Goal: Task Accomplishment & Management: Manage account settings

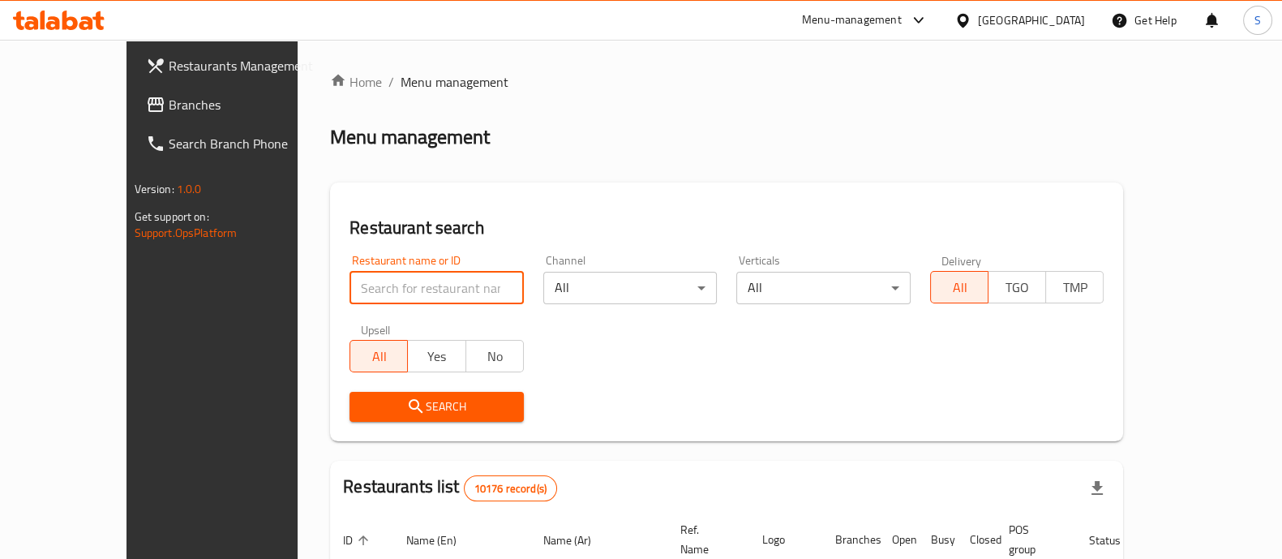
click at [349, 287] on input "search" at bounding box center [436, 288] width 174 height 32
type input "a plus cup"
click button "Search" at bounding box center [436, 407] width 174 height 30
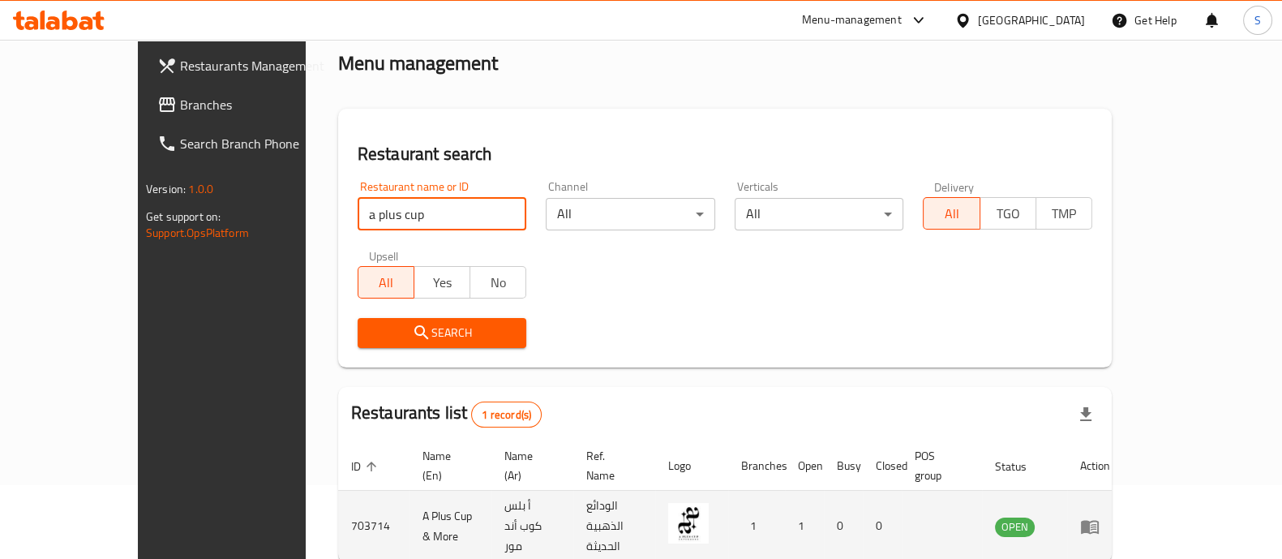
scroll to position [132, 0]
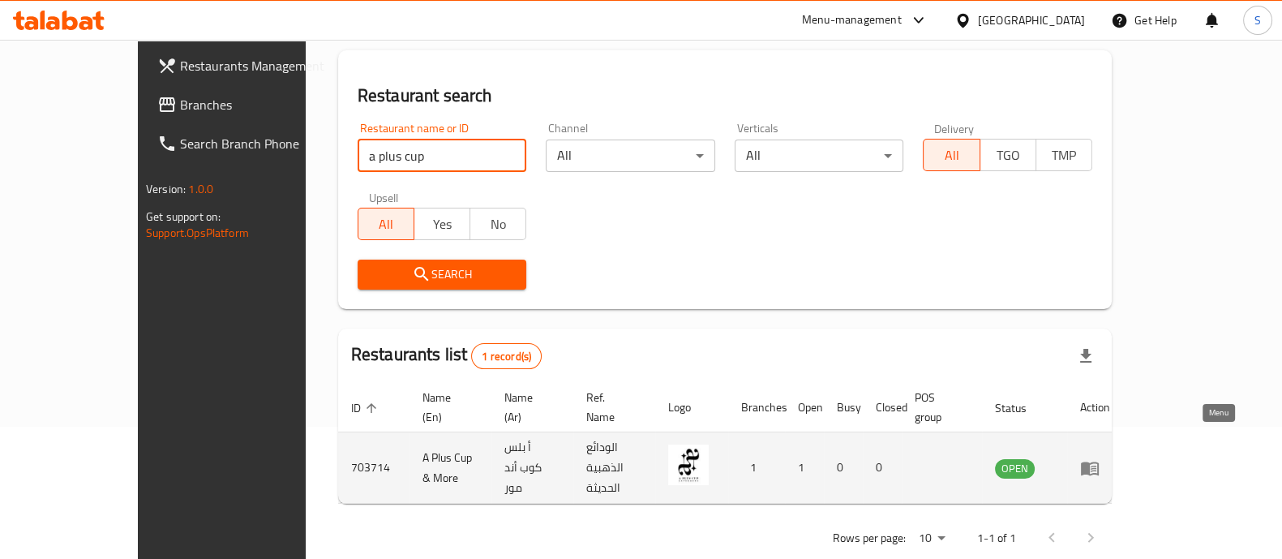
click at [1099, 461] on icon "enhanced table" at bounding box center [1090, 468] width 18 height 14
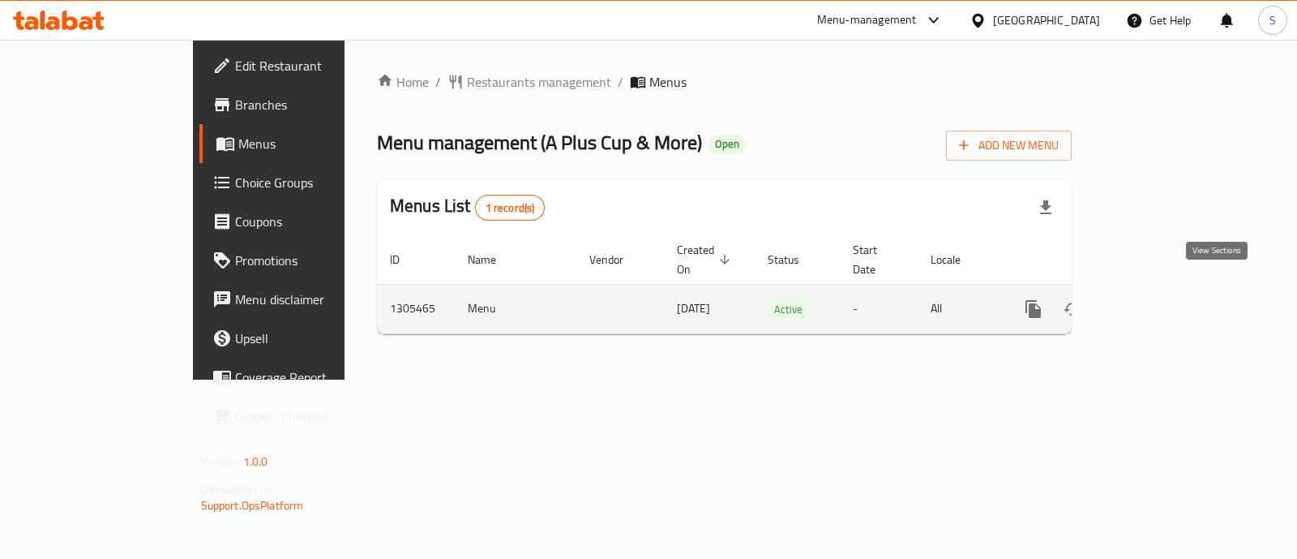
click at [1160, 299] on icon "enhanced table" at bounding box center [1150, 308] width 19 height 19
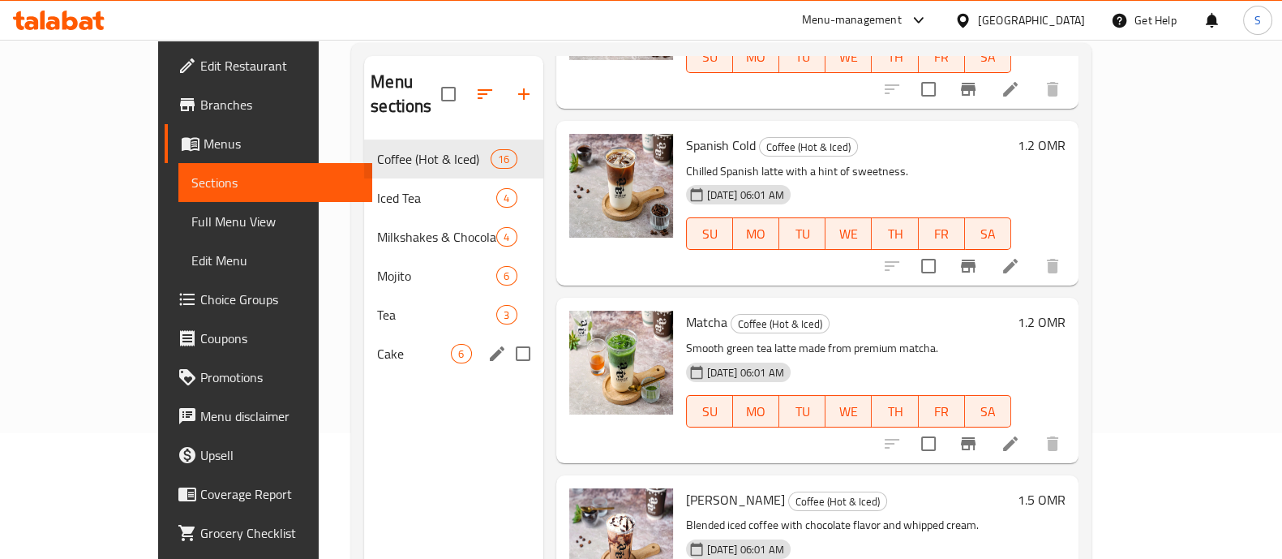
scroll to position [24, 0]
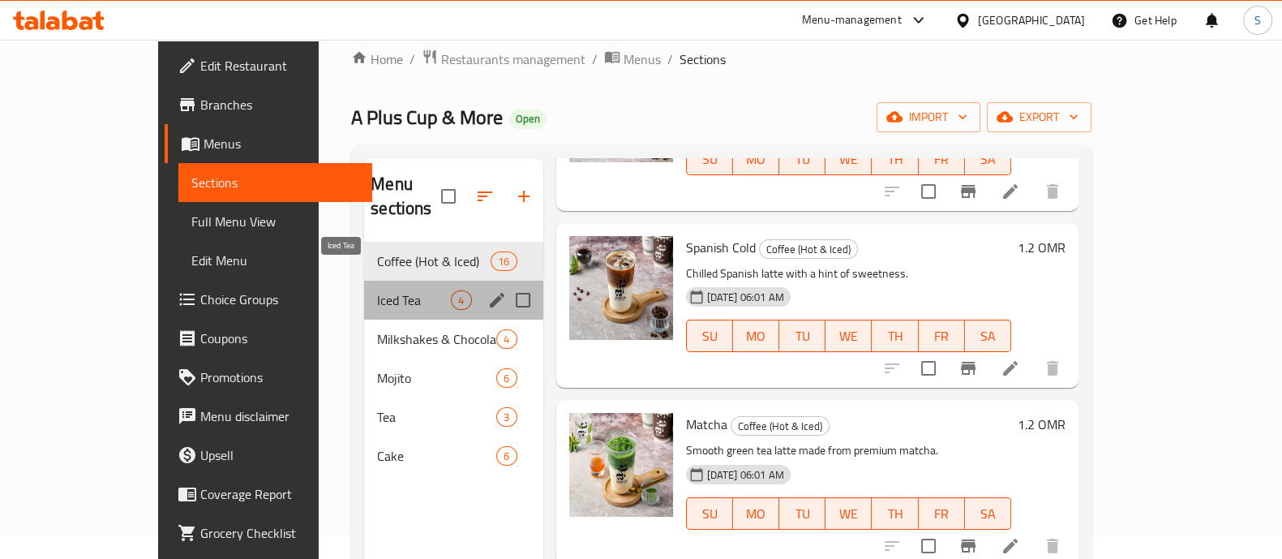
click at [377, 290] on span "Iced Tea" at bounding box center [414, 299] width 74 height 19
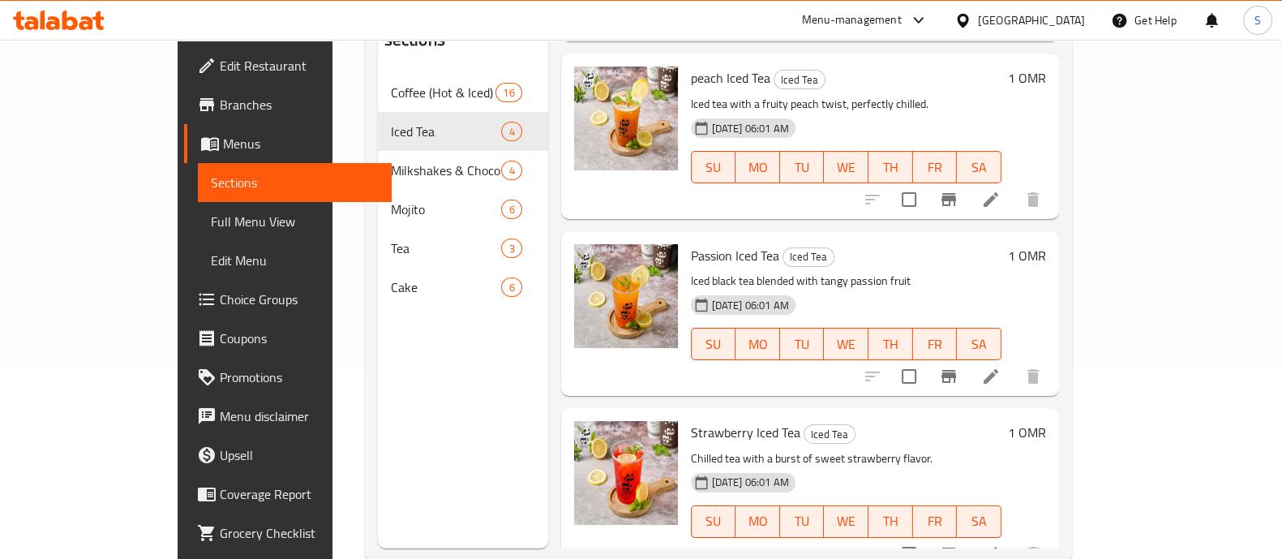
scroll to position [227, 0]
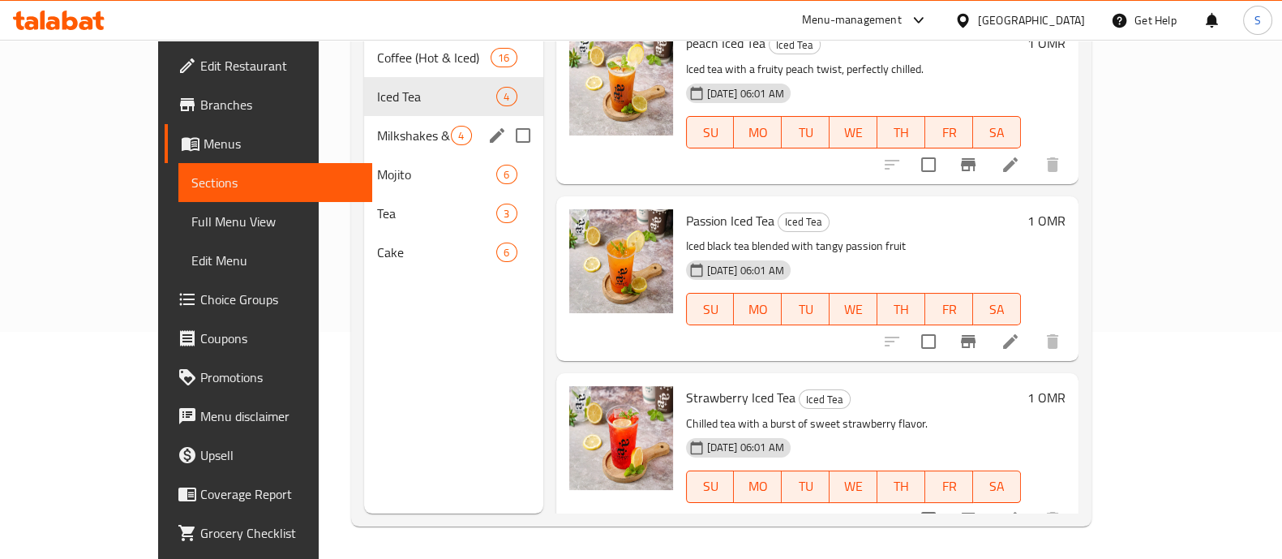
click at [377, 126] on span "Milkshakes & Chocolate" at bounding box center [414, 135] width 74 height 19
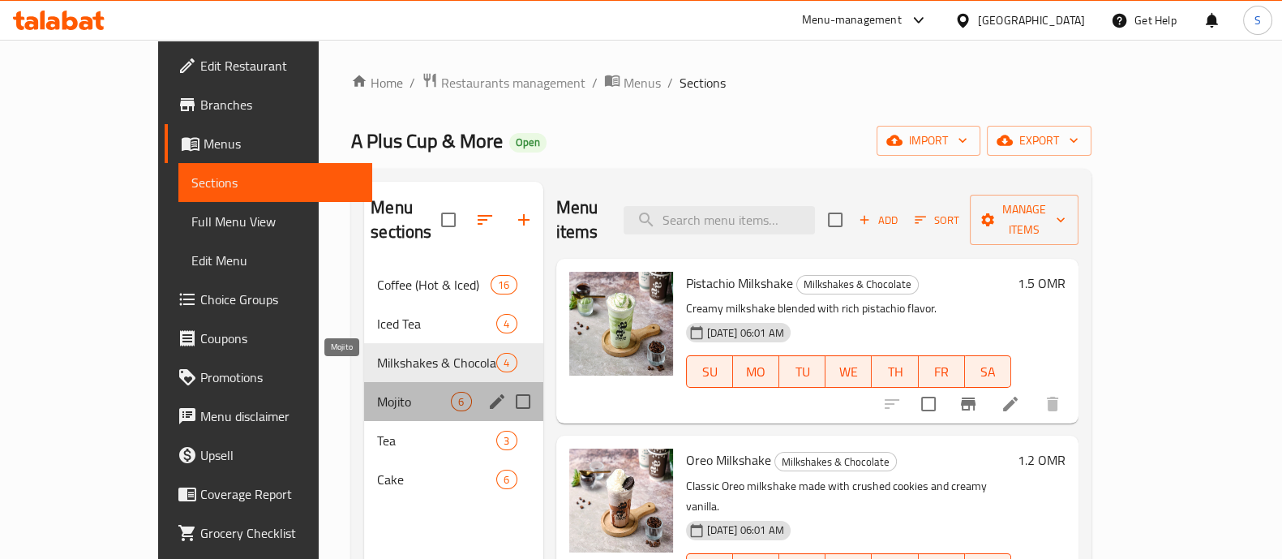
drag, startPoint x: 290, startPoint y: 381, endPoint x: 332, endPoint y: 377, distance: 42.4
click at [377, 392] on span "Mojito" at bounding box center [414, 401] width 74 height 19
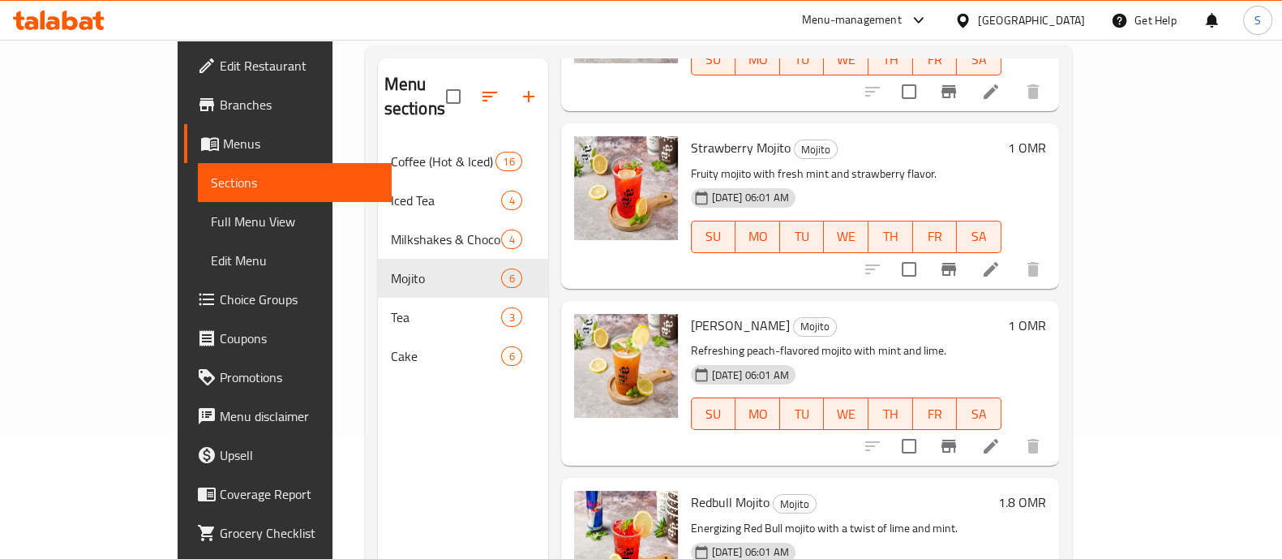
scroll to position [227, 0]
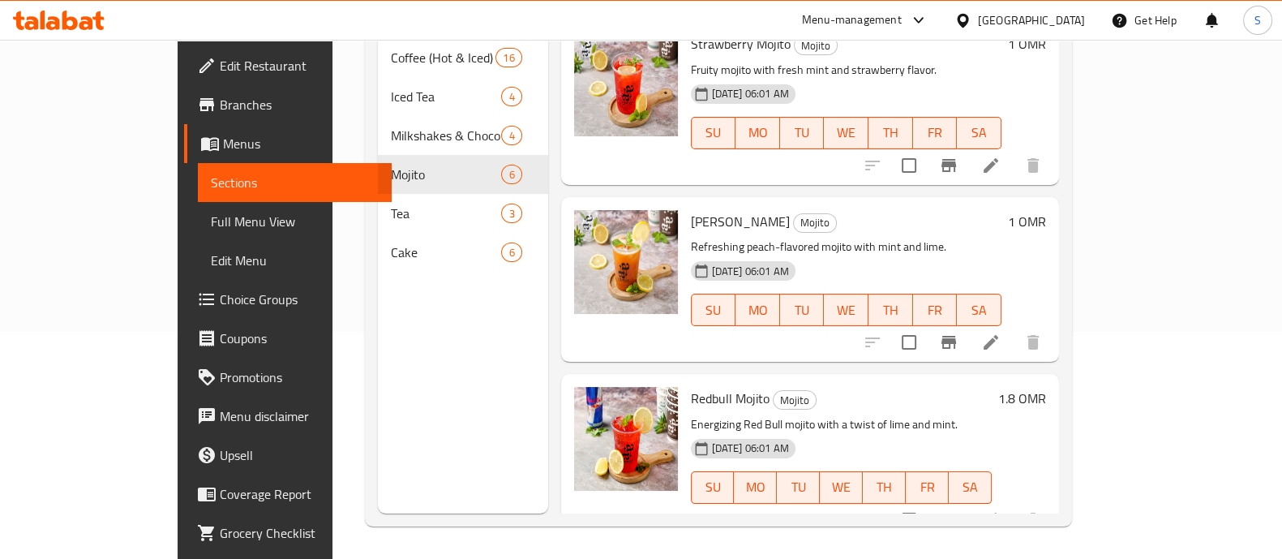
click at [956, 513] on icon "Branch-specific-item" at bounding box center [948, 519] width 15 height 13
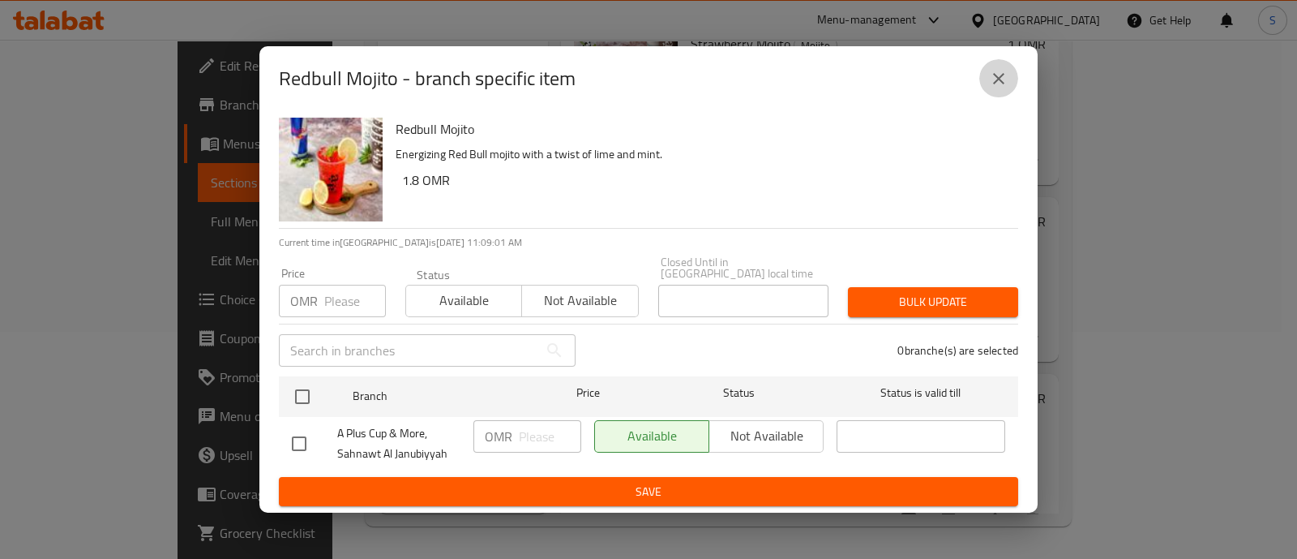
click at [1002, 85] on icon "close" at bounding box center [998, 78] width 19 height 19
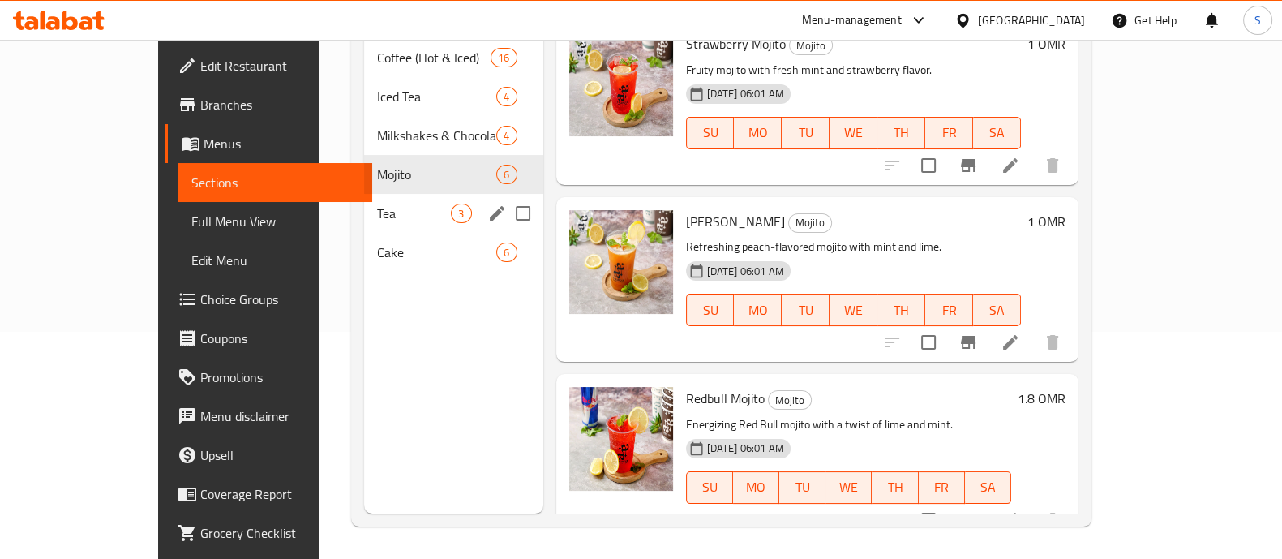
click at [377, 203] on span "Tea" at bounding box center [414, 212] width 74 height 19
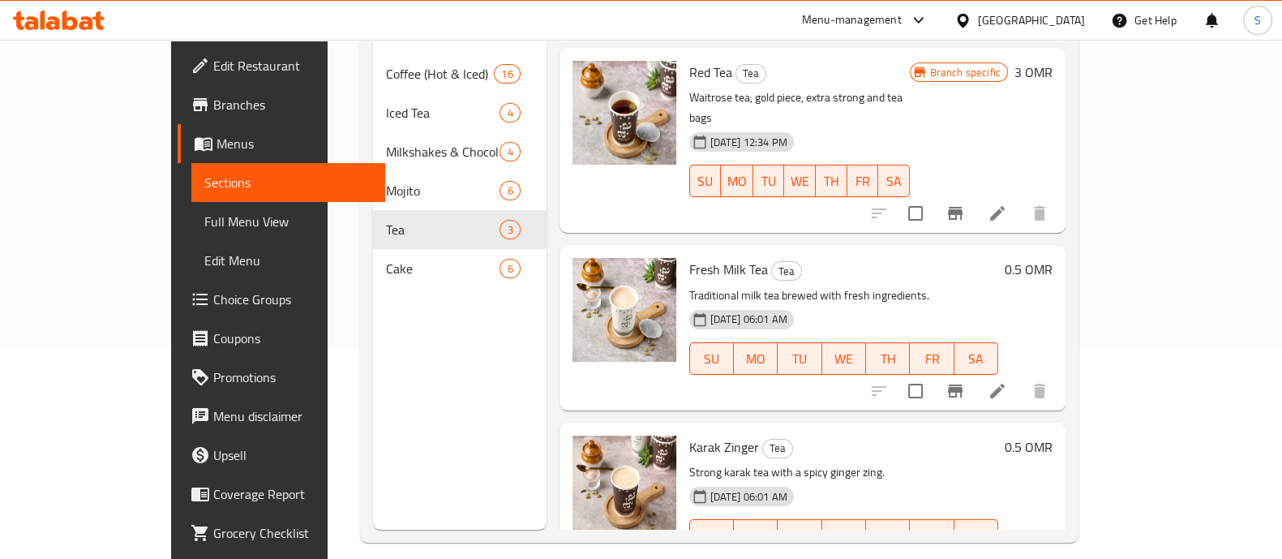
scroll to position [126, 0]
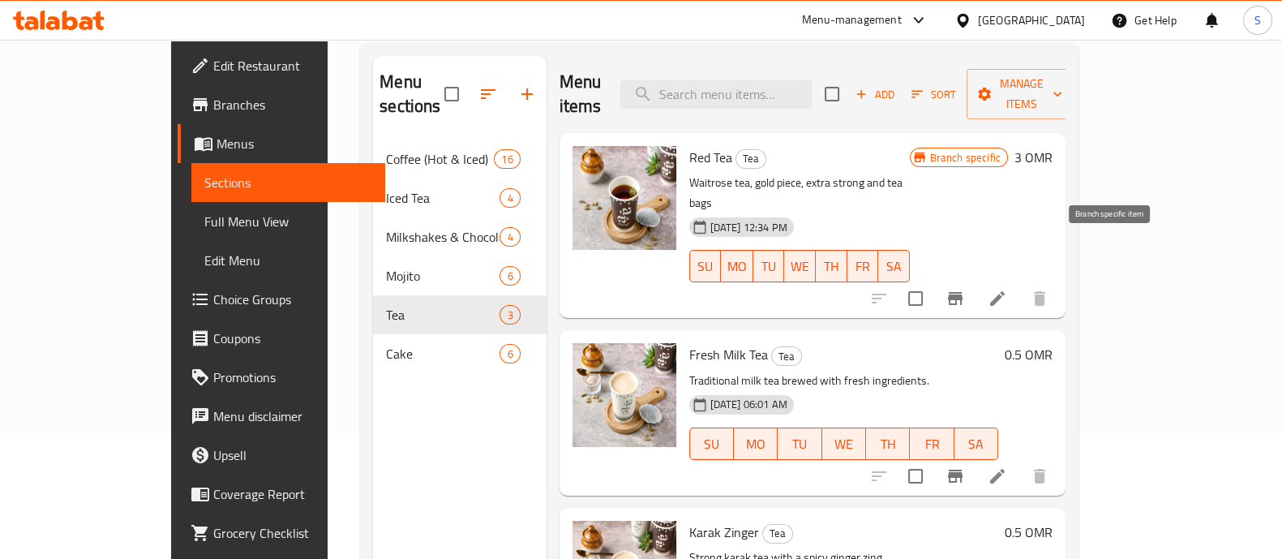
click at [965, 289] on icon "Branch-specific-item" at bounding box center [954, 298] width 19 height 19
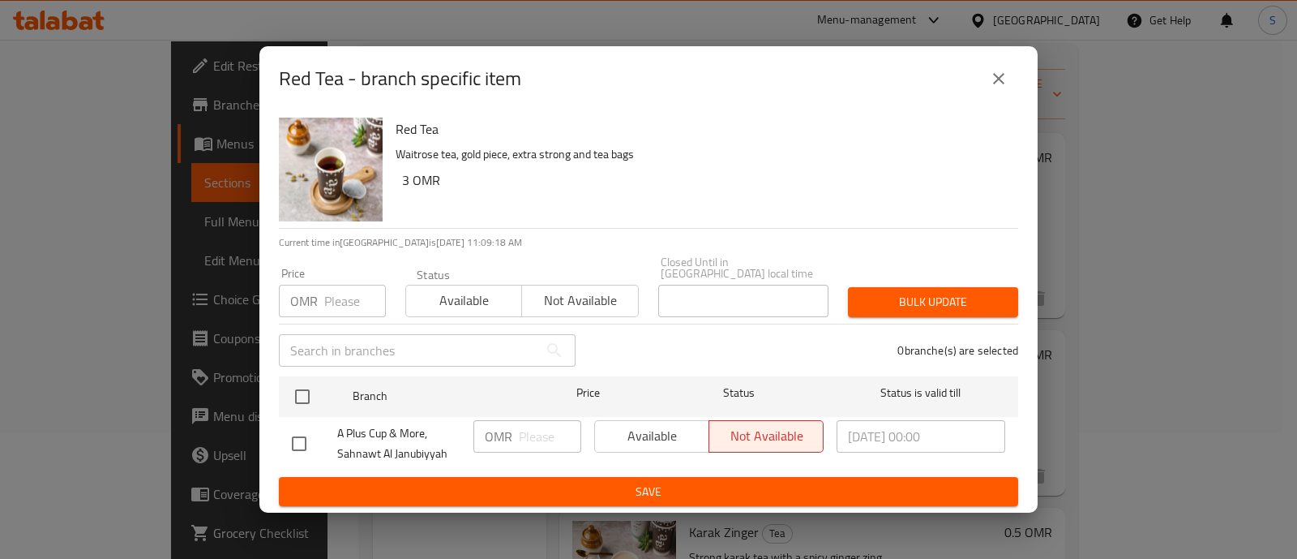
click at [1004, 97] on button "close" at bounding box center [998, 78] width 39 height 39
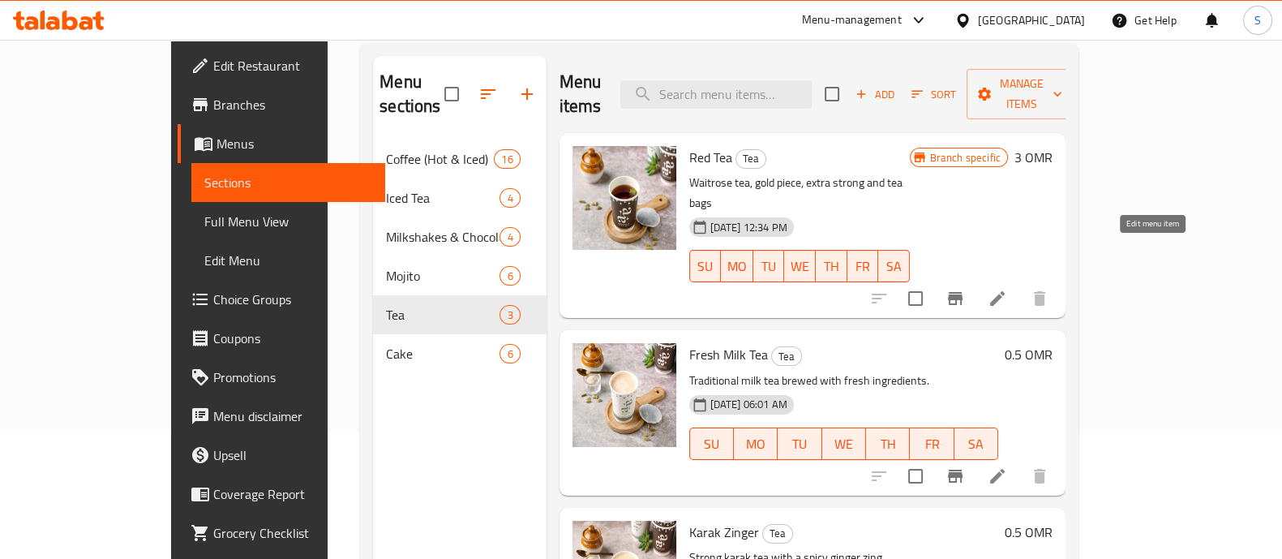
click at [1007, 289] on icon at bounding box center [996, 298] width 19 height 19
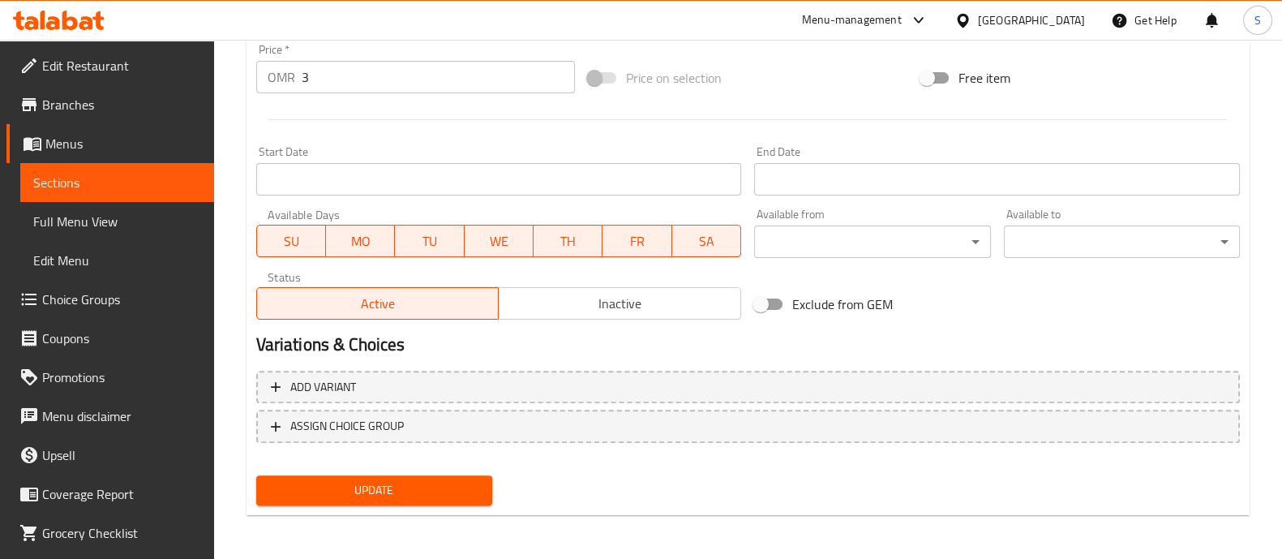
scroll to position [406, 0]
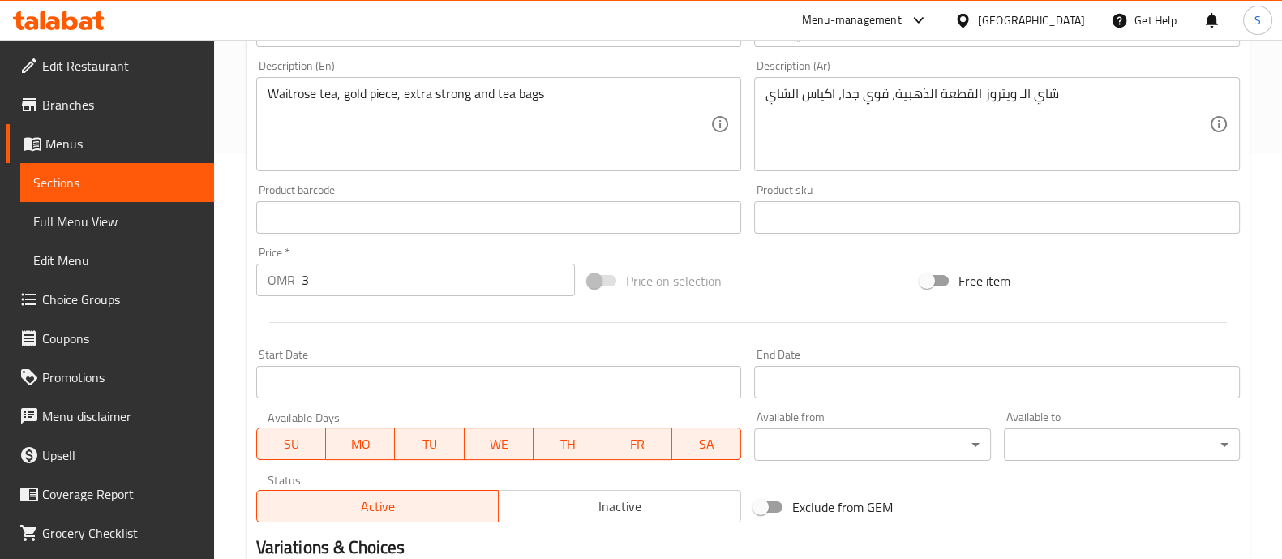
drag, startPoint x: 338, startPoint y: 289, endPoint x: 294, endPoint y: 291, distance: 43.8
click at [304, 291] on input "3" at bounding box center [439, 279] width 274 height 32
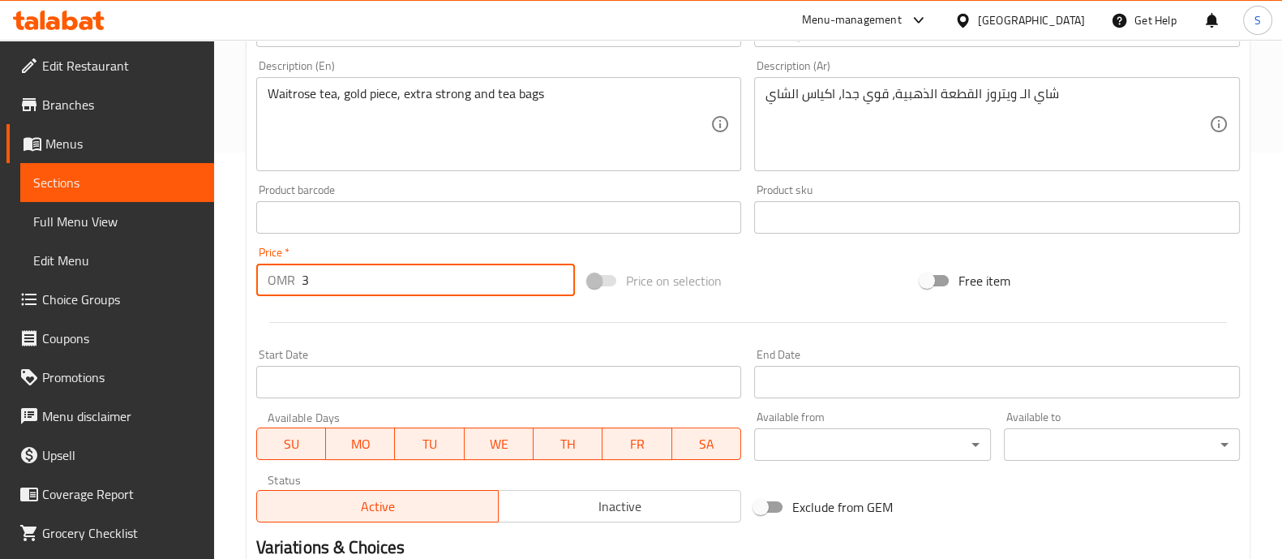
drag, startPoint x: 315, startPoint y: 275, endPoint x: 240, endPoint y: 271, distance: 74.7
click at [241, 271] on div "Home / Restaurants management / Menus / Sections / item / update Tea section Up…" at bounding box center [748, 198] width 1068 height 1129
type input "0.3"
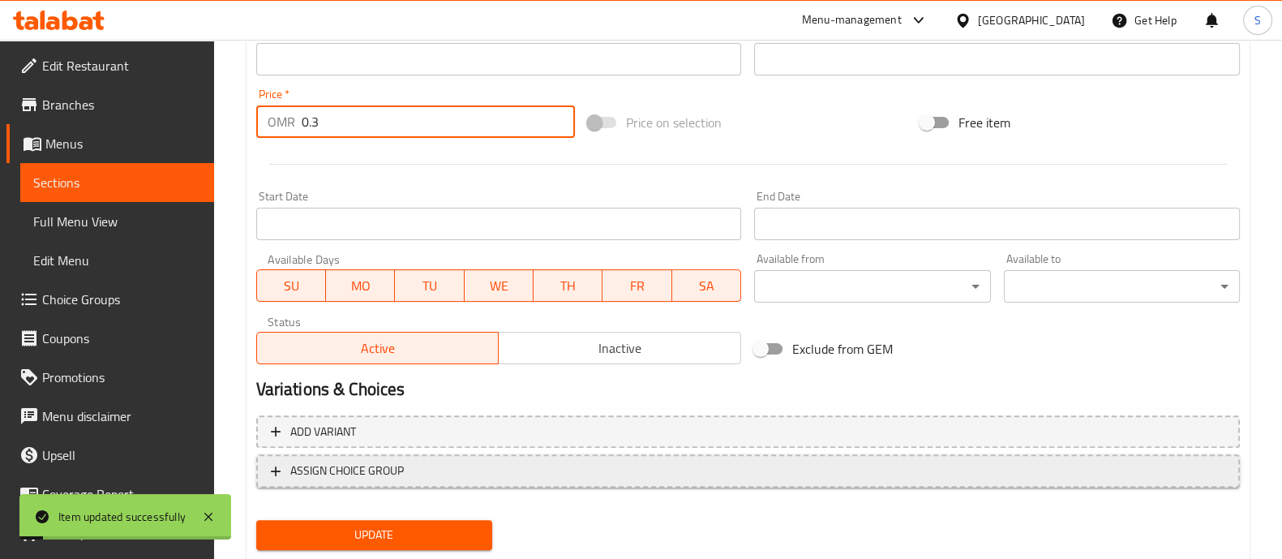
scroll to position [609, 0]
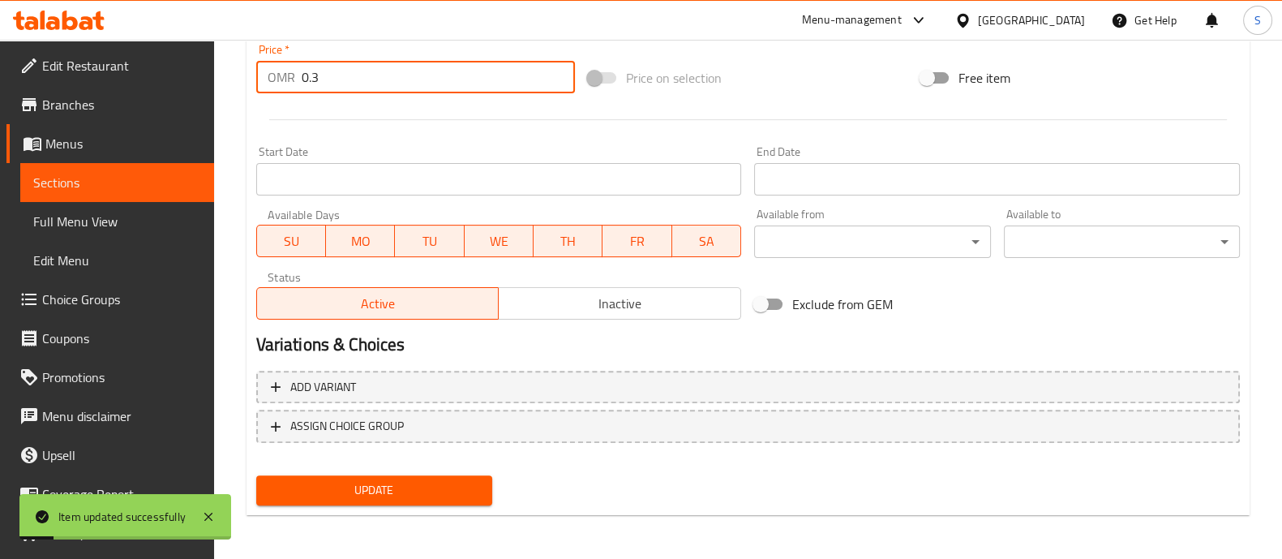
click at [414, 500] on button "Update" at bounding box center [374, 490] width 236 height 30
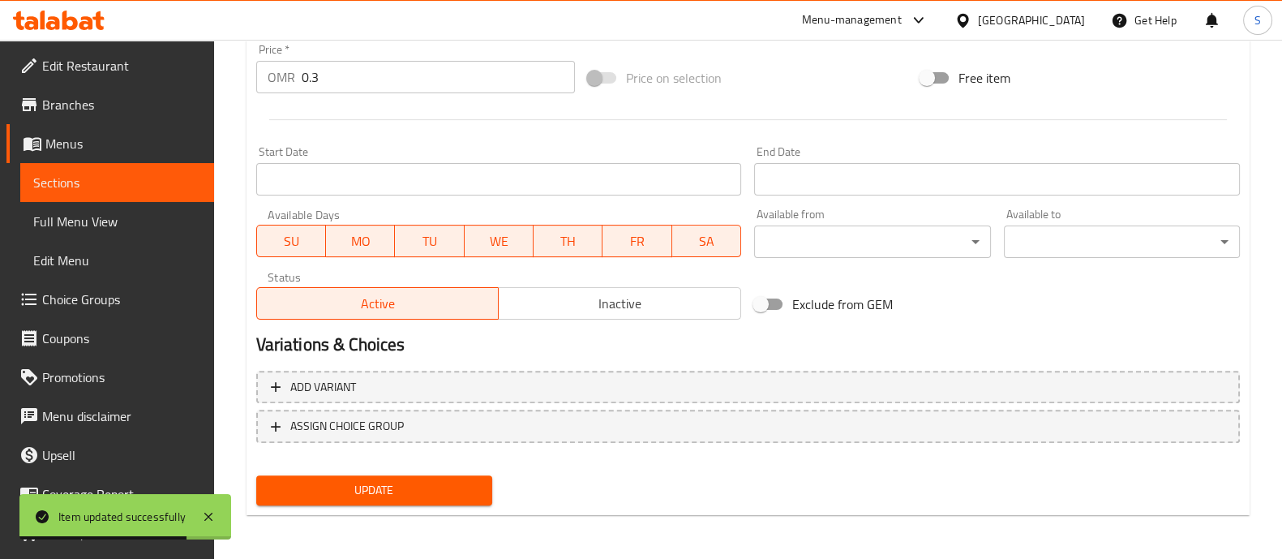
scroll to position [0, 0]
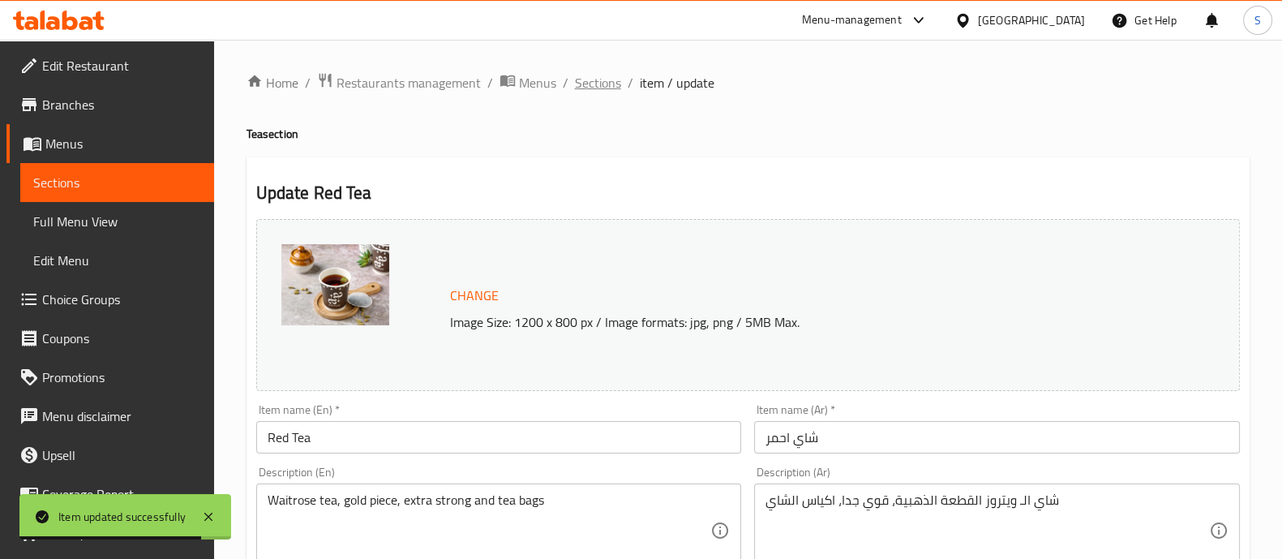
click at [604, 83] on span "Sections" at bounding box center [598, 82] width 46 height 19
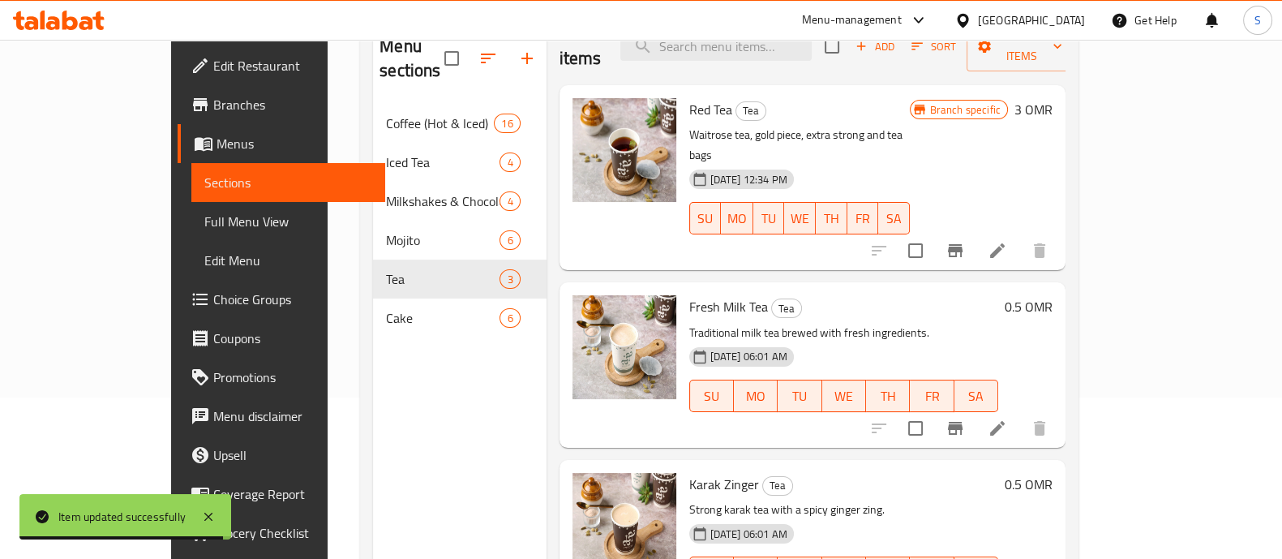
scroll to position [227, 0]
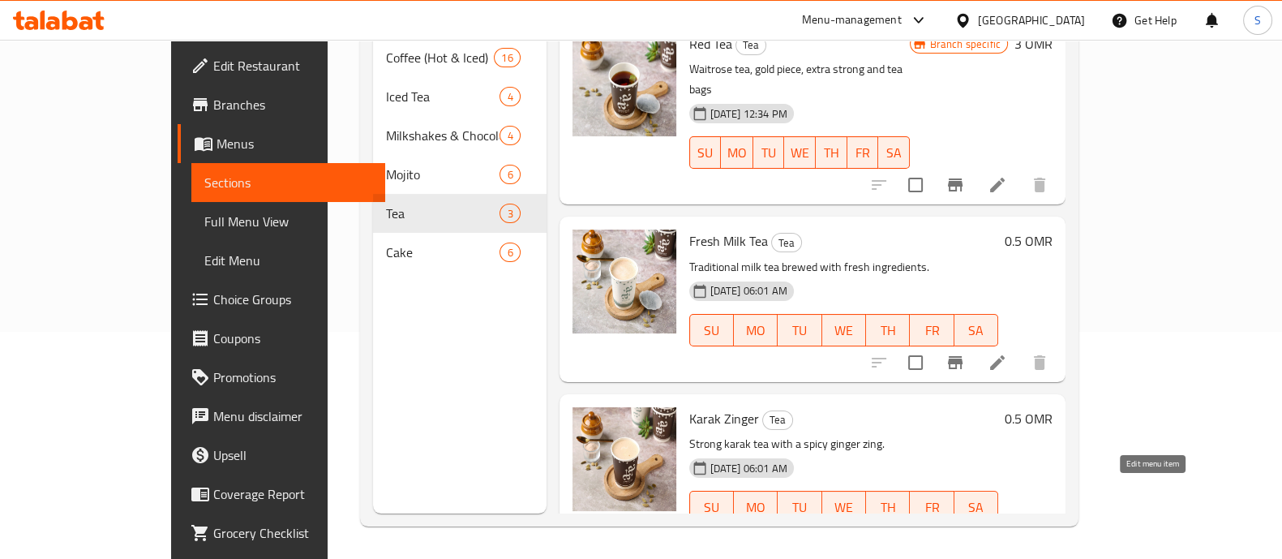
click at [1005, 532] on icon at bounding box center [997, 539] width 15 height 15
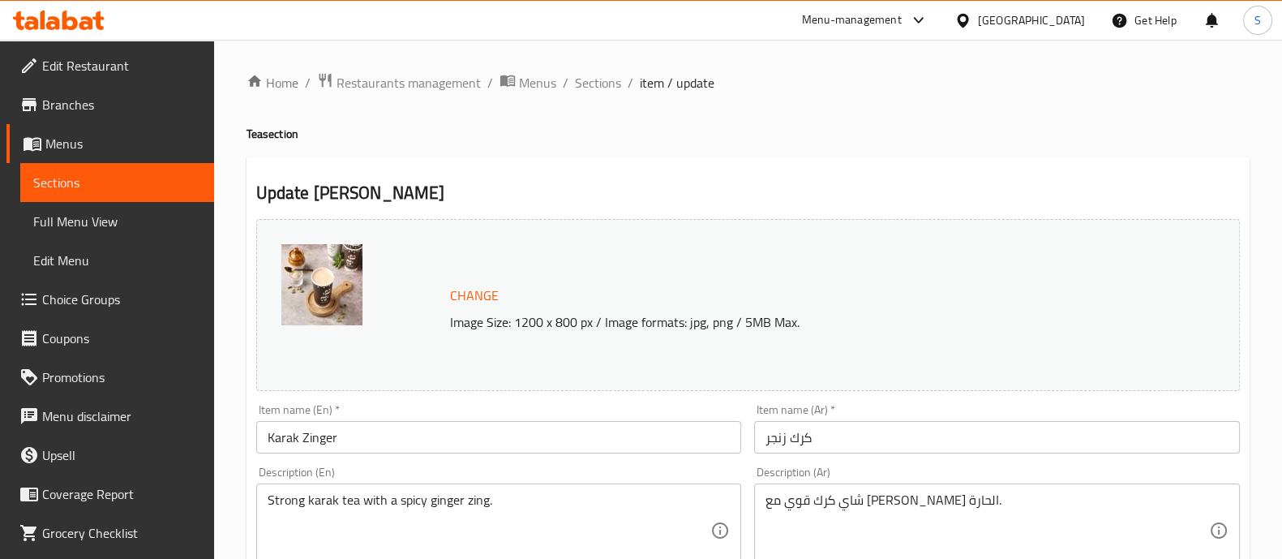
scroll to position [101, 0]
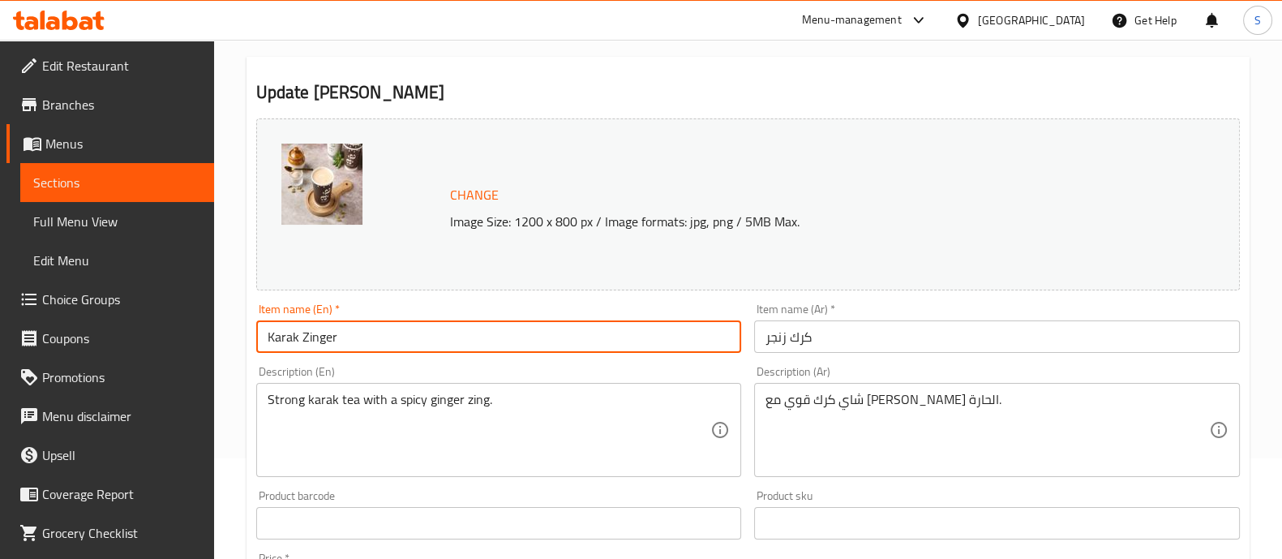
drag, startPoint x: 335, startPoint y: 338, endPoint x: 90, endPoint y: 326, distance: 245.1
click at [90, 326] on div "Edit Restaurant Branches Menus Sections Full Menu View Edit Menu Choice Groups …" at bounding box center [641, 503] width 1282 height 1129
type input "Ginger Karak"
click at [769, 336] on input "كرك زنجر" at bounding box center [997, 336] width 486 height 32
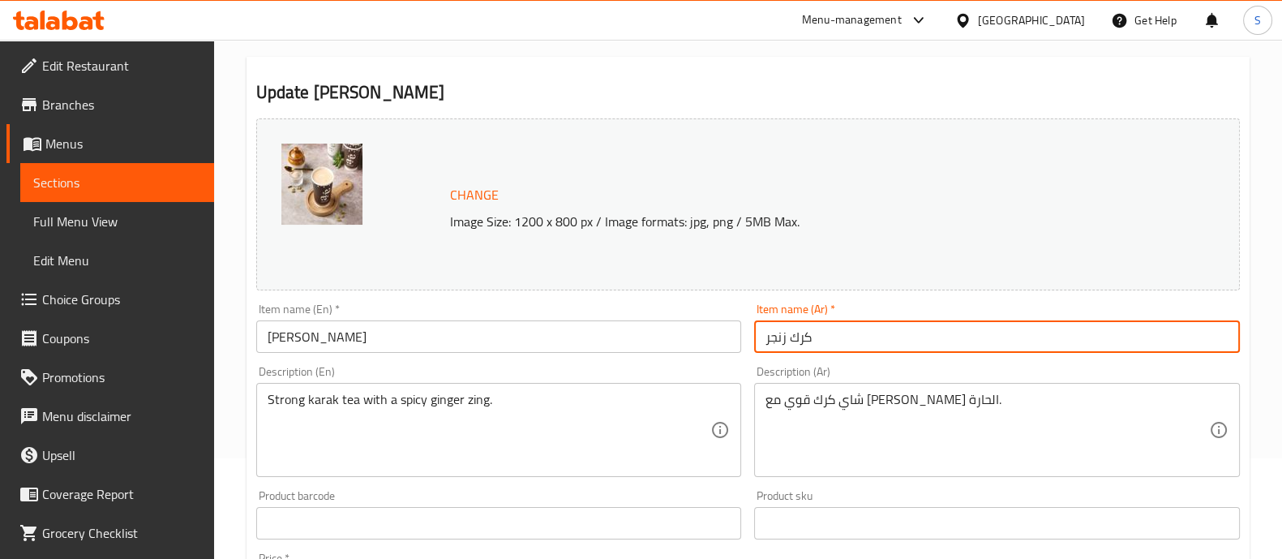
click at [769, 336] on input "كرك زنجر" at bounding box center [997, 336] width 486 height 32
type input ";"
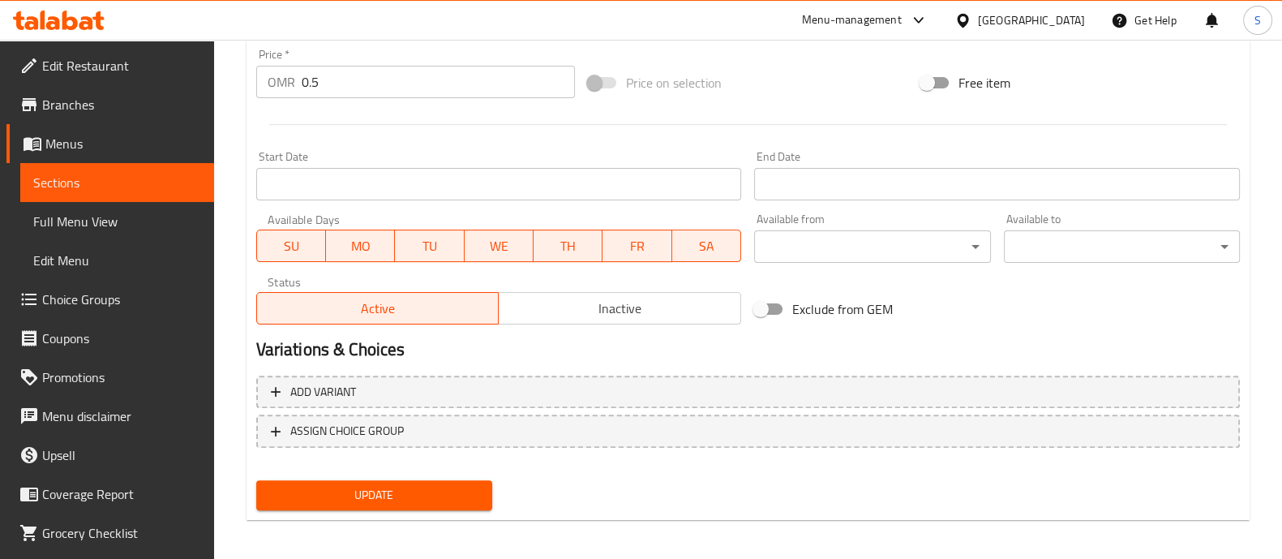
scroll to position [608, 0]
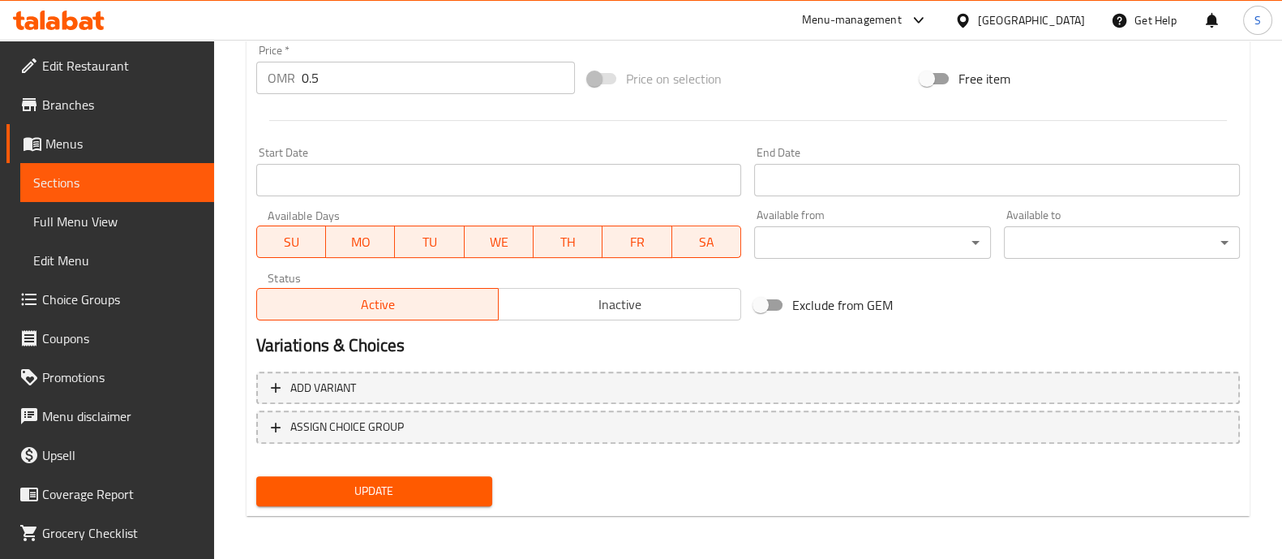
type input "كرك زنجبيل"
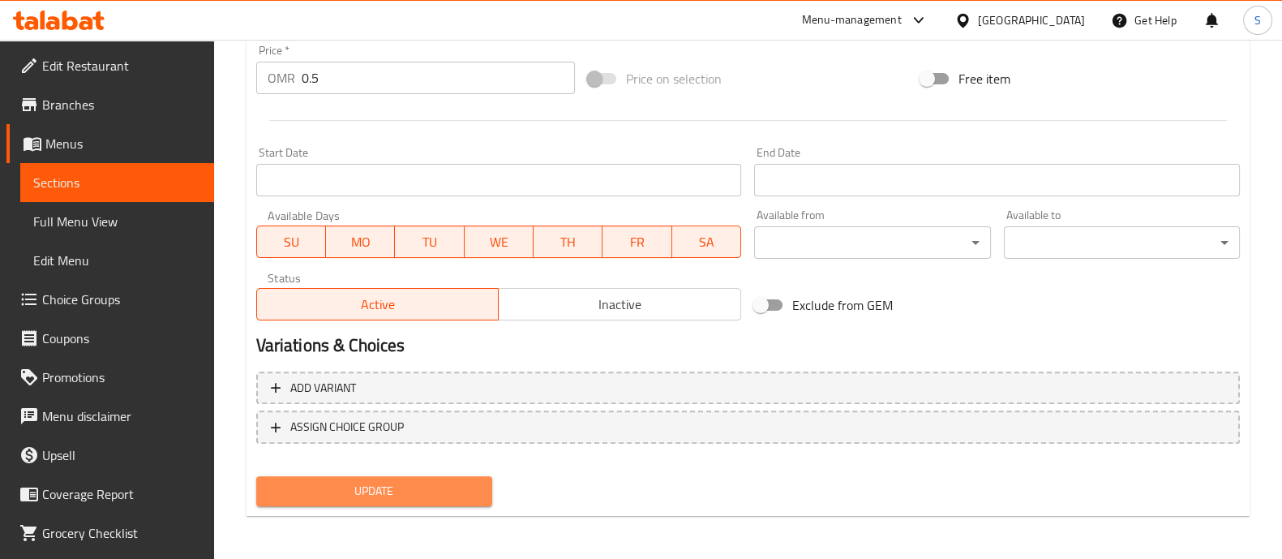
click at [454, 499] on span "Update" at bounding box center [374, 491] width 210 height 20
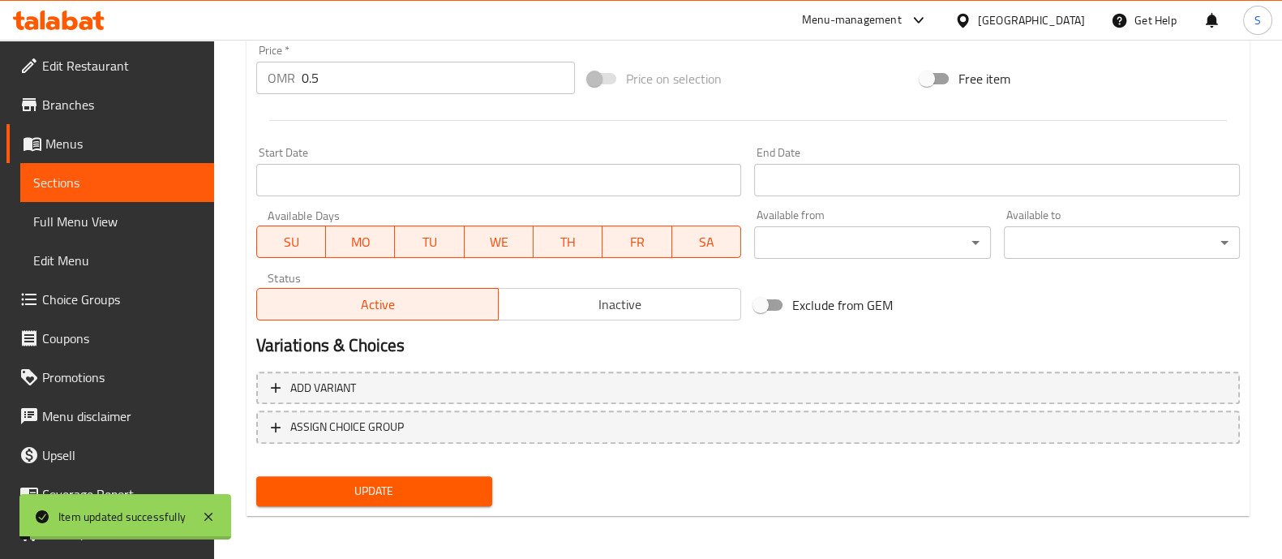
scroll to position [0, 0]
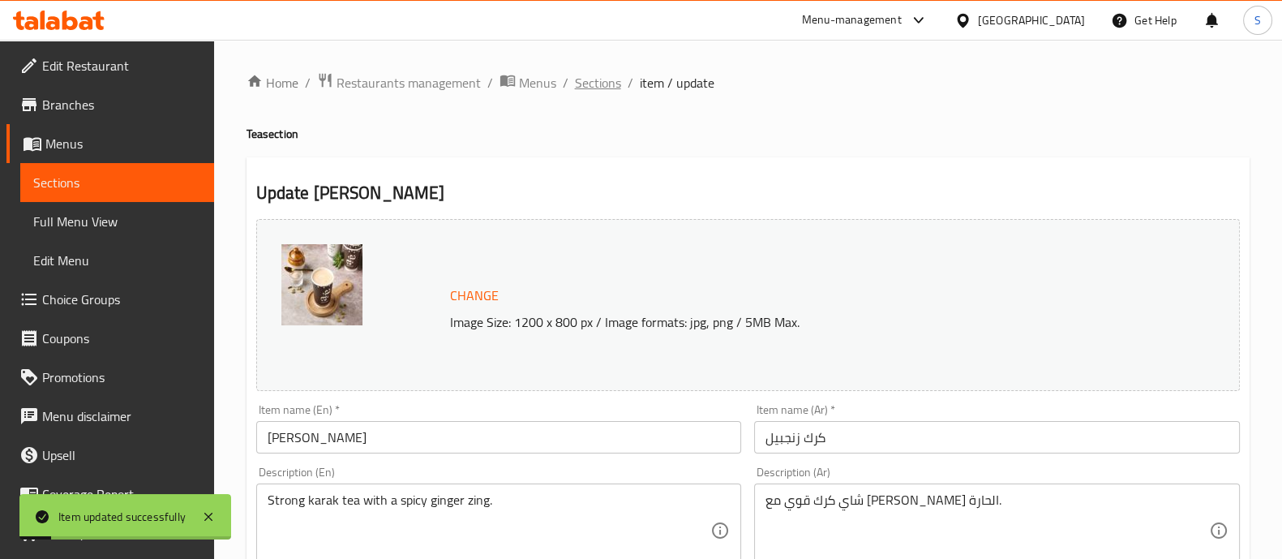
click at [587, 85] on span "Sections" at bounding box center [598, 82] width 46 height 19
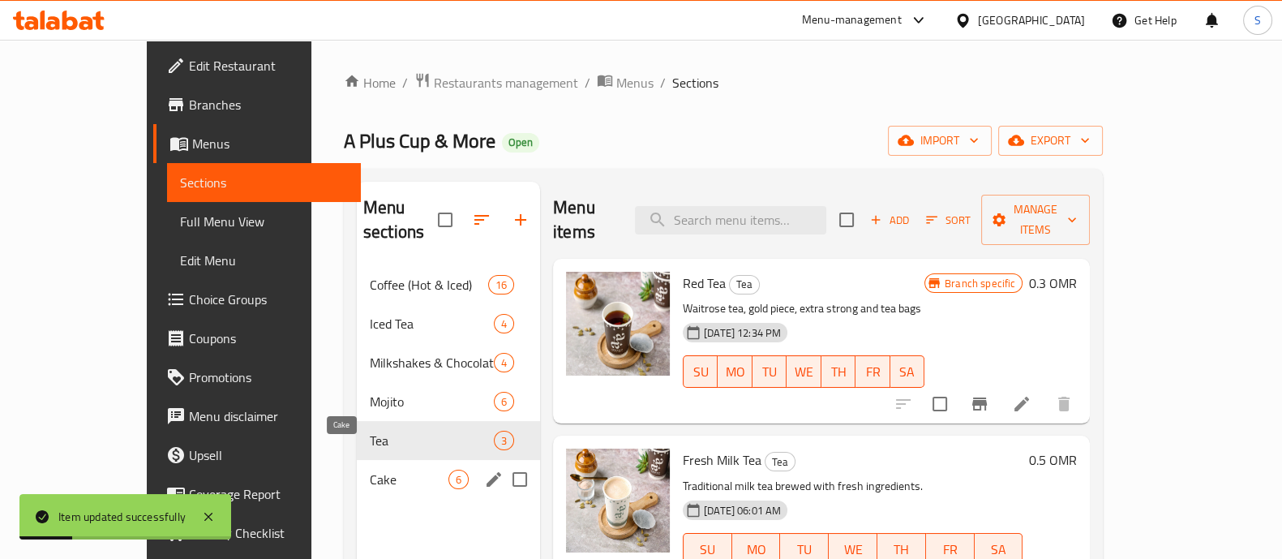
click at [370, 469] on span "Cake" at bounding box center [409, 478] width 79 height 19
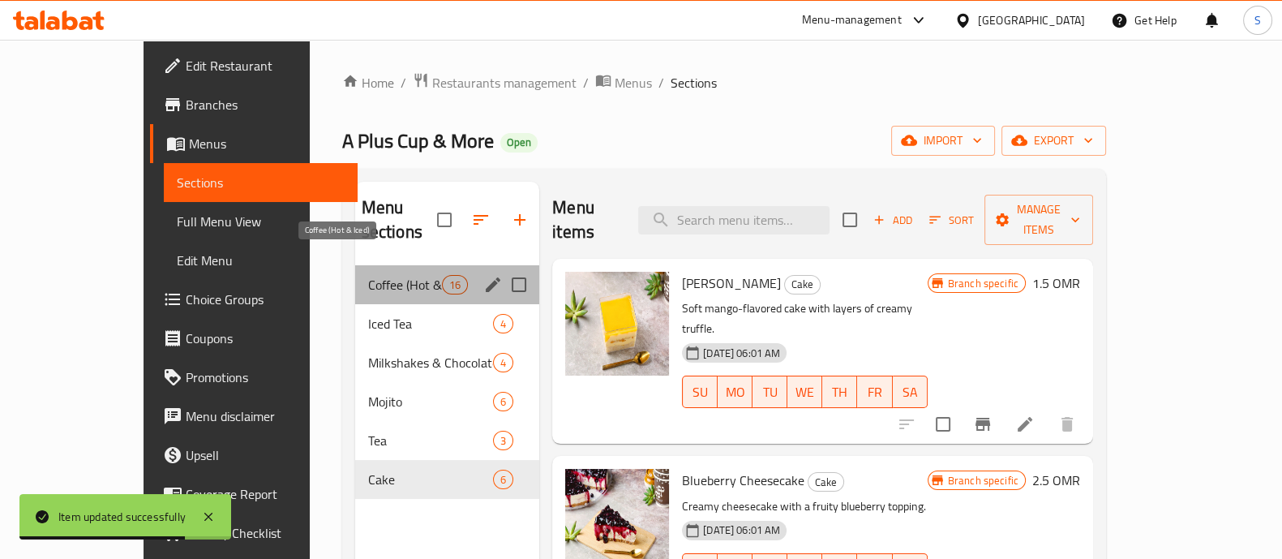
click at [368, 275] on span "Coffee (Hot & Iced)" at bounding box center [405, 284] width 74 height 19
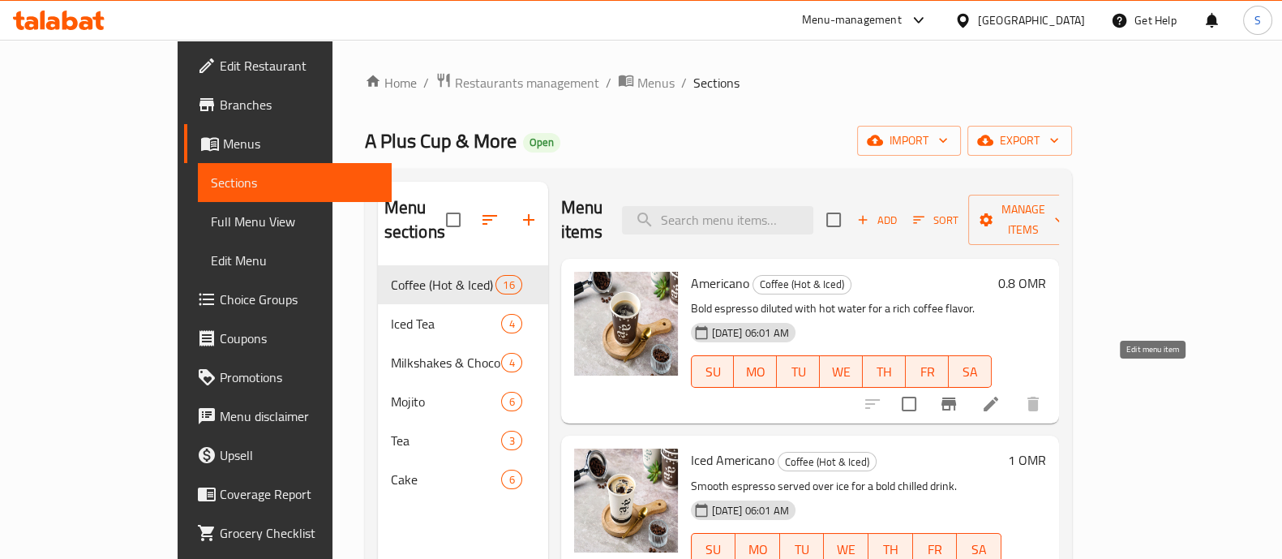
click at [1000, 394] on icon at bounding box center [990, 403] width 19 height 19
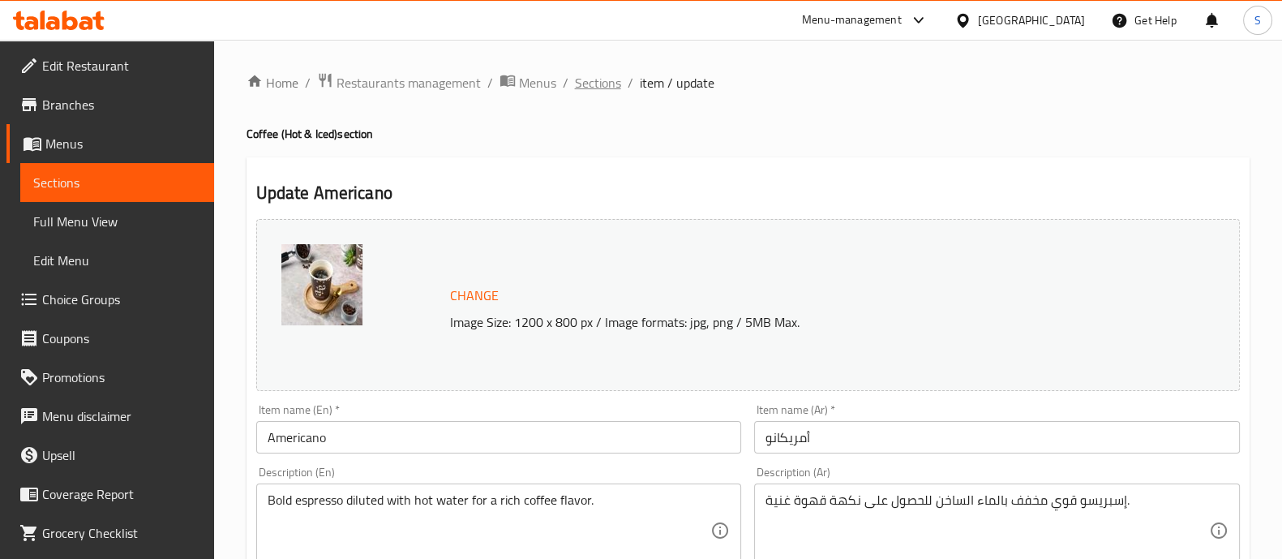
click at [598, 83] on span "Sections" at bounding box center [598, 82] width 46 height 19
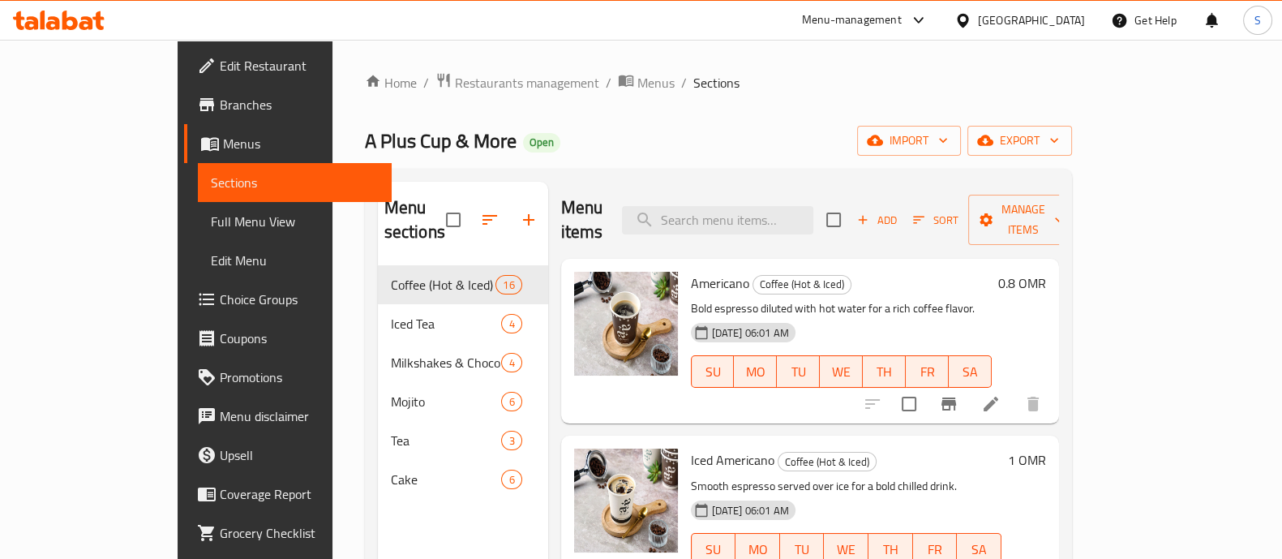
click at [1013, 389] on li at bounding box center [990, 403] width 45 height 29
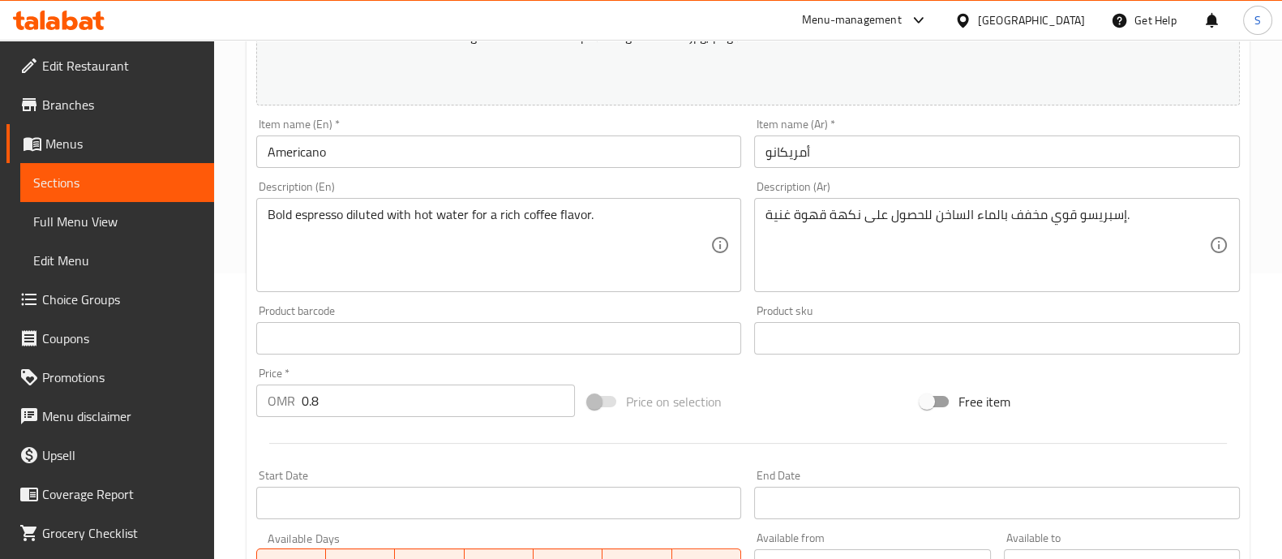
scroll to position [609, 0]
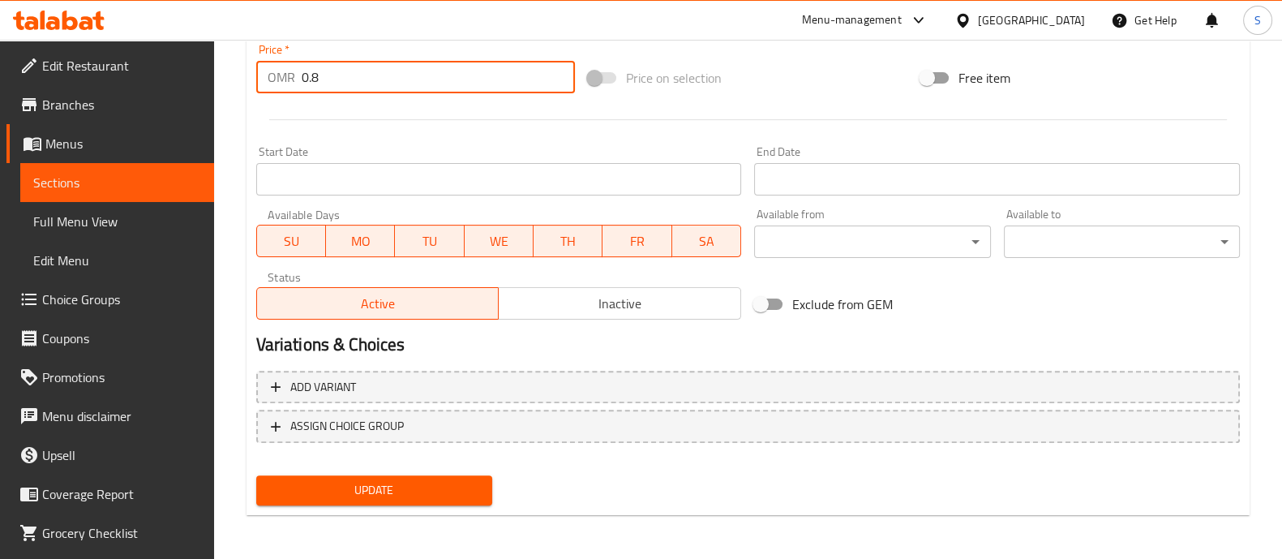
drag, startPoint x: 364, startPoint y: 83, endPoint x: 227, endPoint y: 83, distance: 137.0
type input "1.05"
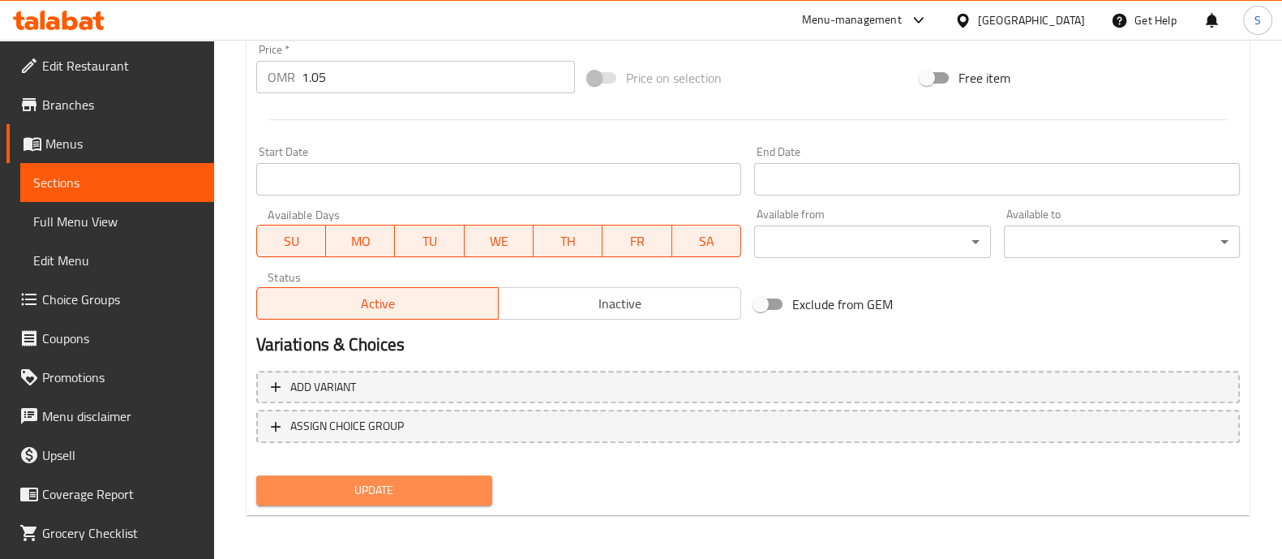
click at [442, 486] on span "Update" at bounding box center [374, 490] width 210 height 20
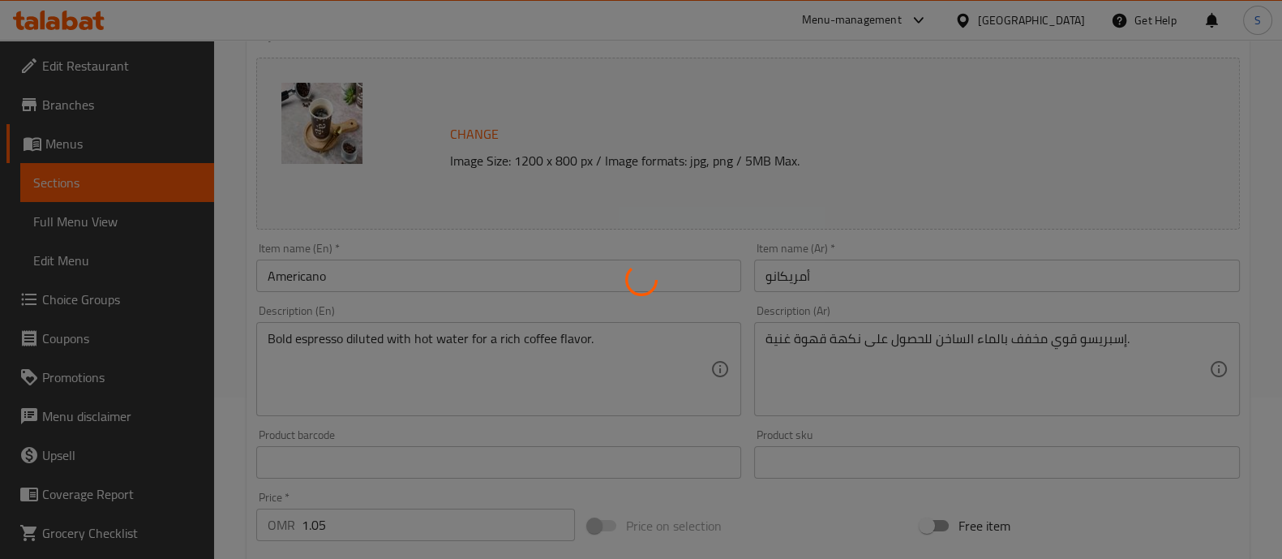
scroll to position [0, 0]
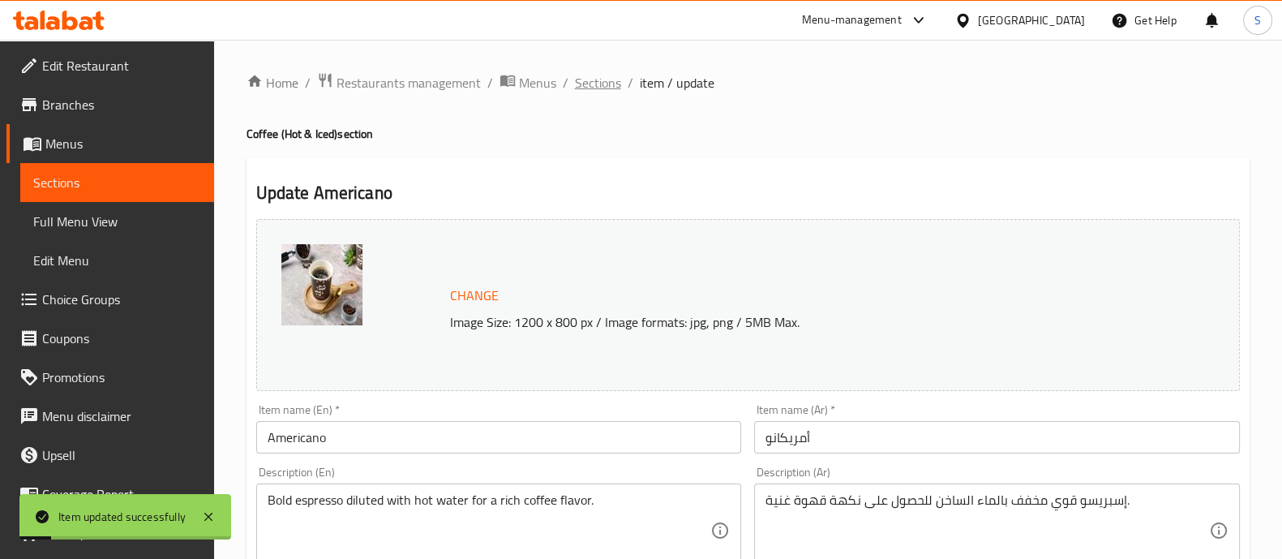
click at [615, 85] on span "Sections" at bounding box center [598, 82] width 46 height 19
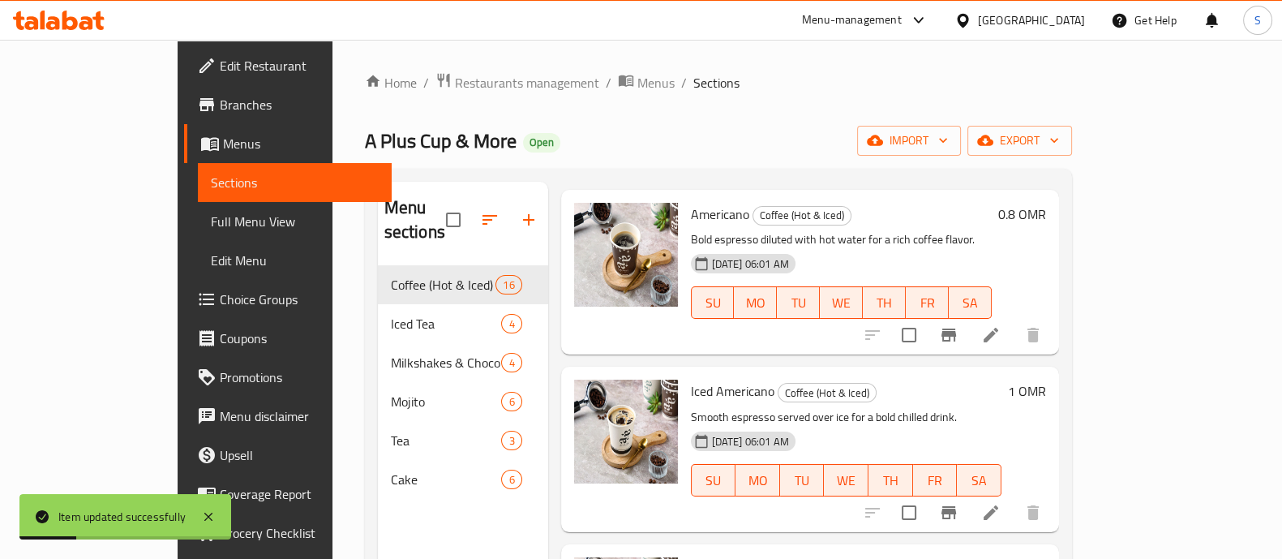
scroll to position [101, 0]
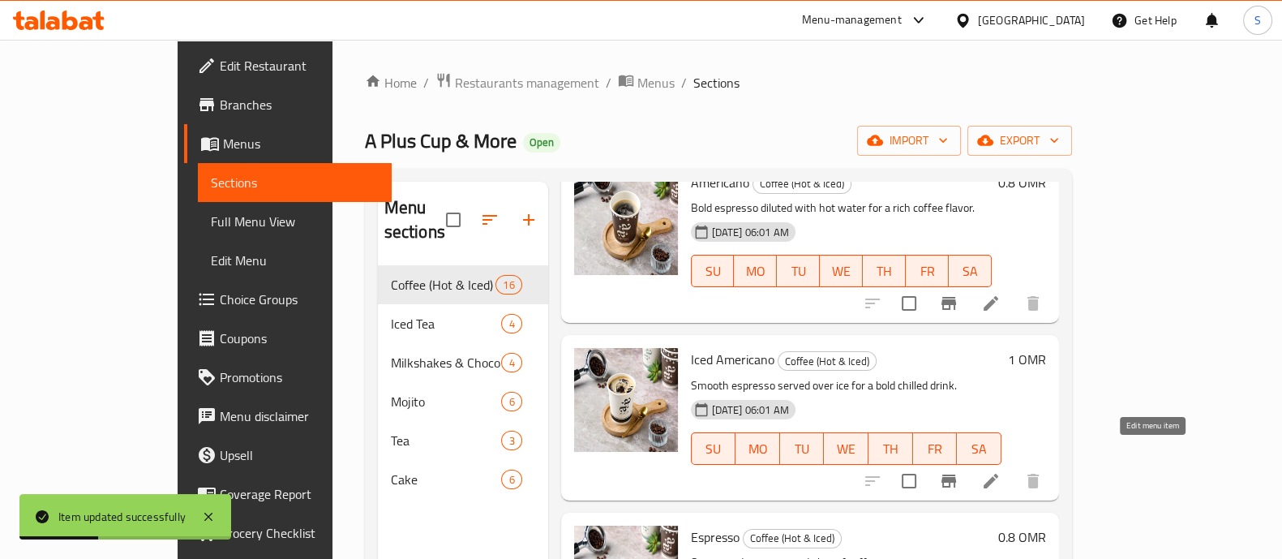
click at [998, 473] on icon at bounding box center [990, 480] width 15 height 15
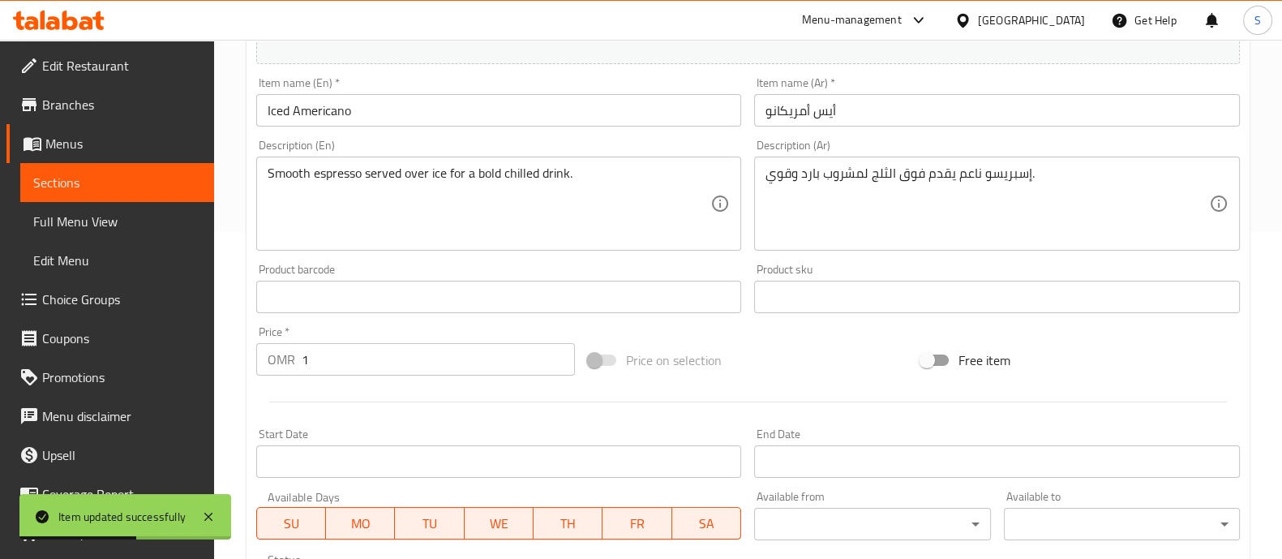
scroll to position [608, 0]
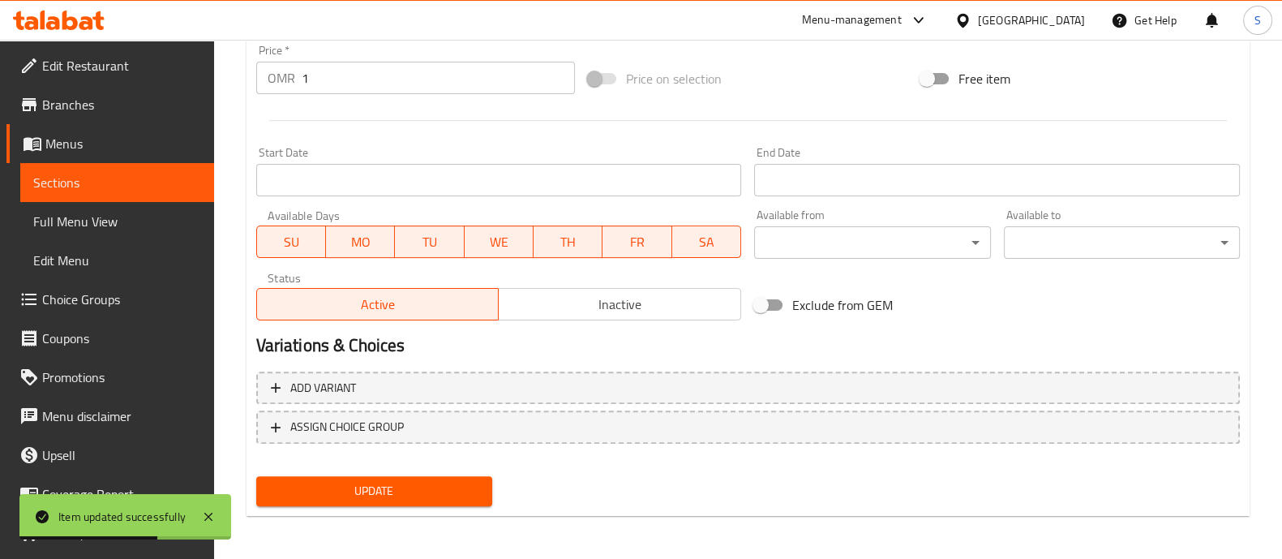
click at [335, 87] on input "1" at bounding box center [439, 78] width 274 height 32
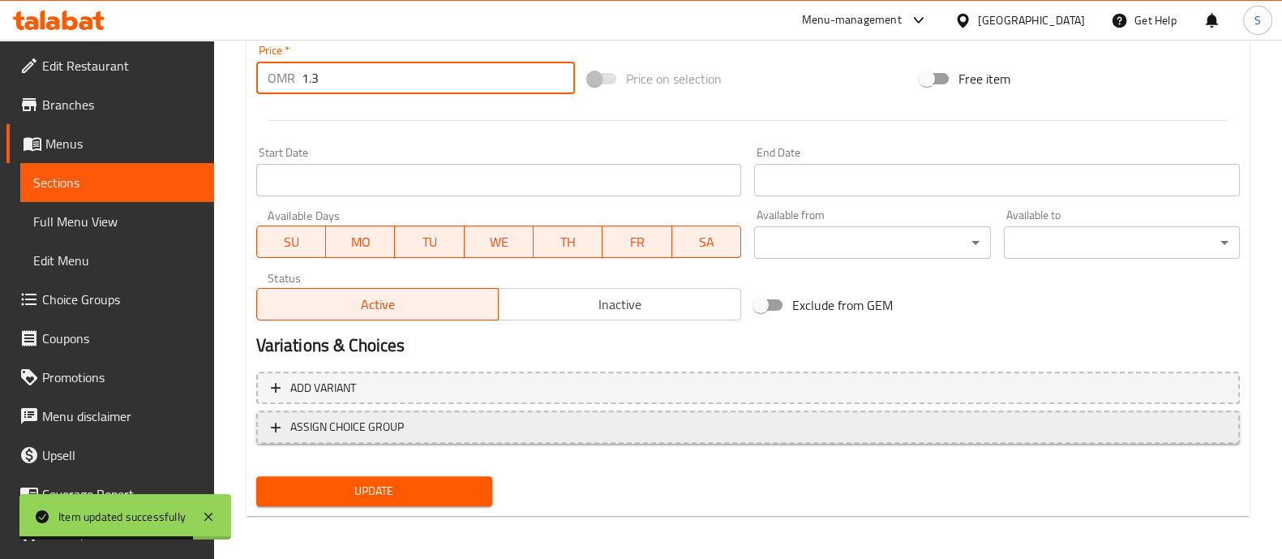
scroll to position [609, 0]
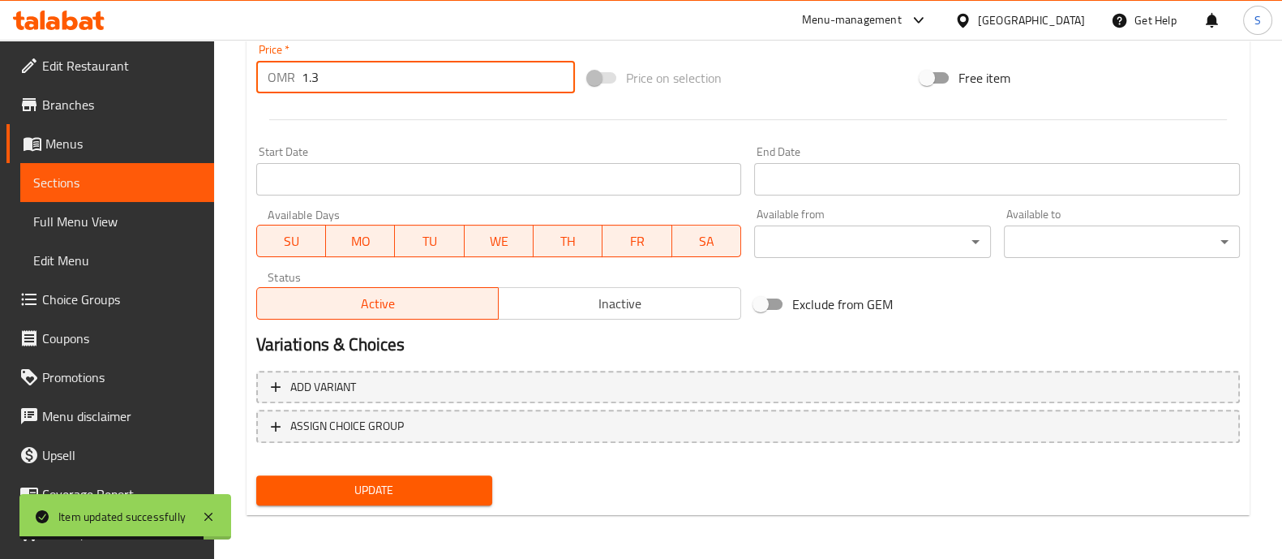
type input "1.3"
click at [442, 496] on span "Update" at bounding box center [374, 490] width 210 height 20
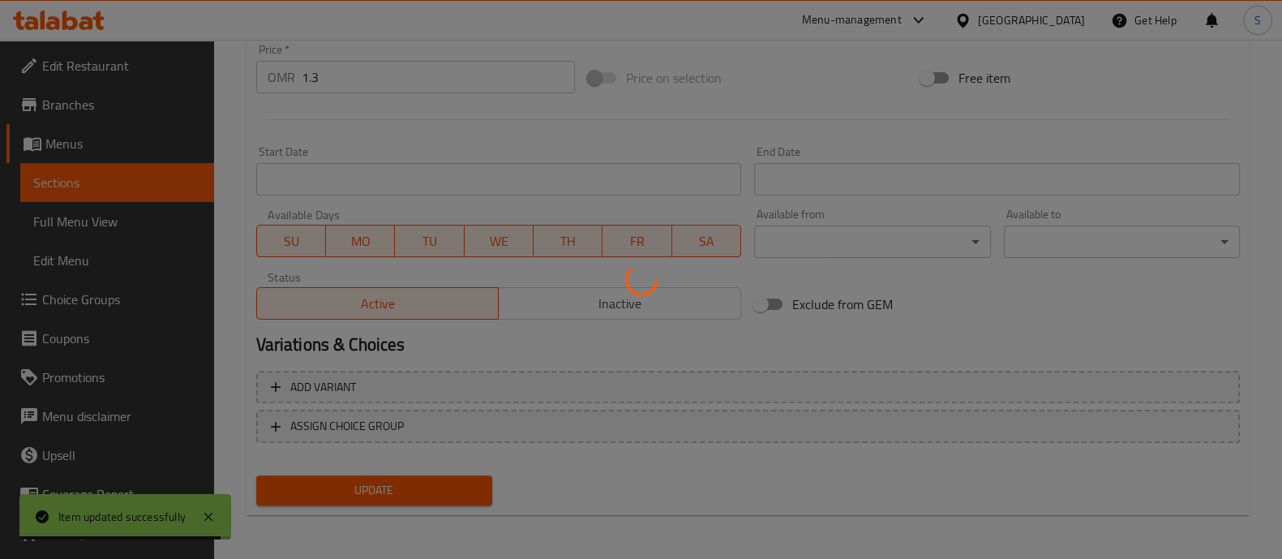
scroll to position [0, 0]
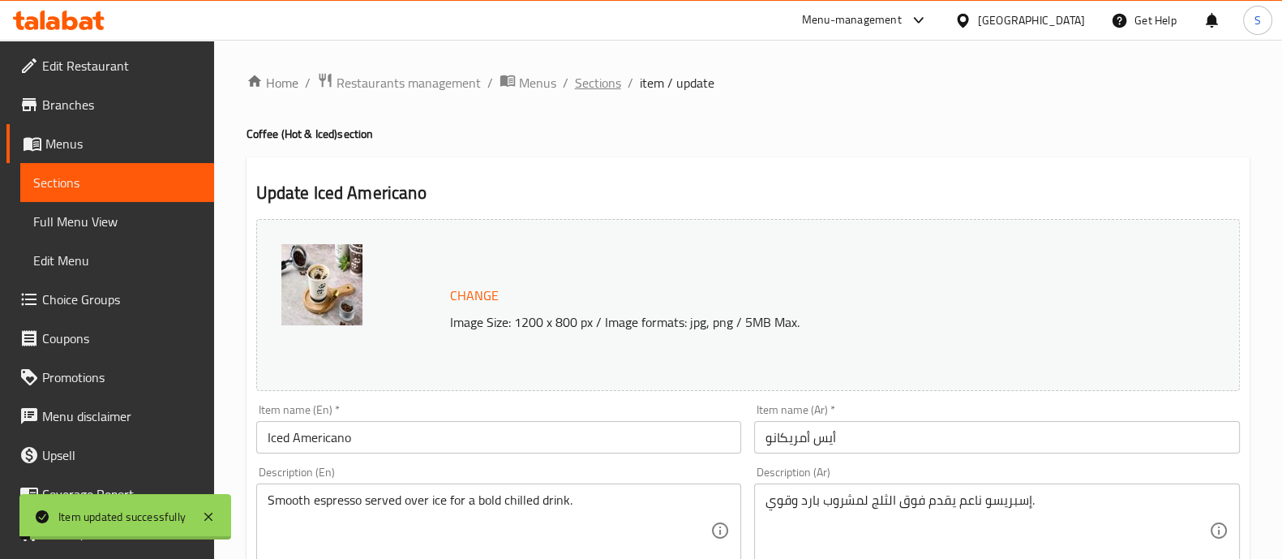
click at [598, 77] on span "Sections" at bounding box center [598, 82] width 46 height 19
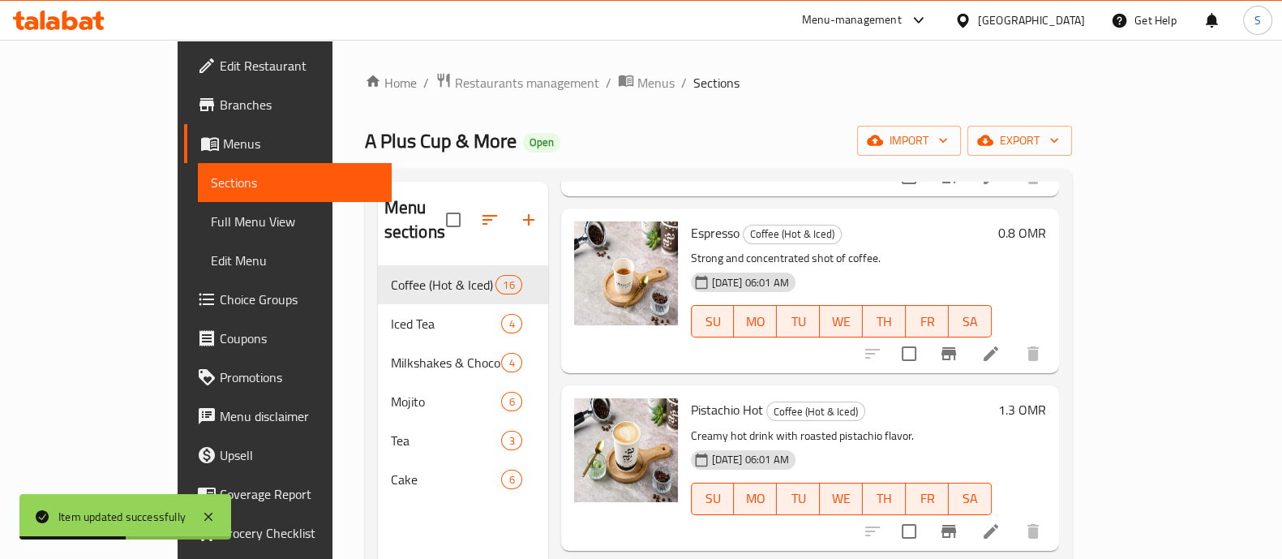
scroll to position [304, 0]
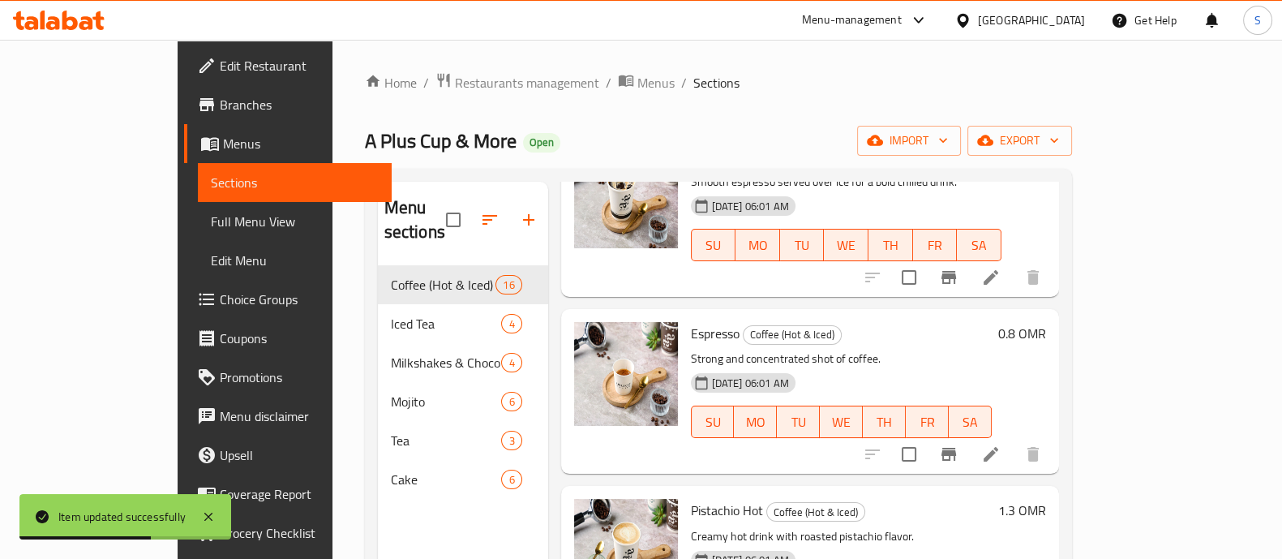
click at [1000, 444] on icon at bounding box center [990, 453] width 19 height 19
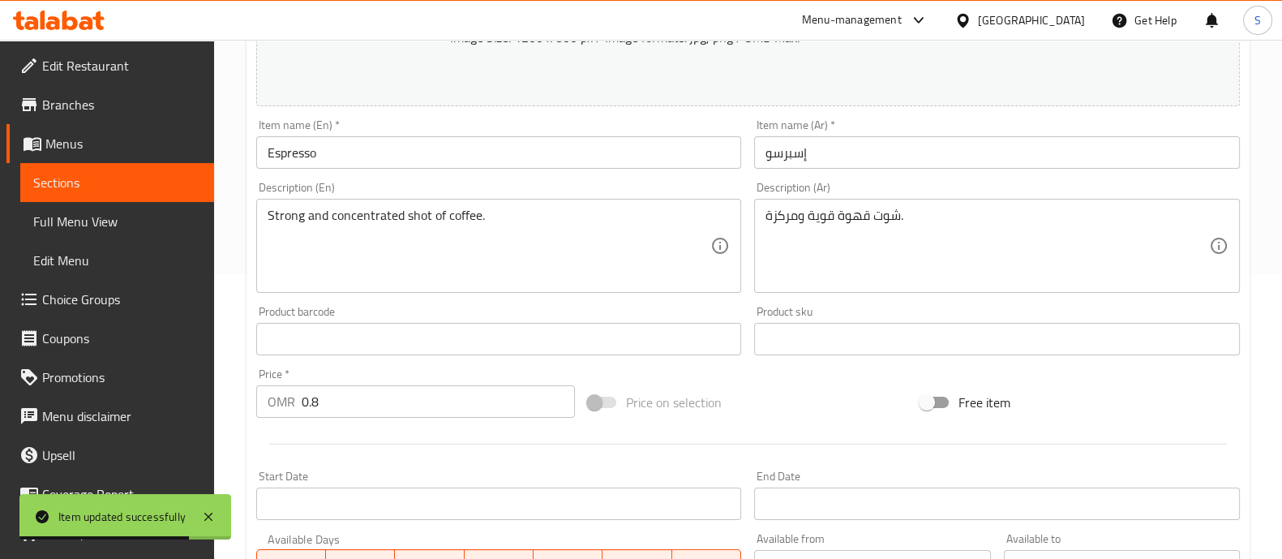
scroll to position [304, 0]
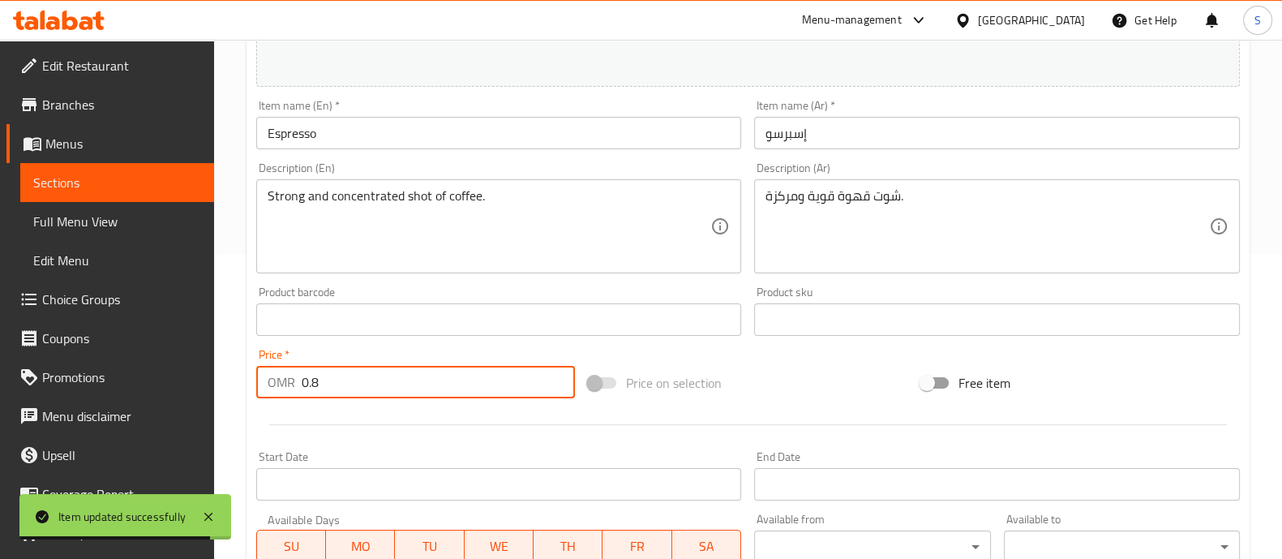
drag, startPoint x: 364, startPoint y: 383, endPoint x: 219, endPoint y: 383, distance: 145.1
click at [219, 384] on div "Home / Restaurants management / Menus / Sections / item / update Coffee (Hot & …" at bounding box center [748, 300] width 1068 height 1129
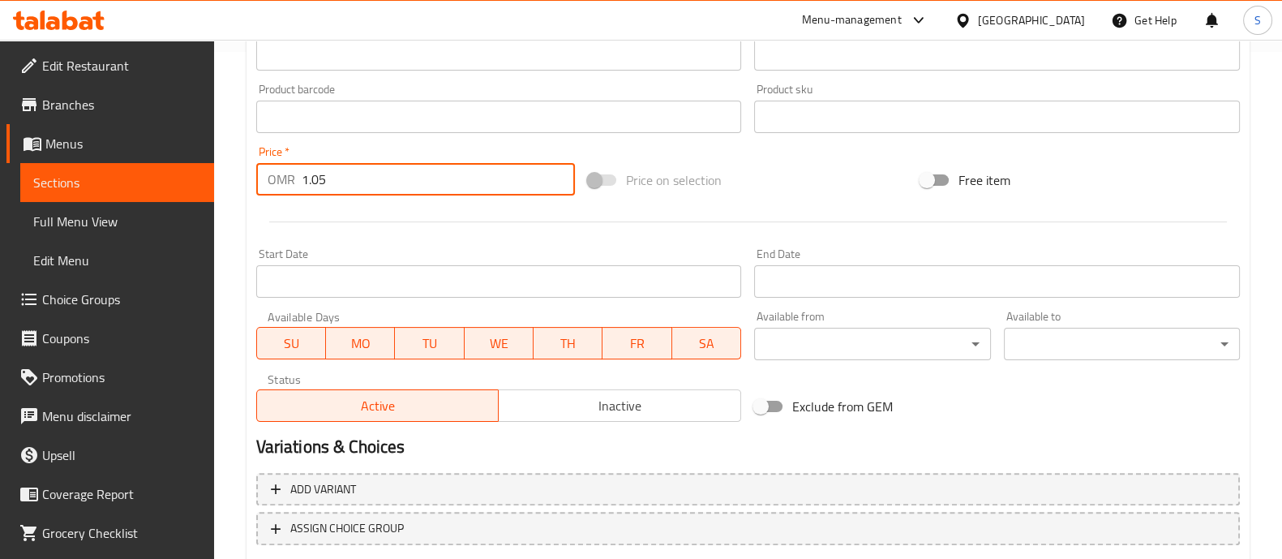
scroll to position [609, 0]
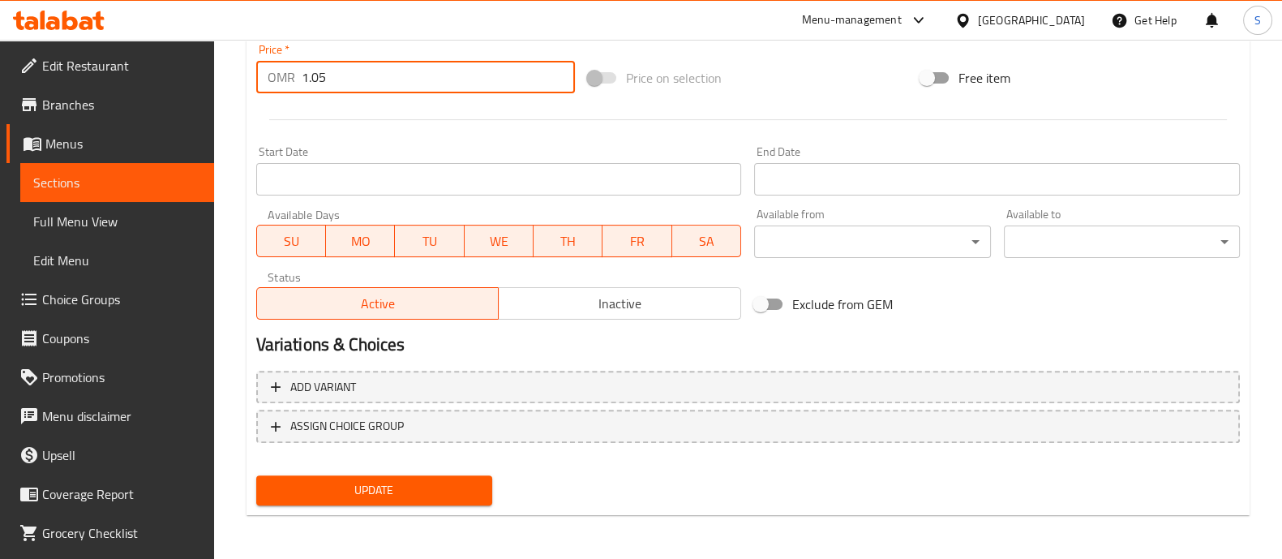
type input "1.05"
click at [461, 481] on span "Update" at bounding box center [374, 490] width 210 height 20
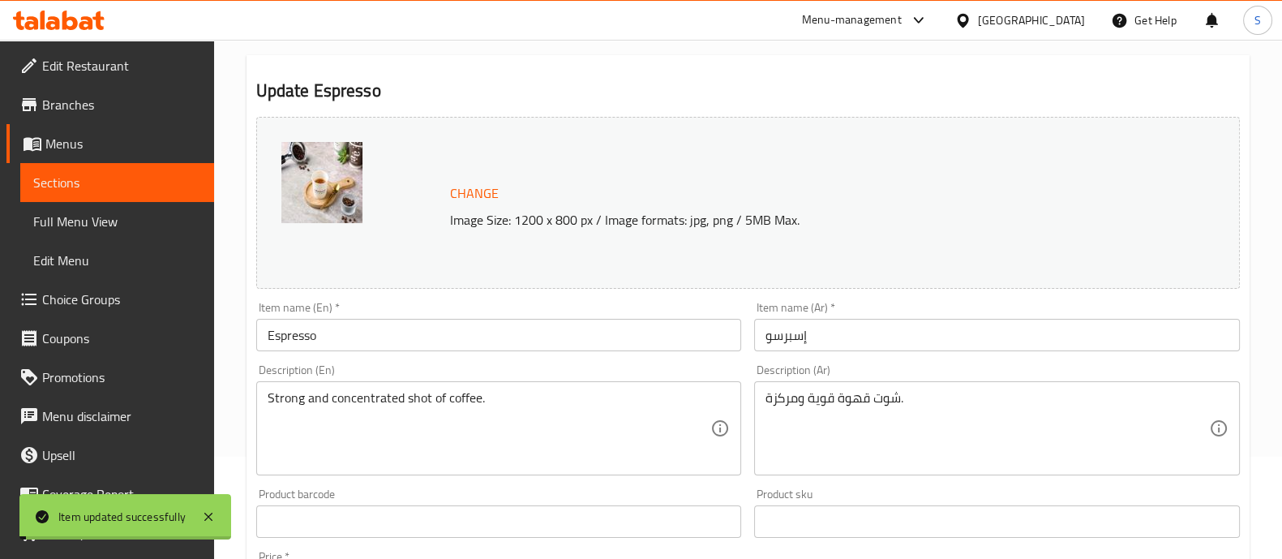
scroll to position [0, 0]
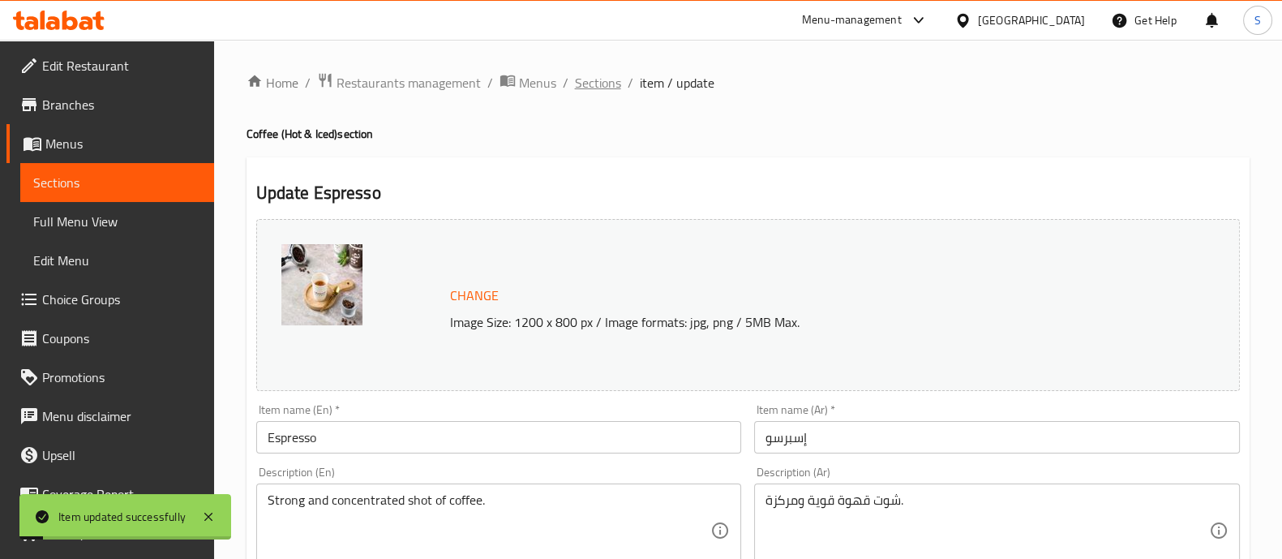
click at [612, 92] on span "Sections" at bounding box center [598, 82] width 46 height 19
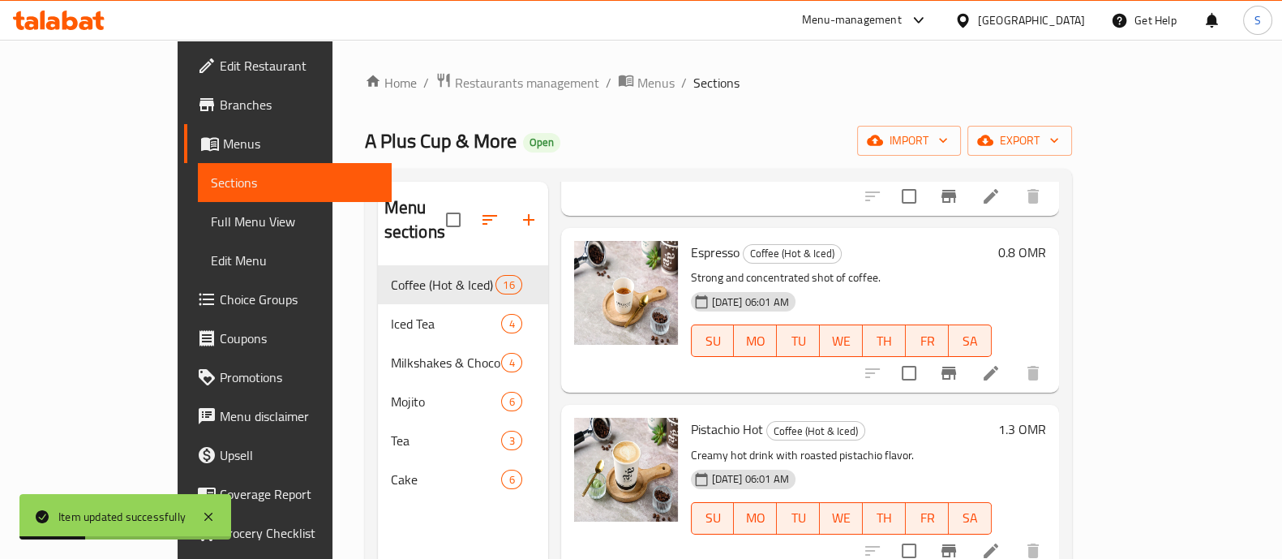
scroll to position [405, 0]
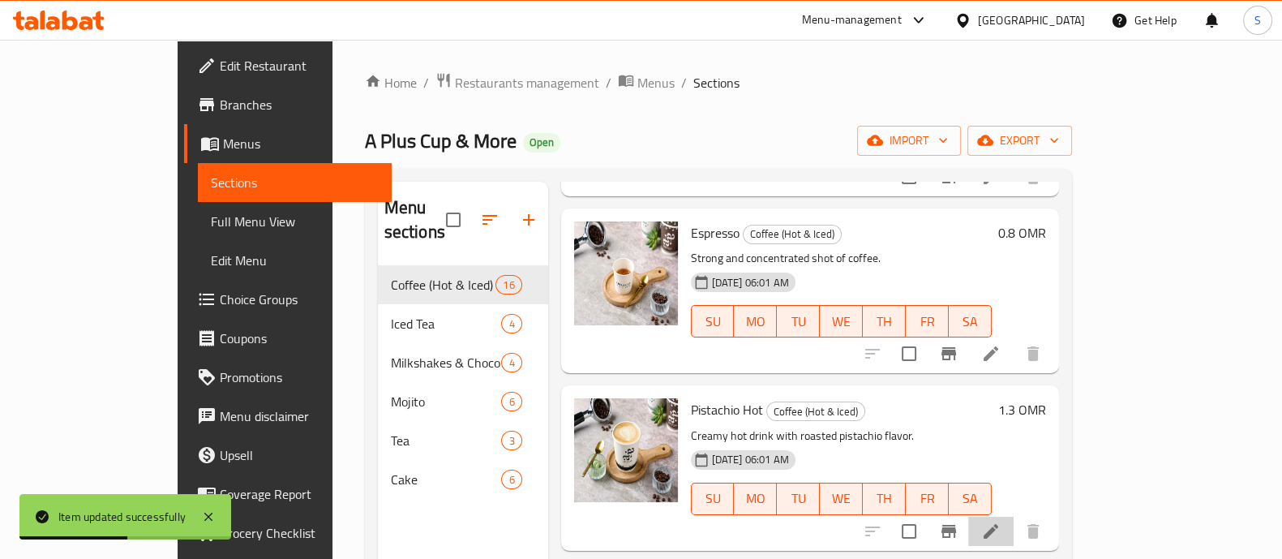
click at [1013, 516] on li at bounding box center [990, 530] width 45 height 29
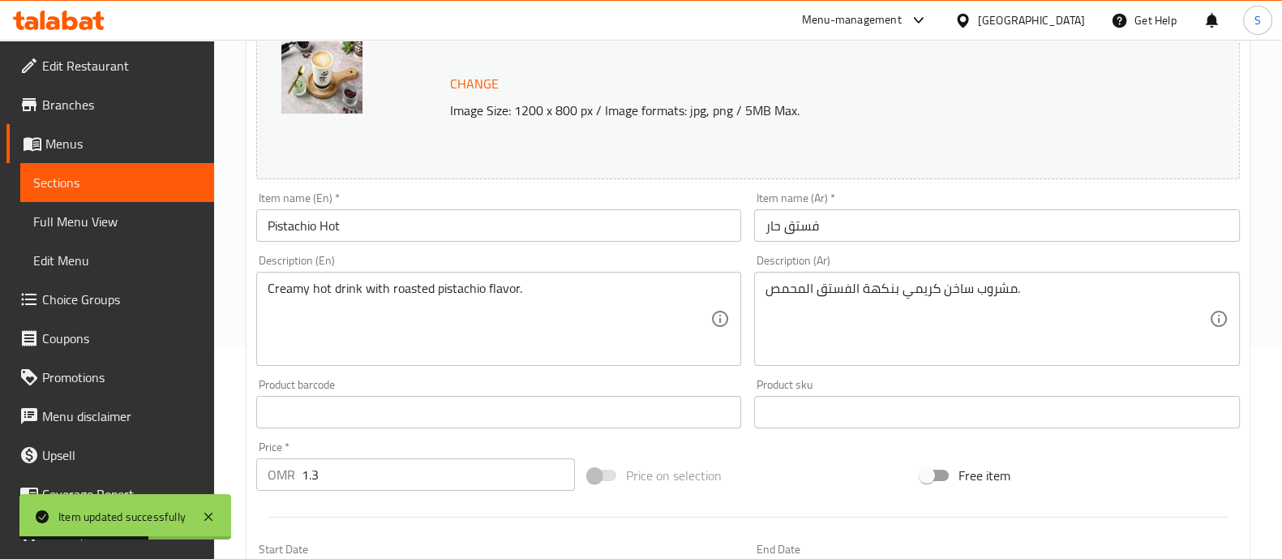
scroll to position [405, 0]
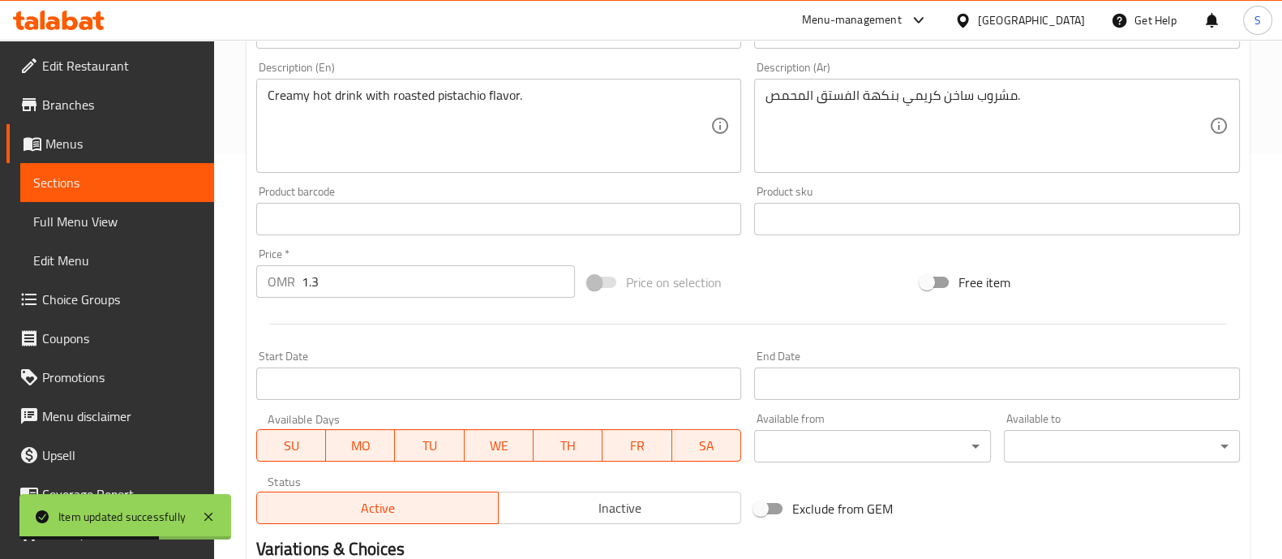
click at [343, 284] on input "1.3" at bounding box center [439, 281] width 274 height 32
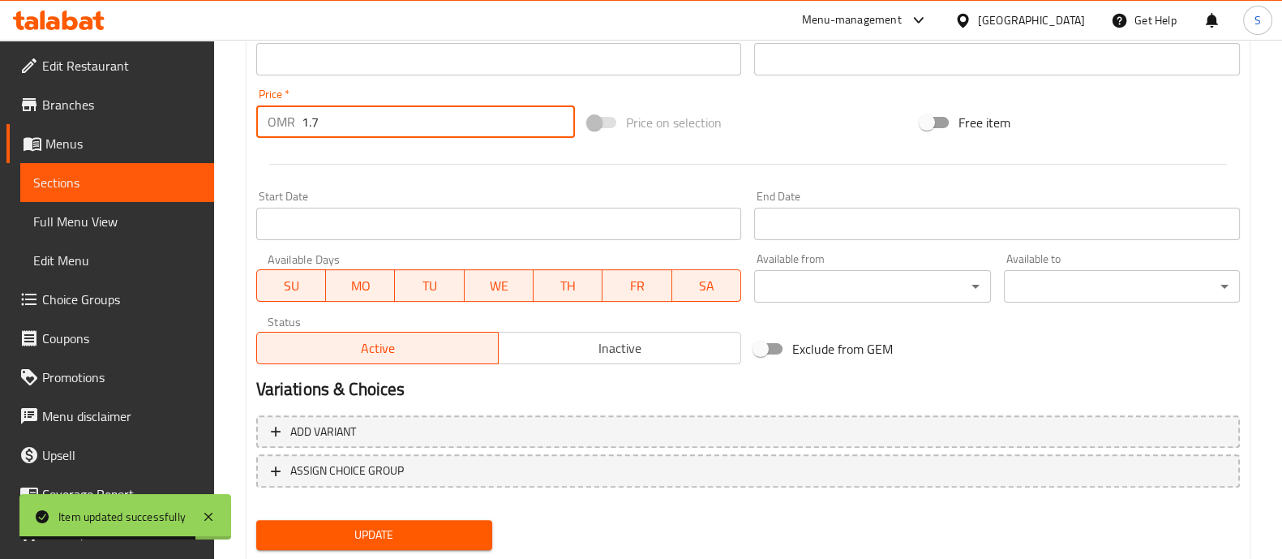
scroll to position [609, 0]
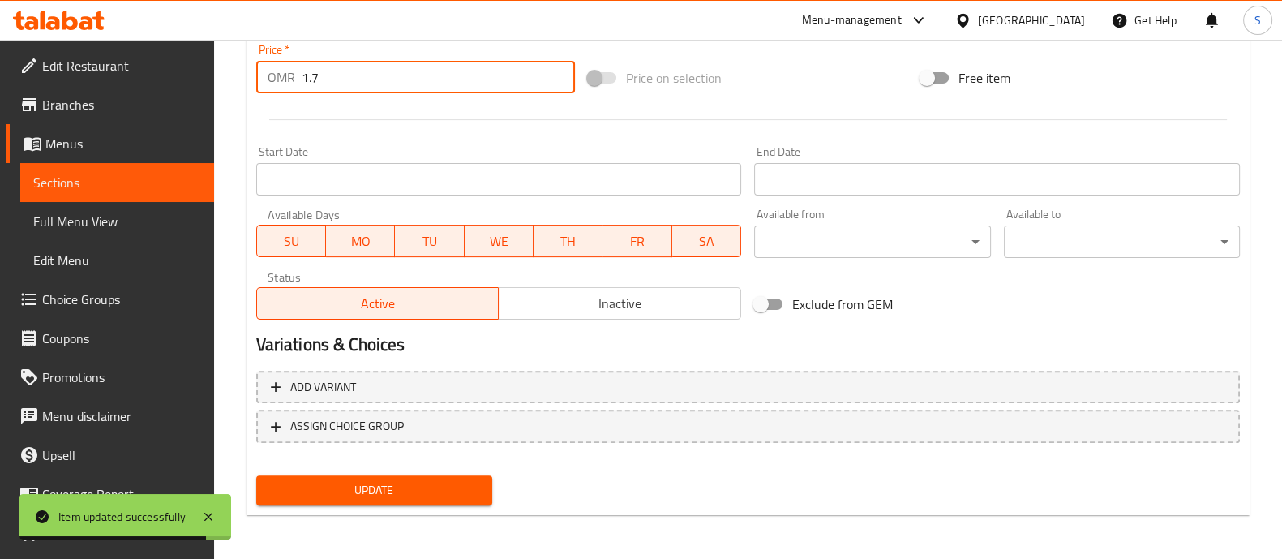
type input "1.7"
click at [454, 486] on span "Update" at bounding box center [374, 490] width 210 height 20
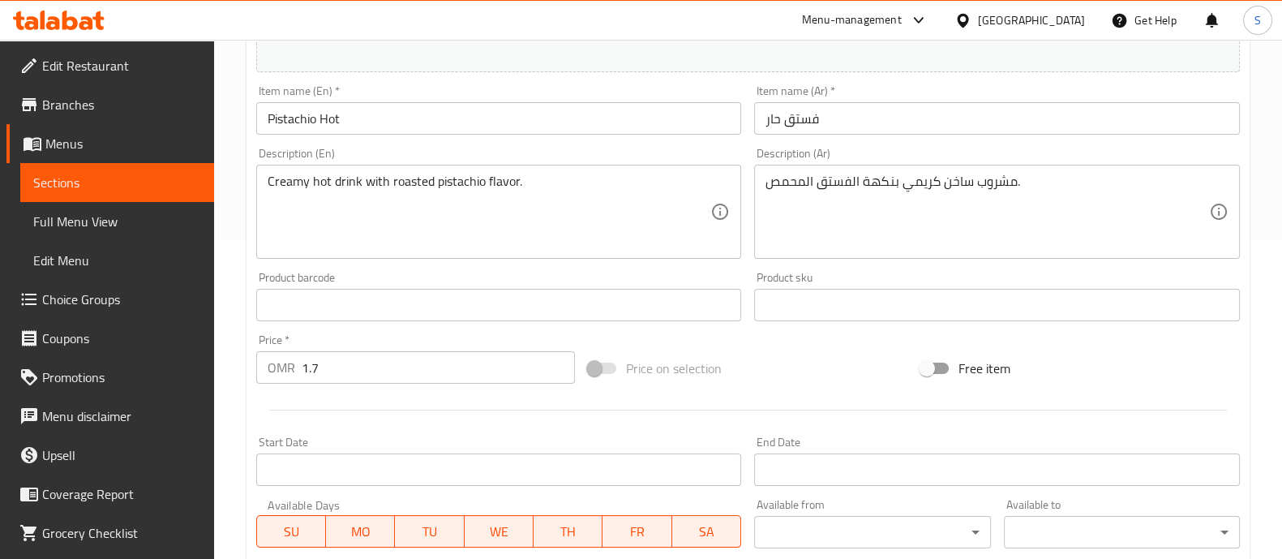
scroll to position [608, 0]
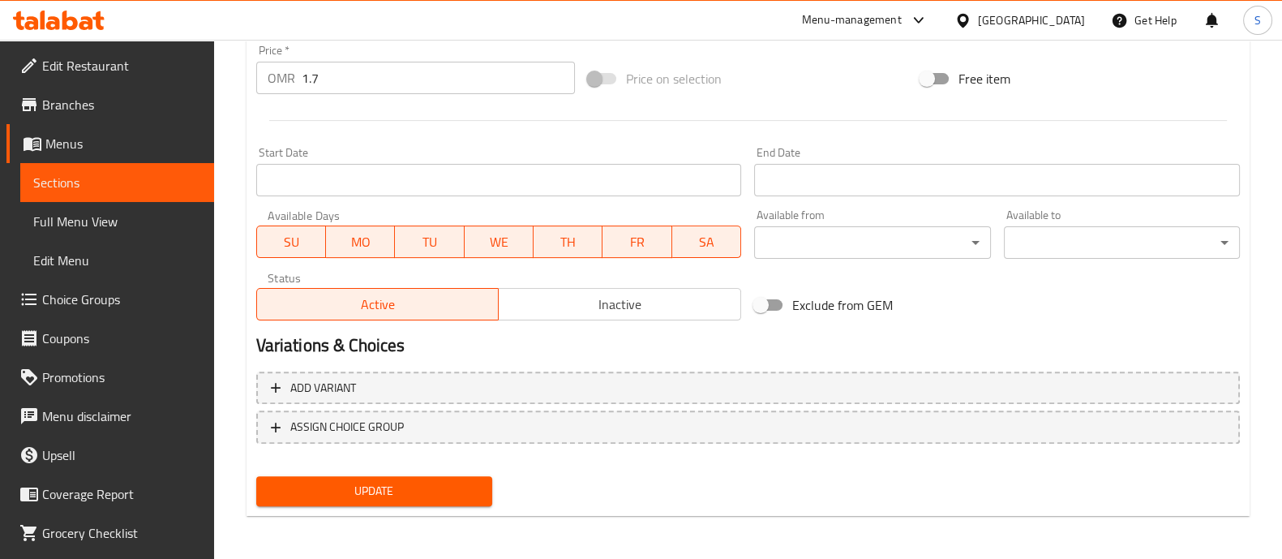
click at [442, 499] on span "Update" at bounding box center [374, 491] width 210 height 20
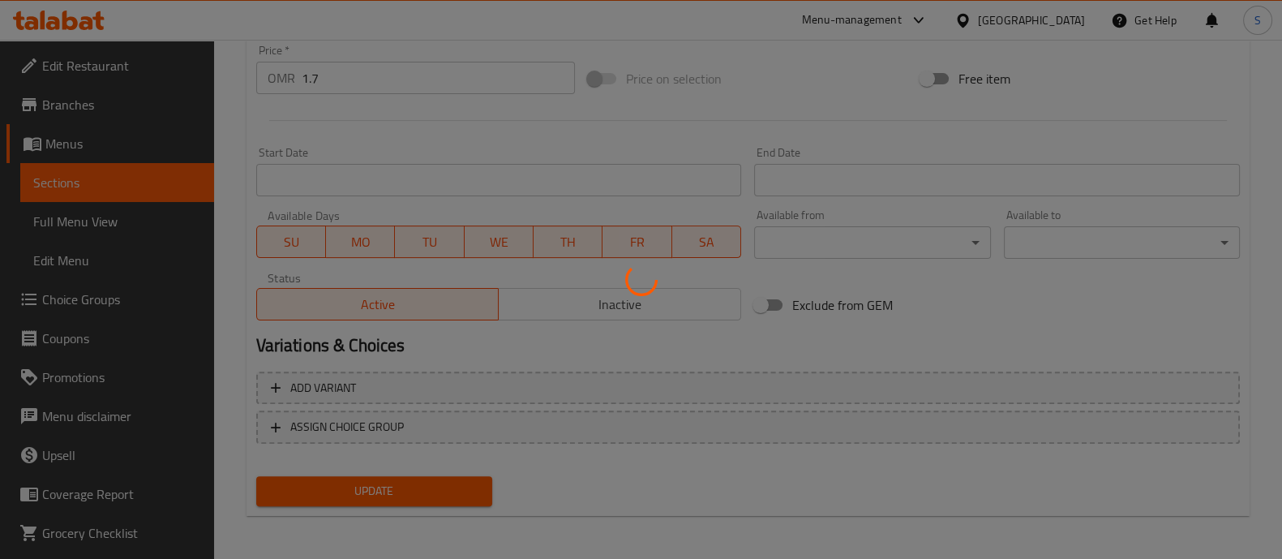
scroll to position [0, 0]
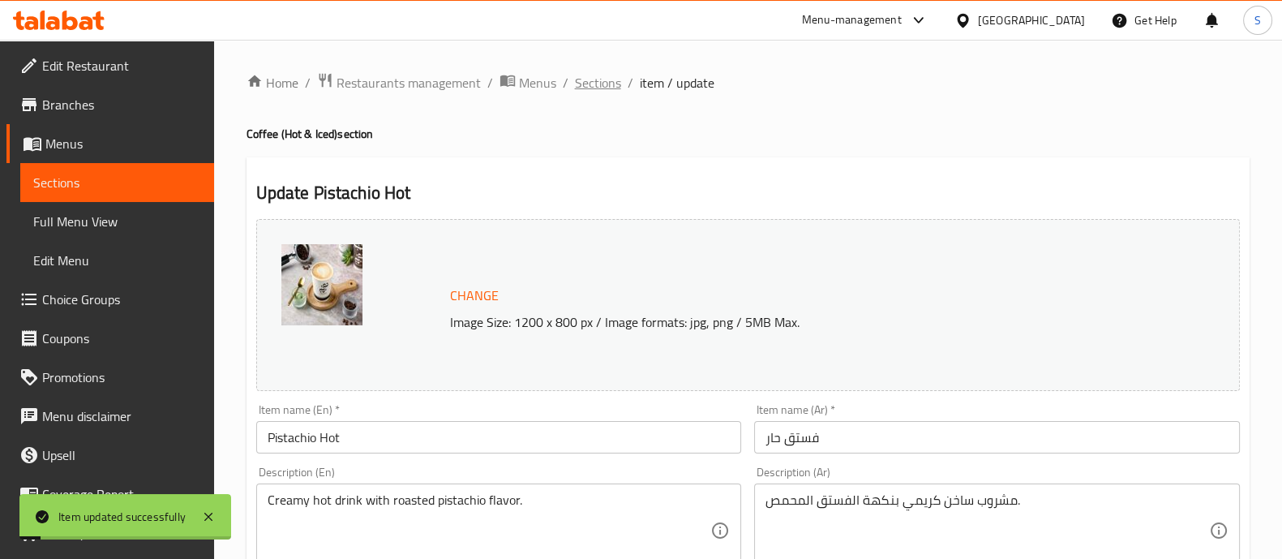
click at [589, 87] on span "Sections" at bounding box center [598, 82] width 46 height 19
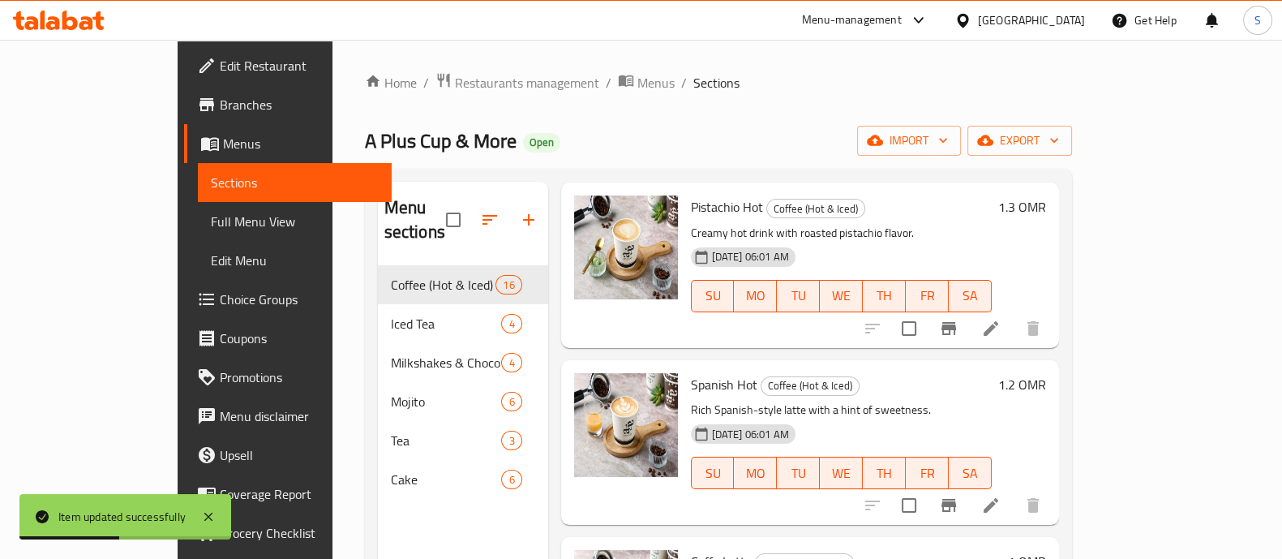
scroll to position [608, 0]
click at [1000, 495] on icon at bounding box center [990, 504] width 19 height 19
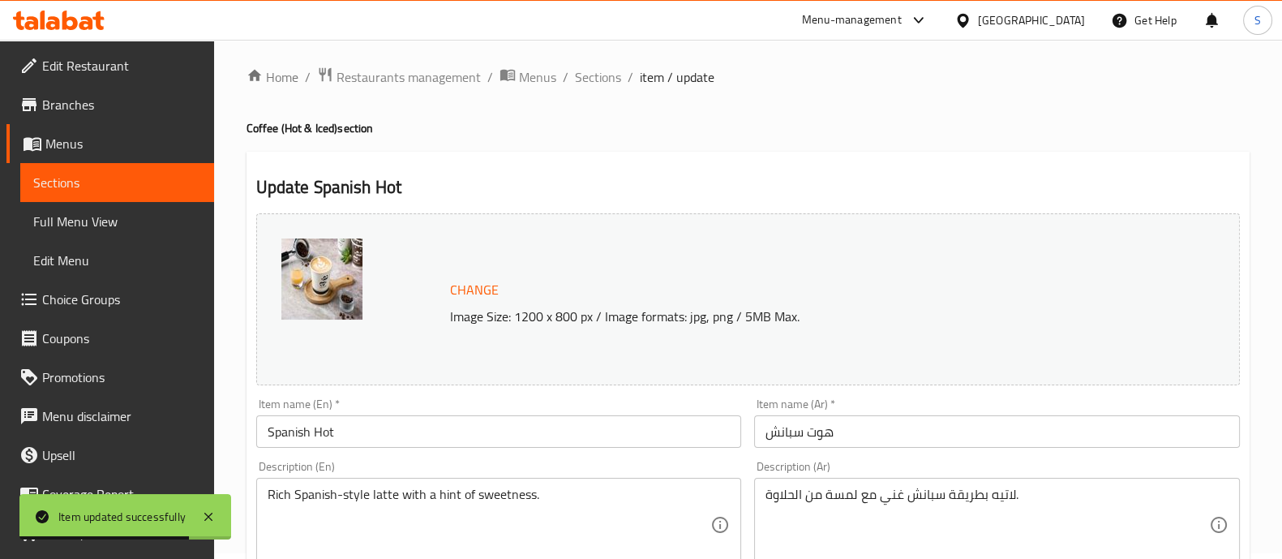
scroll to position [202, 0]
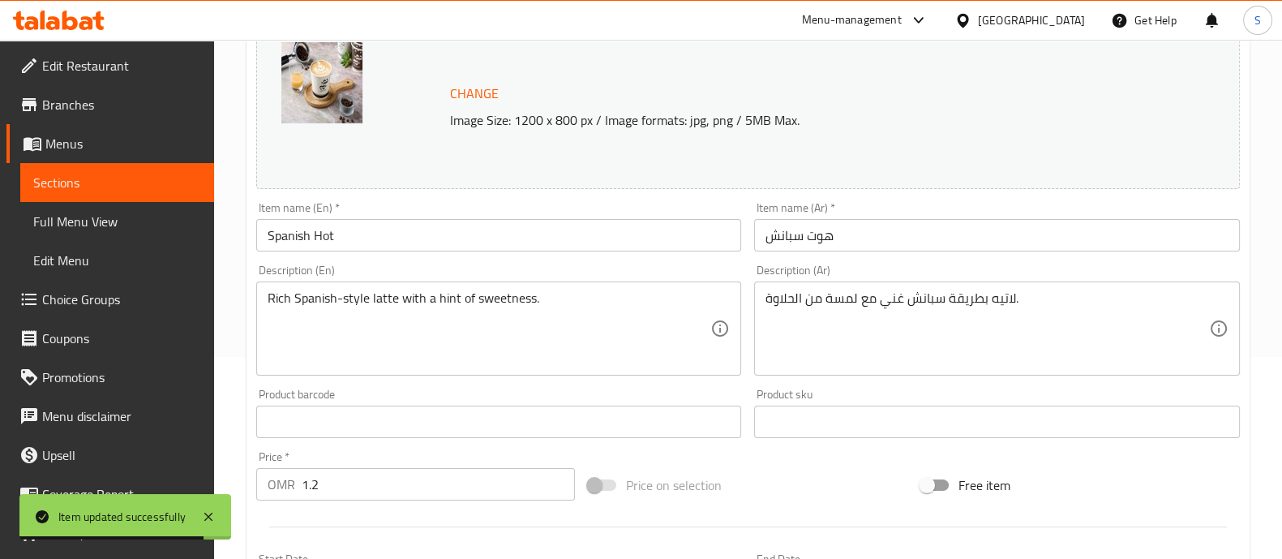
click at [358, 480] on input "1.2" at bounding box center [439, 484] width 274 height 32
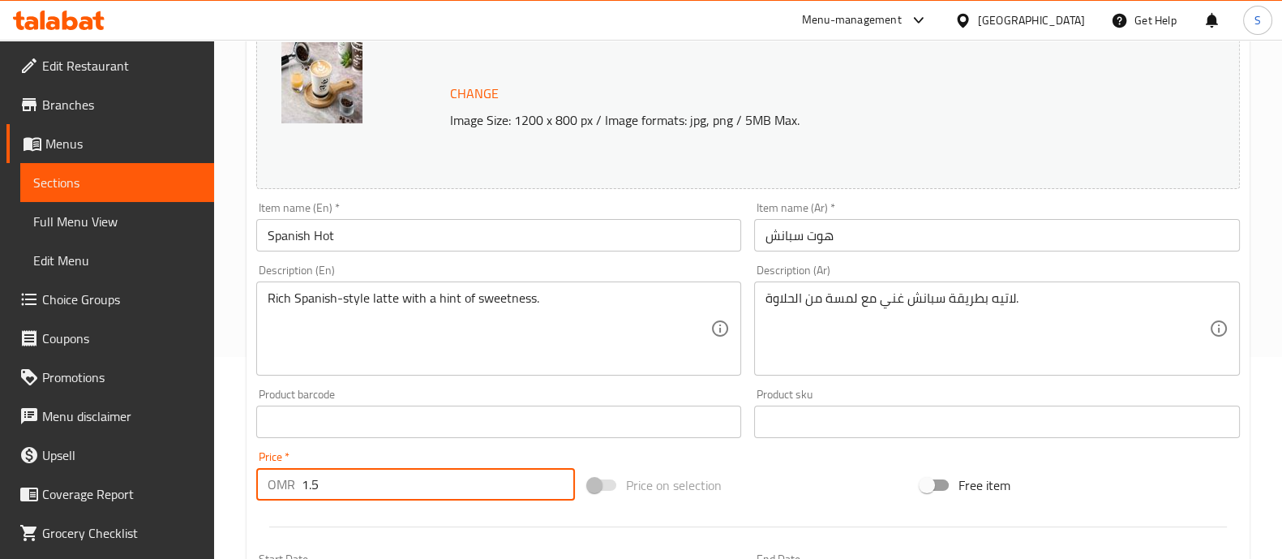
scroll to position [609, 0]
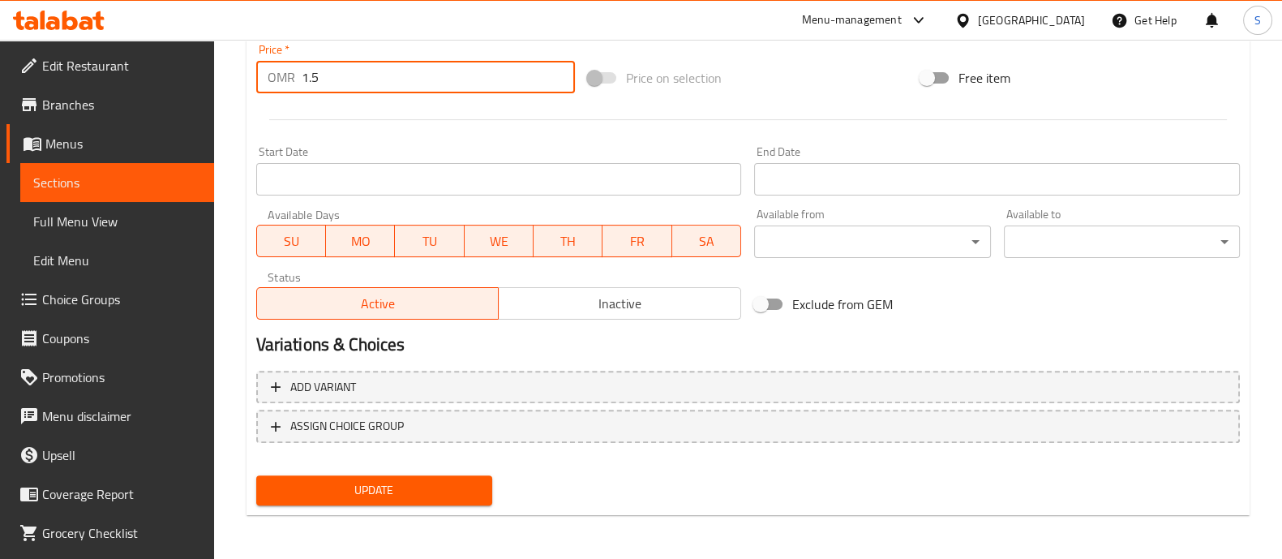
type input "1.5"
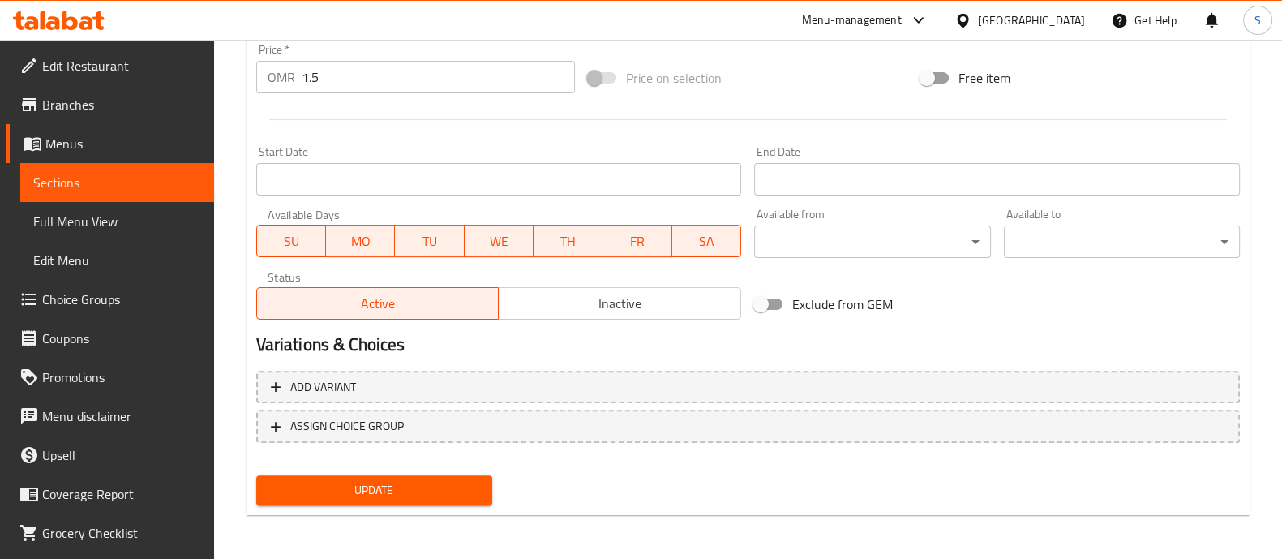
click at [437, 473] on div "Update" at bounding box center [374, 490] width 249 height 43
click at [435, 484] on span "Update" at bounding box center [374, 490] width 210 height 20
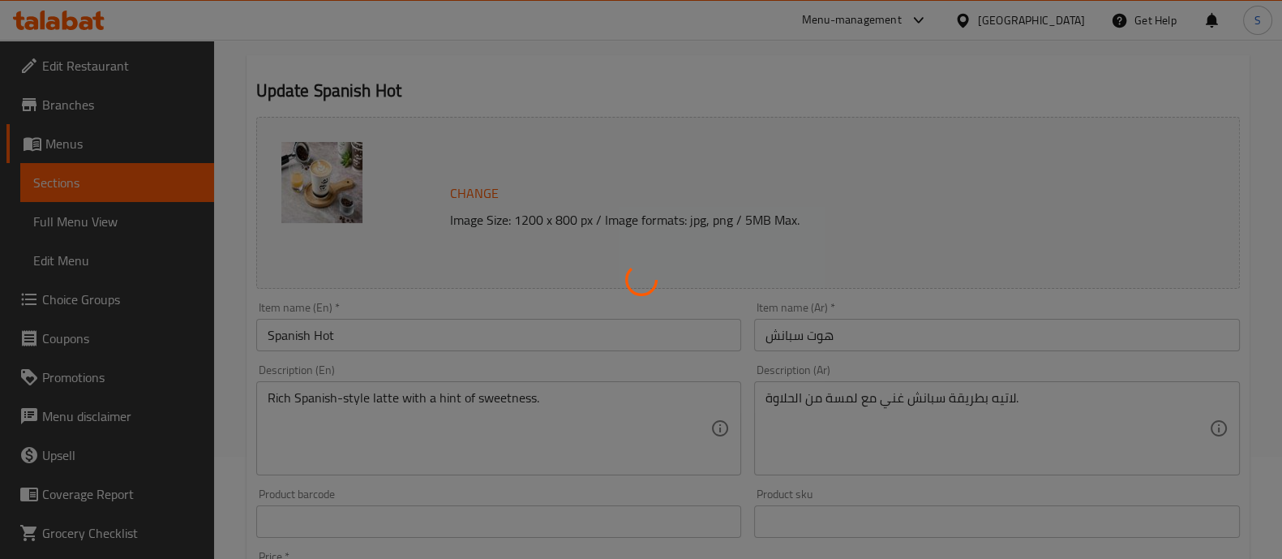
scroll to position [0, 0]
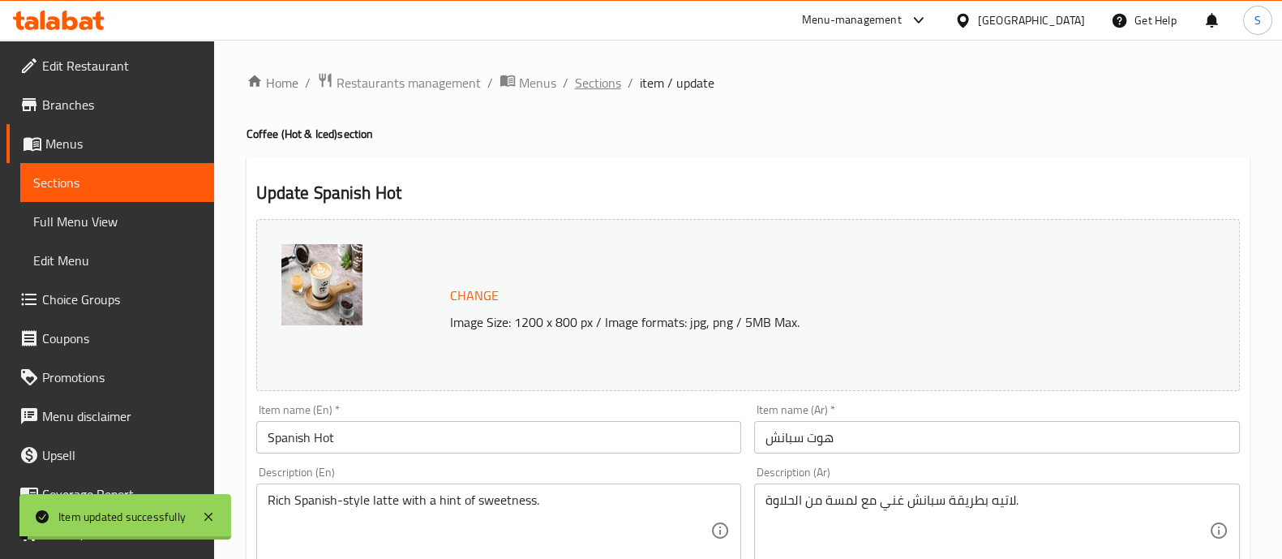
click at [612, 86] on span "Sections" at bounding box center [598, 82] width 46 height 19
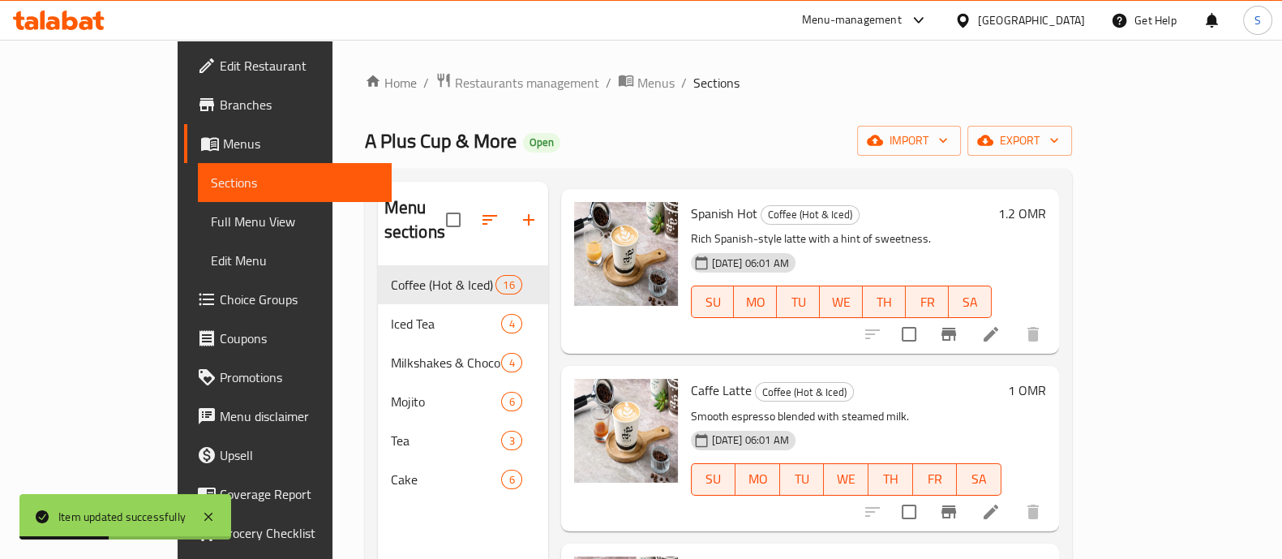
scroll to position [810, 0]
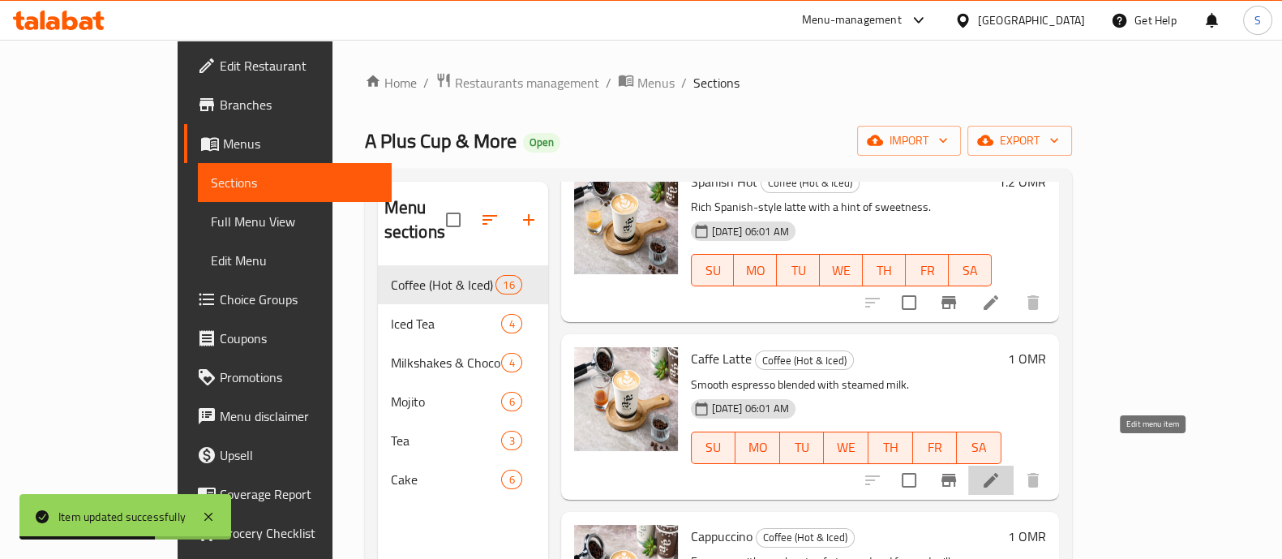
click at [1000, 470] on icon at bounding box center [990, 479] width 19 height 19
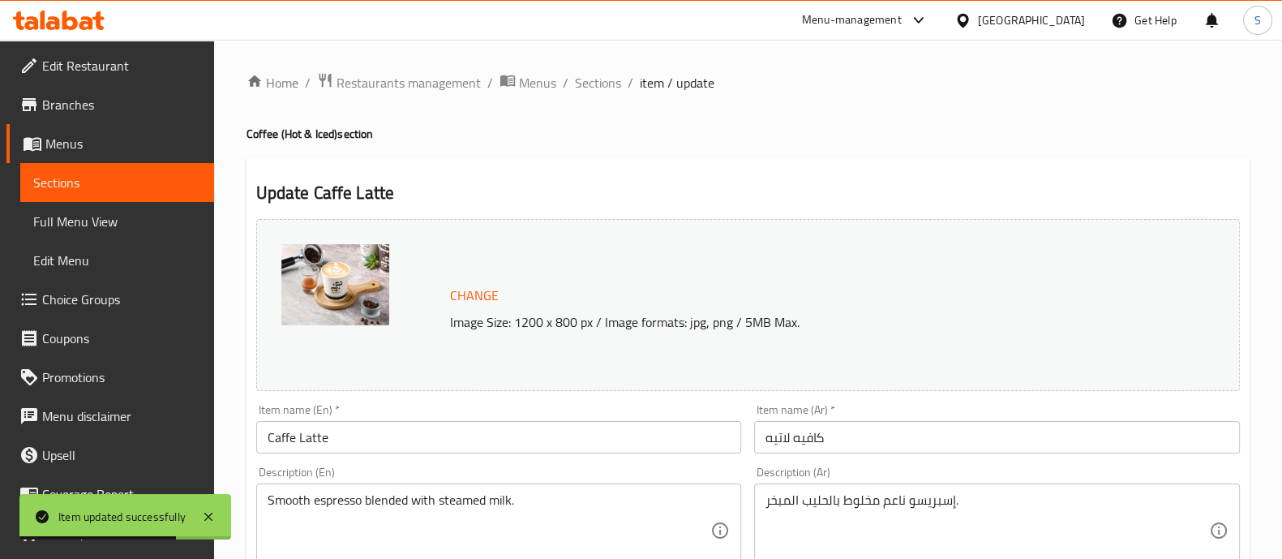
scroll to position [202, 0]
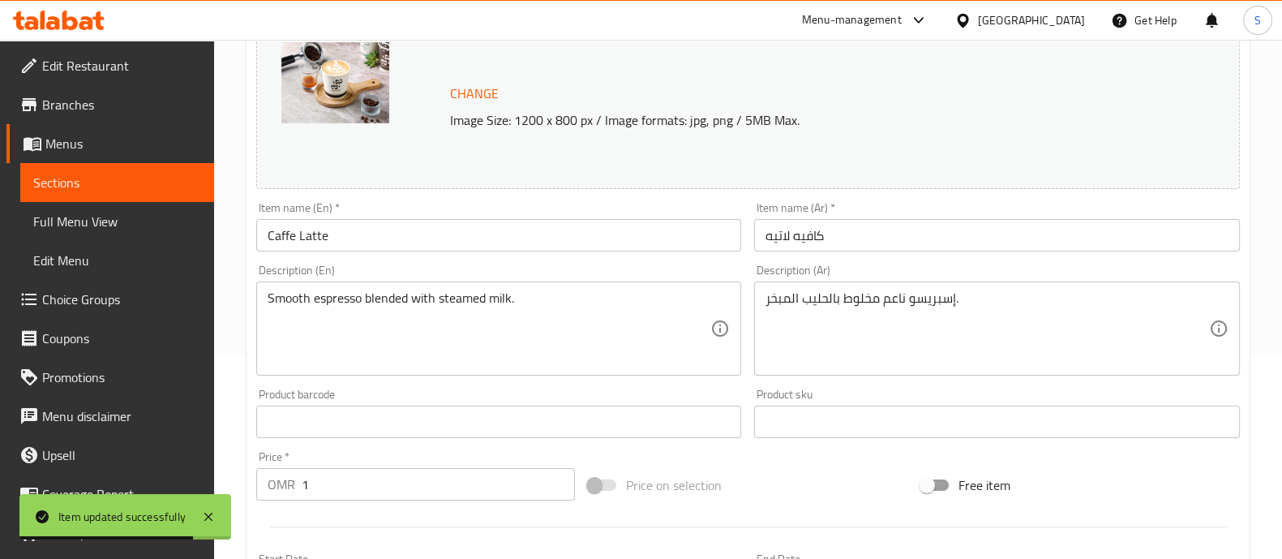
click at [373, 482] on input "1" at bounding box center [439, 484] width 274 height 32
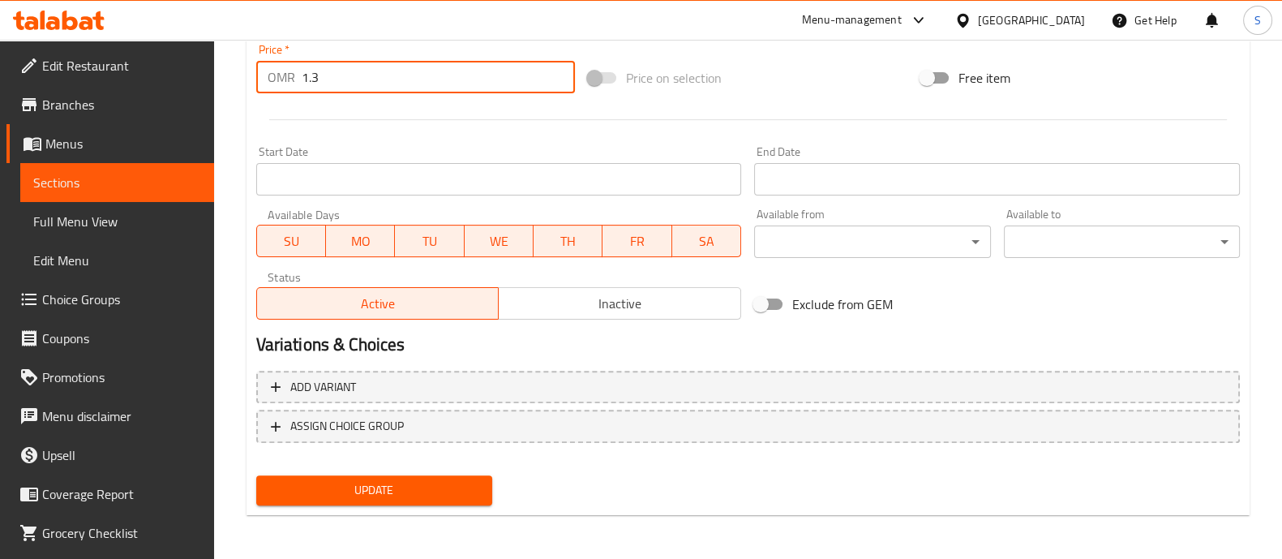
type input "1.3"
click at [477, 499] on button "Update" at bounding box center [374, 490] width 236 height 30
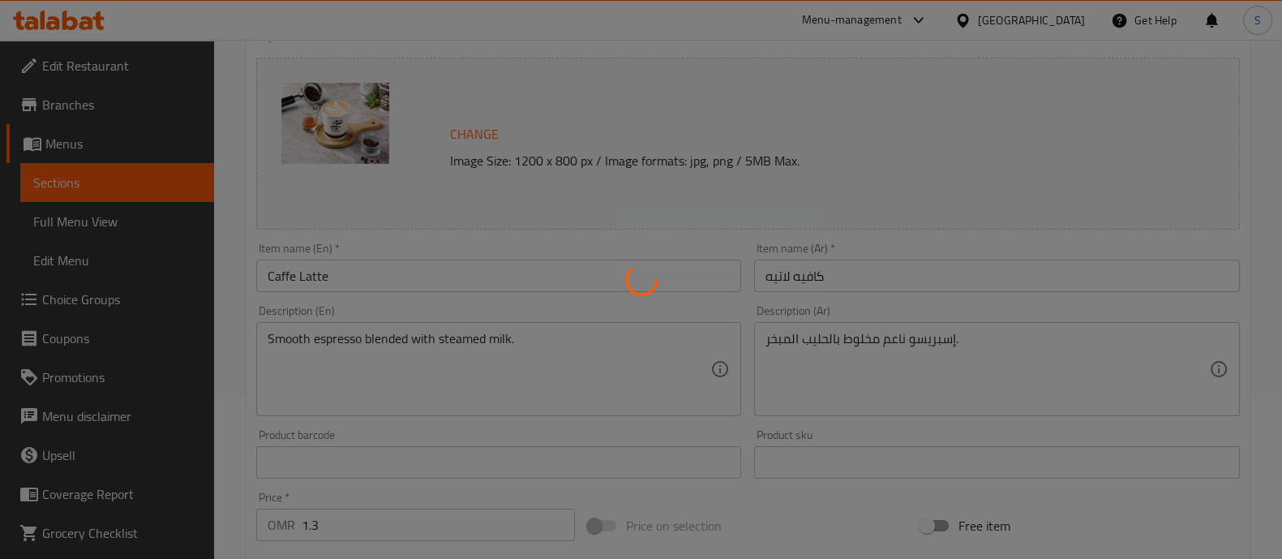
scroll to position [0, 0]
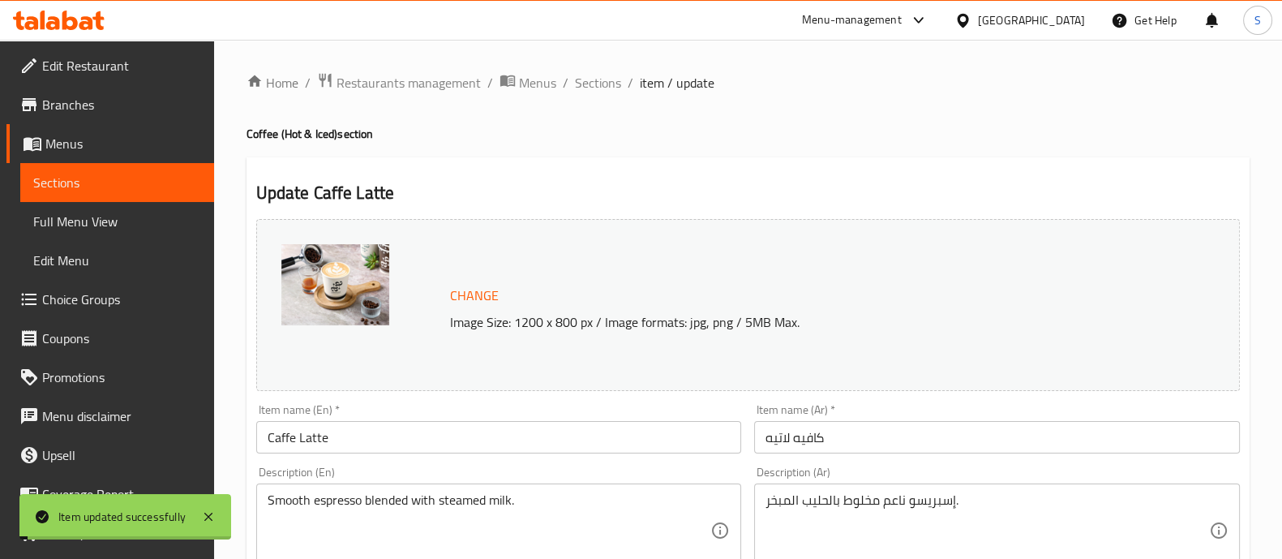
click at [604, 81] on span "Sections" at bounding box center [598, 82] width 46 height 19
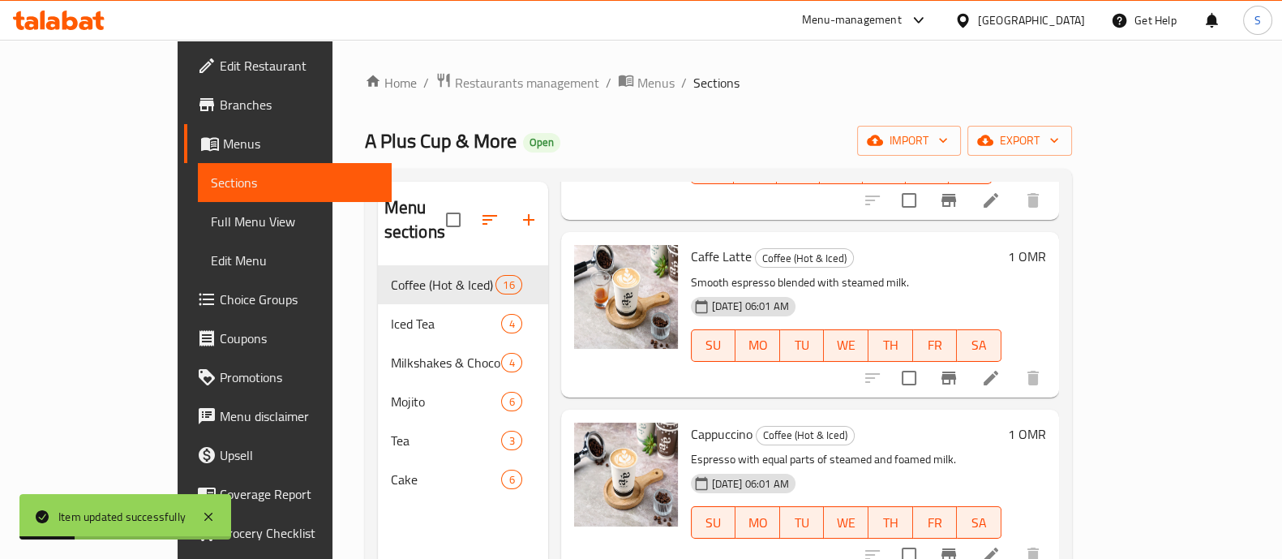
scroll to position [1013, 0]
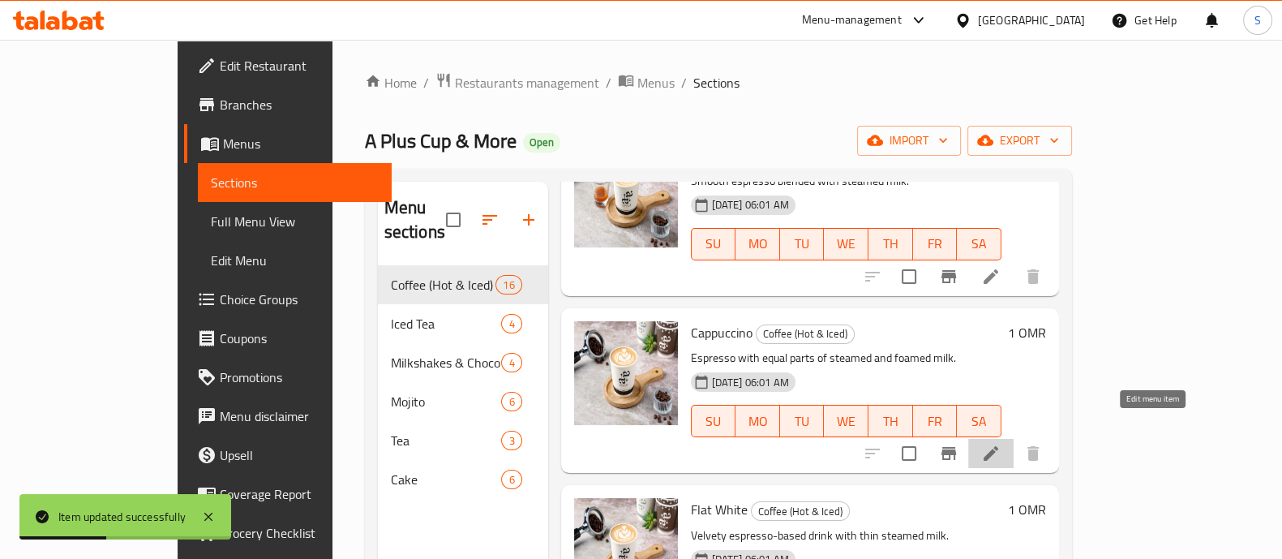
click at [998, 446] on icon at bounding box center [990, 453] width 15 height 15
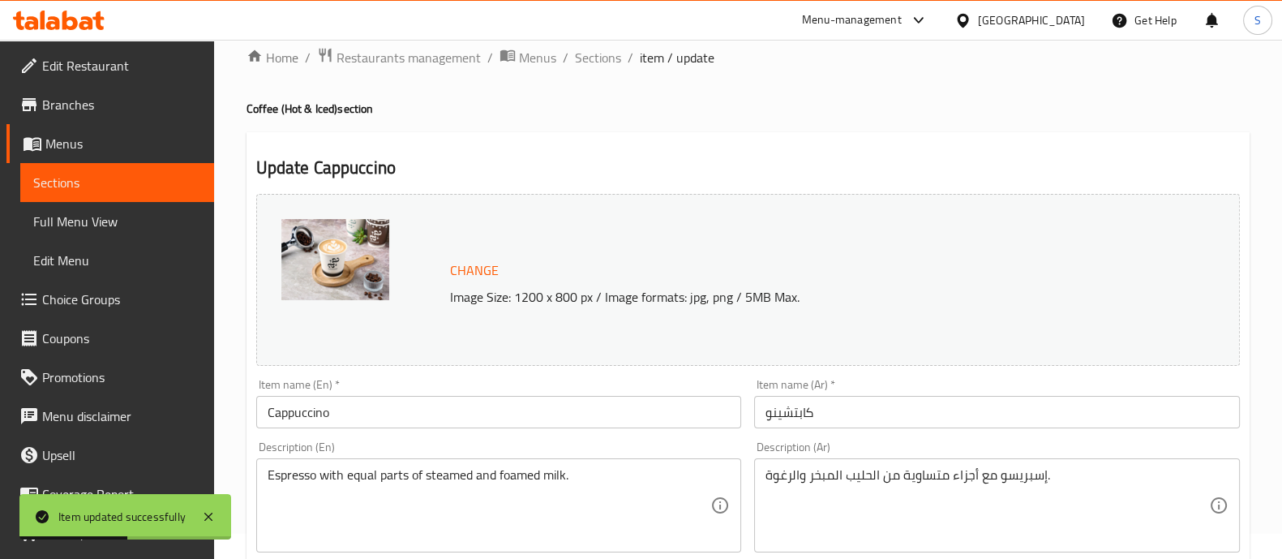
scroll to position [405, 0]
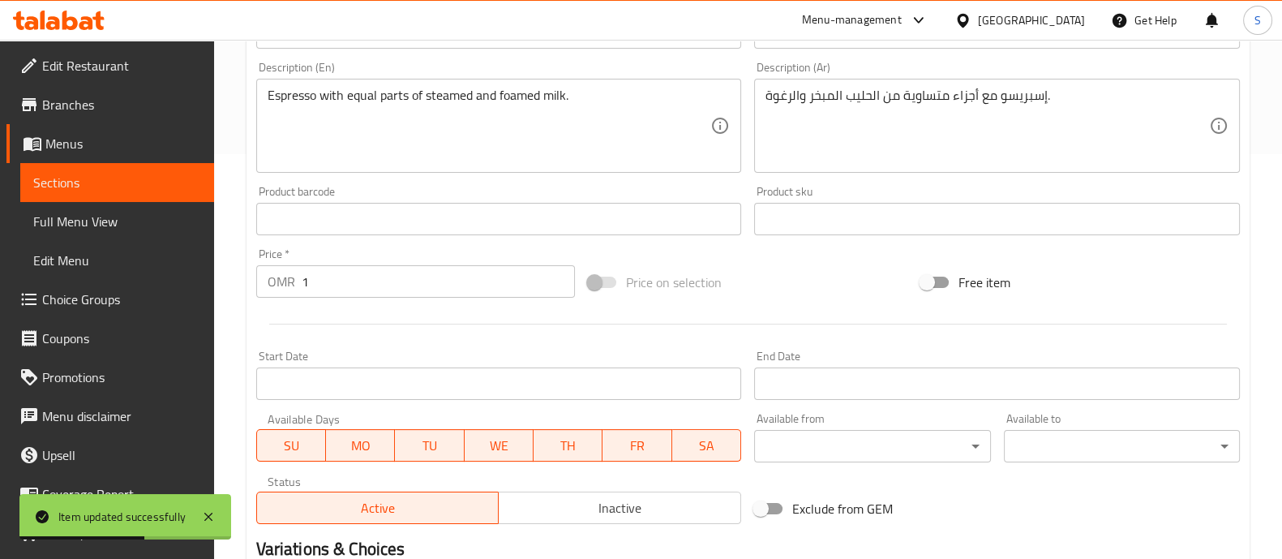
click at [345, 281] on input "1" at bounding box center [439, 281] width 274 height 32
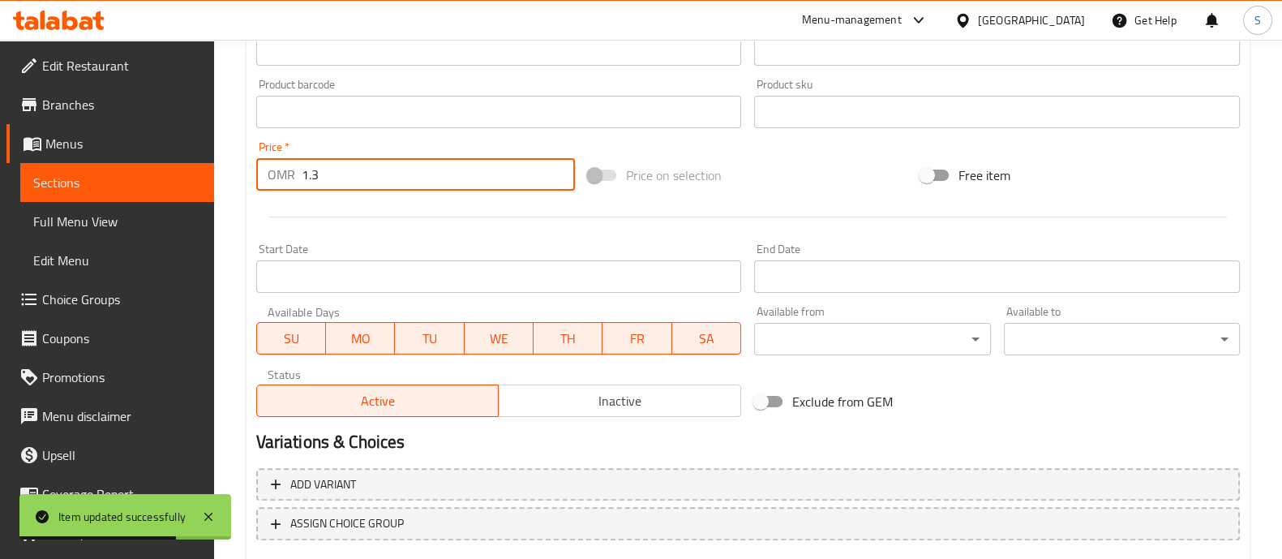
scroll to position [609, 0]
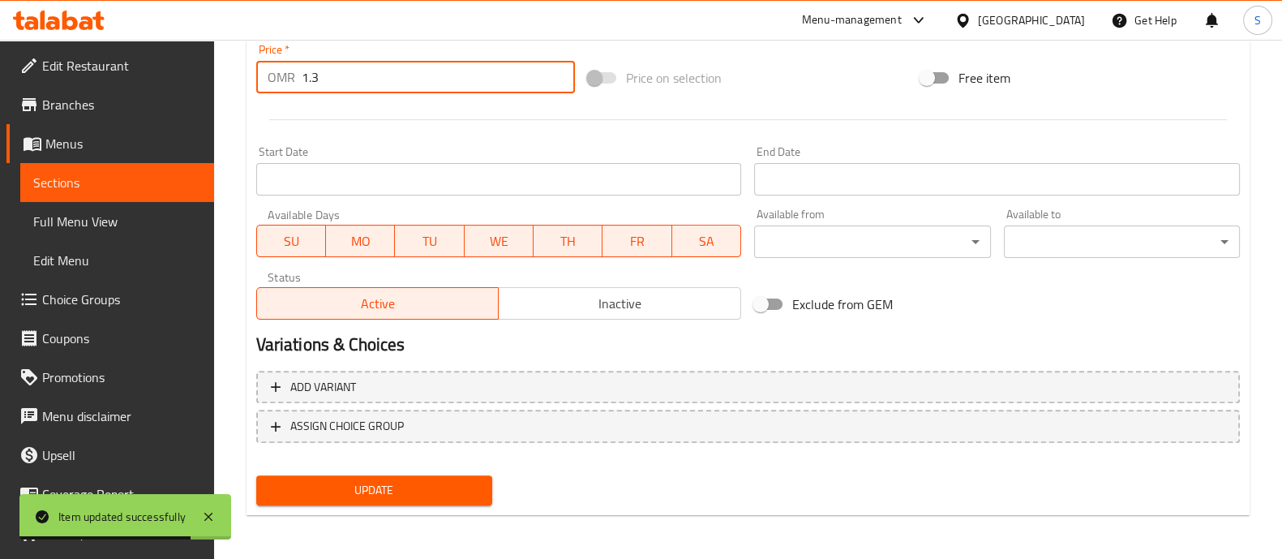
type input "1.3"
click at [397, 494] on span "Update" at bounding box center [374, 490] width 210 height 20
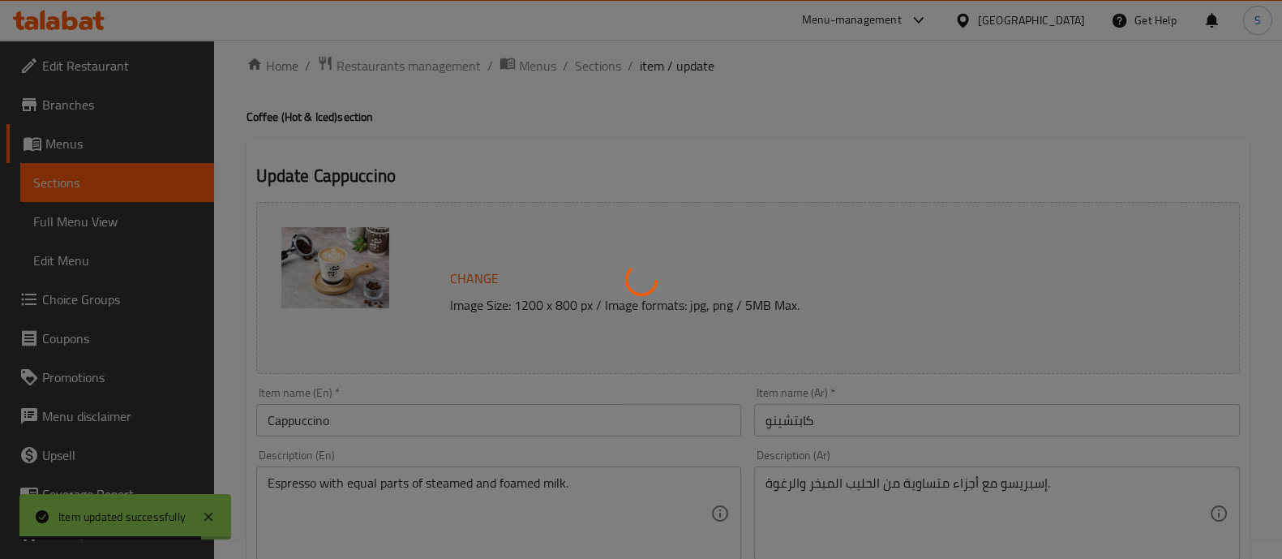
scroll to position [0, 0]
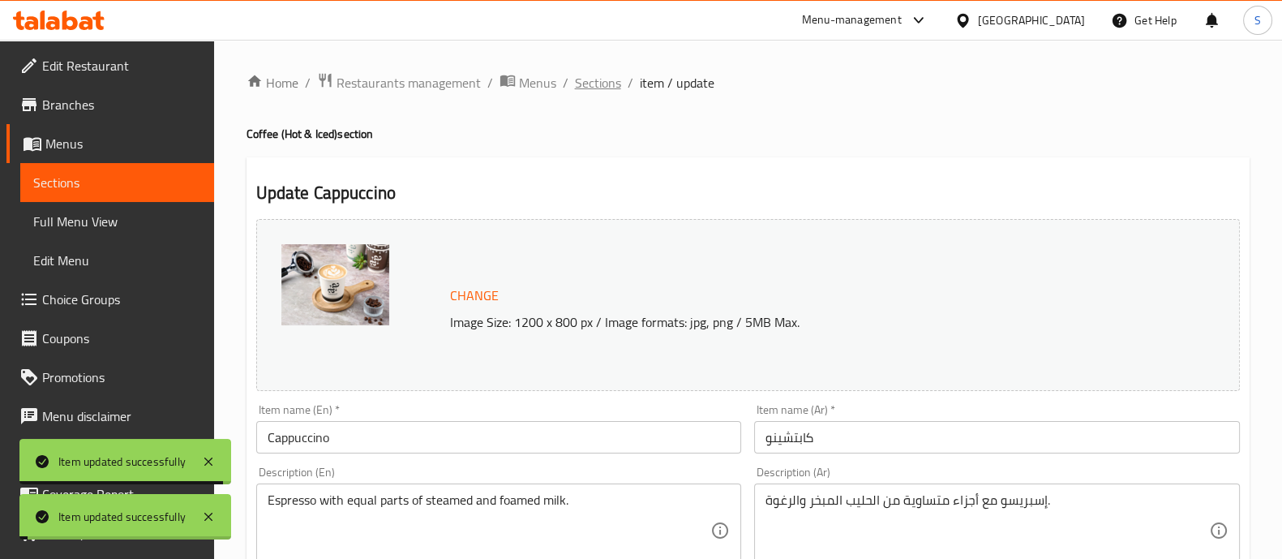
click at [615, 87] on span "Sections" at bounding box center [598, 82] width 46 height 19
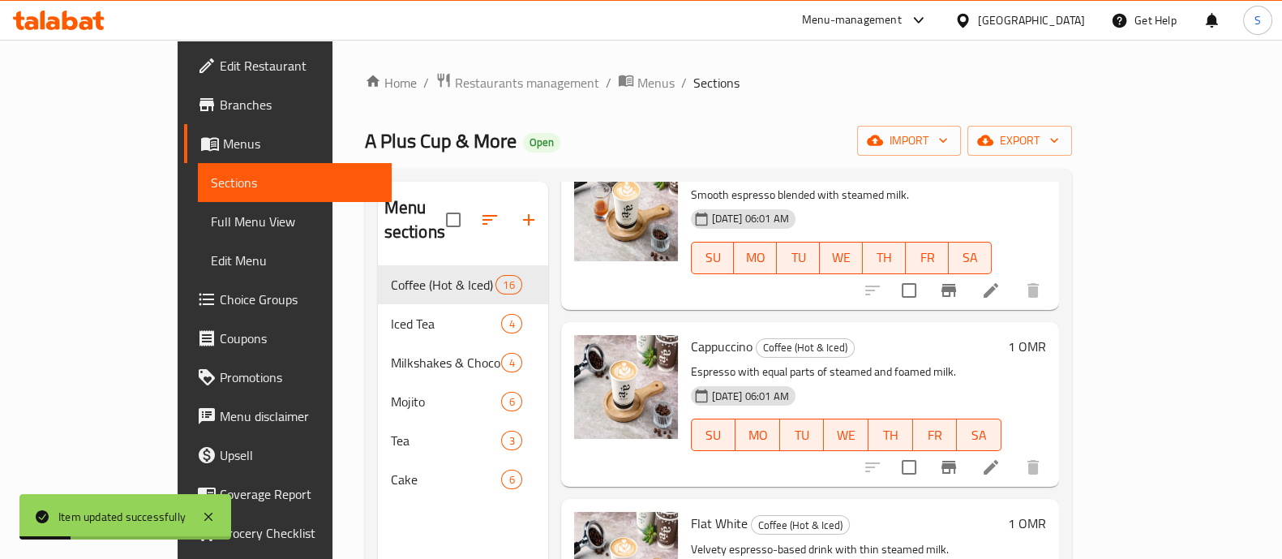
scroll to position [1115, 0]
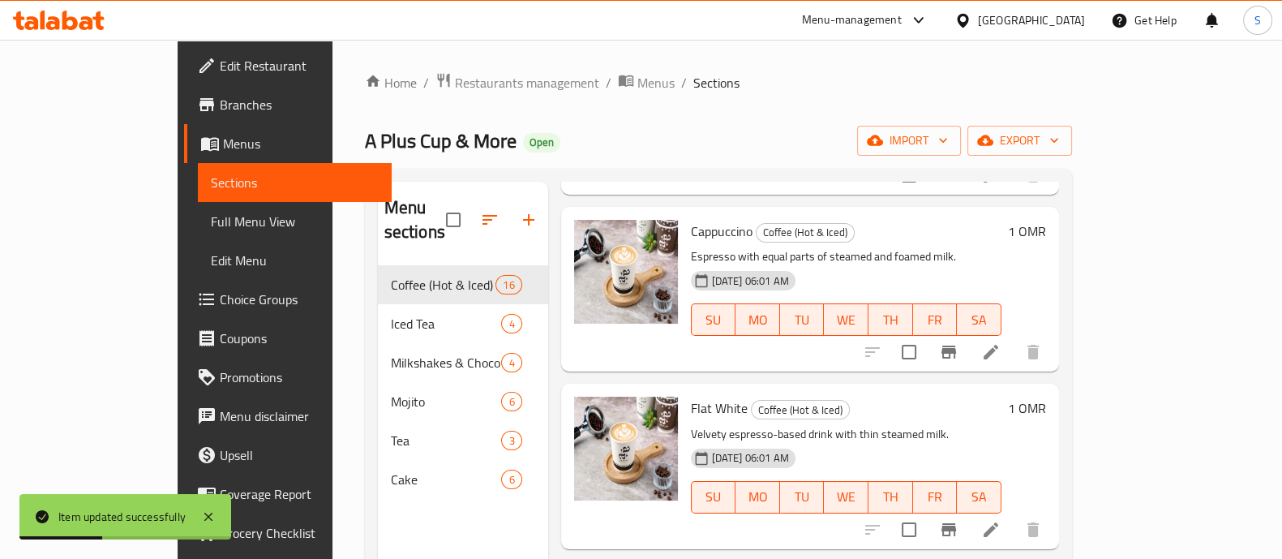
click at [1013, 518] on li at bounding box center [990, 529] width 45 height 29
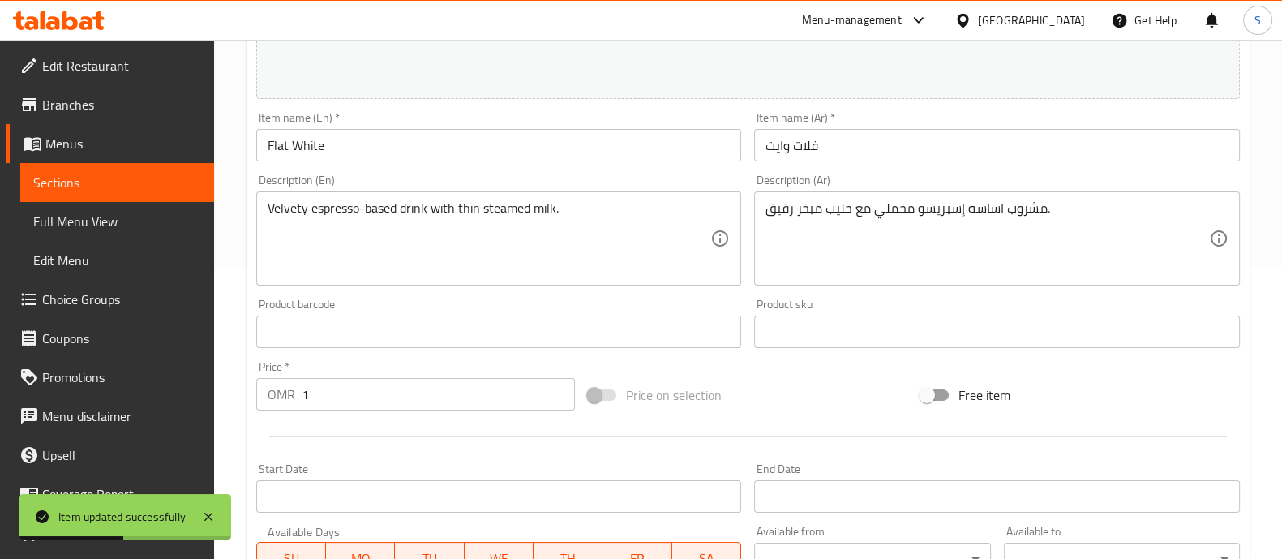
scroll to position [609, 0]
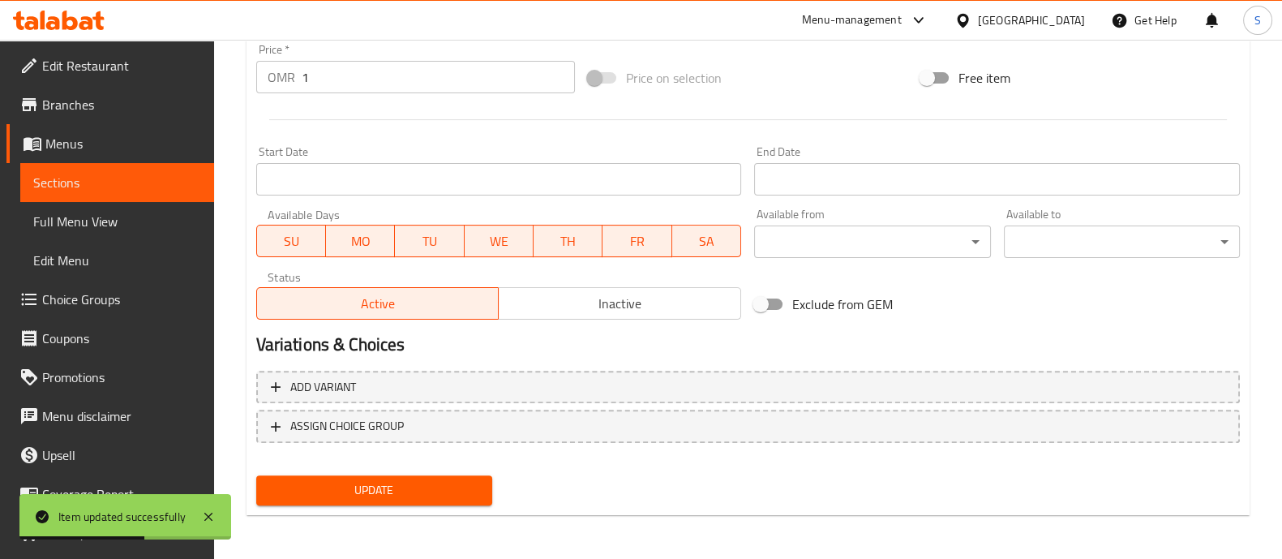
click at [357, 92] on input "1" at bounding box center [439, 77] width 274 height 32
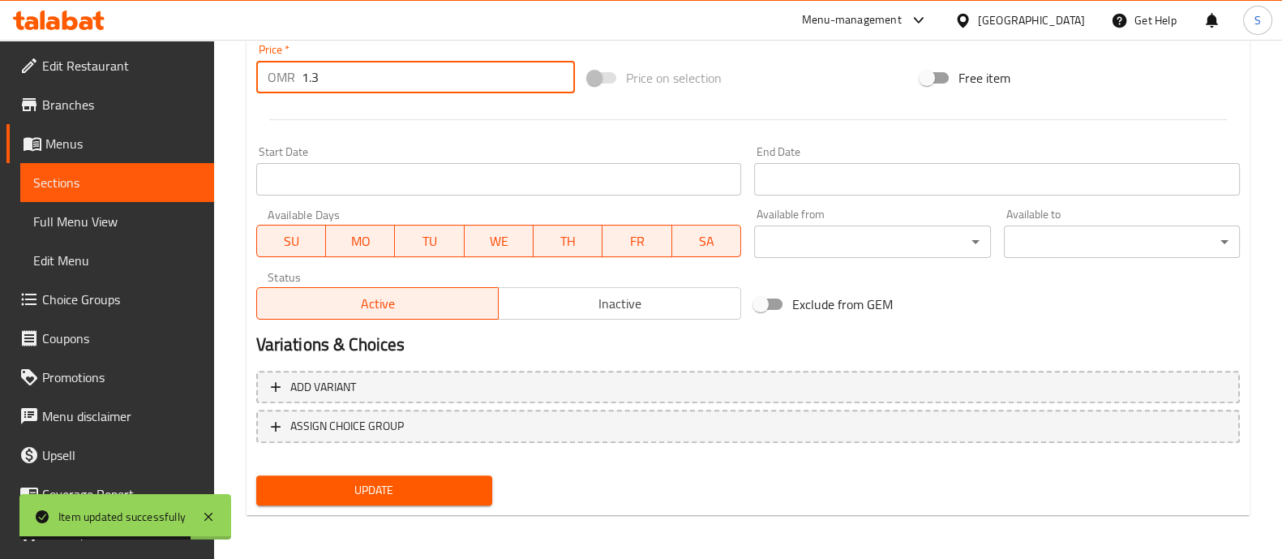
type input "1.3"
click at [431, 487] on span "Update" at bounding box center [374, 490] width 210 height 20
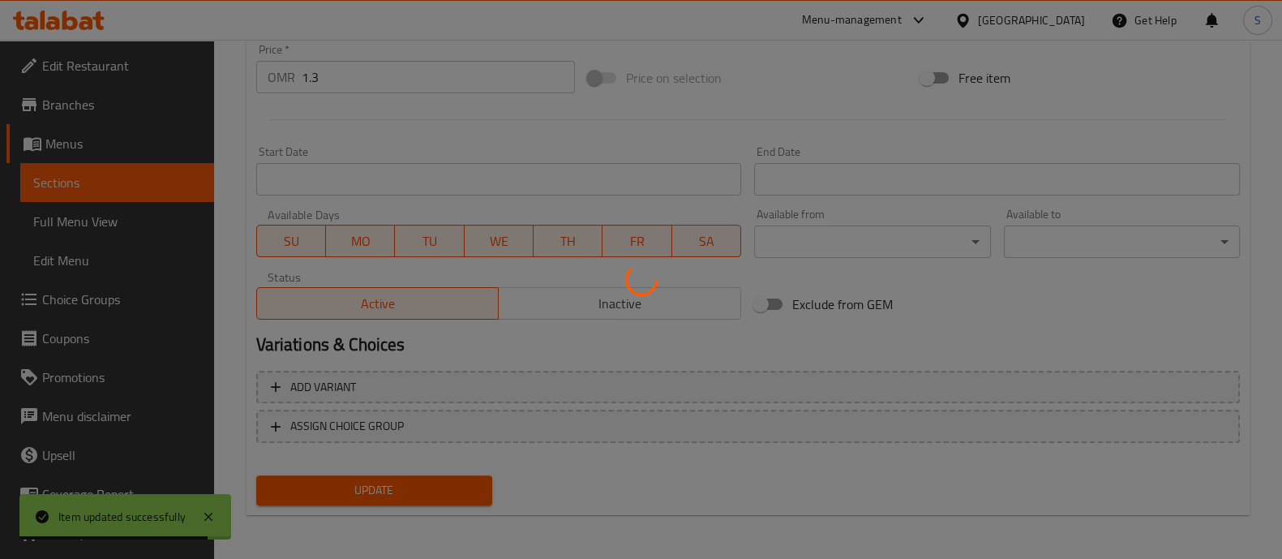
scroll to position [0, 0]
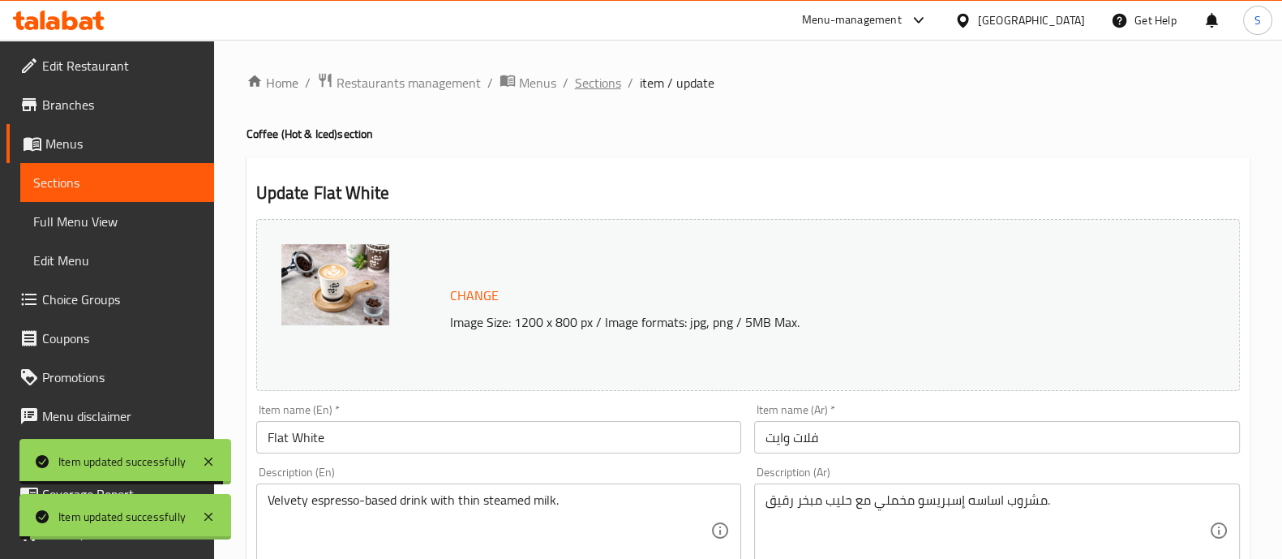
click at [600, 85] on span "Sections" at bounding box center [598, 82] width 46 height 19
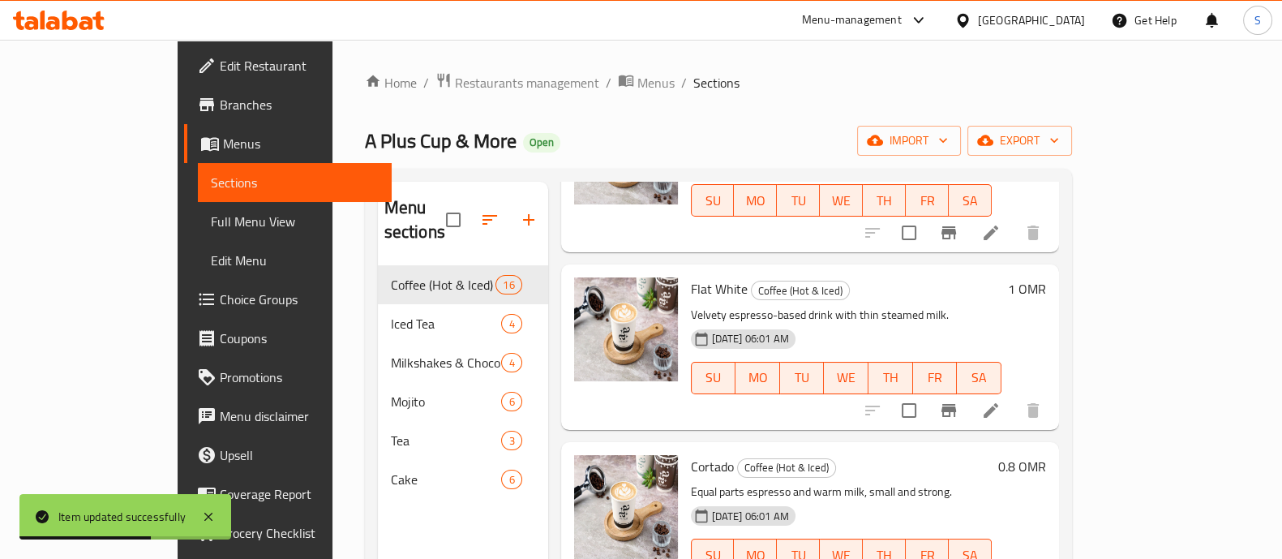
scroll to position [1317, 0]
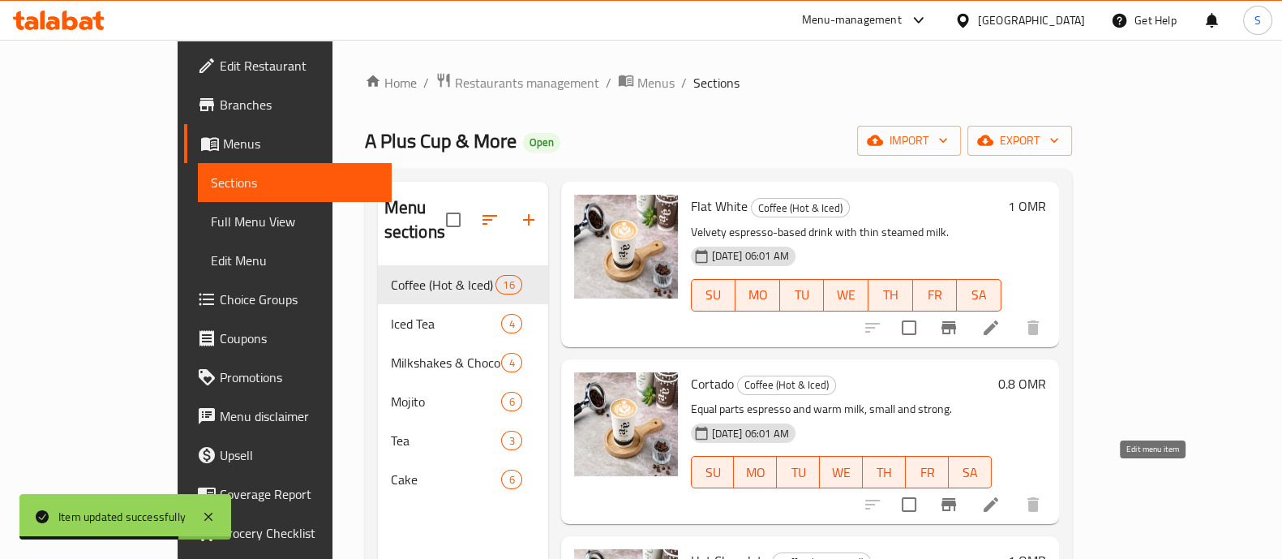
click at [1000, 495] on icon at bounding box center [990, 504] width 19 height 19
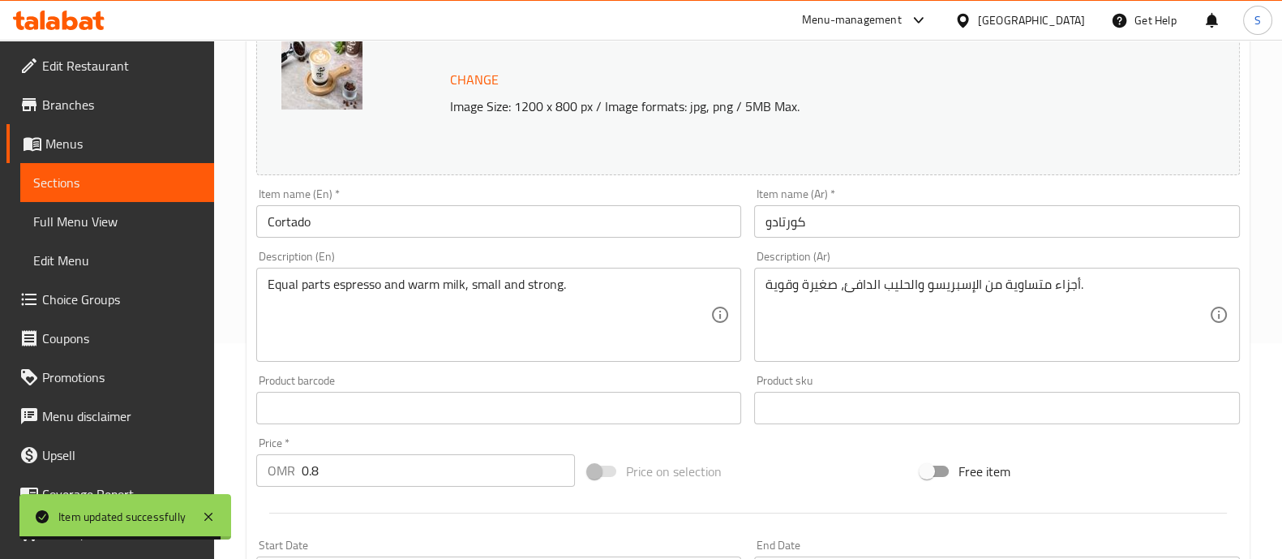
scroll to position [405, 0]
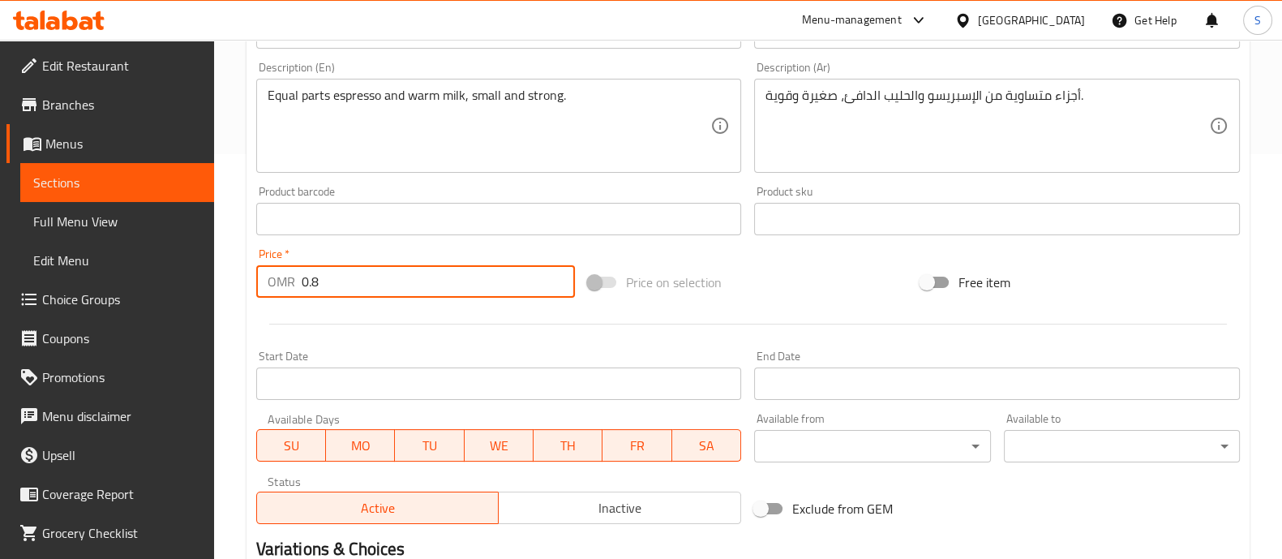
drag, startPoint x: 353, startPoint y: 285, endPoint x: 113, endPoint y: 285, distance: 240.0
click at [121, 285] on div "Edit Restaurant Branches Menus Sections Full Menu View Edit Menu Choice Groups …" at bounding box center [641, 199] width 1282 height 1129
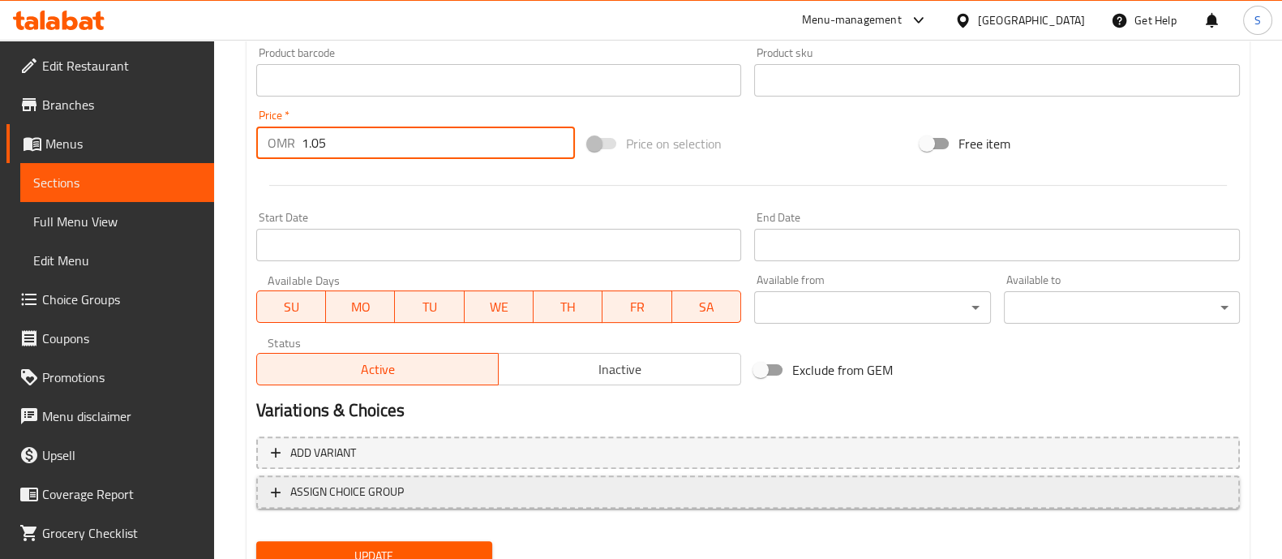
scroll to position [609, 0]
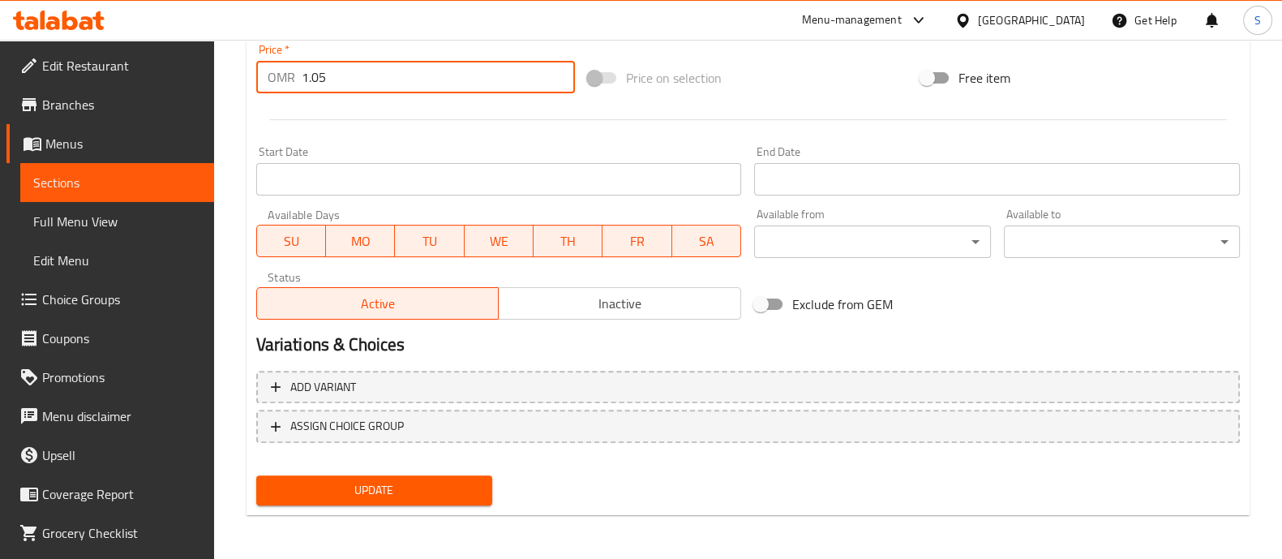
type input "1.05"
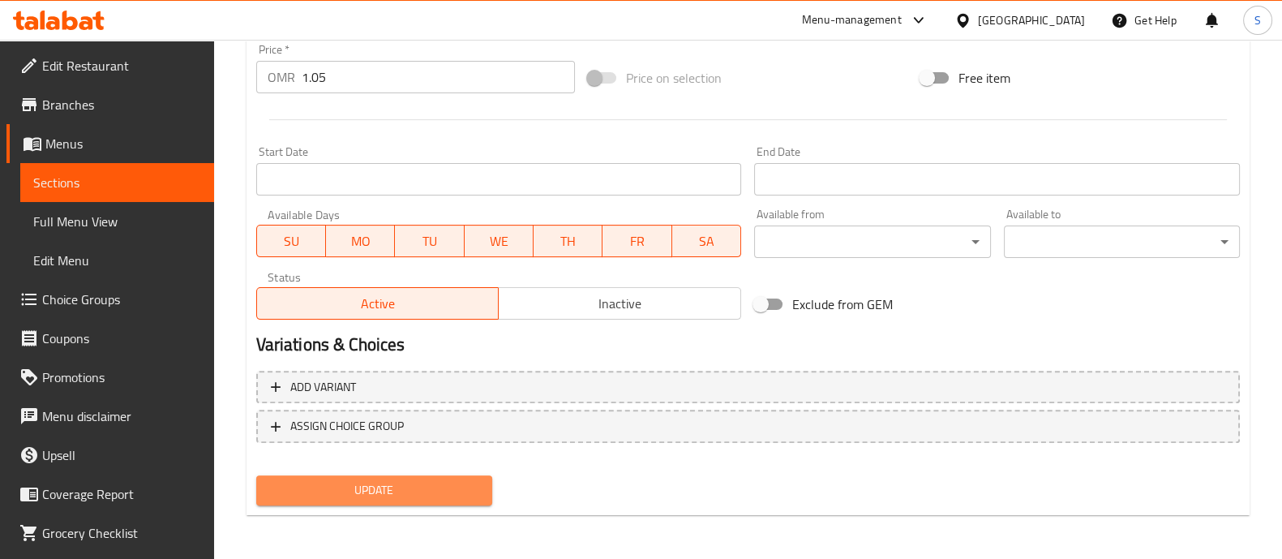
drag, startPoint x: 405, startPoint y: 485, endPoint x: 393, endPoint y: 479, distance: 12.7
click at [405, 486] on span "Update" at bounding box center [374, 490] width 210 height 20
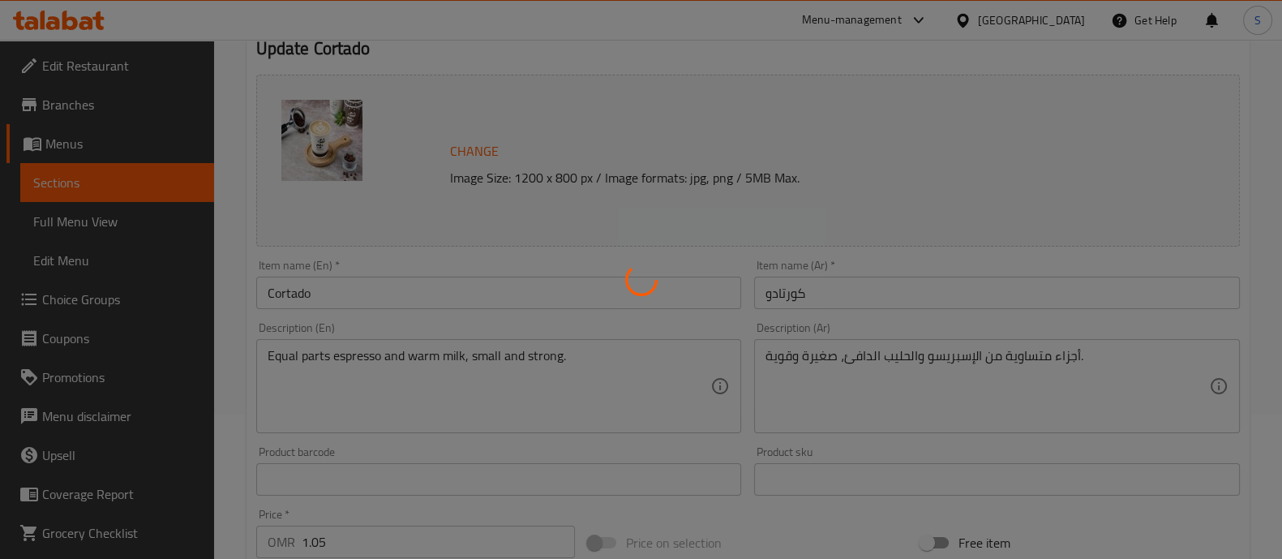
scroll to position [0, 0]
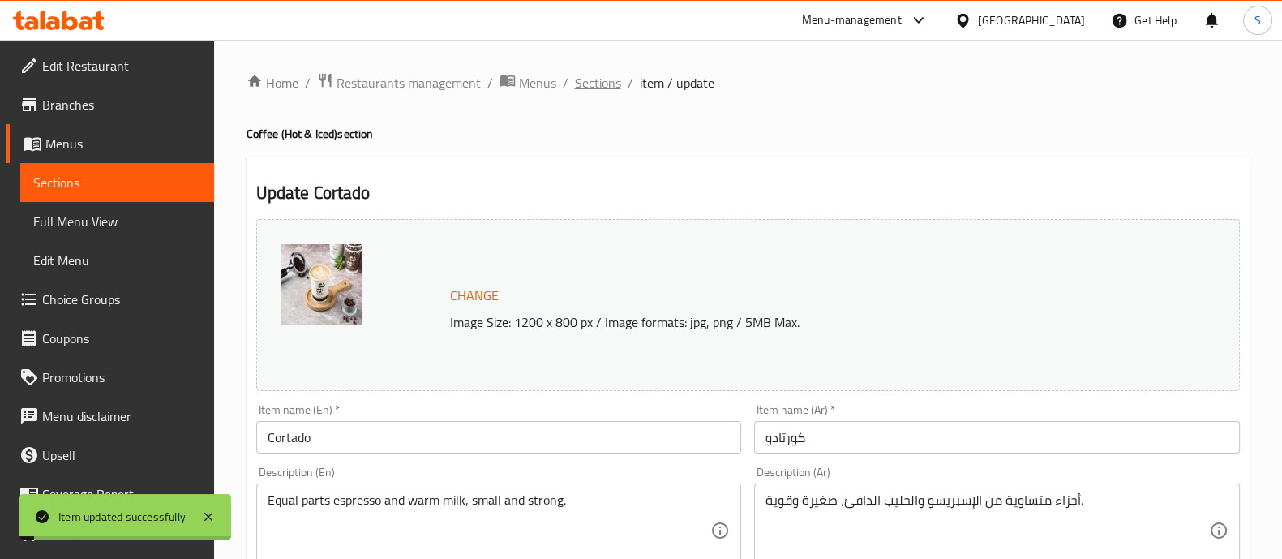
click at [597, 90] on span "Sections" at bounding box center [598, 82] width 46 height 19
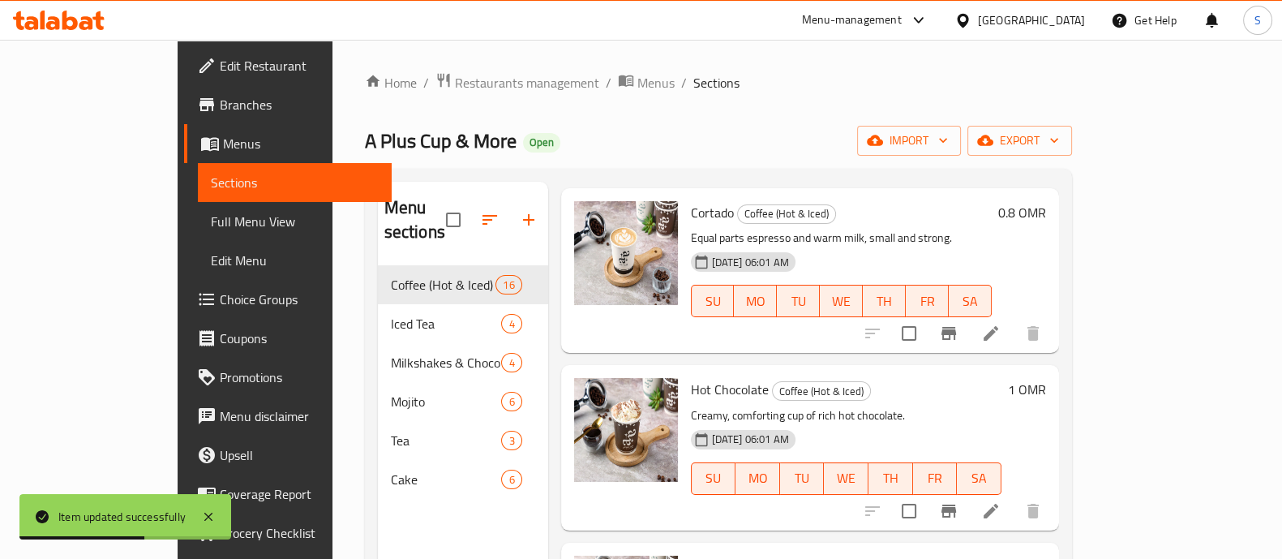
scroll to position [1519, 0]
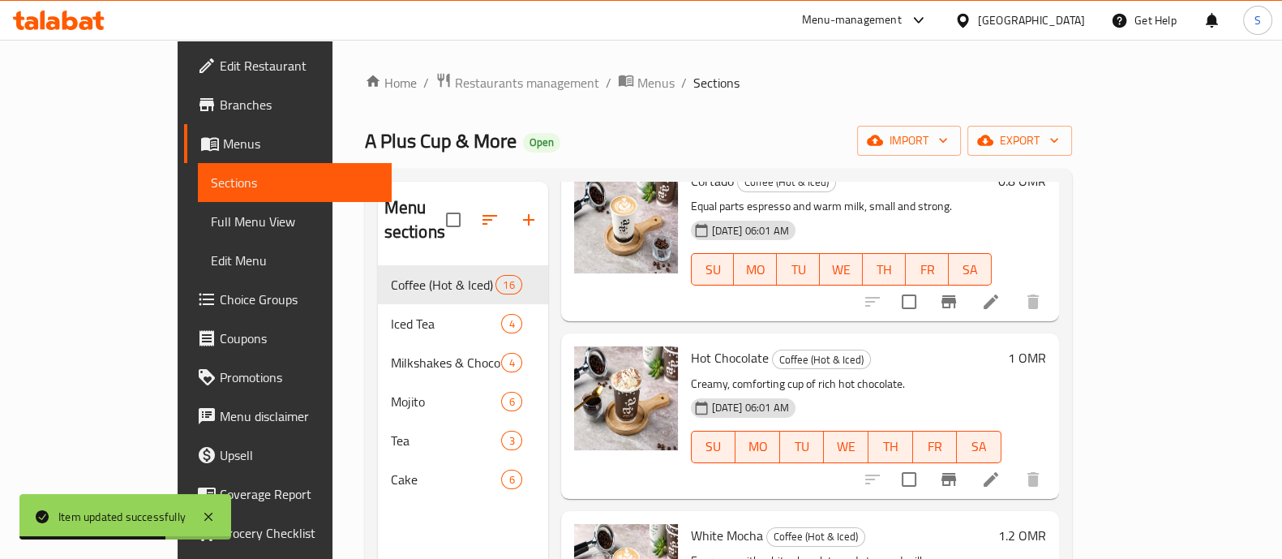
click at [1000, 469] on icon at bounding box center [990, 478] width 19 height 19
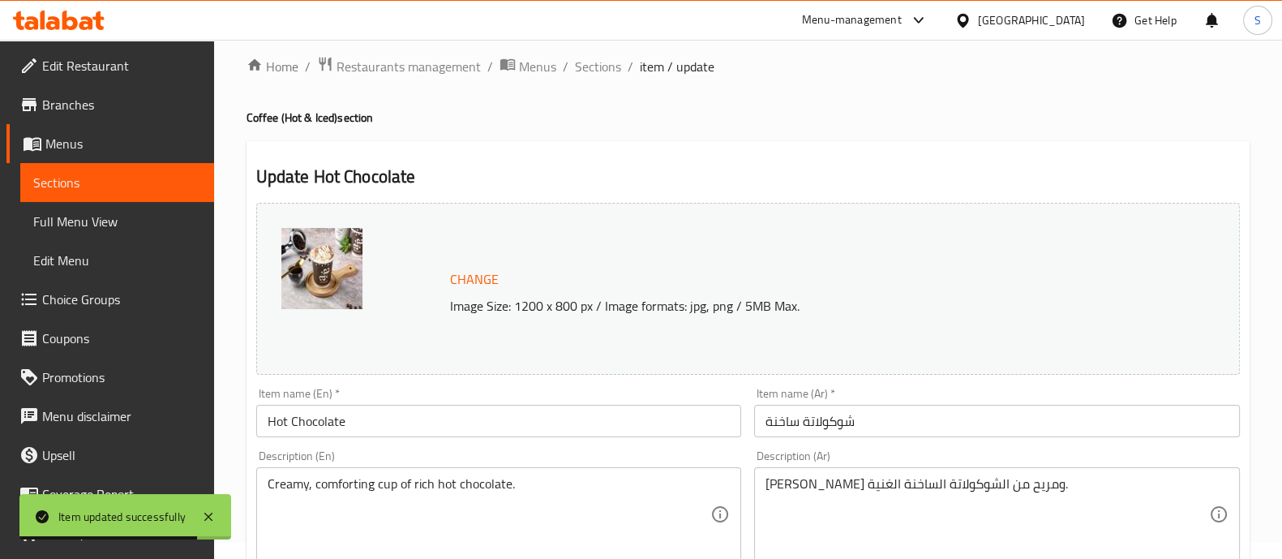
scroll to position [304, 0]
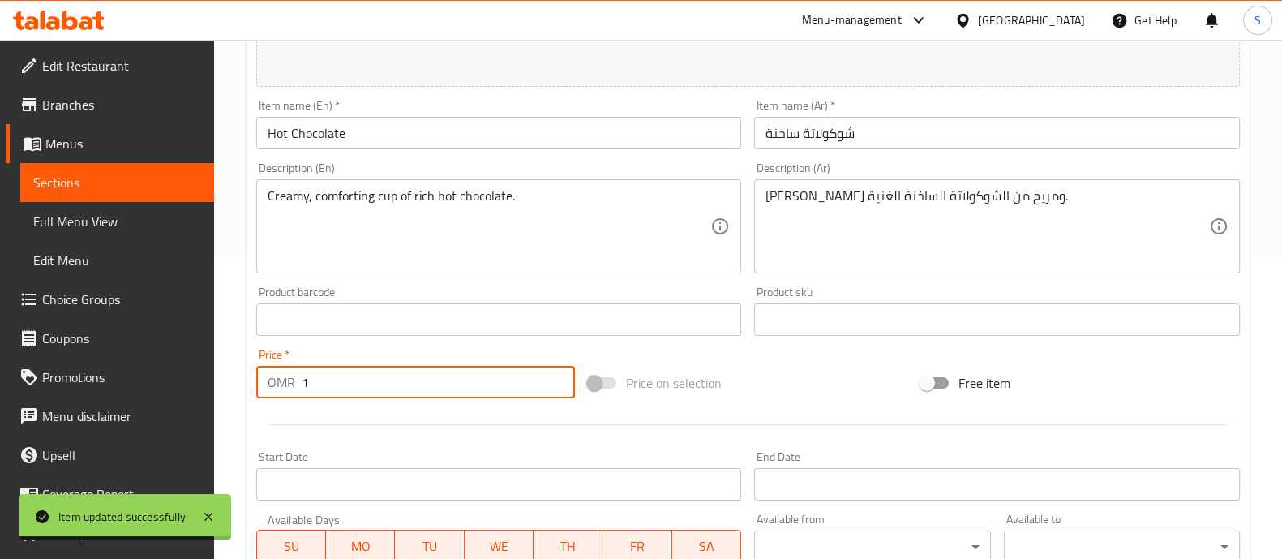
click at [381, 384] on input "1" at bounding box center [439, 382] width 274 height 32
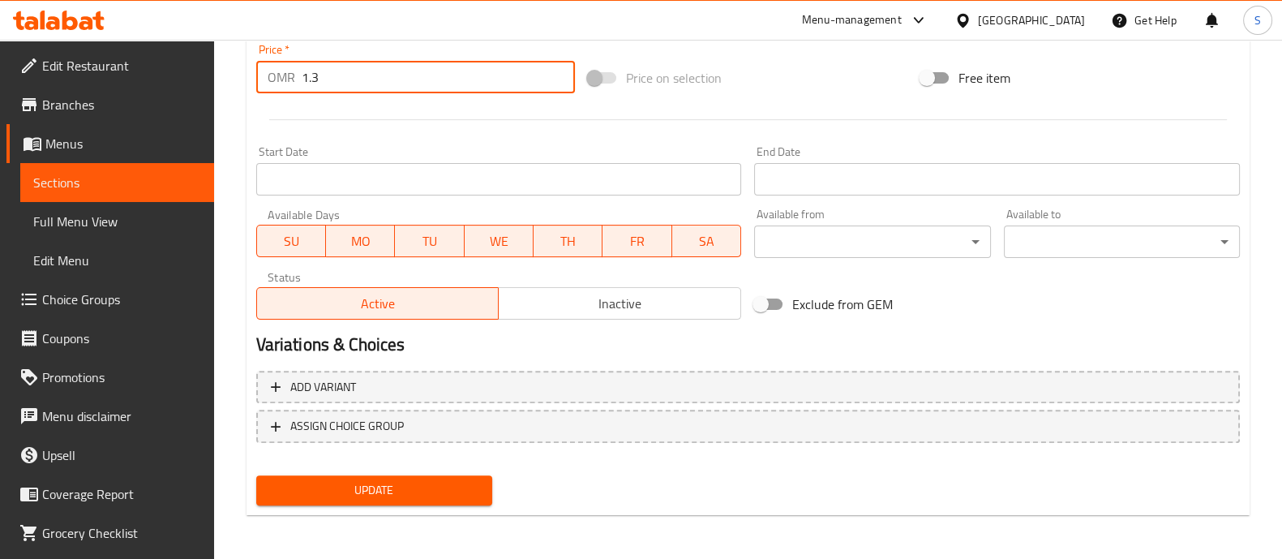
type input "1.3"
click at [482, 492] on button "Update" at bounding box center [374, 490] width 236 height 30
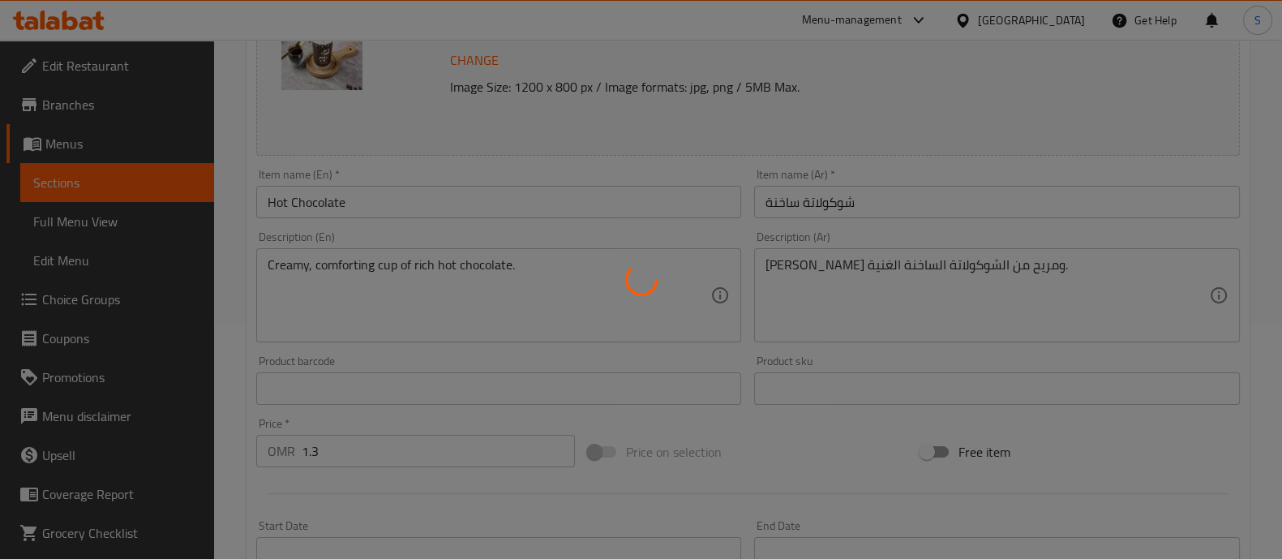
scroll to position [0, 0]
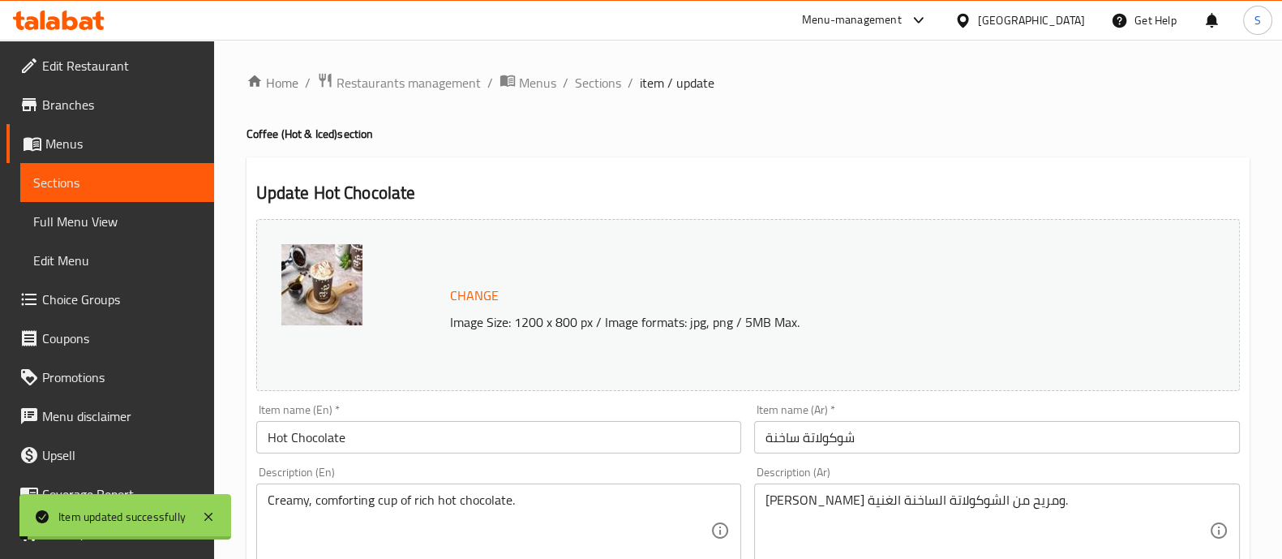
click at [620, 83] on ol "Home / Restaurants management / Menus / Sections / item / update" at bounding box center [747, 82] width 1003 height 21
click at [613, 83] on span "Sections" at bounding box center [598, 82] width 46 height 19
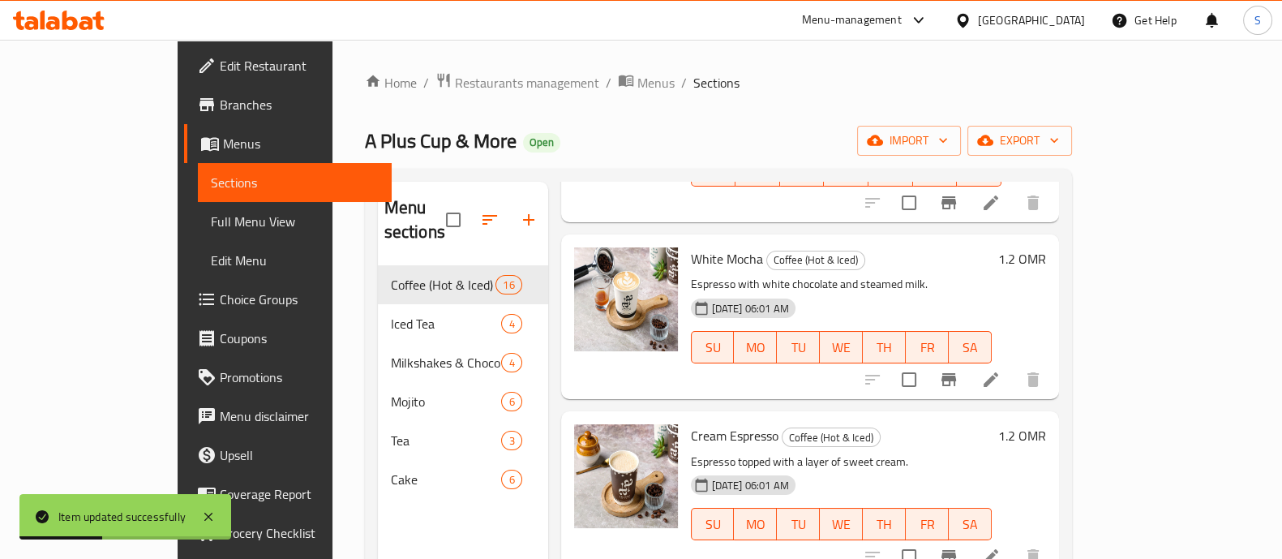
scroll to position [1824, 0]
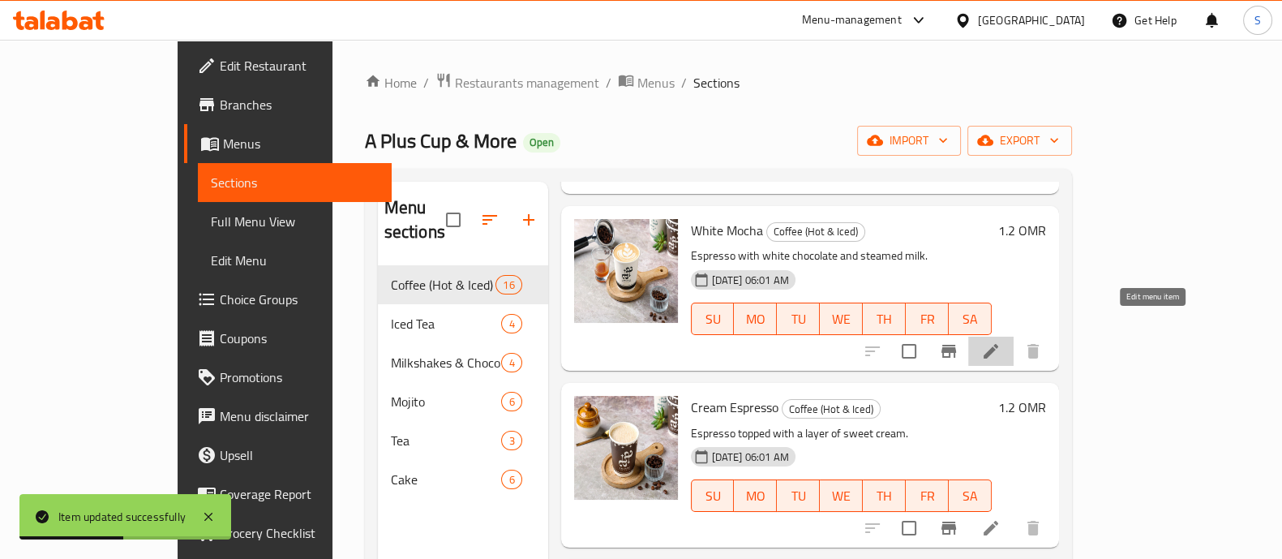
click at [1000, 341] on icon at bounding box center [990, 350] width 19 height 19
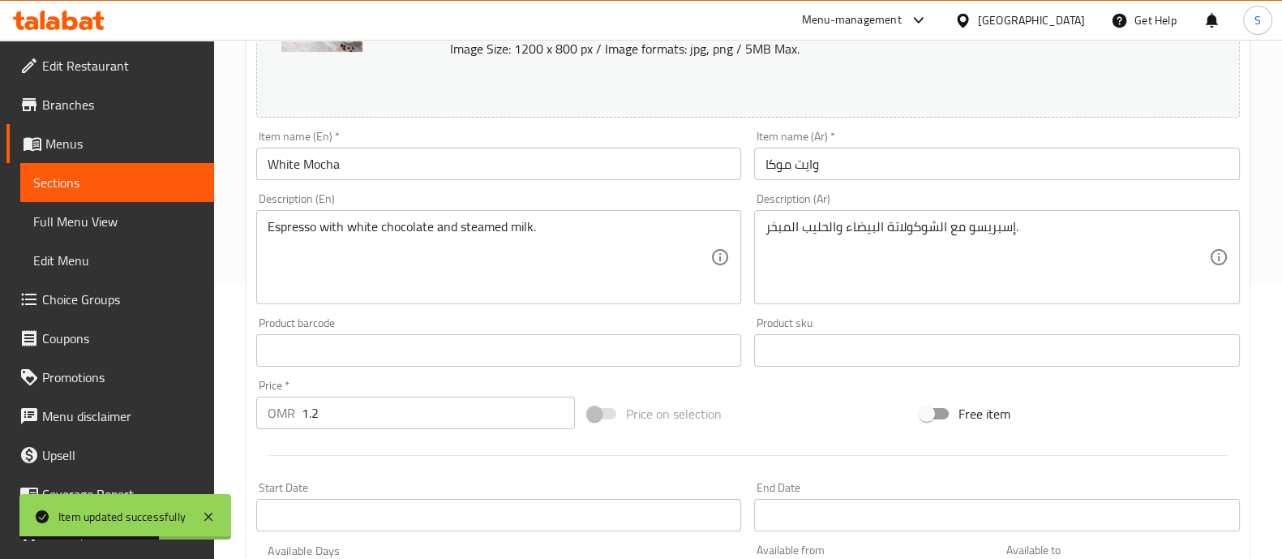
scroll to position [608, 0]
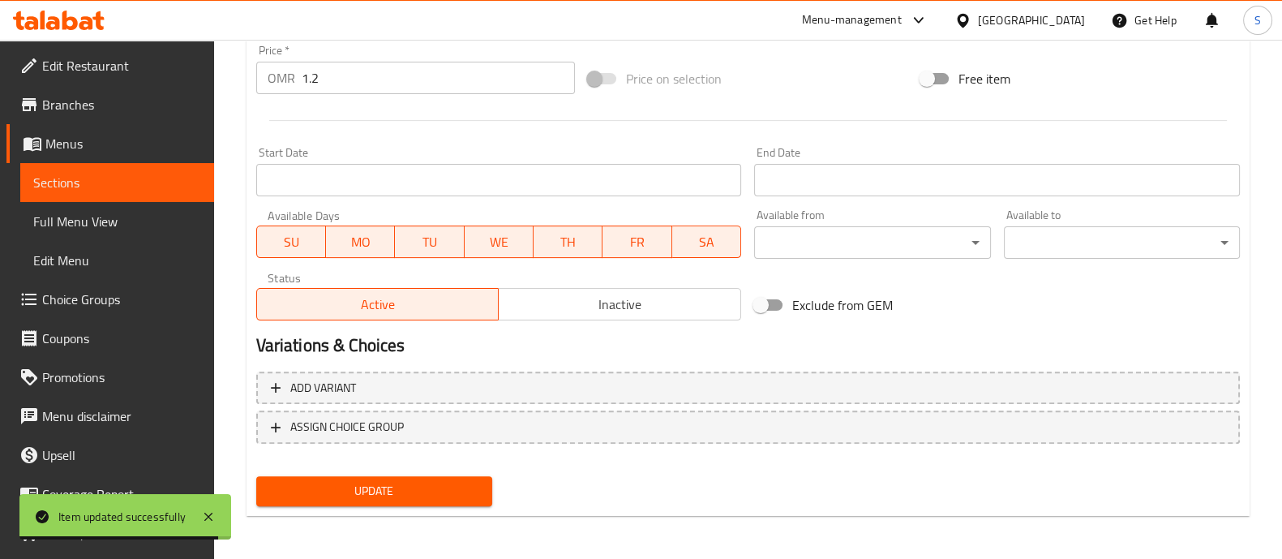
click at [362, 78] on input "1.2" at bounding box center [439, 78] width 274 height 32
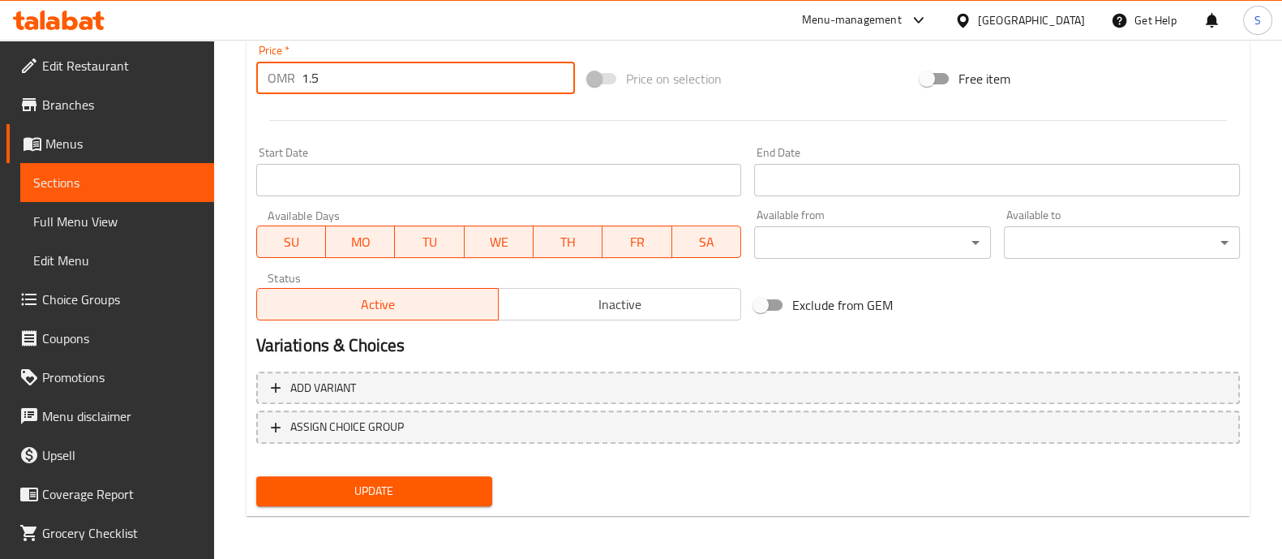
type input "1.5"
click at [430, 483] on span "Update" at bounding box center [374, 491] width 210 height 20
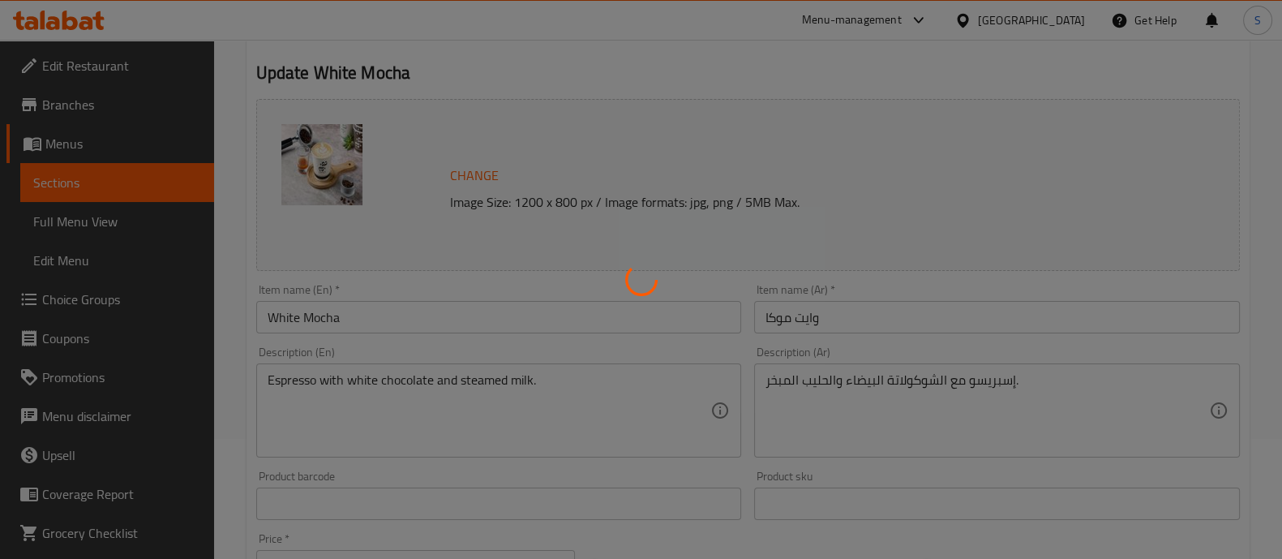
scroll to position [0, 0]
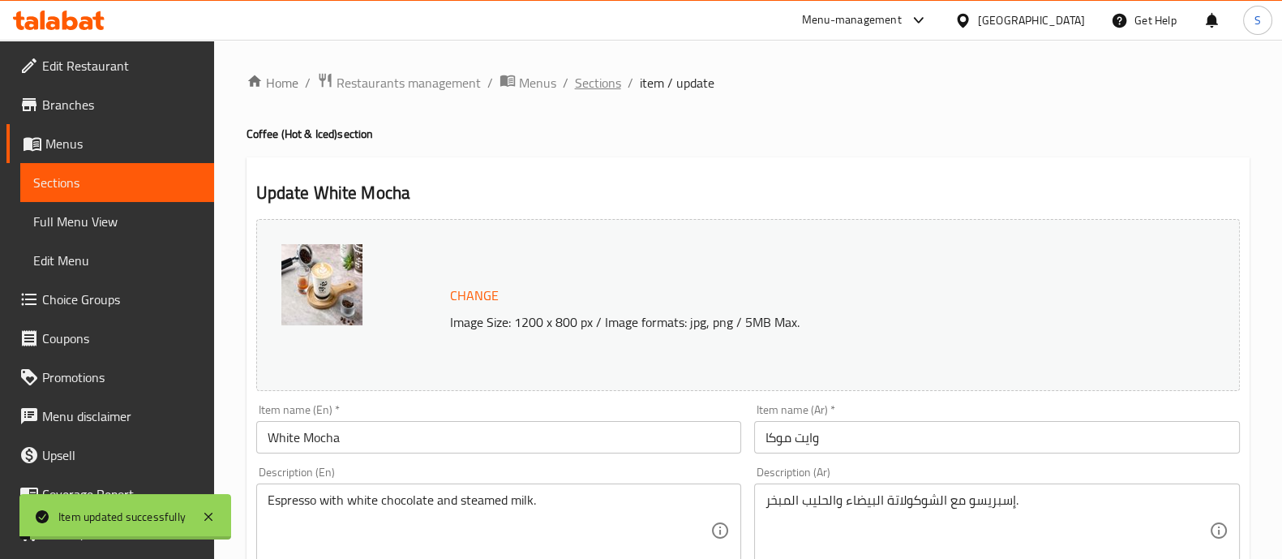
click at [596, 84] on span "Sections" at bounding box center [598, 82] width 46 height 19
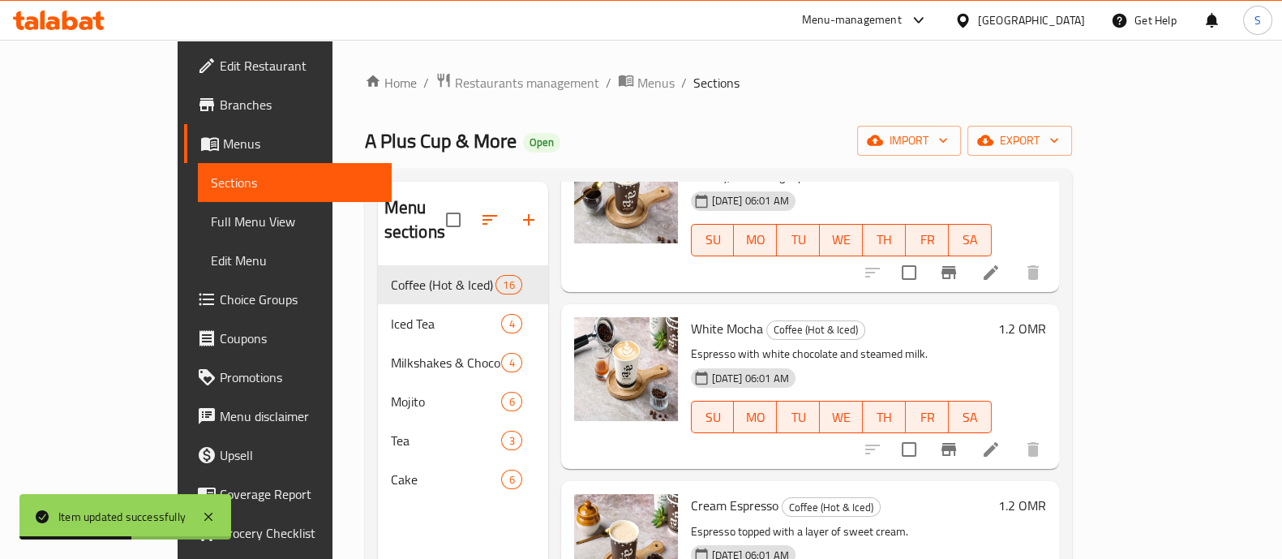
scroll to position [1824, 0]
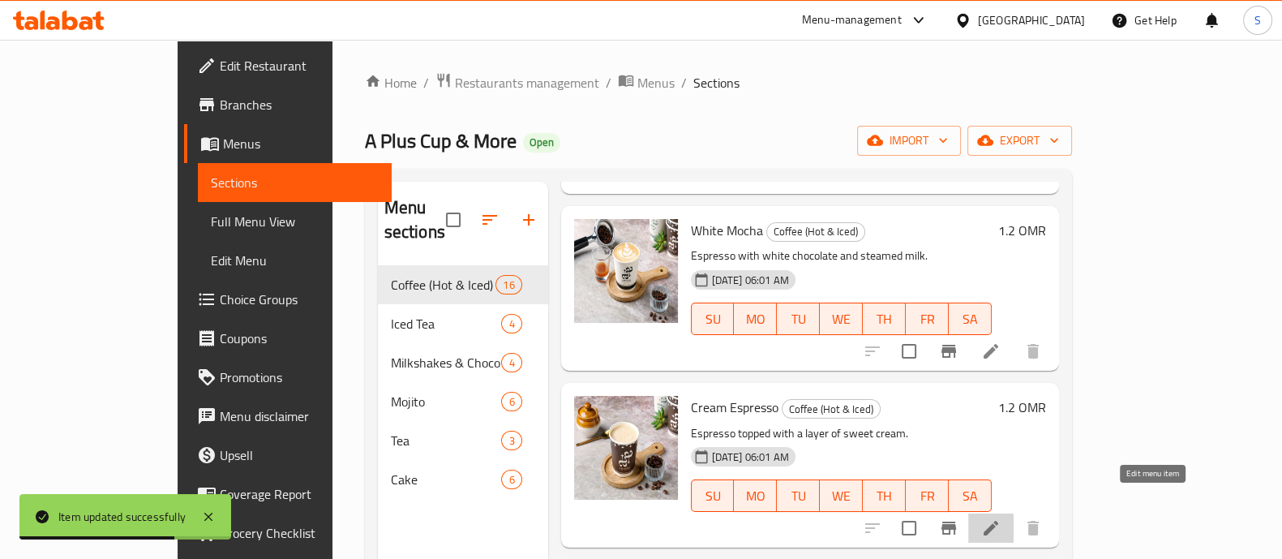
click at [1000, 518] on icon at bounding box center [990, 527] width 19 height 19
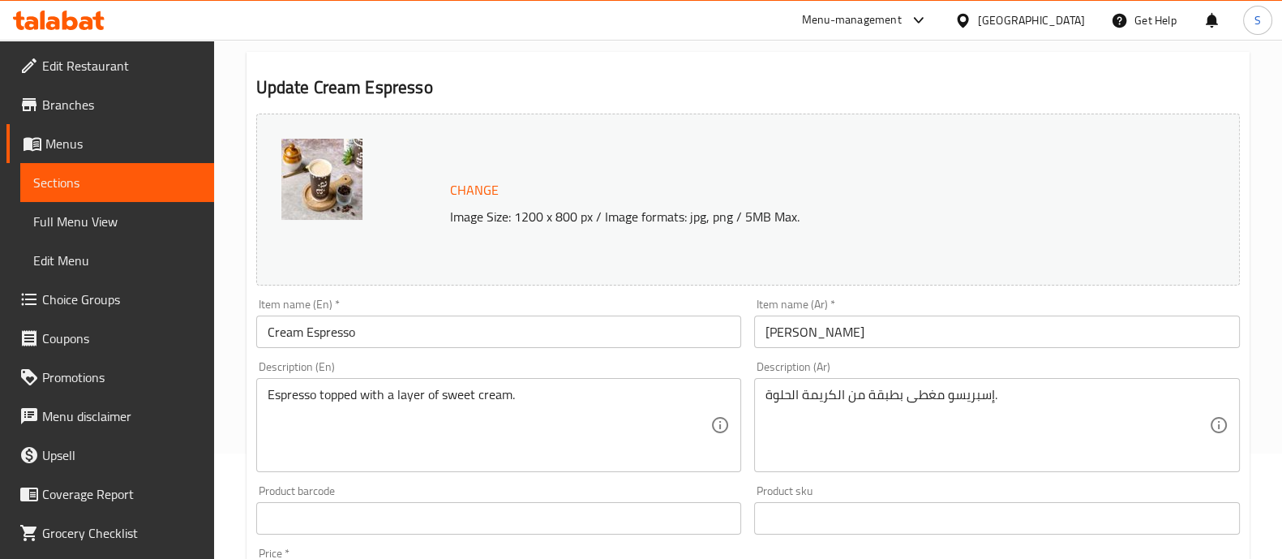
scroll to position [608, 0]
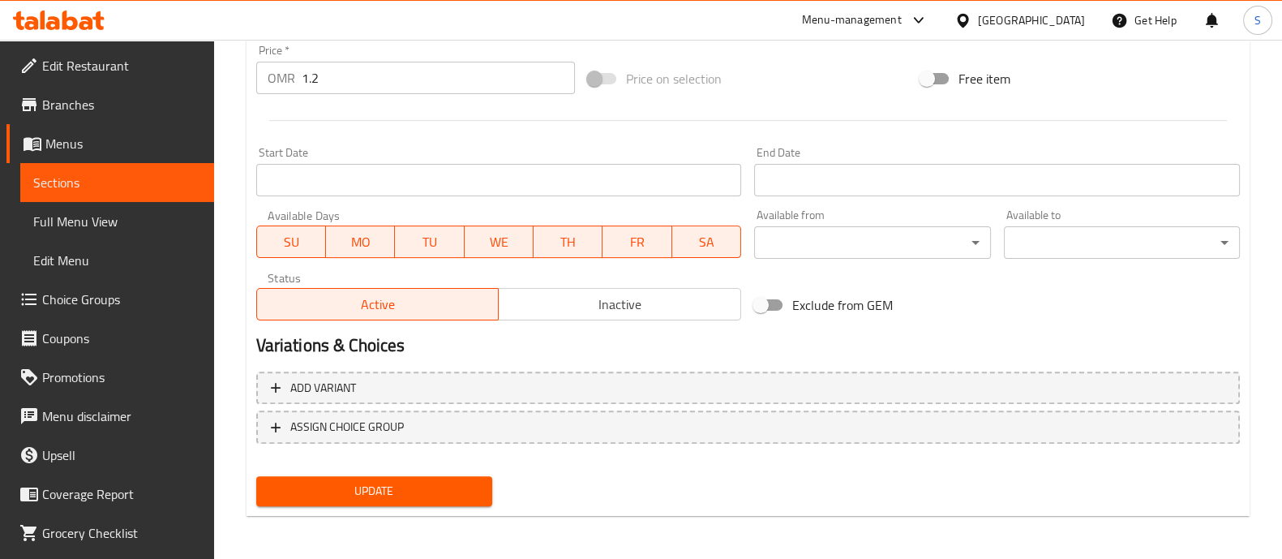
click at [353, 75] on input "1.2" at bounding box center [439, 78] width 274 height 32
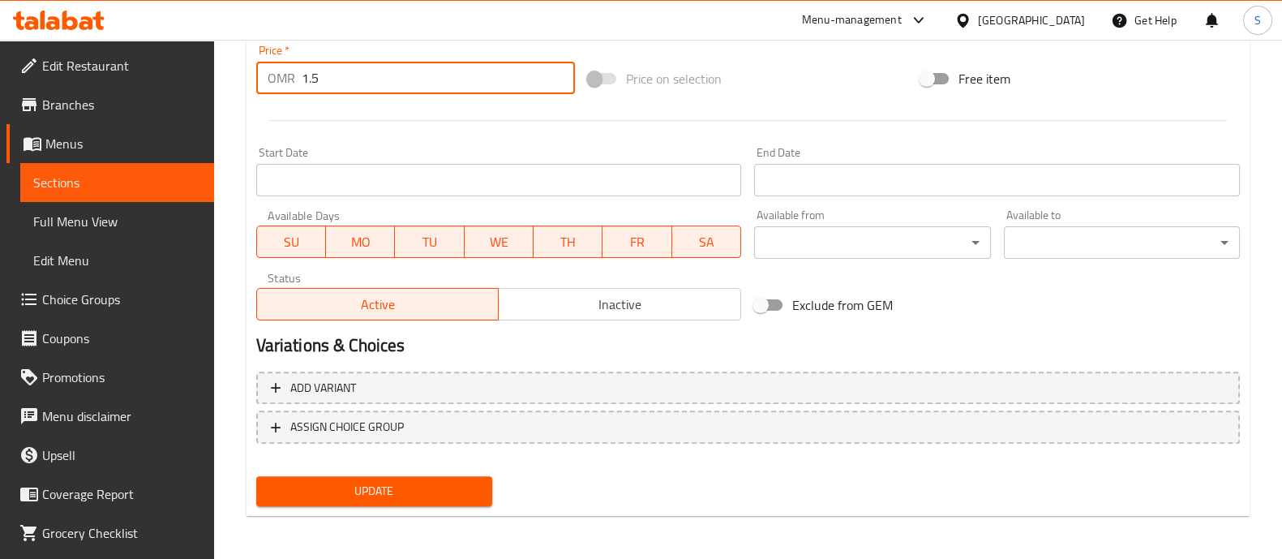
type input "1.5"
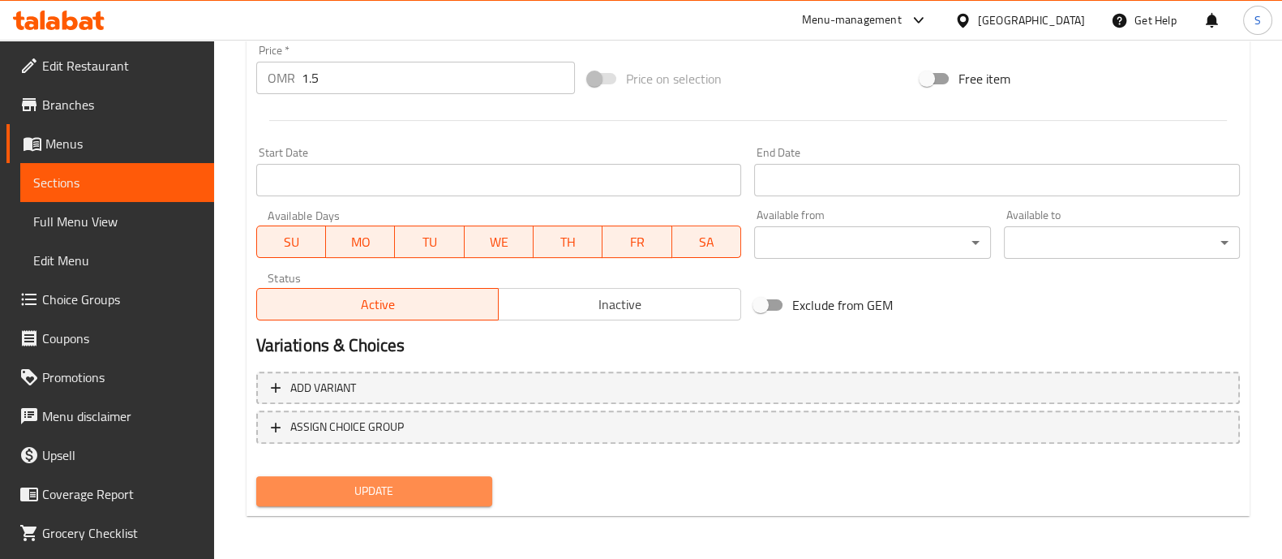
click at [328, 483] on span "Update" at bounding box center [374, 491] width 210 height 20
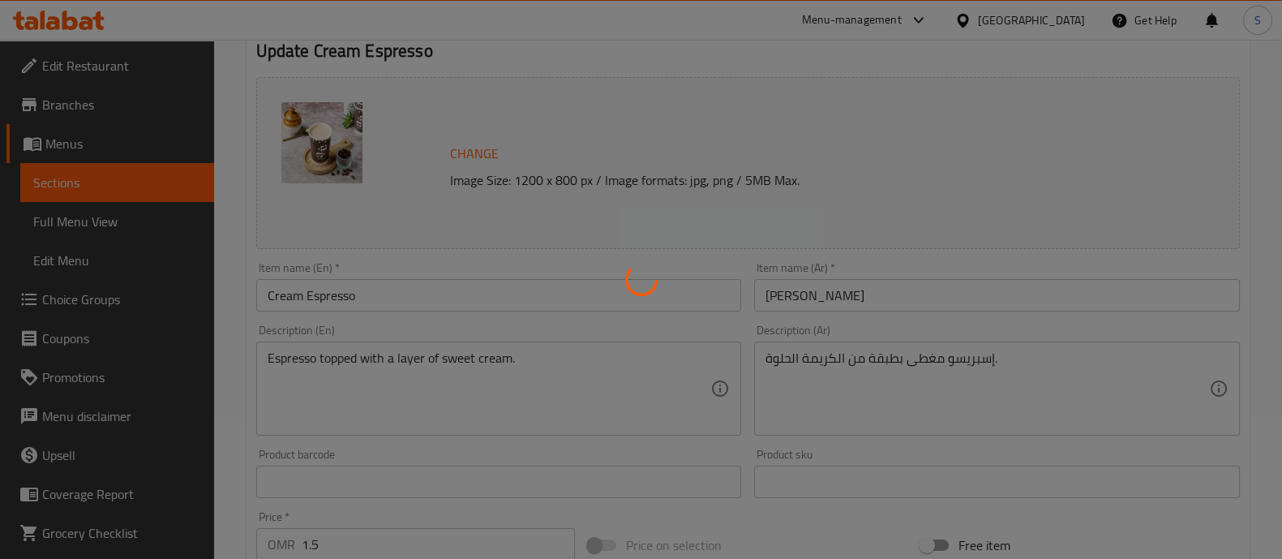
scroll to position [0, 0]
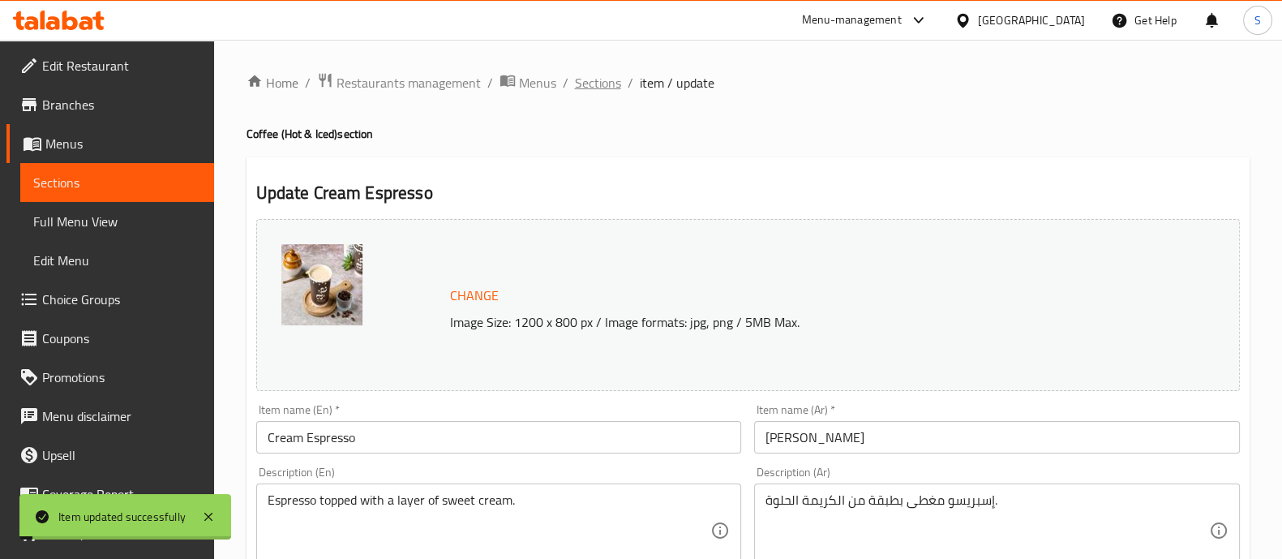
click at [596, 88] on span "Sections" at bounding box center [598, 82] width 46 height 19
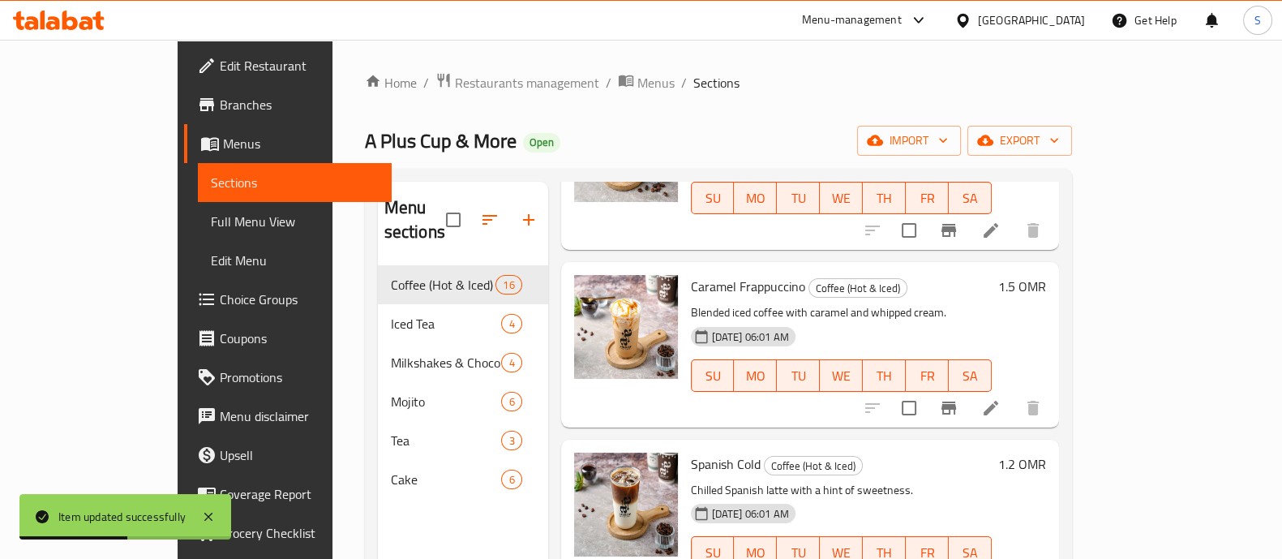
scroll to position [2128, 0]
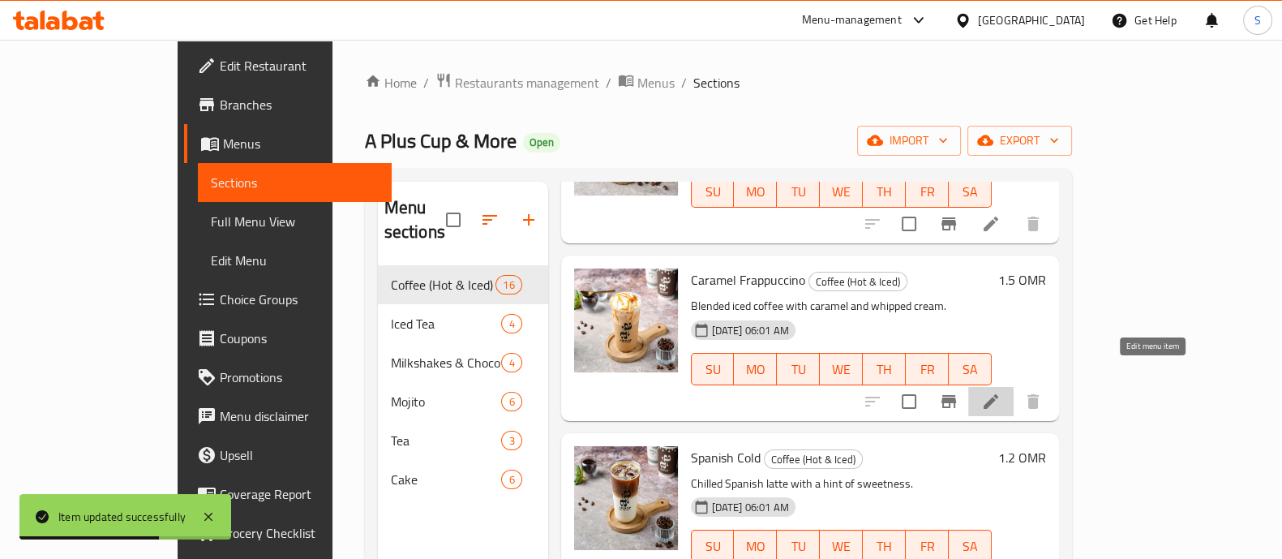
click at [1000, 392] on icon at bounding box center [990, 401] width 19 height 19
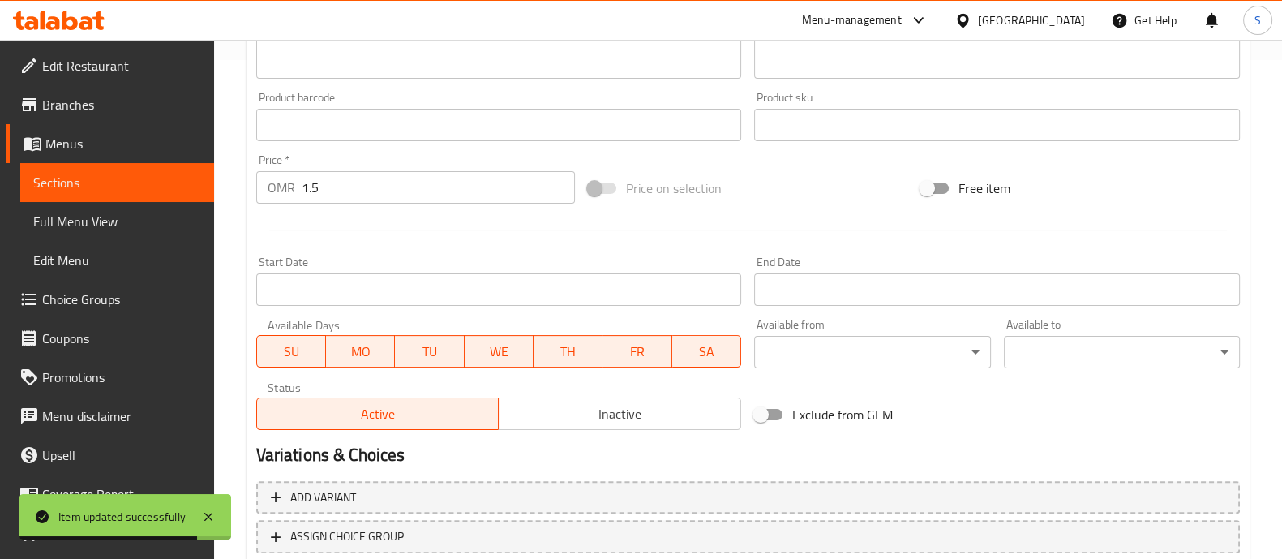
scroll to position [507, 0]
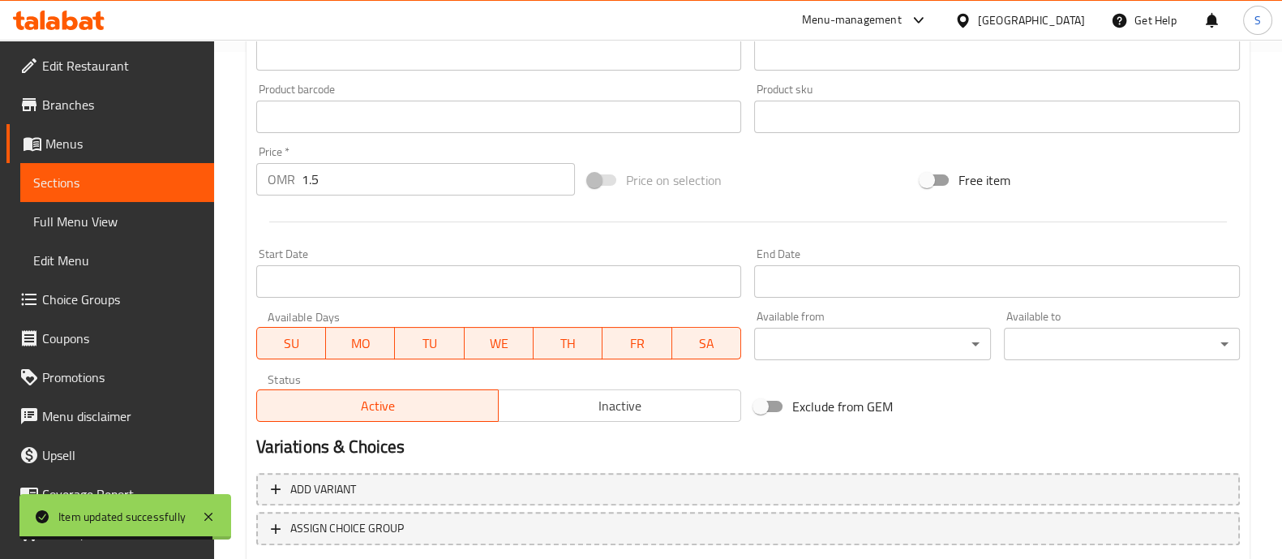
click at [384, 181] on input "1.5" at bounding box center [439, 179] width 274 height 32
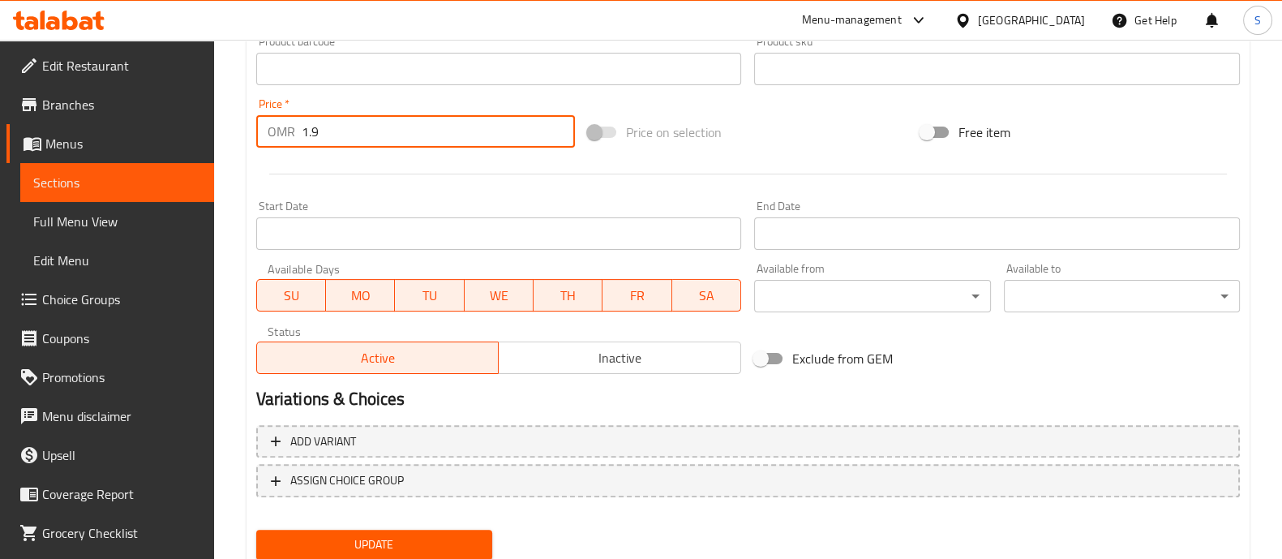
scroll to position [609, 0]
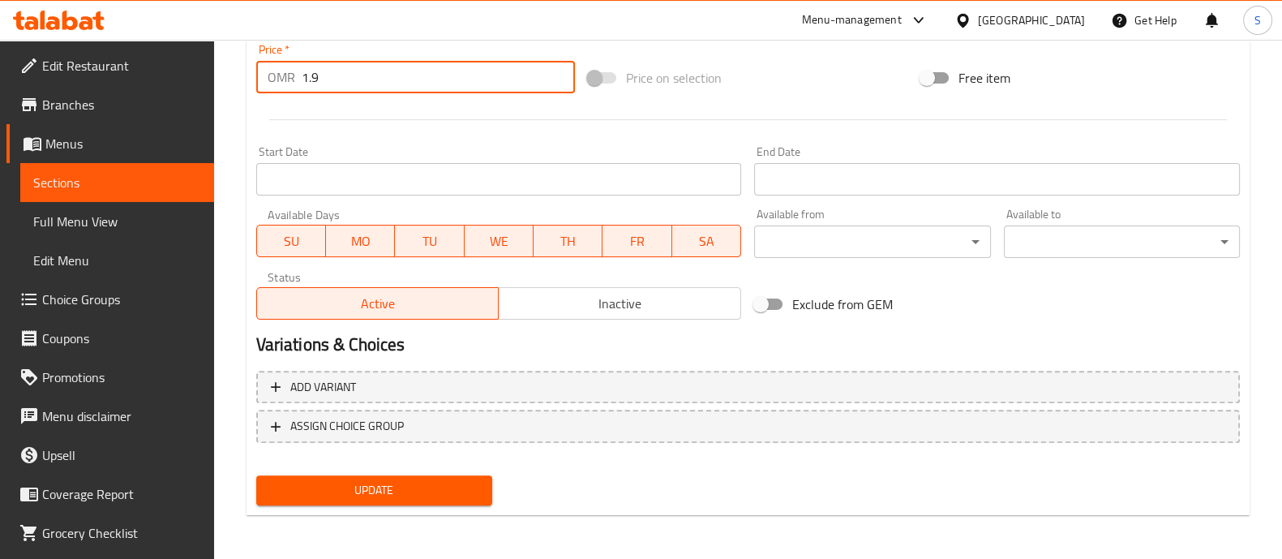
type input "1.9"
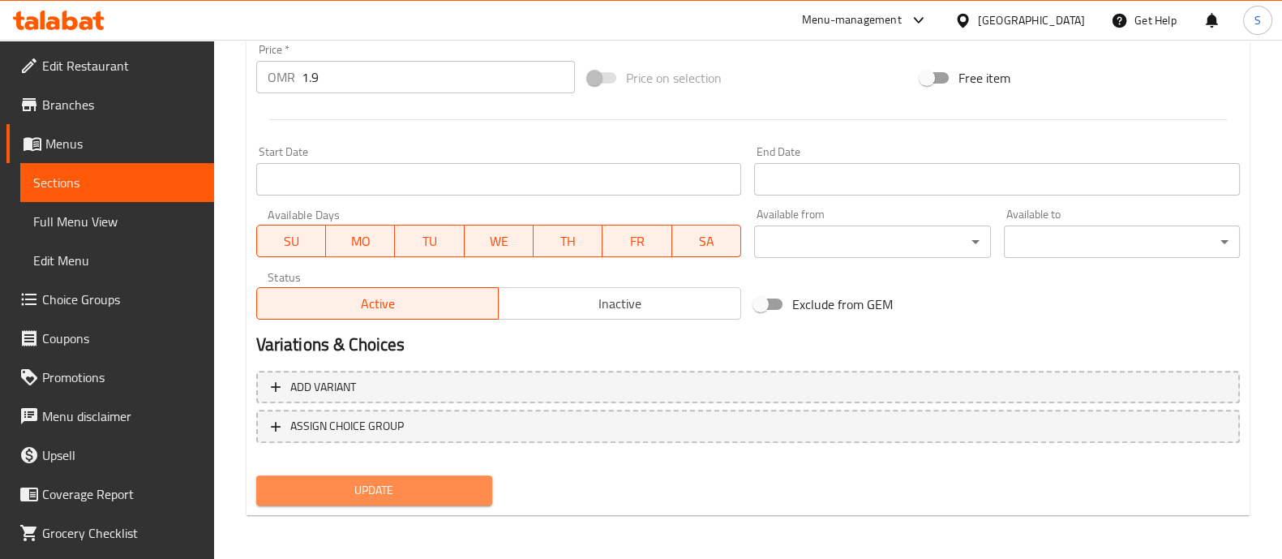
click at [464, 485] on span "Update" at bounding box center [374, 490] width 210 height 20
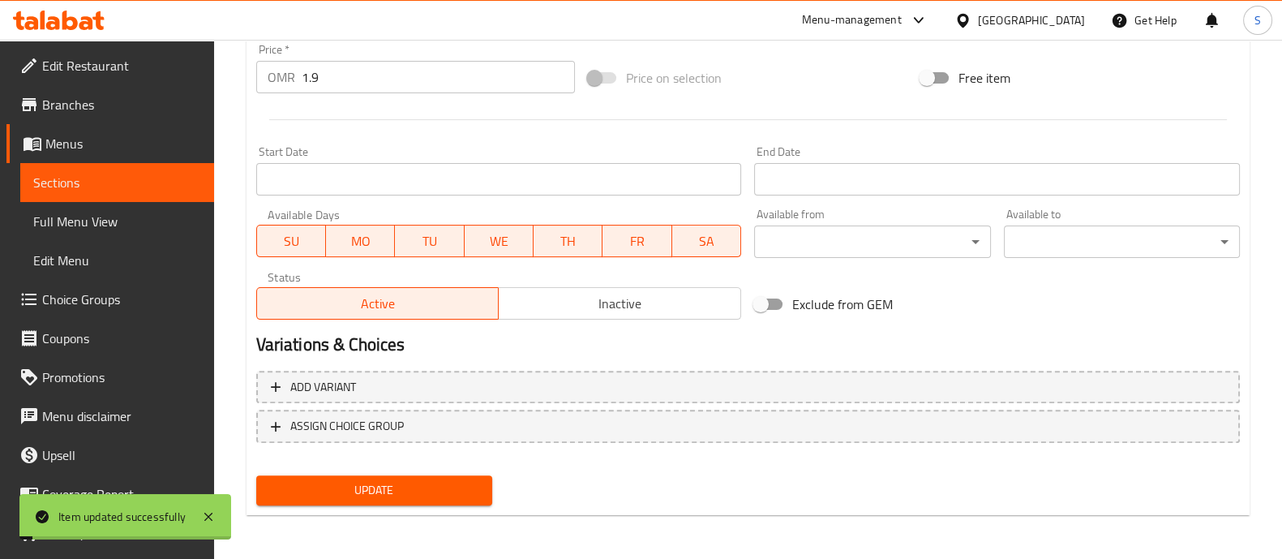
scroll to position [0, 0]
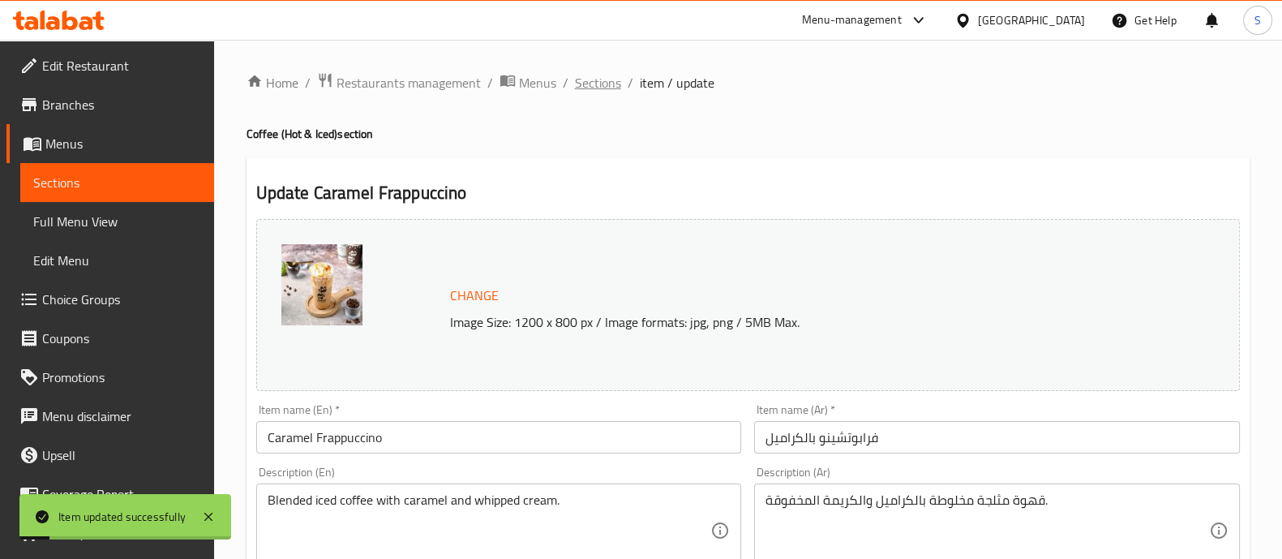
click at [612, 76] on span "Sections" at bounding box center [598, 82] width 46 height 19
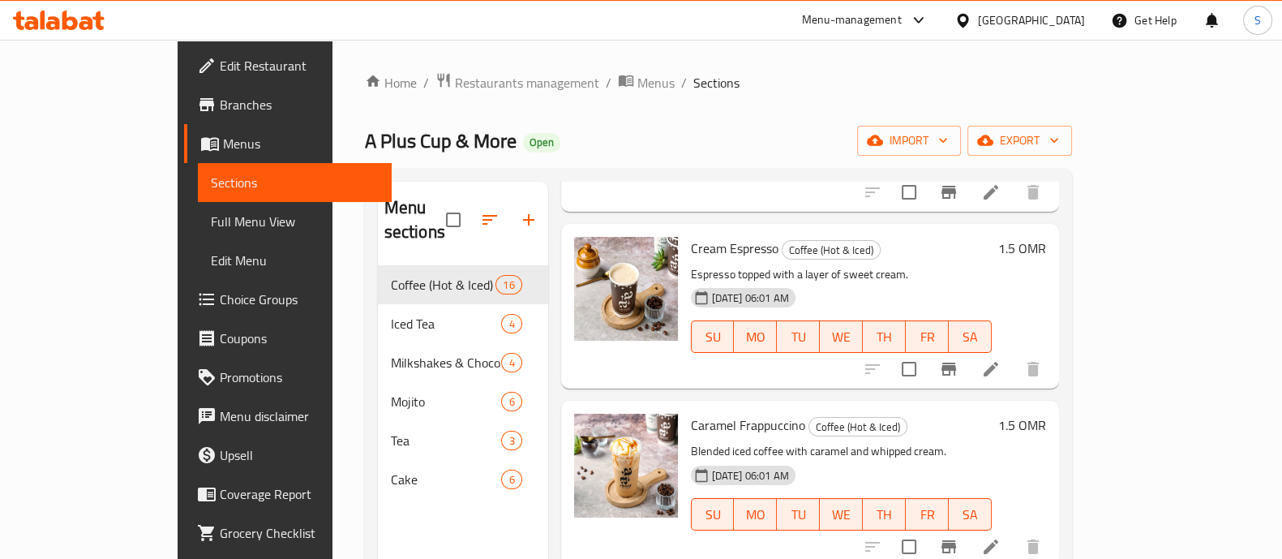
scroll to position [2011, 0]
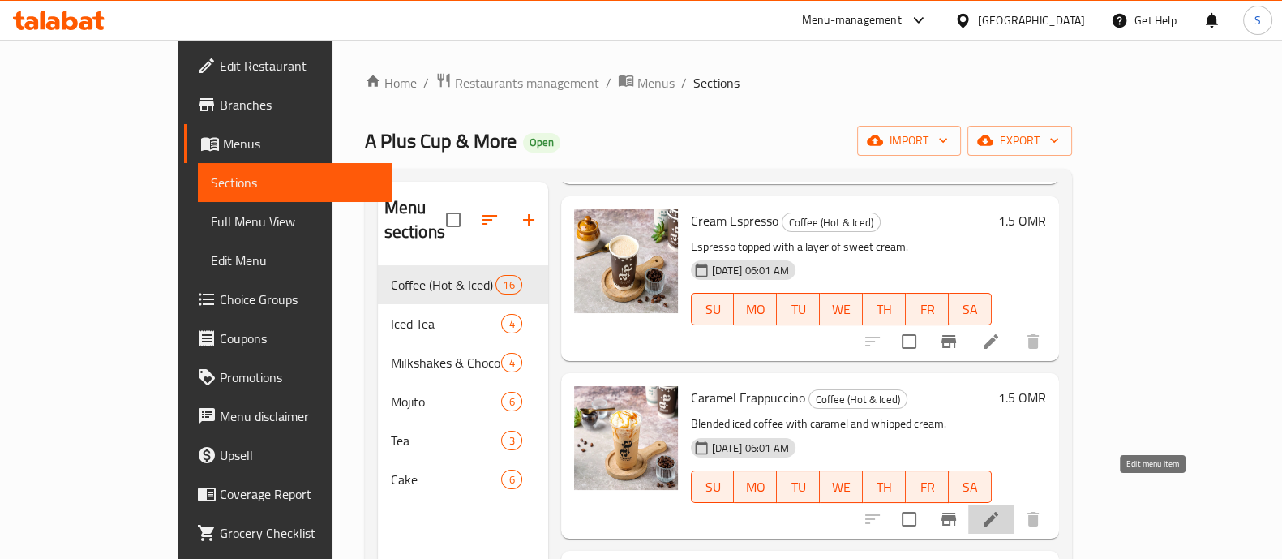
click at [1000, 509] on icon at bounding box center [990, 518] width 19 height 19
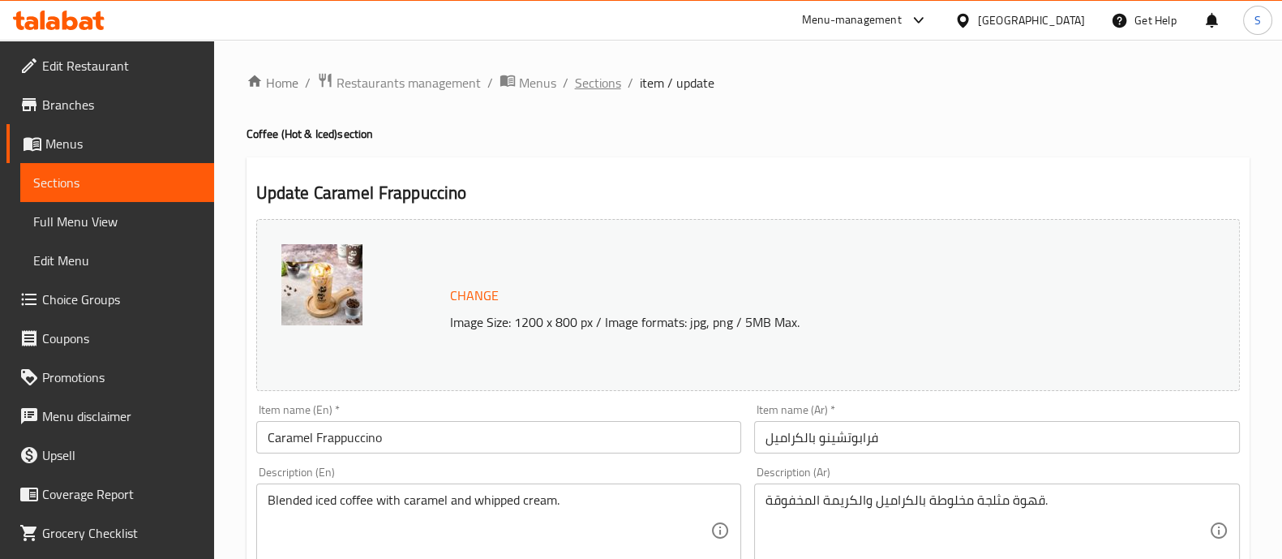
click at [601, 84] on span "Sections" at bounding box center [598, 82] width 46 height 19
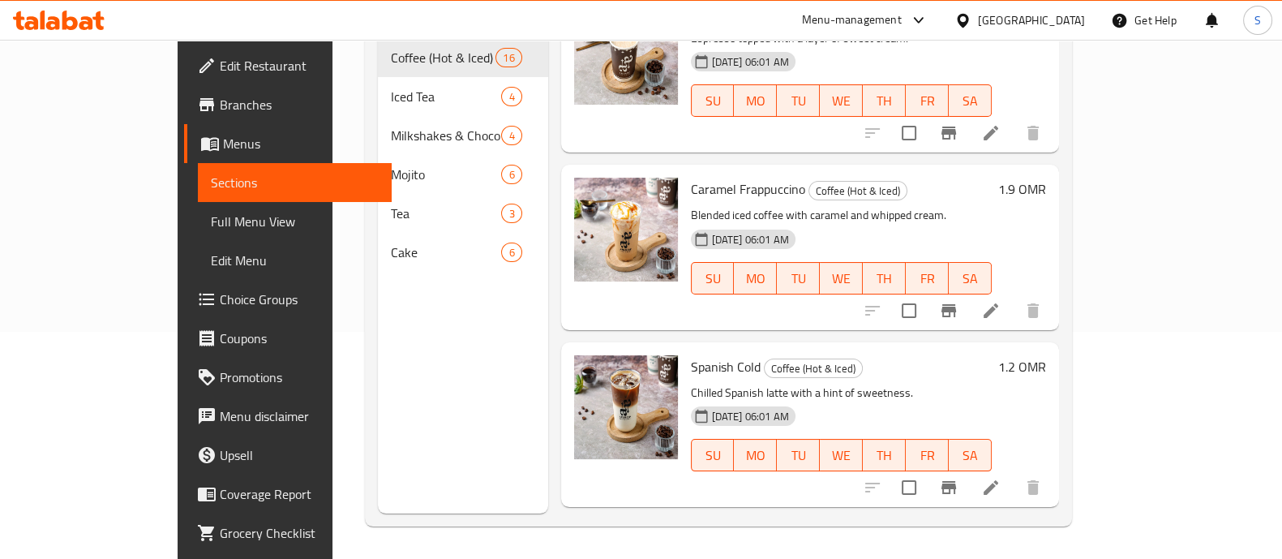
scroll to position [2112, 0]
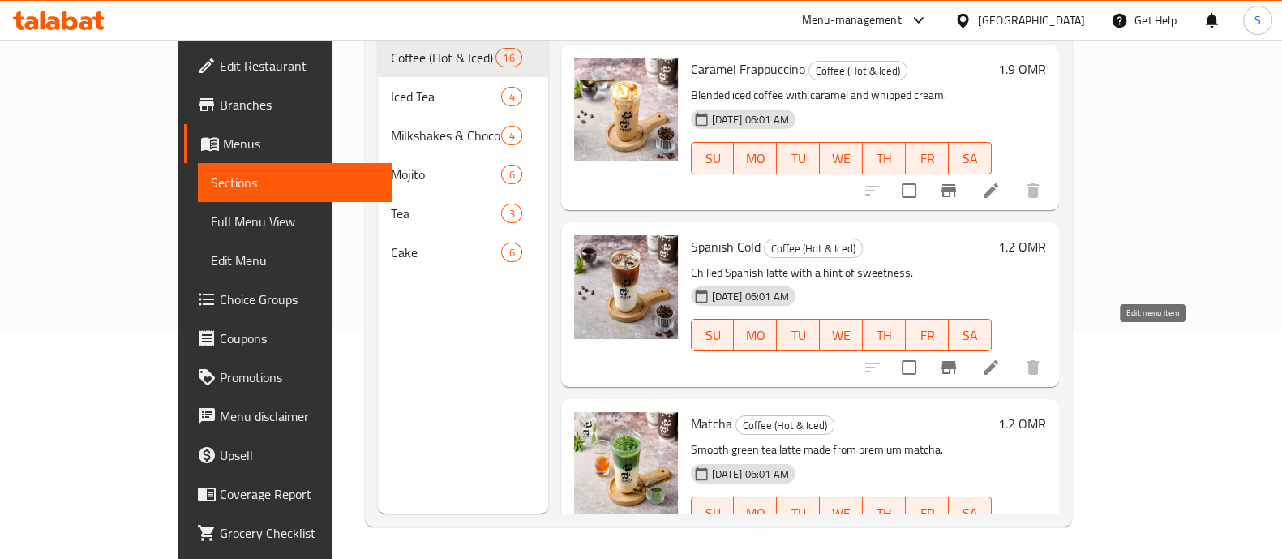
click at [1000, 358] on icon at bounding box center [990, 367] width 19 height 19
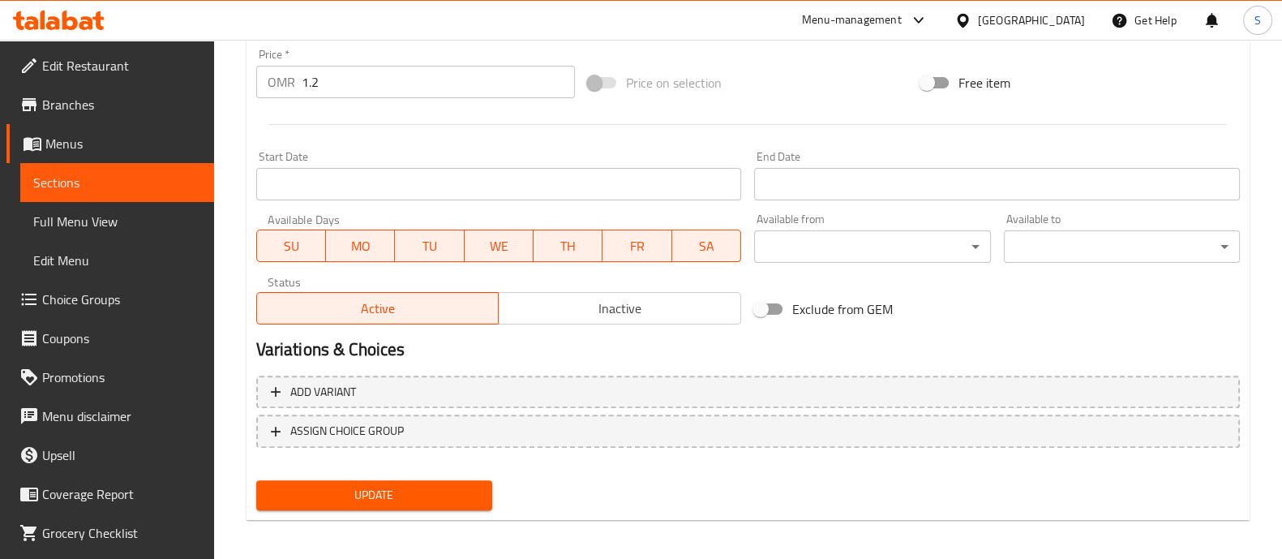
scroll to position [608, 0]
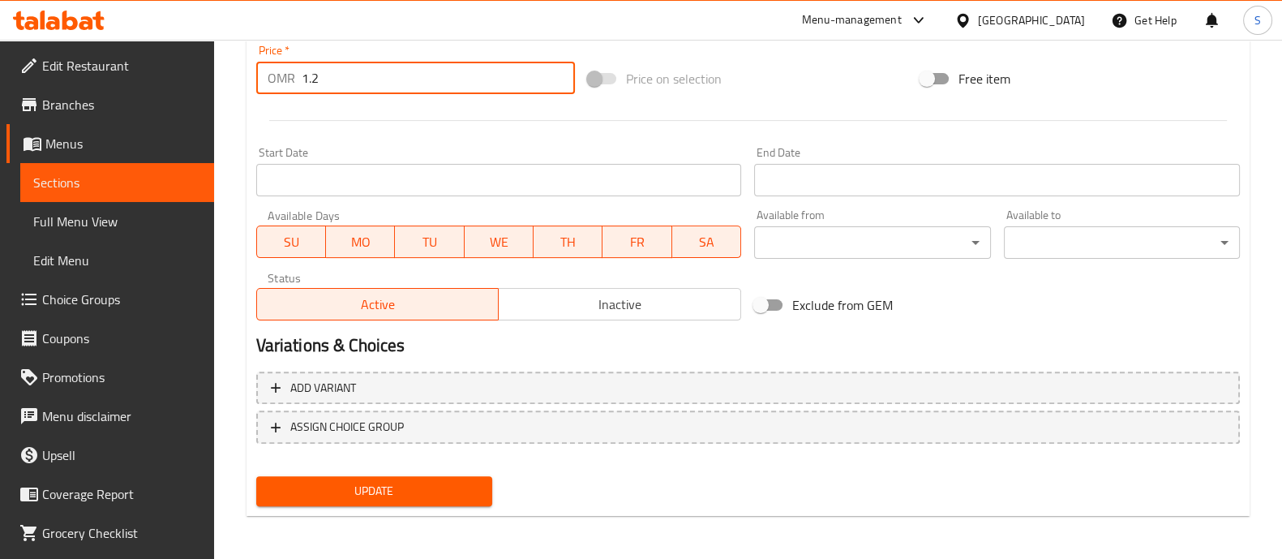
click at [357, 79] on input "1.2" at bounding box center [439, 78] width 274 height 32
type input "1.5"
click at [424, 481] on span "Update" at bounding box center [374, 491] width 210 height 20
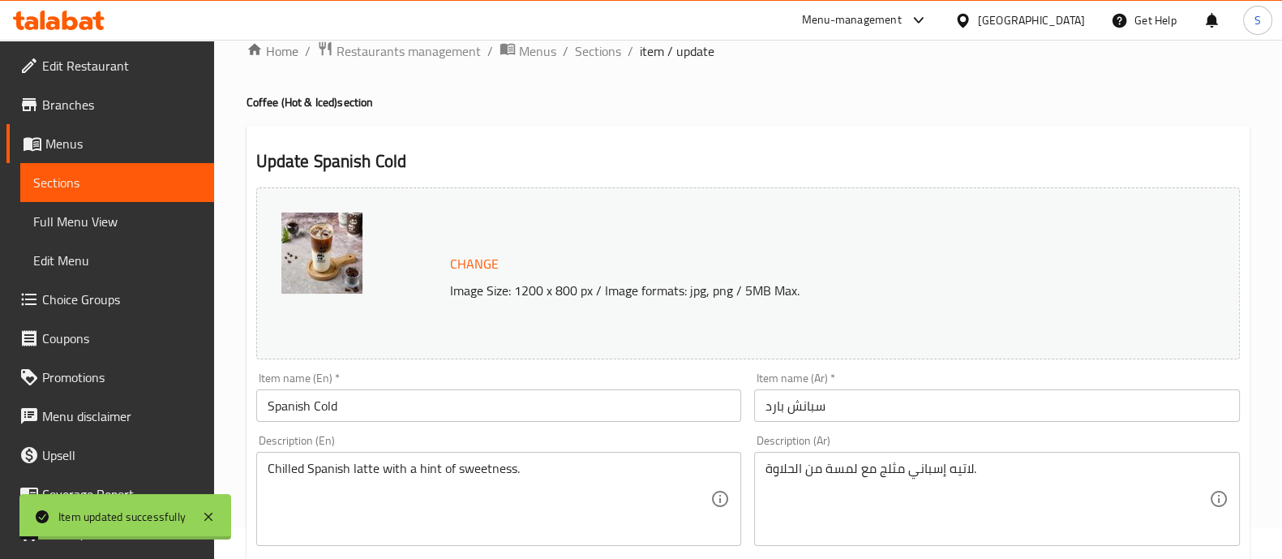
scroll to position [0, 0]
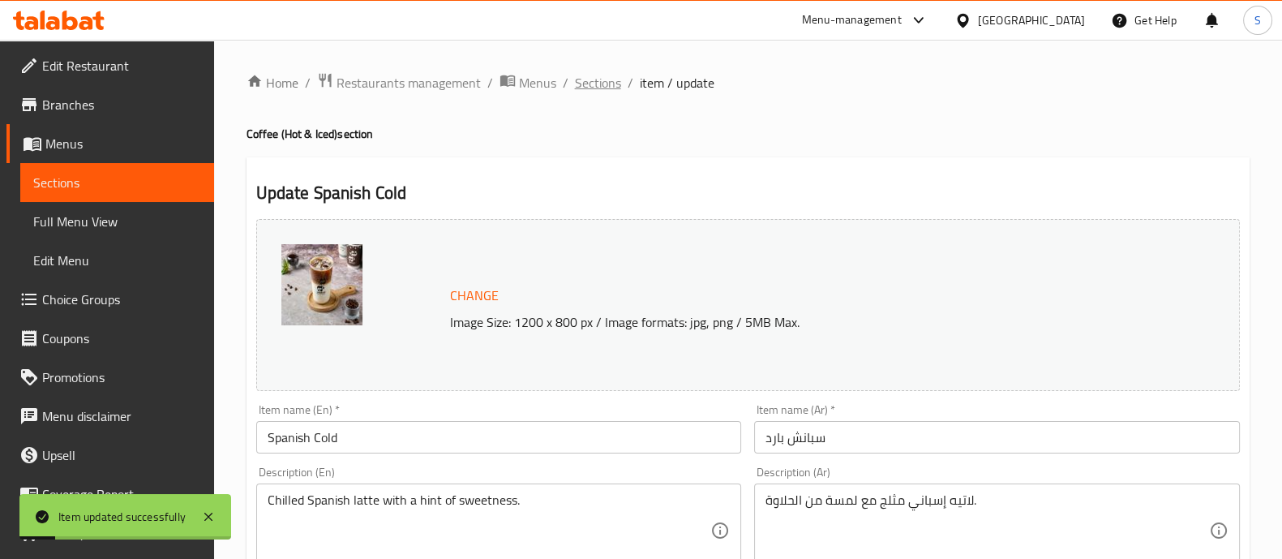
click at [603, 79] on span "Sections" at bounding box center [598, 82] width 46 height 19
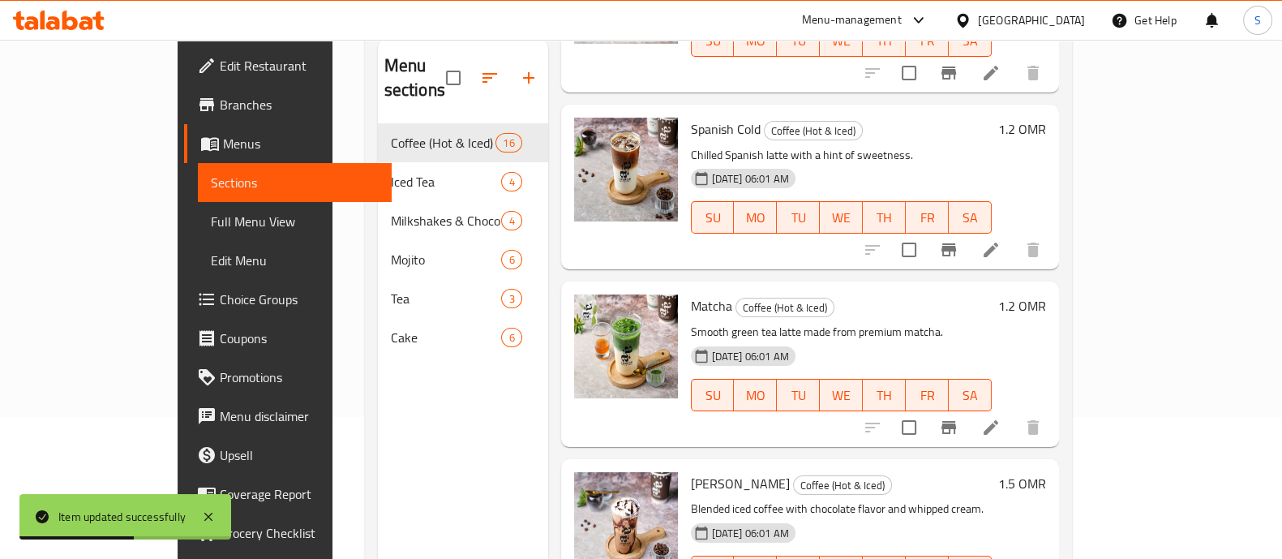
scroll to position [227, 0]
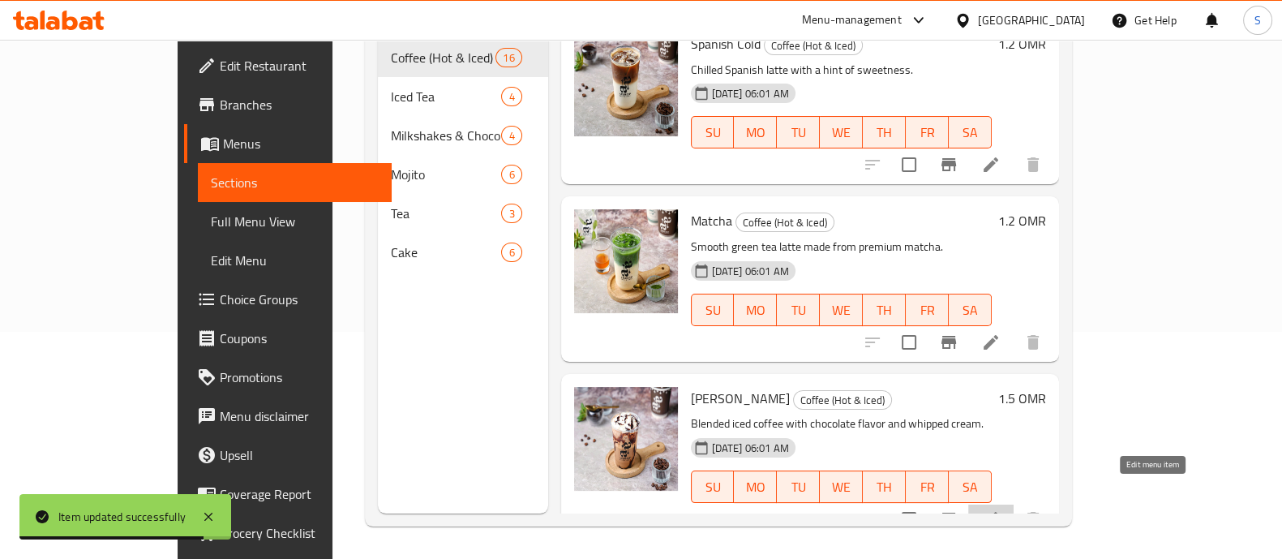
click at [1000, 509] on icon at bounding box center [990, 518] width 19 height 19
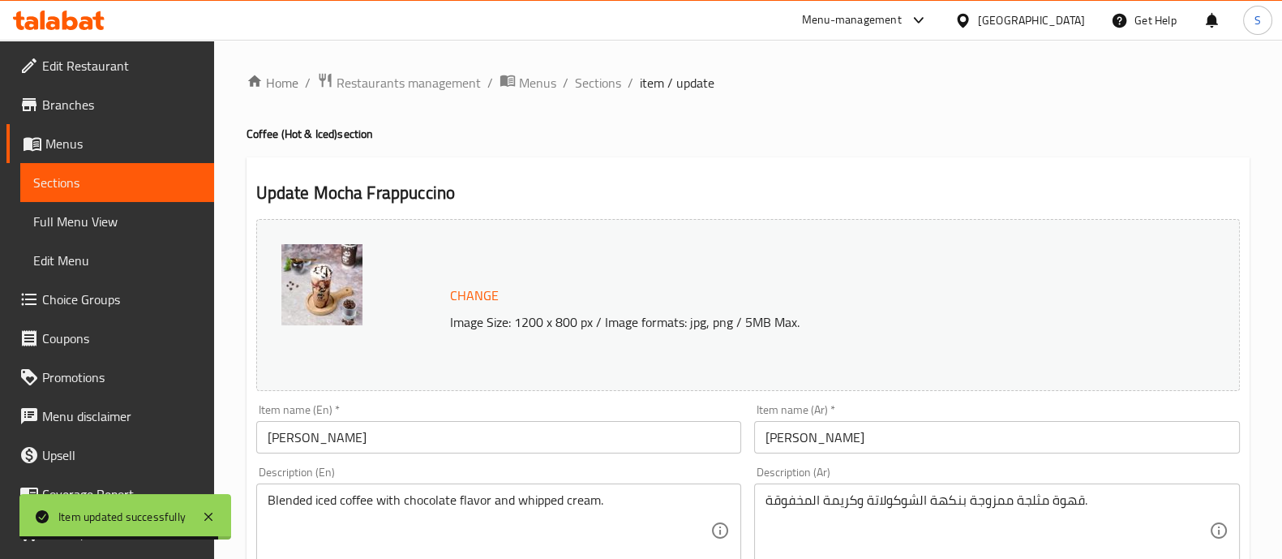
scroll to position [304, 0]
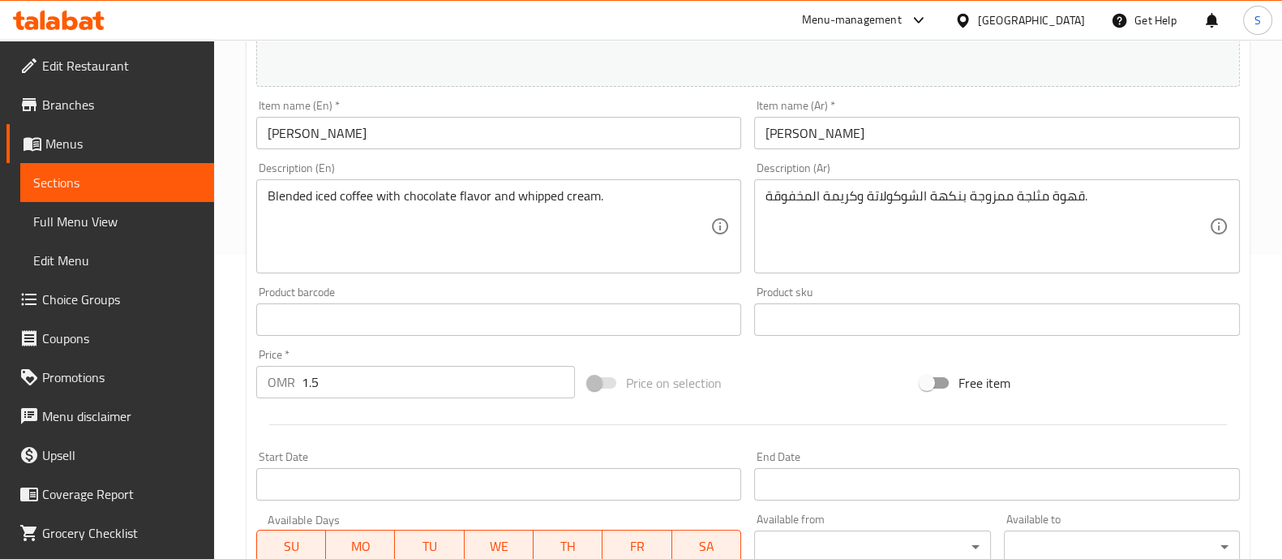
click at [376, 388] on input "1.5" at bounding box center [439, 382] width 274 height 32
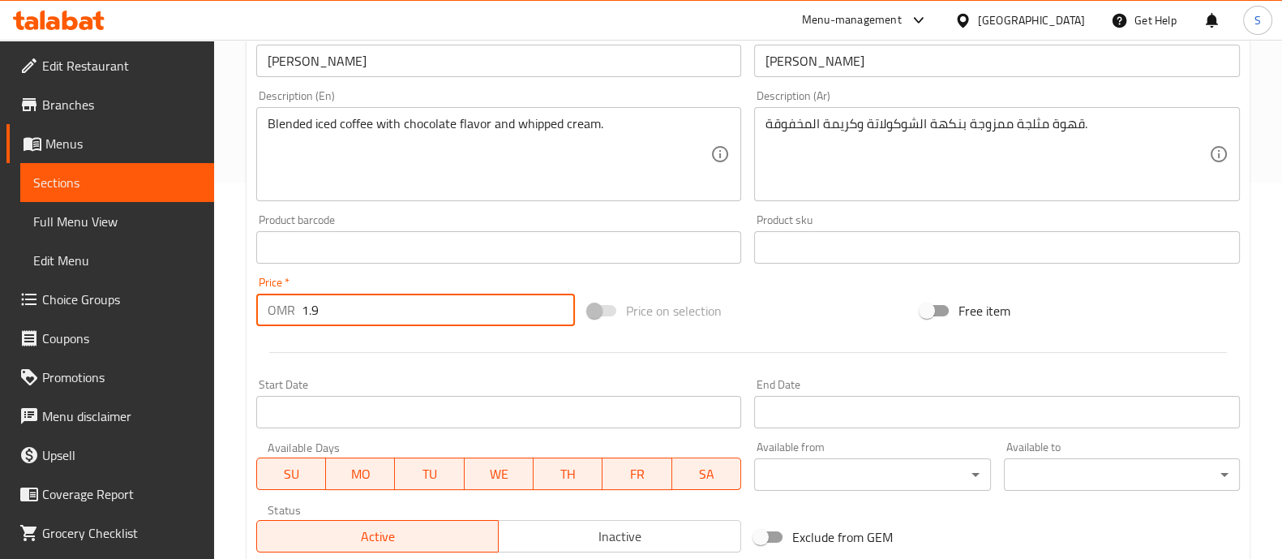
scroll to position [609, 0]
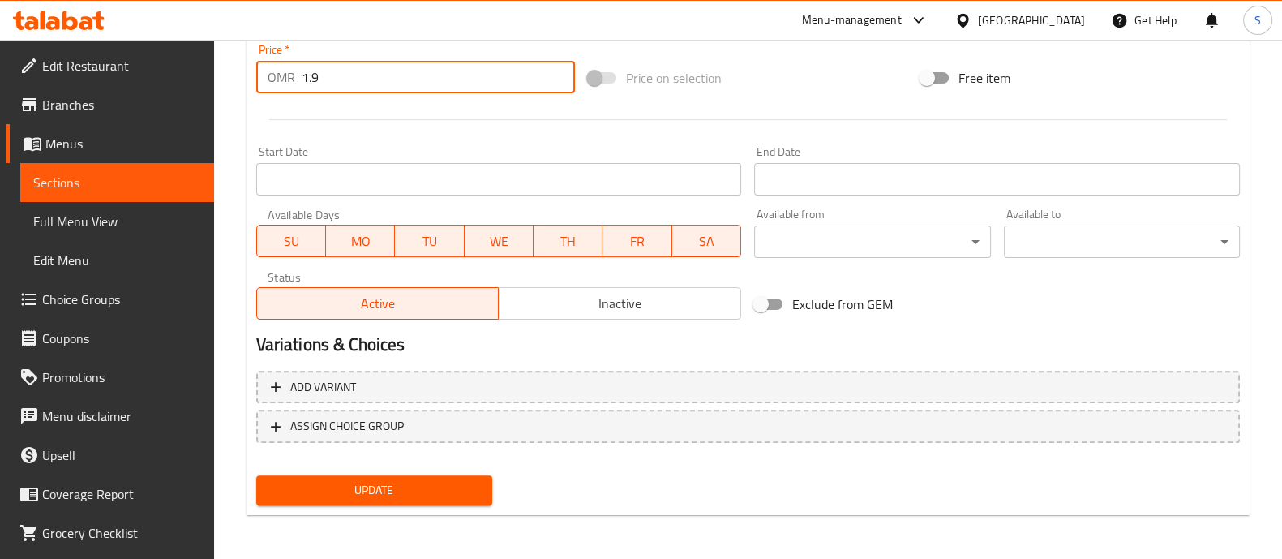
type input "1.9"
click at [442, 484] on span "Update" at bounding box center [374, 490] width 210 height 20
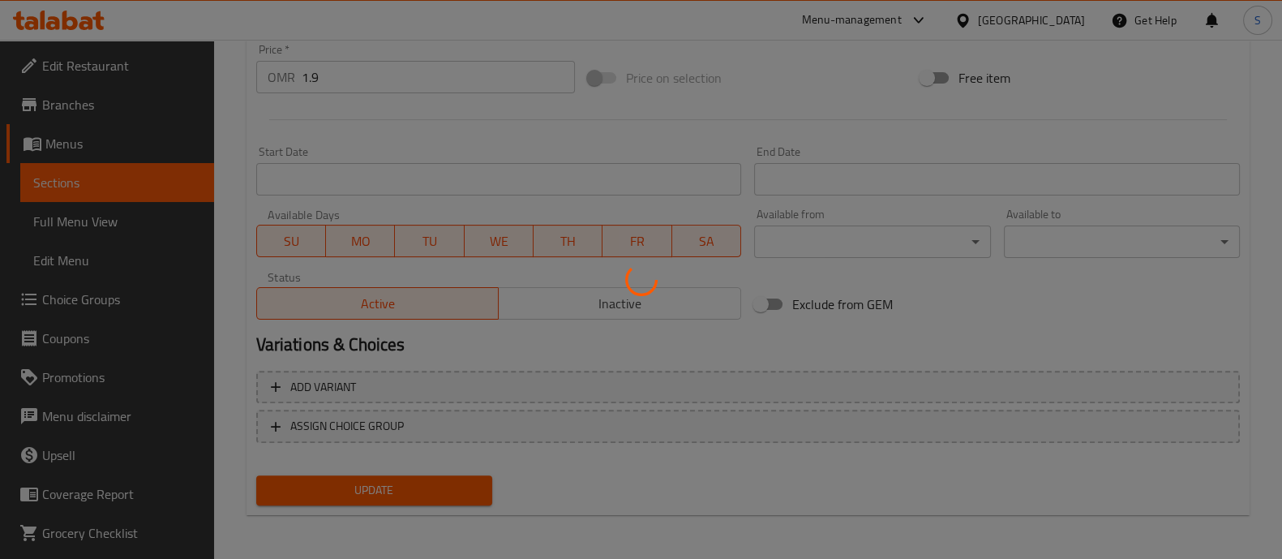
scroll to position [0, 0]
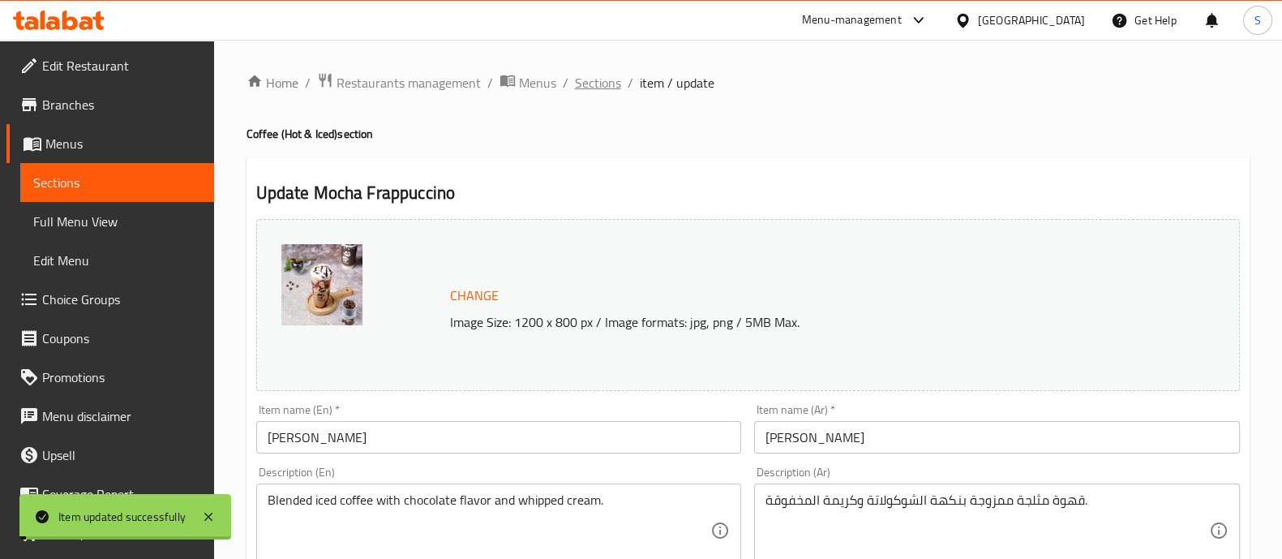
click at [596, 91] on span "Sections" at bounding box center [598, 82] width 46 height 19
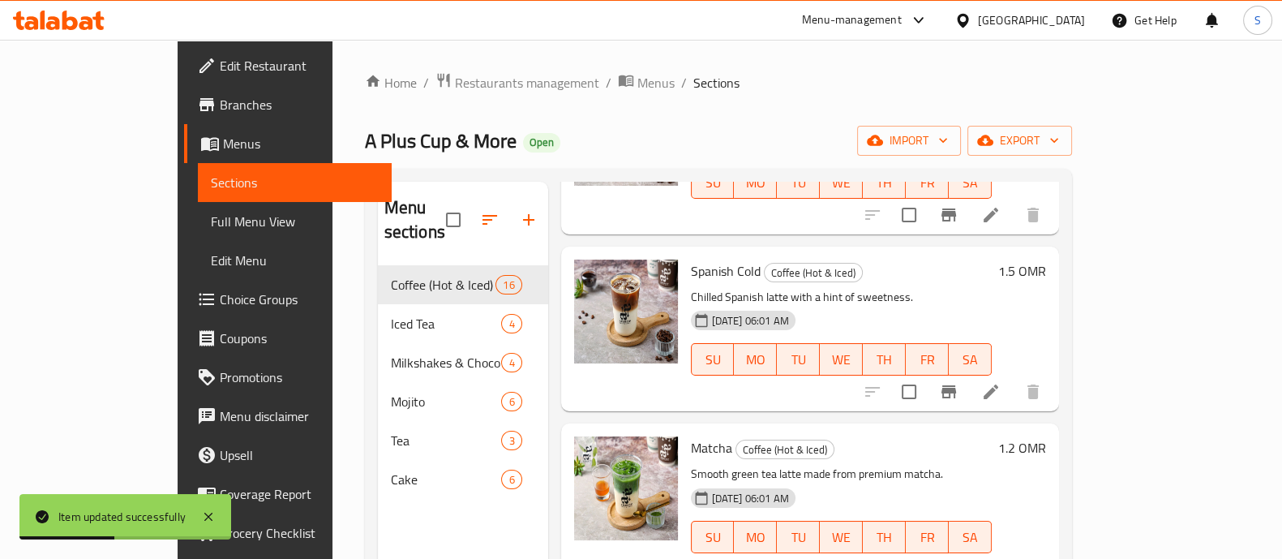
scroll to position [227, 0]
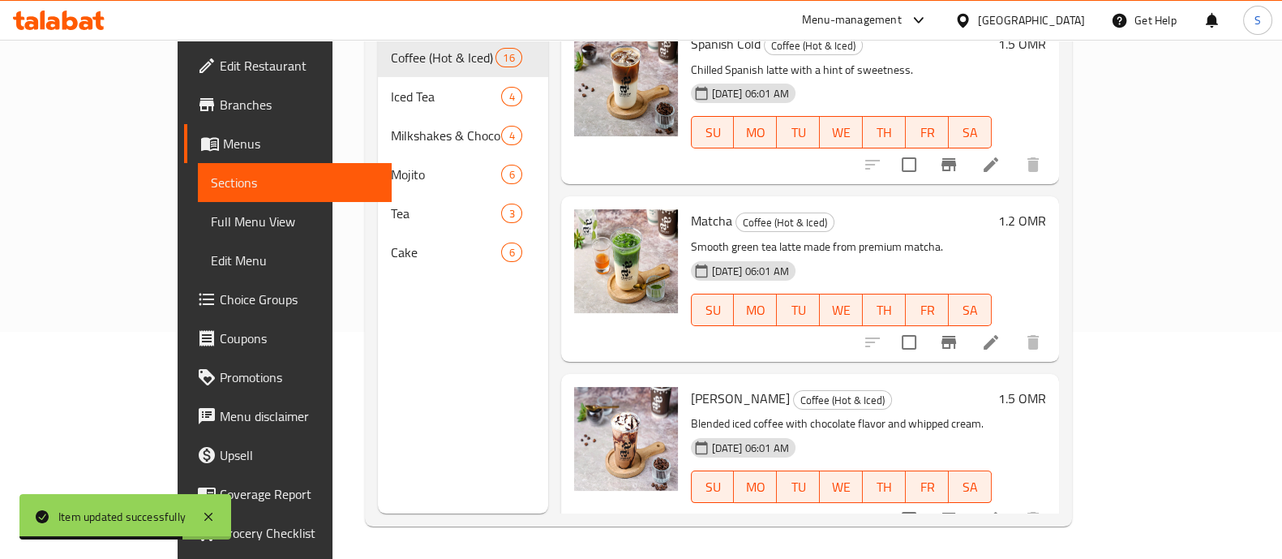
click at [1013, 328] on li at bounding box center [990, 342] width 45 height 29
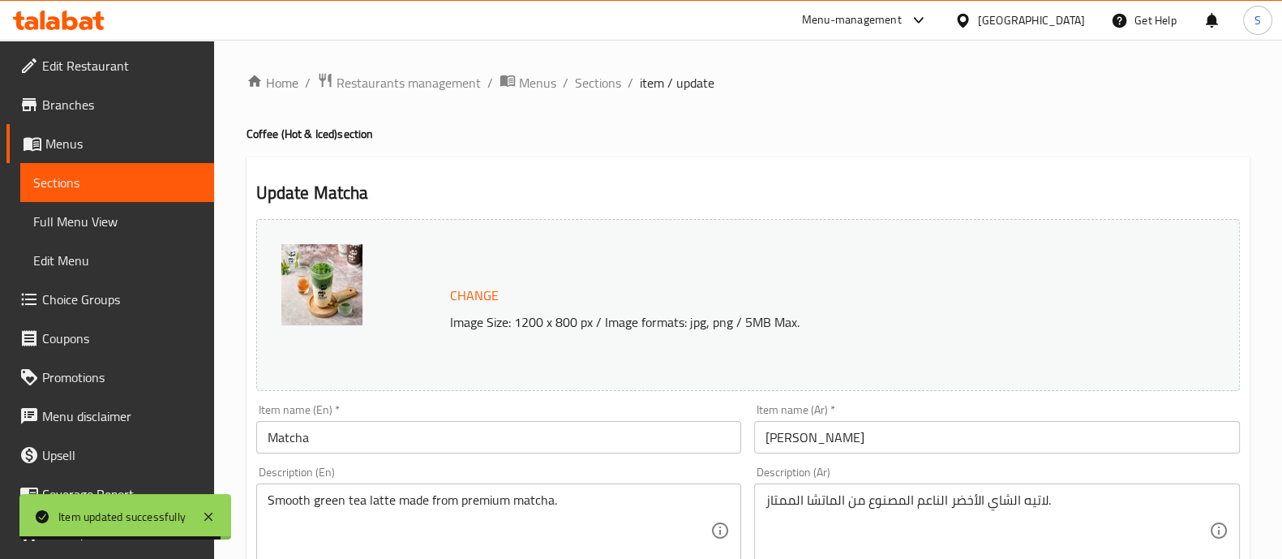
scroll to position [304, 0]
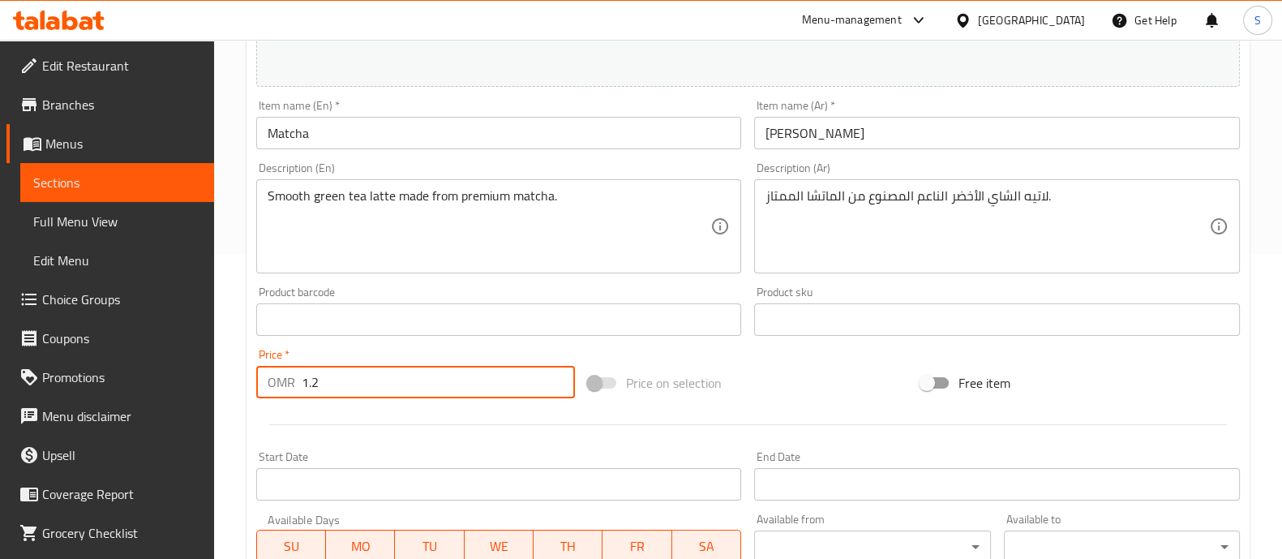
click at [434, 388] on input "1.2" at bounding box center [439, 382] width 274 height 32
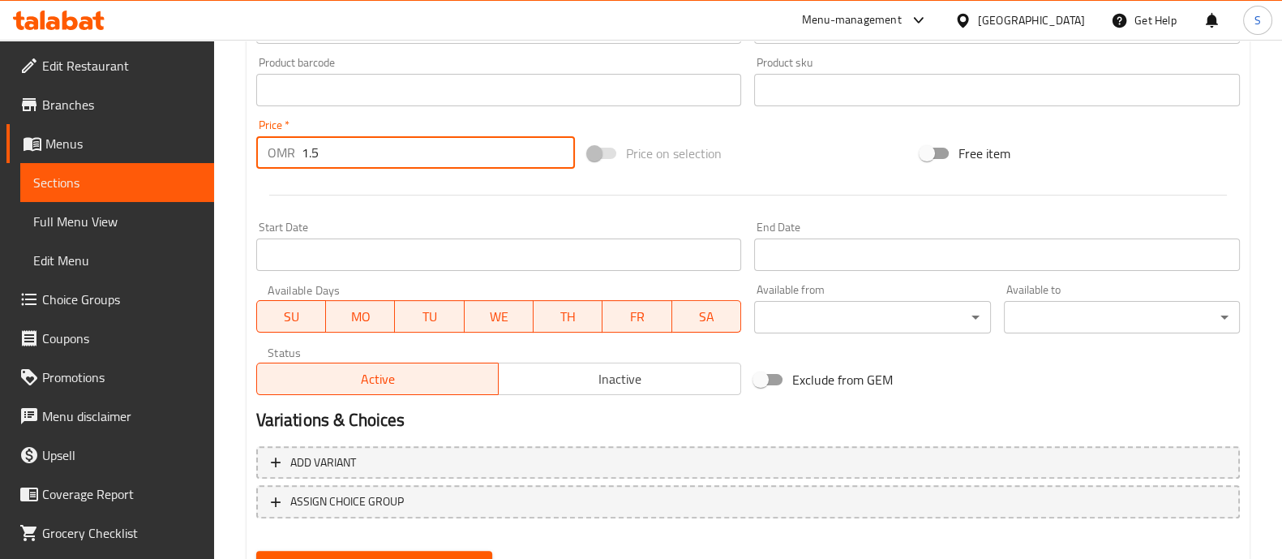
scroll to position [609, 0]
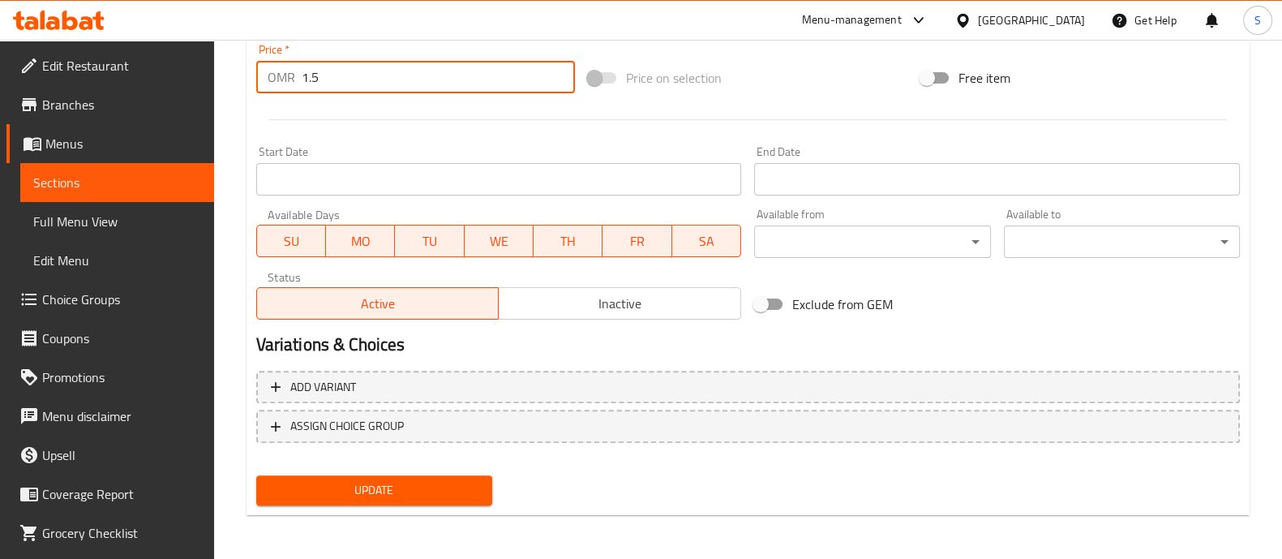
type input "1.5"
click at [478, 477] on button "Update" at bounding box center [374, 490] width 236 height 30
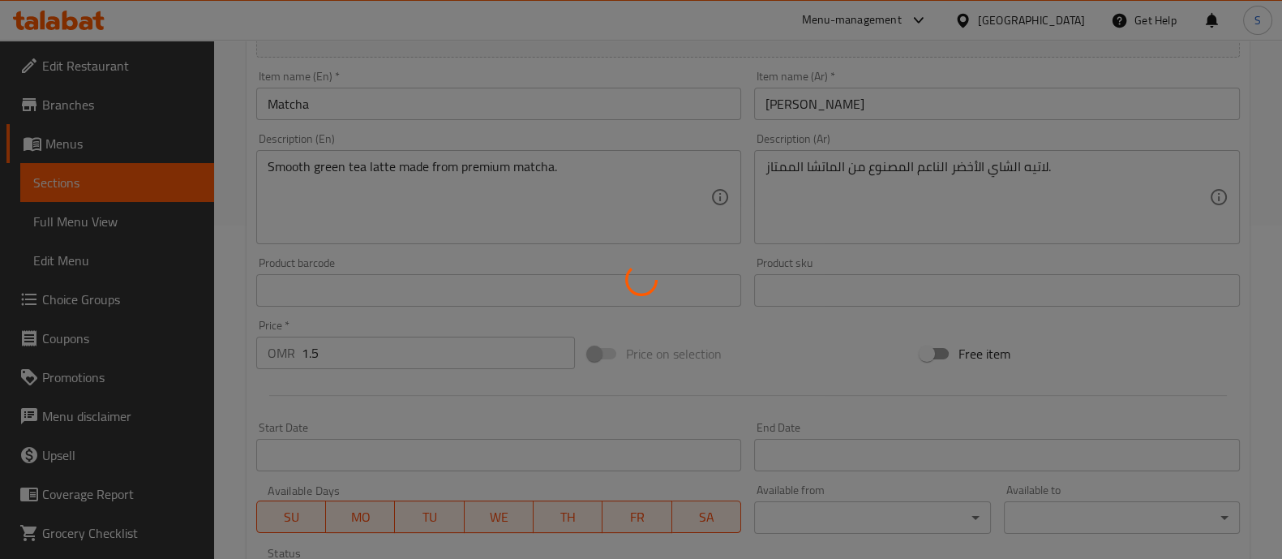
scroll to position [0, 0]
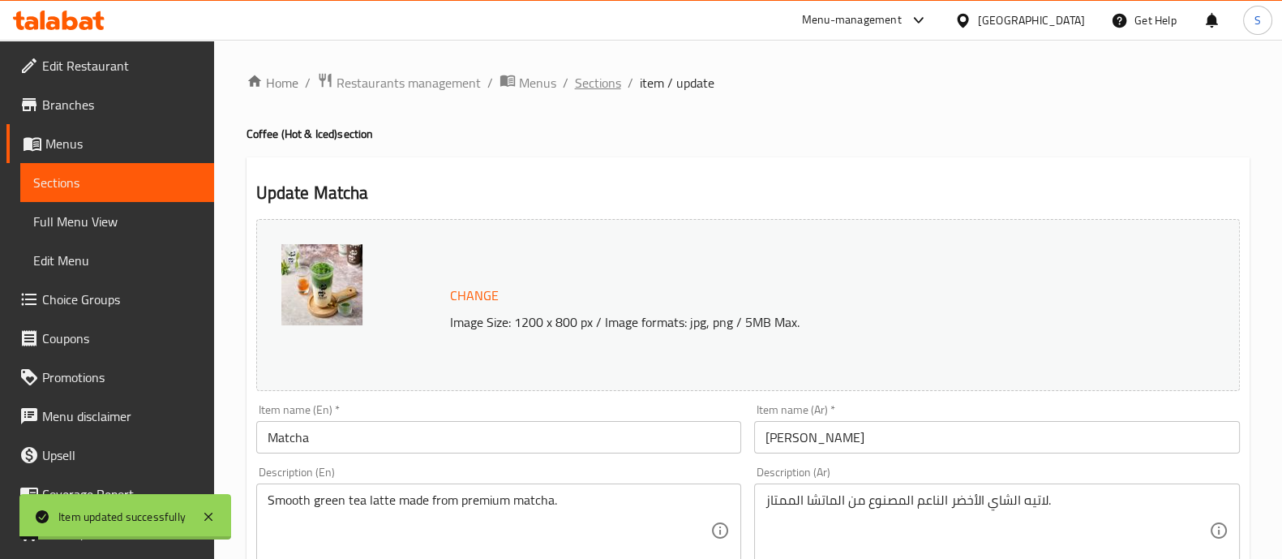
click at [596, 79] on span "Sections" at bounding box center [598, 82] width 46 height 19
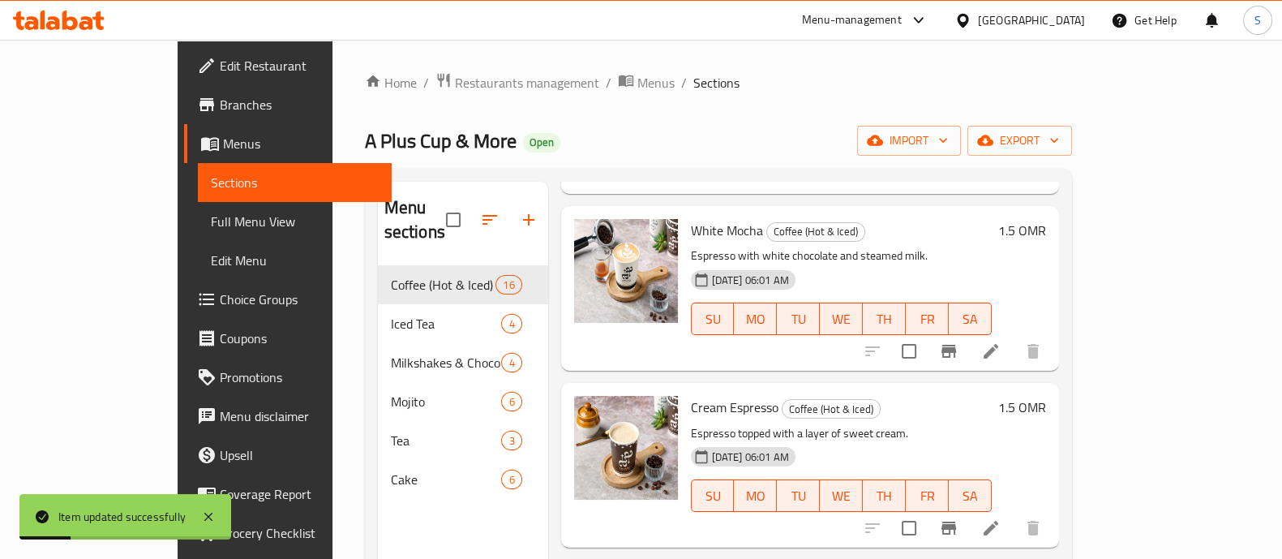
scroll to position [2315, 0]
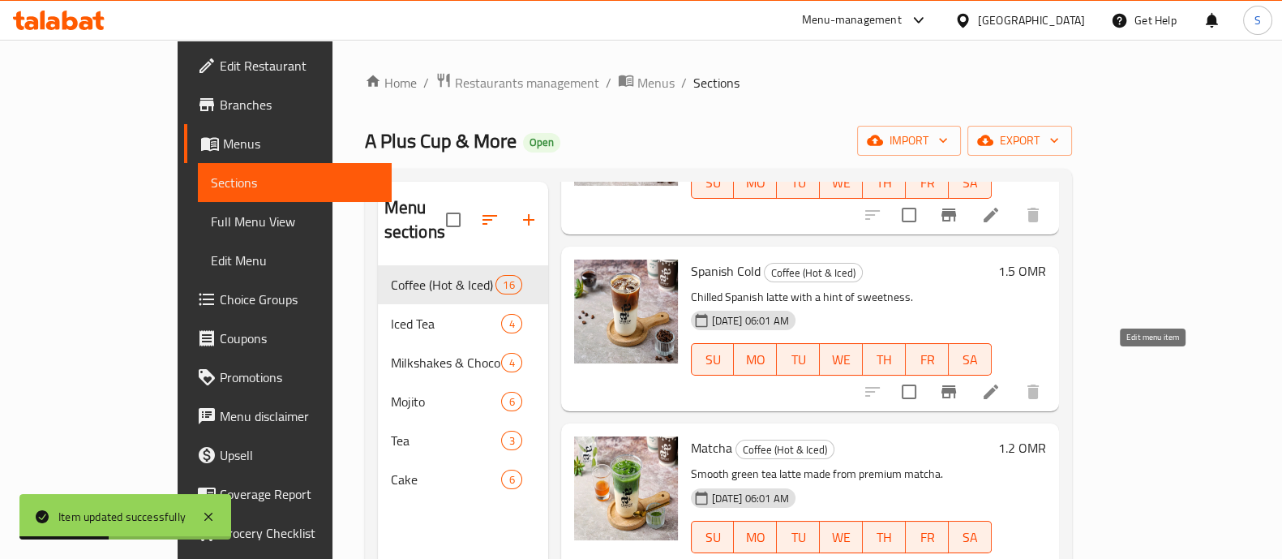
click at [998, 384] on icon at bounding box center [990, 391] width 15 height 15
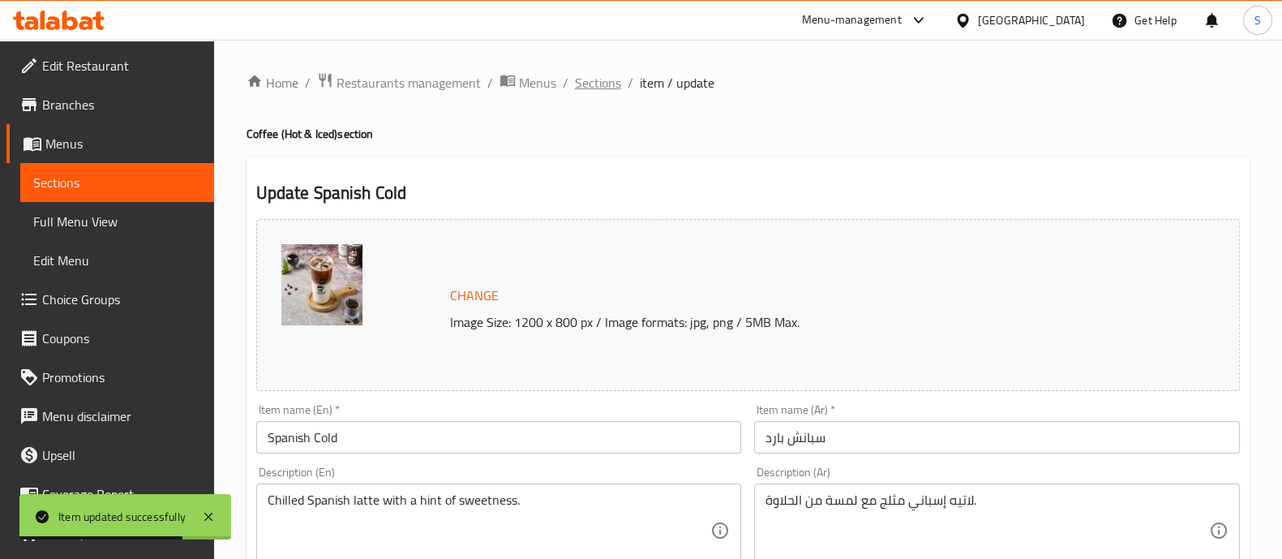
click at [602, 82] on span "Sections" at bounding box center [598, 82] width 46 height 19
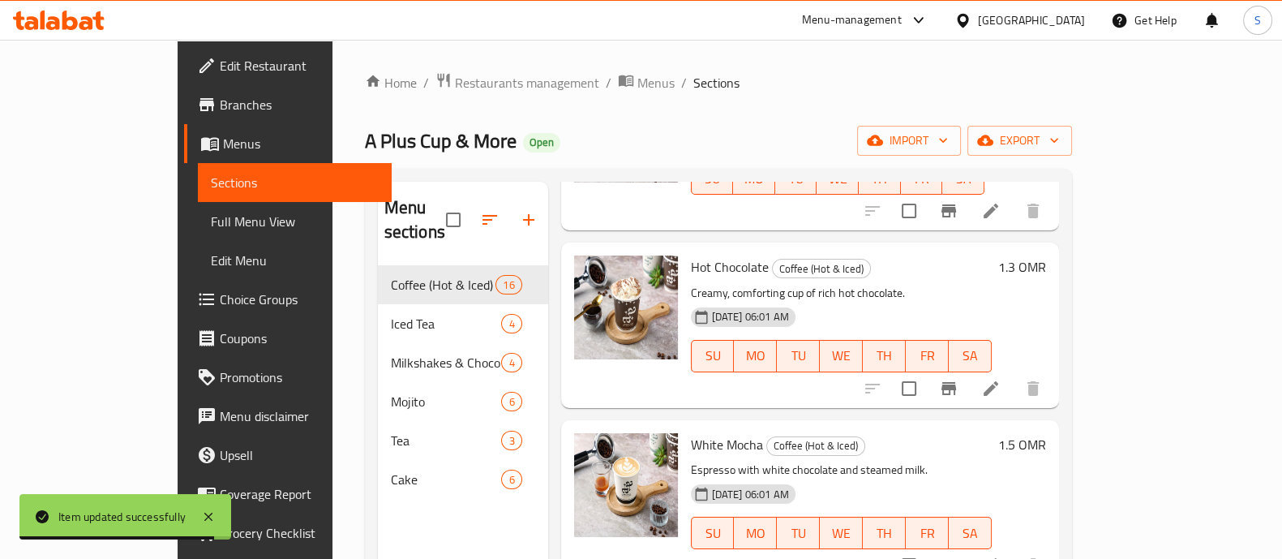
scroll to position [1621, 0]
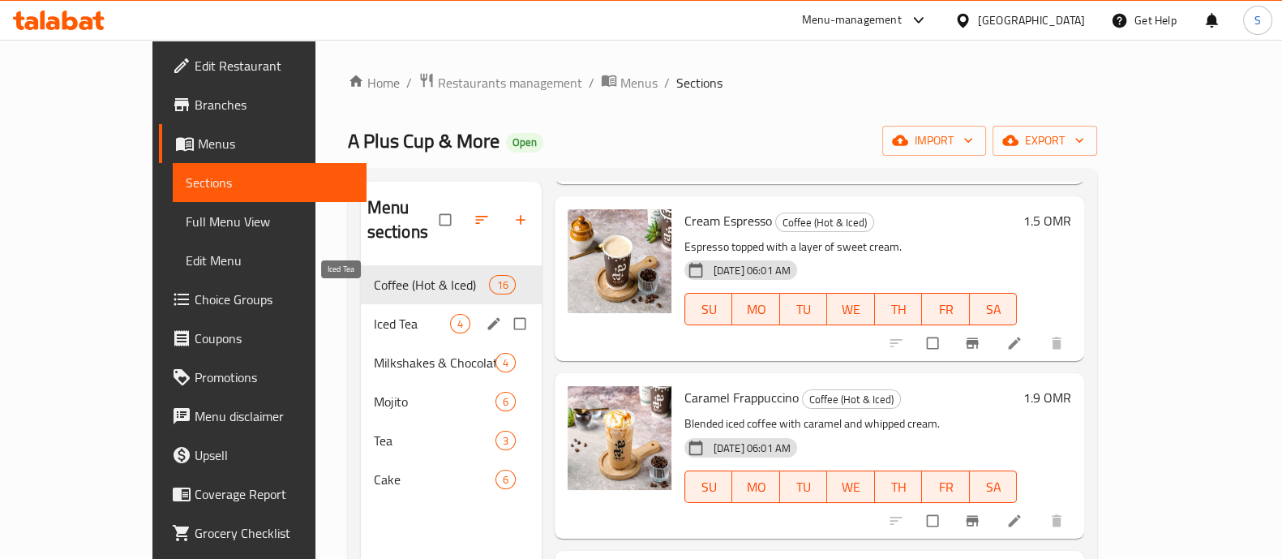
click at [374, 314] on span "Iced Tea" at bounding box center [412, 323] width 76 height 19
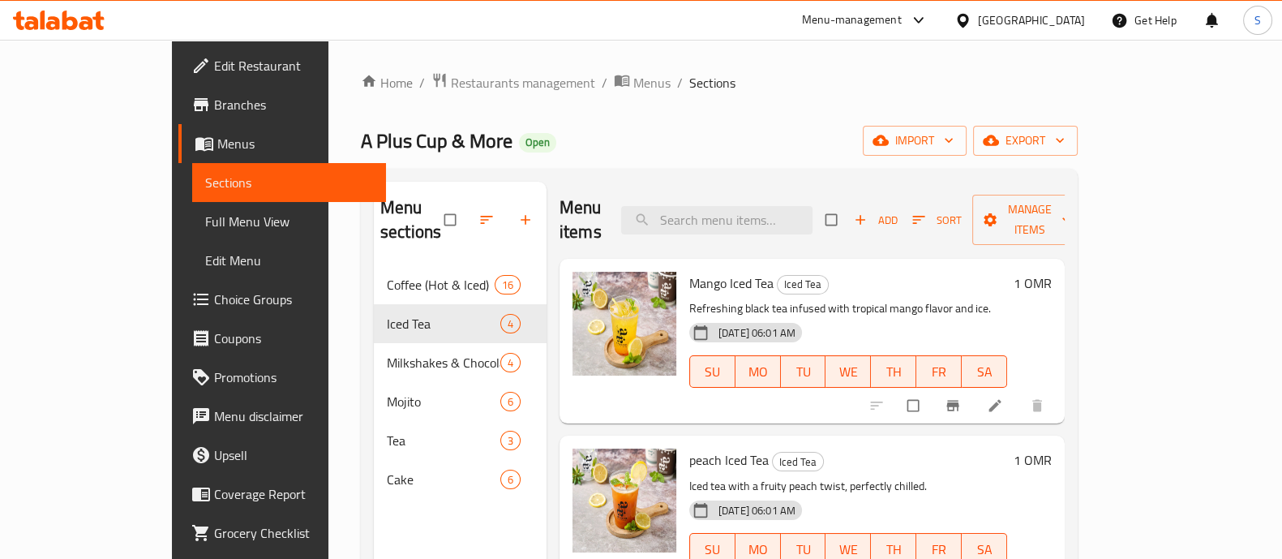
click at [1019, 392] on li at bounding box center [996, 405] width 45 height 26
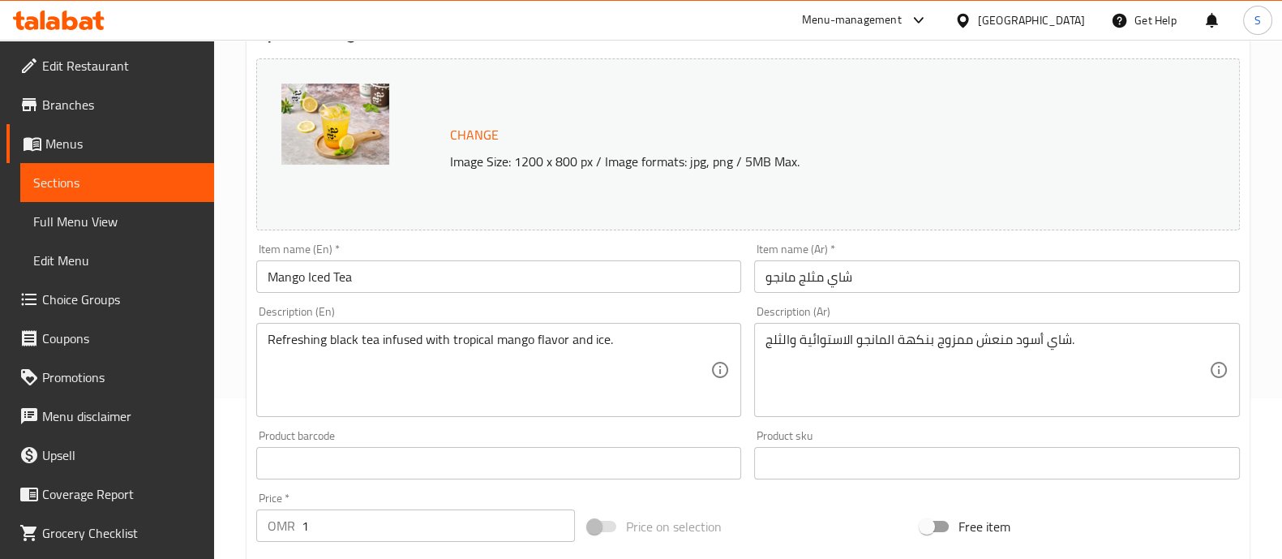
scroll to position [405, 0]
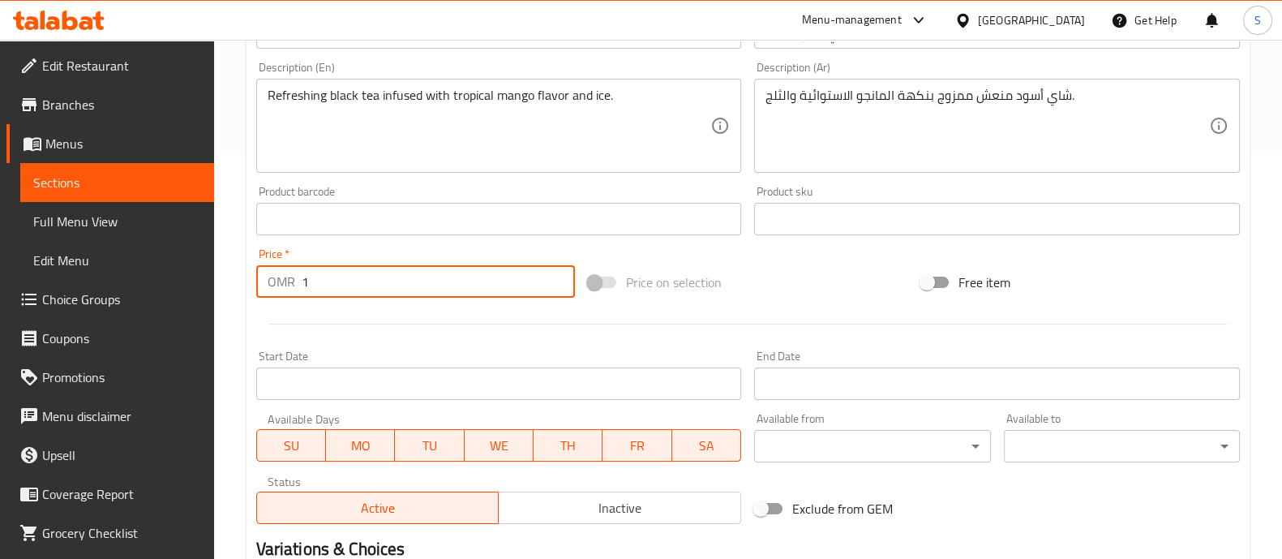
click at [379, 281] on input "1" at bounding box center [439, 281] width 274 height 32
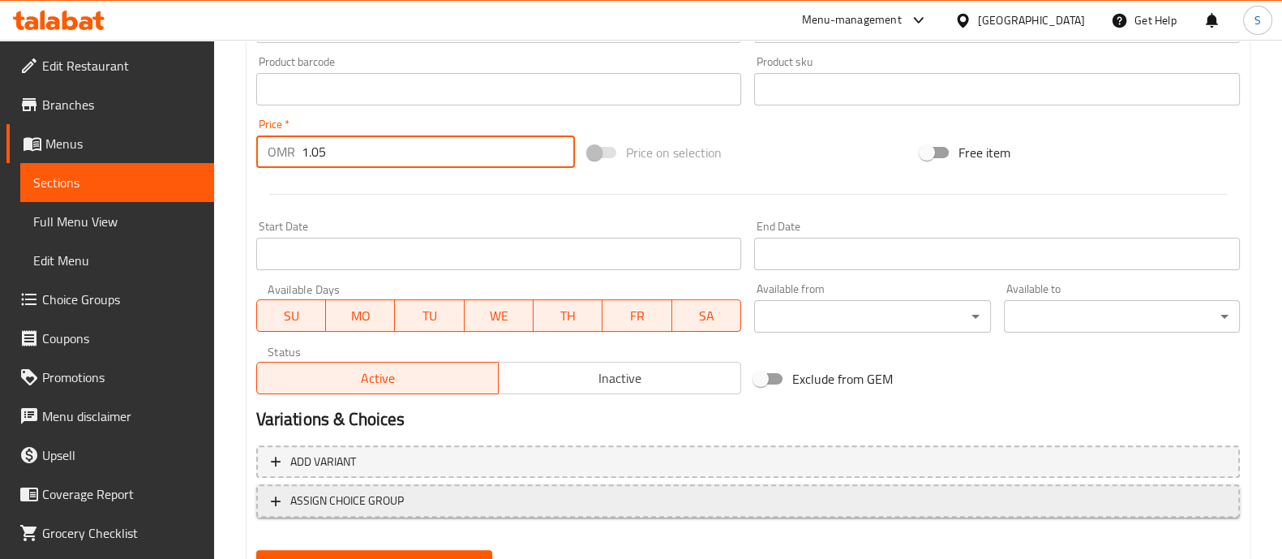
scroll to position [609, 0]
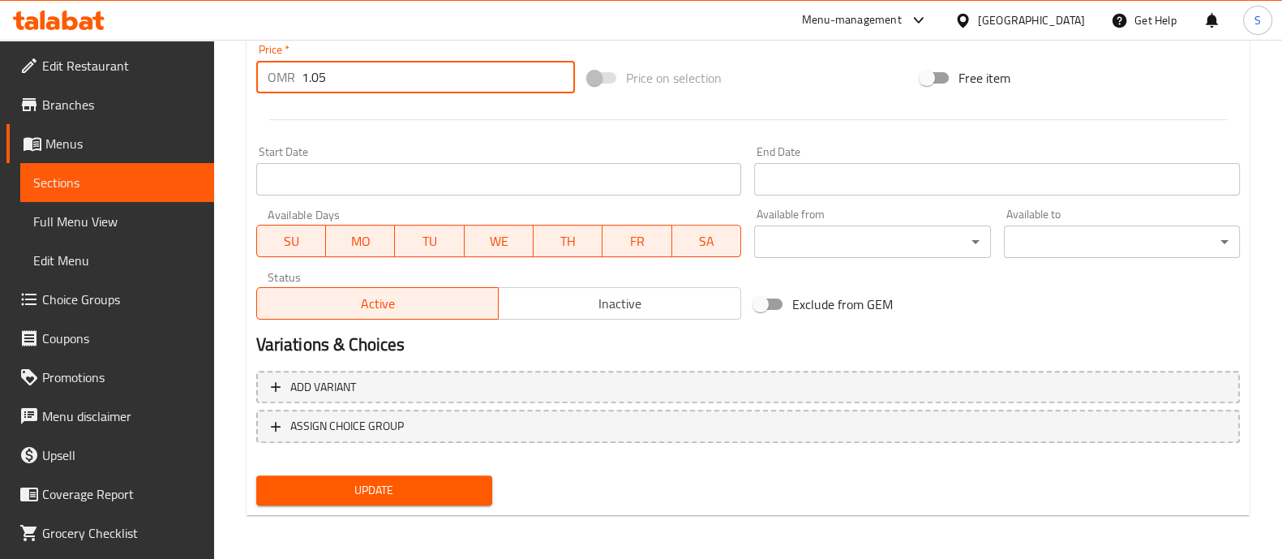
type input "1.05"
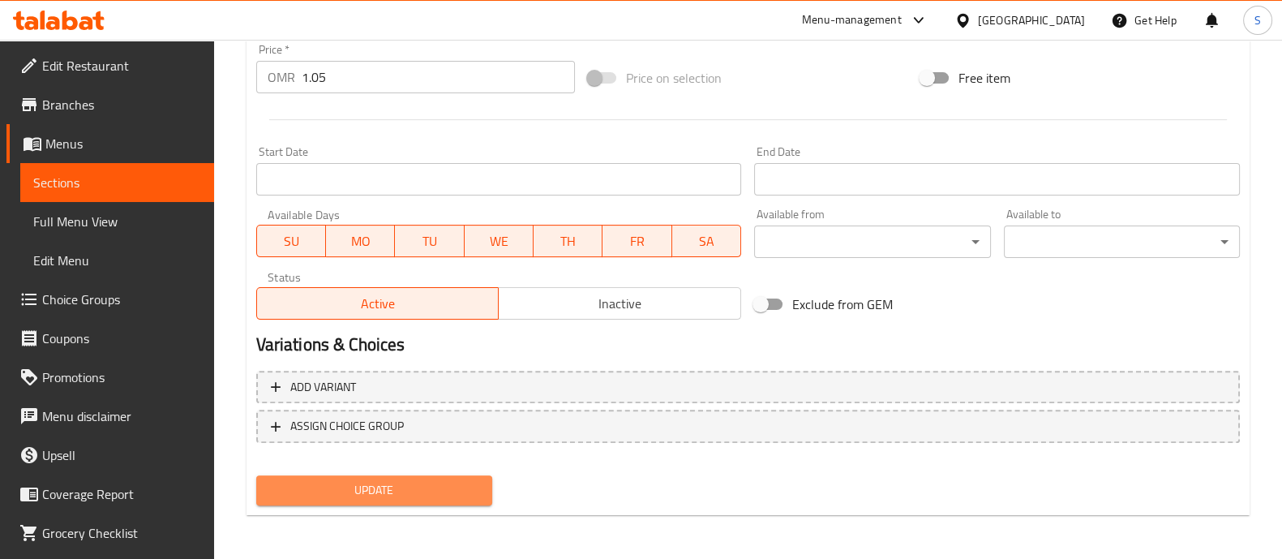
click at [397, 480] on span "Update" at bounding box center [374, 490] width 210 height 20
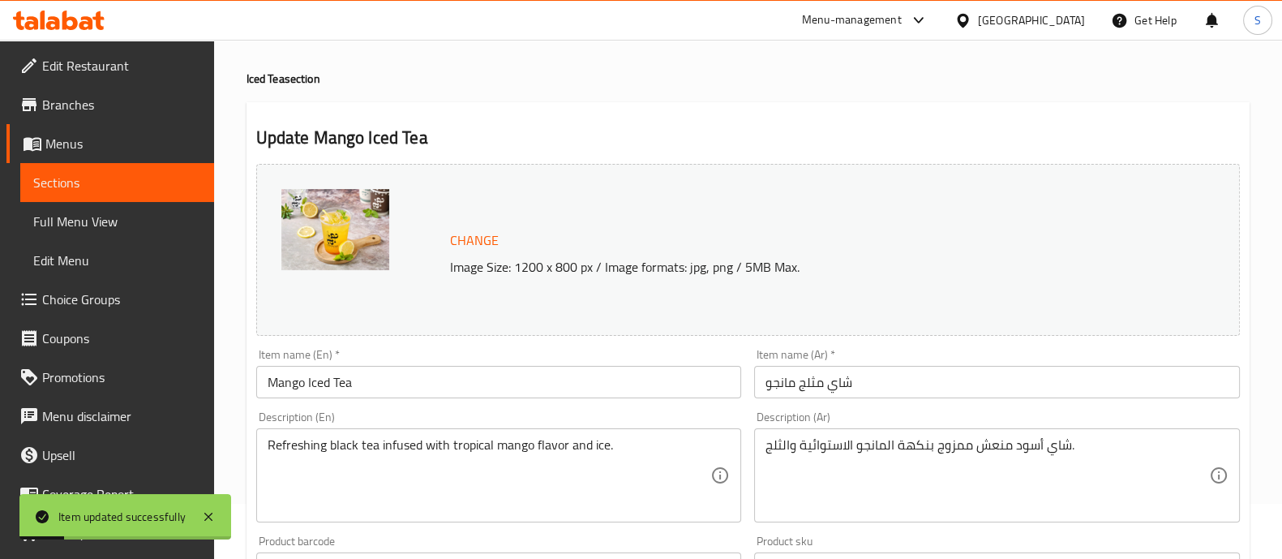
scroll to position [0, 0]
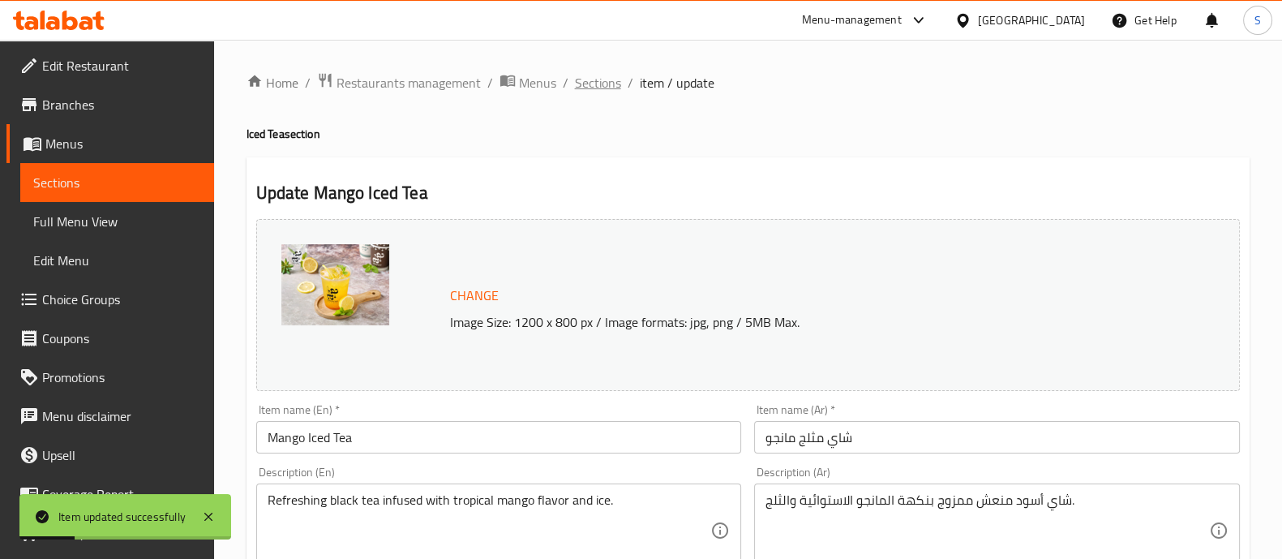
click at [592, 75] on span "Sections" at bounding box center [598, 82] width 46 height 19
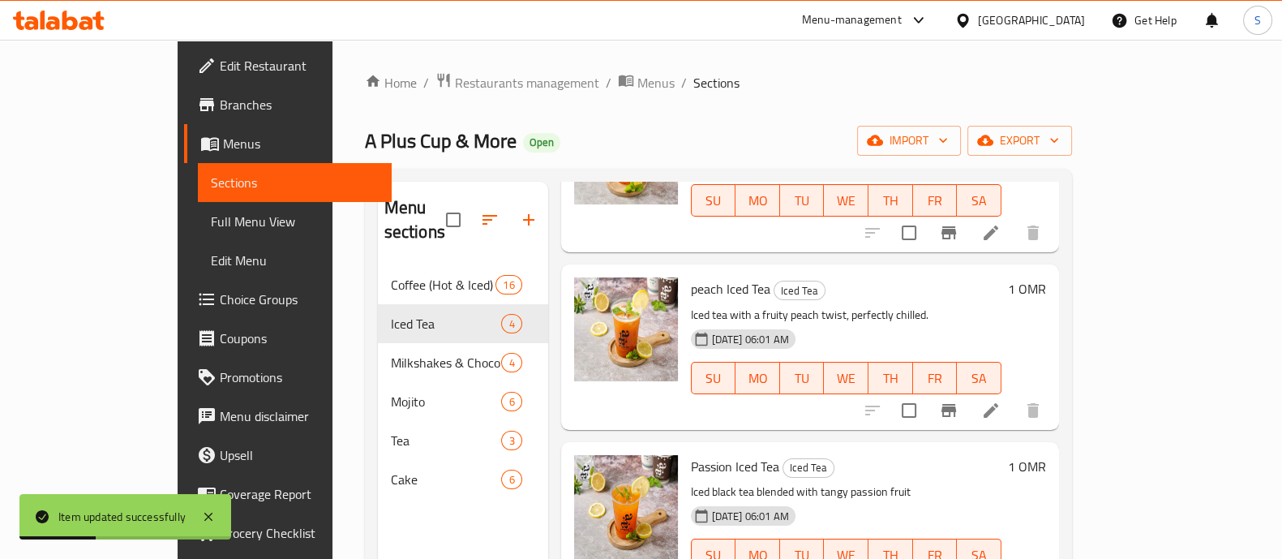
scroll to position [190, 0]
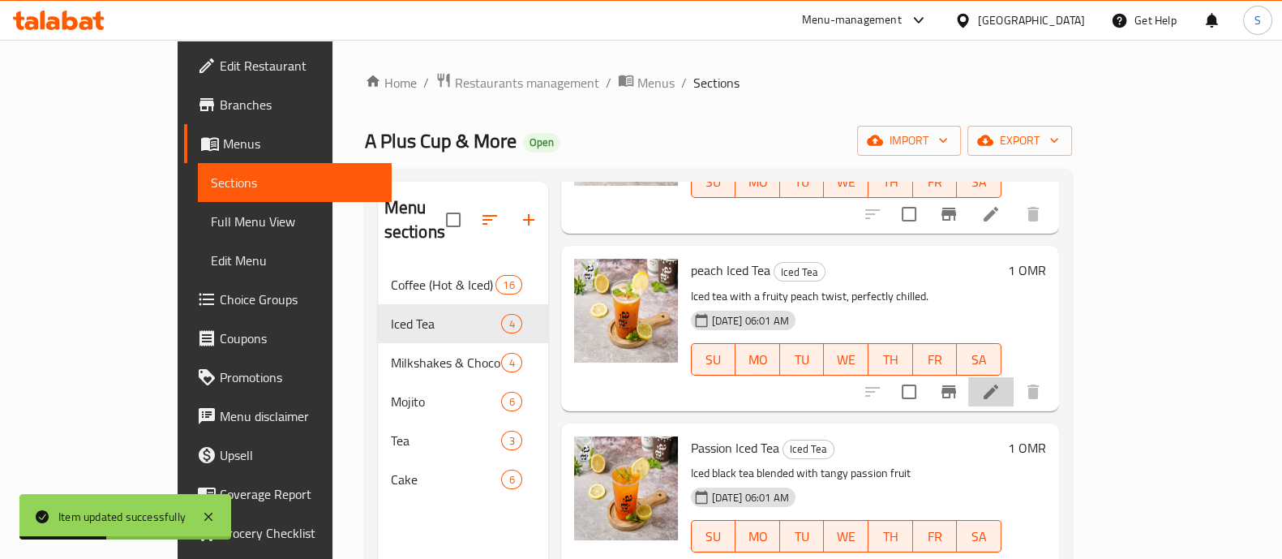
click at [1013, 379] on li at bounding box center [990, 391] width 45 height 29
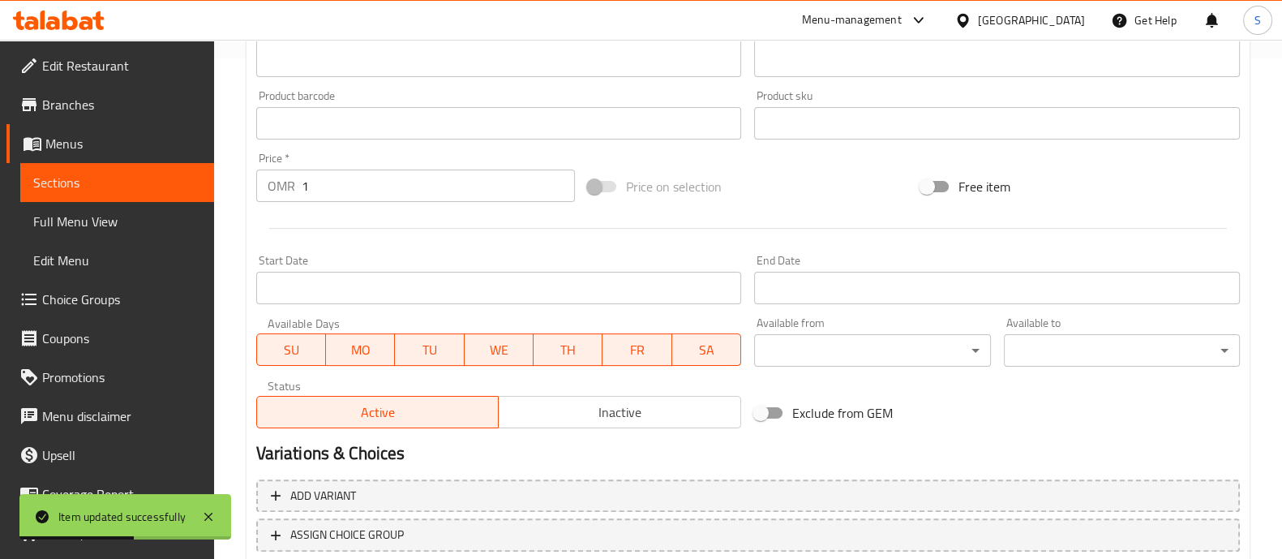
scroll to position [507, 0]
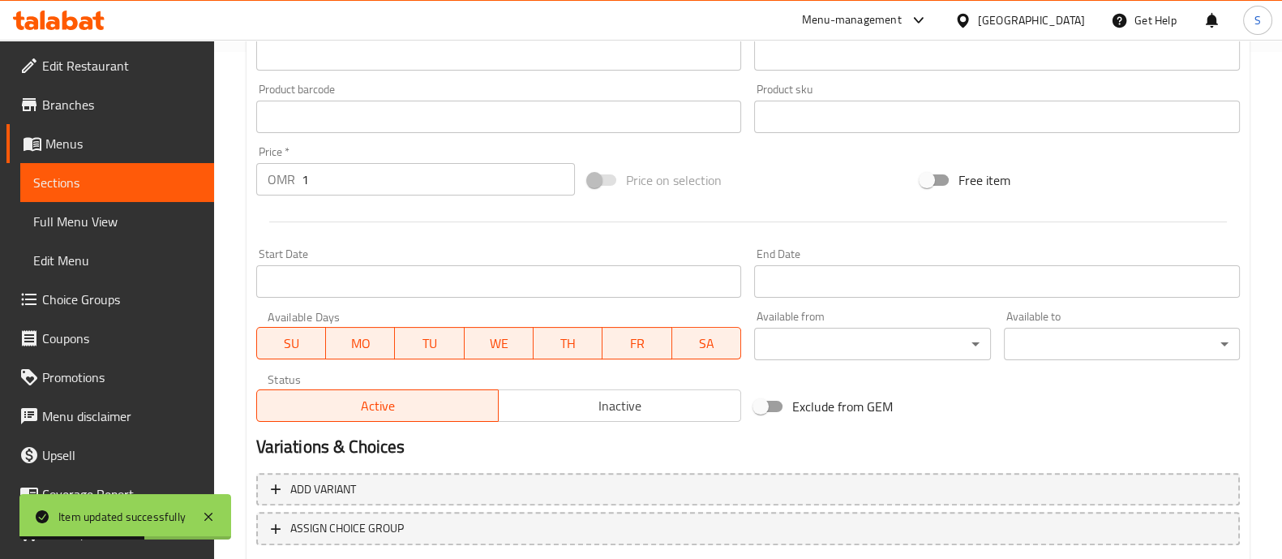
click at [405, 179] on input "1" at bounding box center [439, 179] width 274 height 32
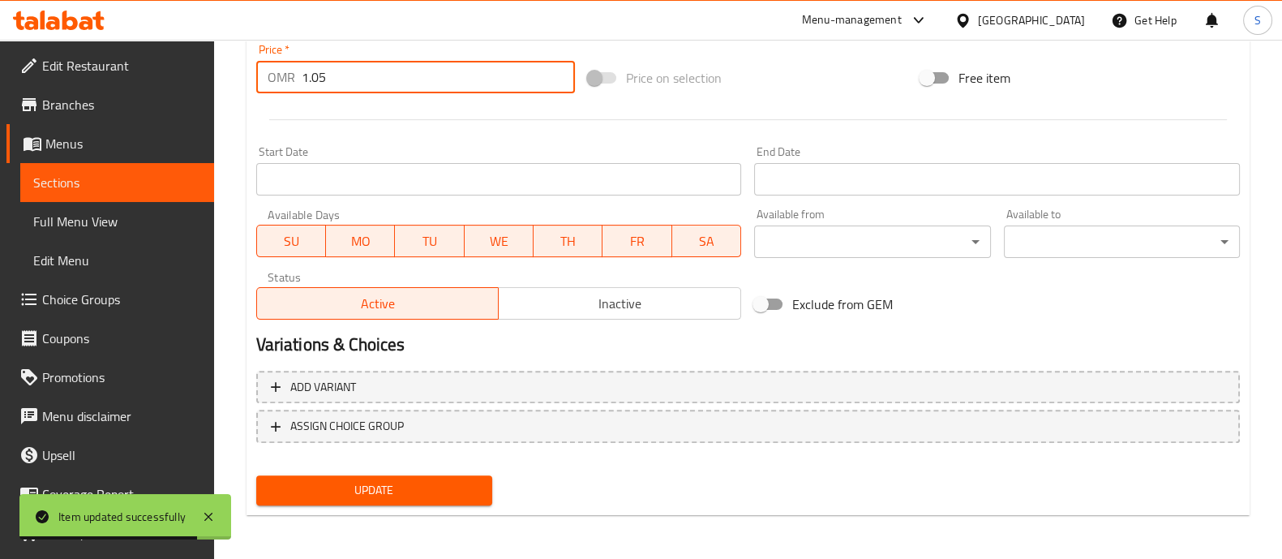
type input "1.05"
click at [452, 486] on span "Update" at bounding box center [374, 490] width 210 height 20
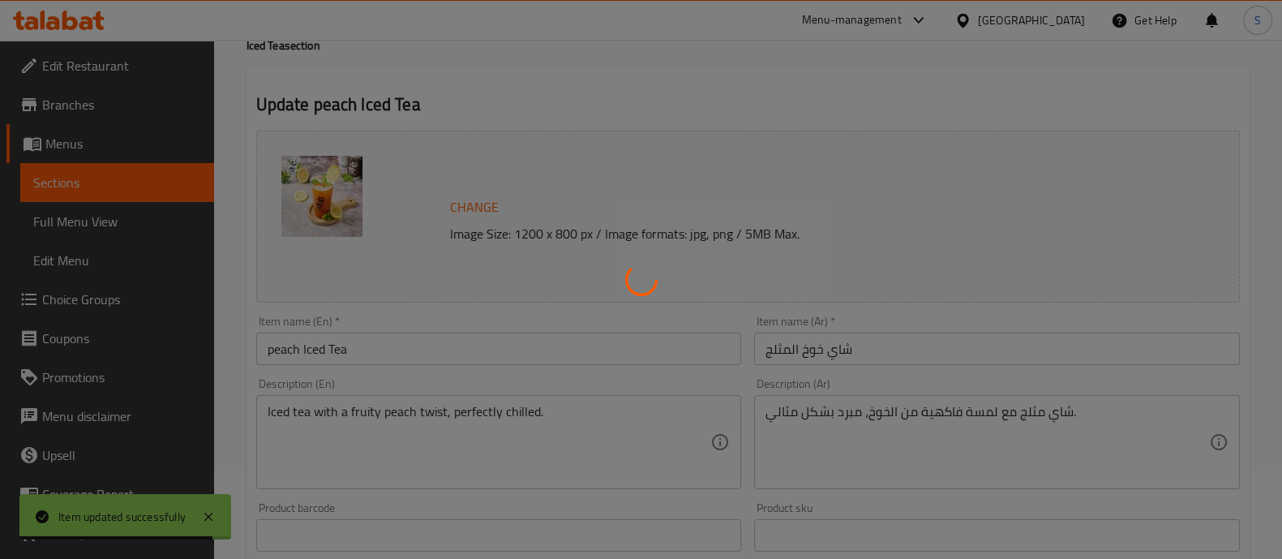
scroll to position [0, 0]
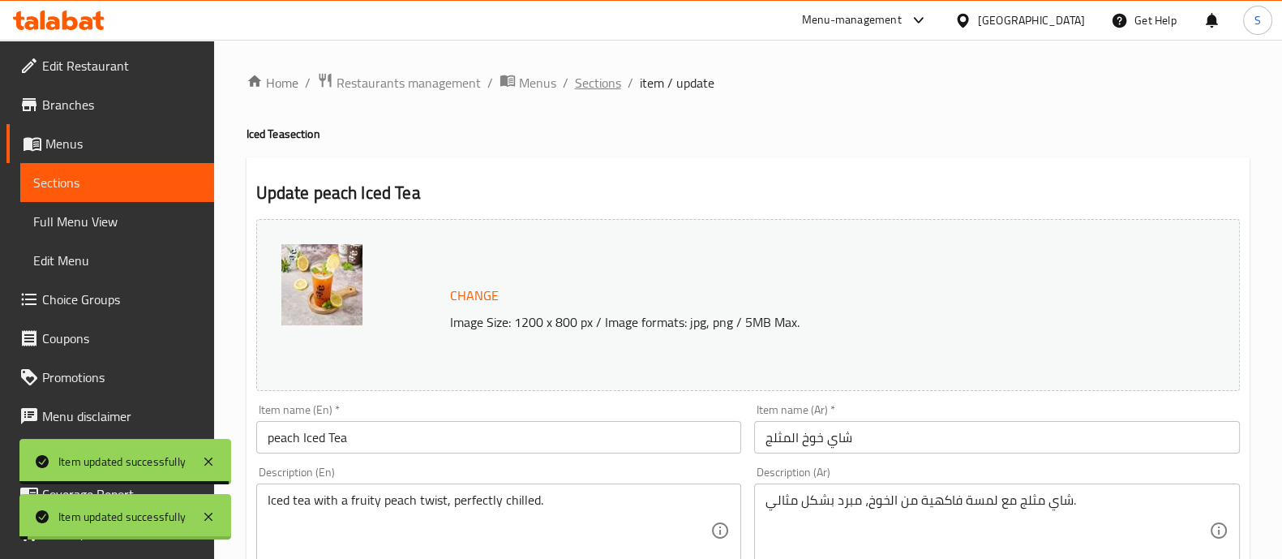
click at [602, 87] on span "Sections" at bounding box center [598, 82] width 46 height 19
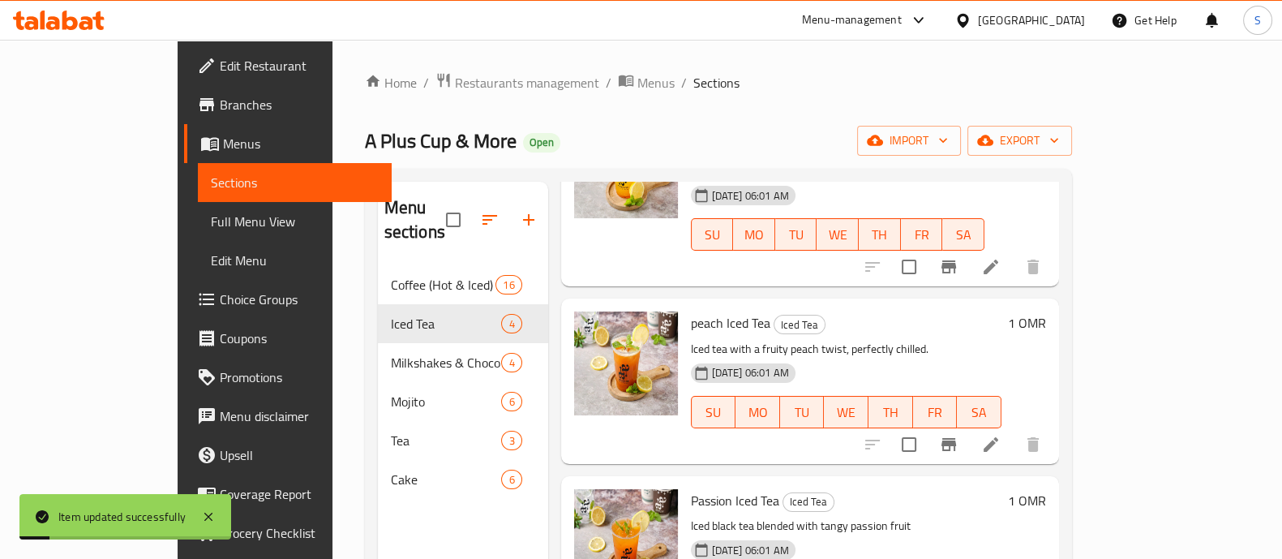
scroll to position [190, 0]
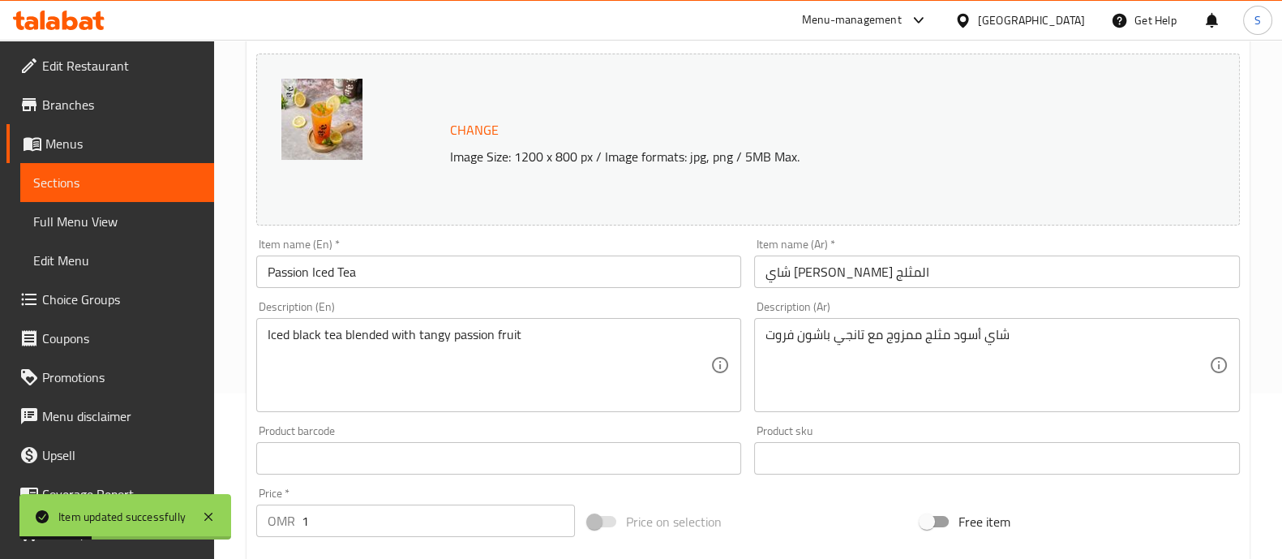
scroll to position [304, 0]
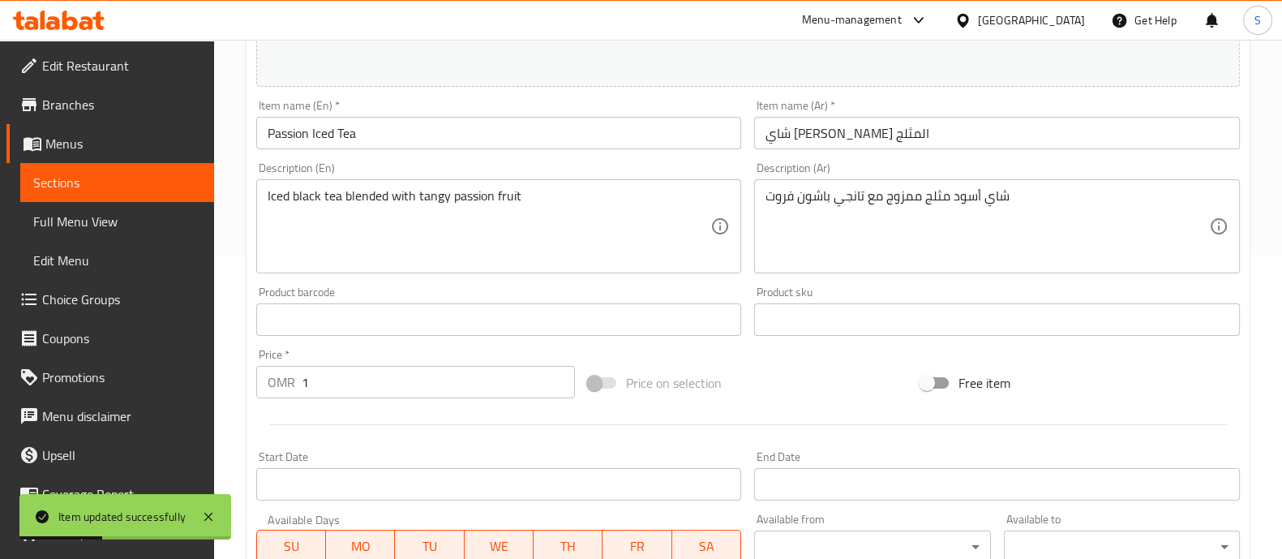
click at [399, 395] on input "1" at bounding box center [439, 382] width 274 height 32
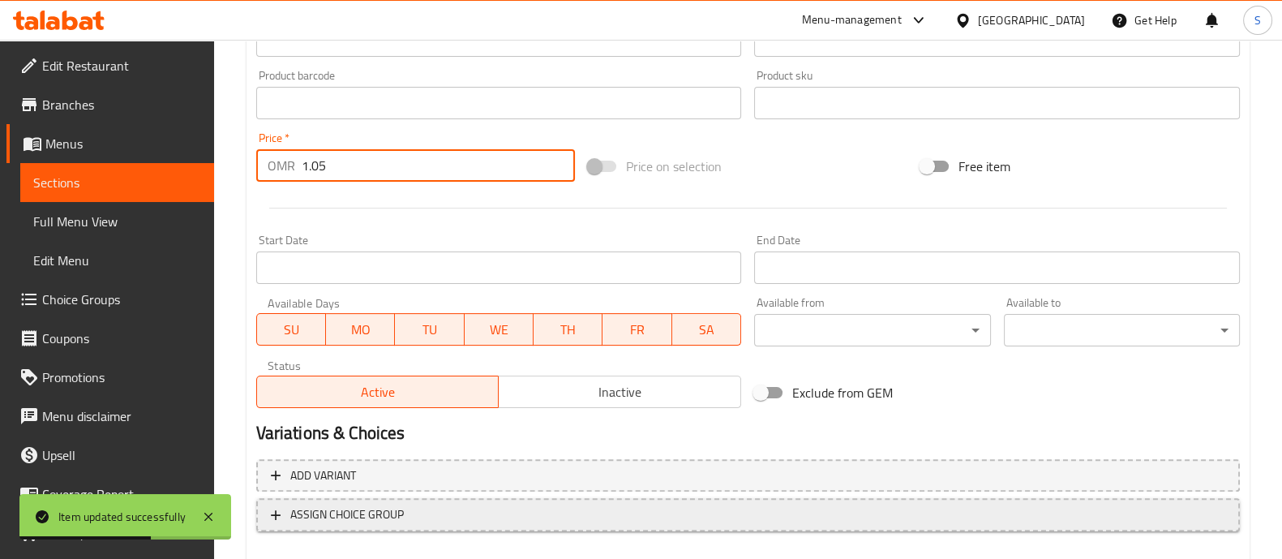
scroll to position [609, 0]
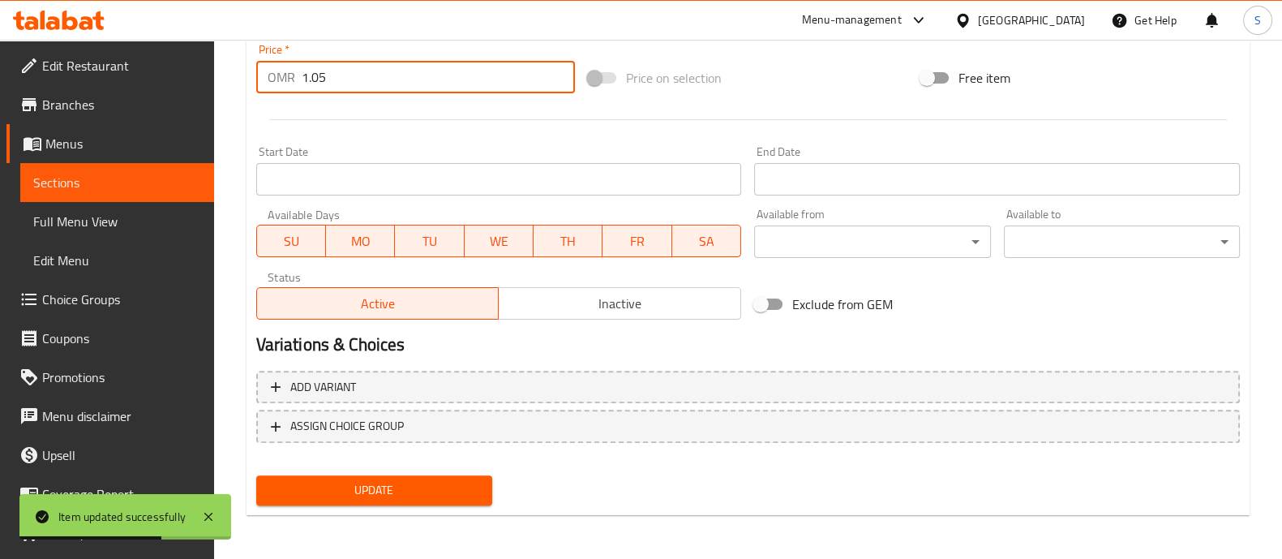
type input "1.05"
click at [439, 486] on span "Update" at bounding box center [374, 490] width 210 height 20
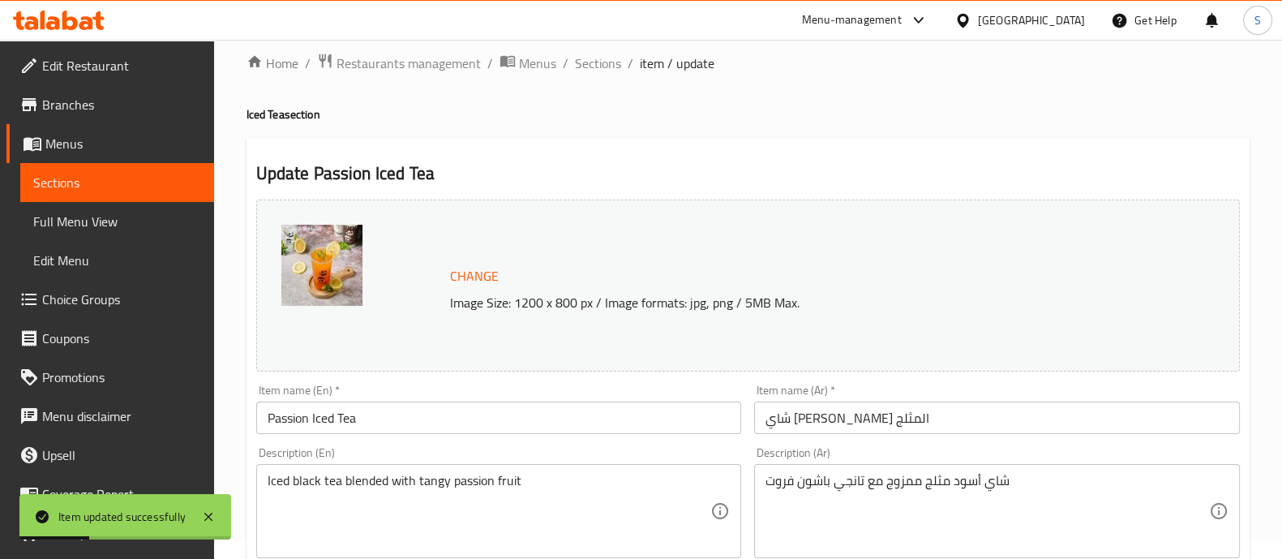
scroll to position [0, 0]
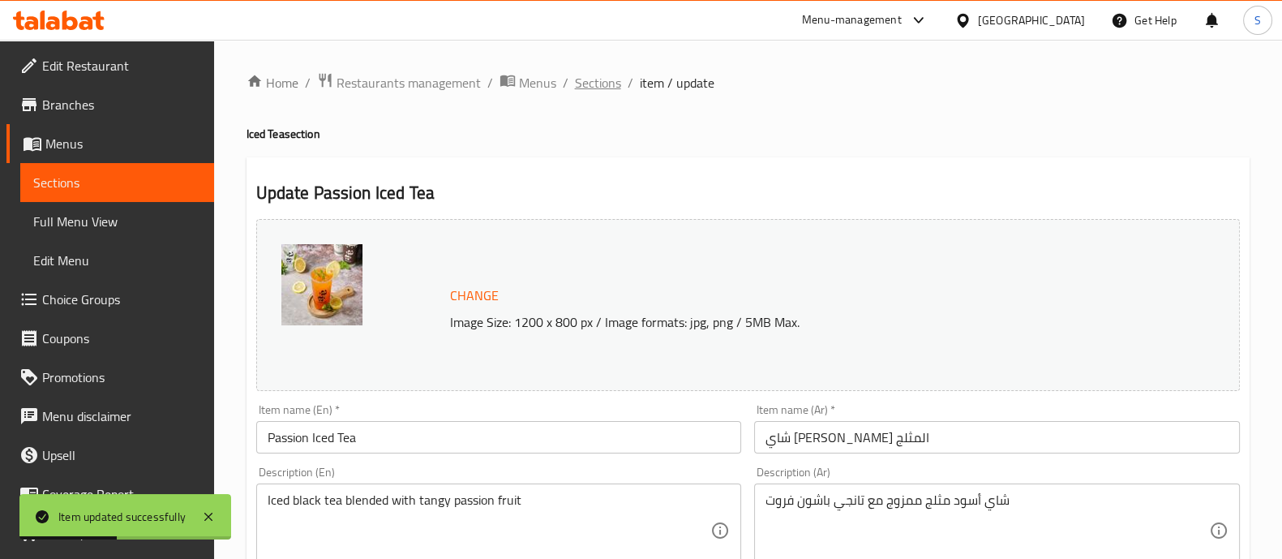
click at [603, 73] on span "Sections" at bounding box center [598, 82] width 46 height 19
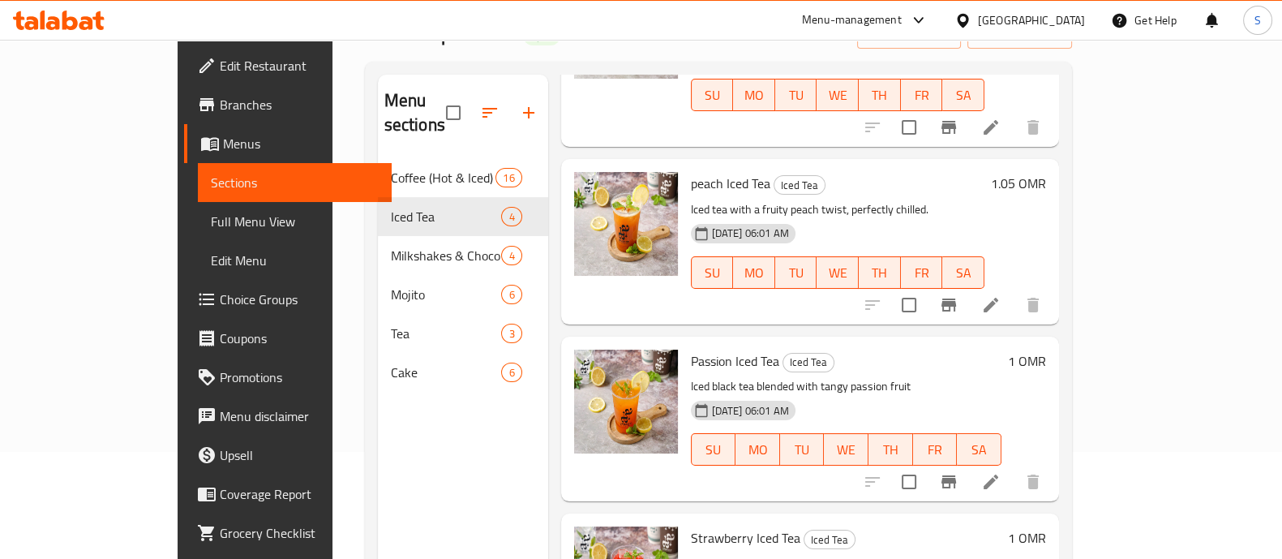
scroll to position [202, 0]
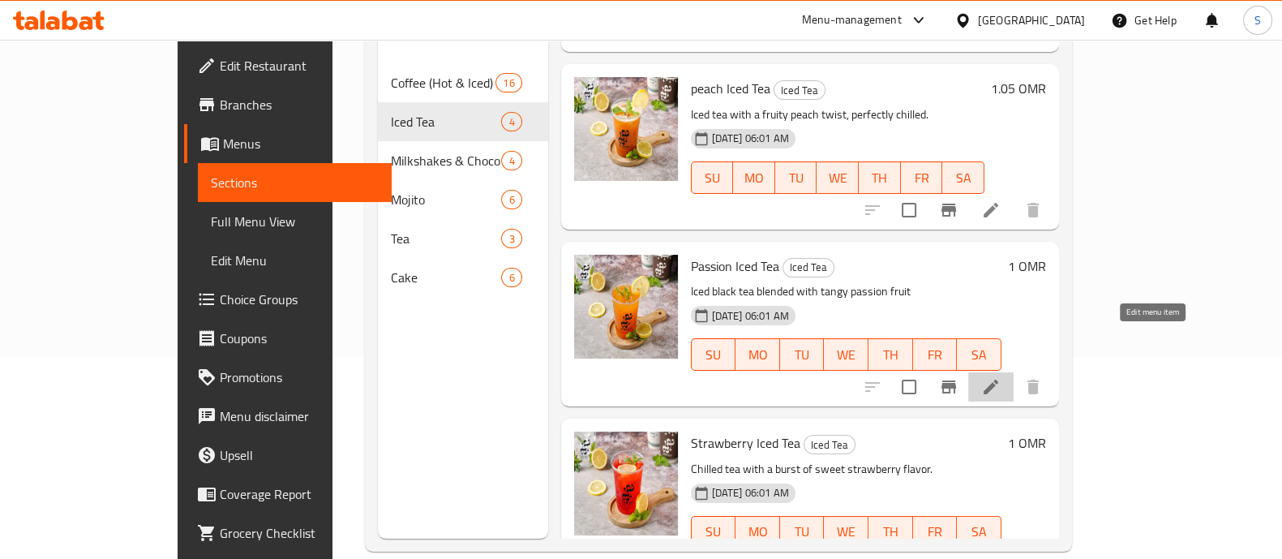
click at [1000, 377] on icon at bounding box center [990, 386] width 19 height 19
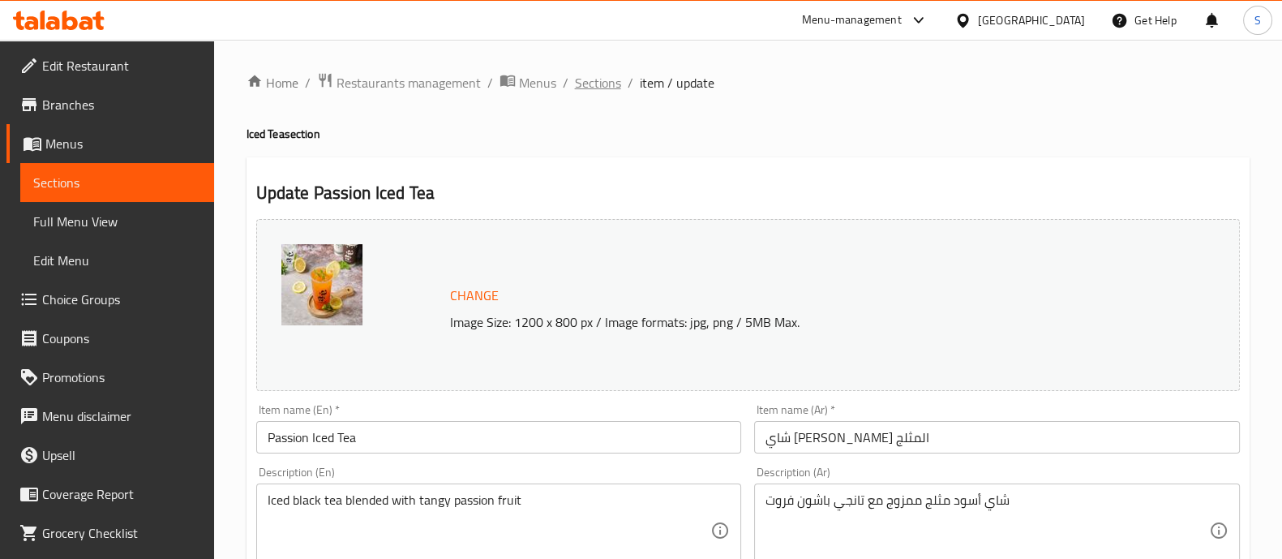
click at [602, 91] on span "Sections" at bounding box center [598, 82] width 46 height 19
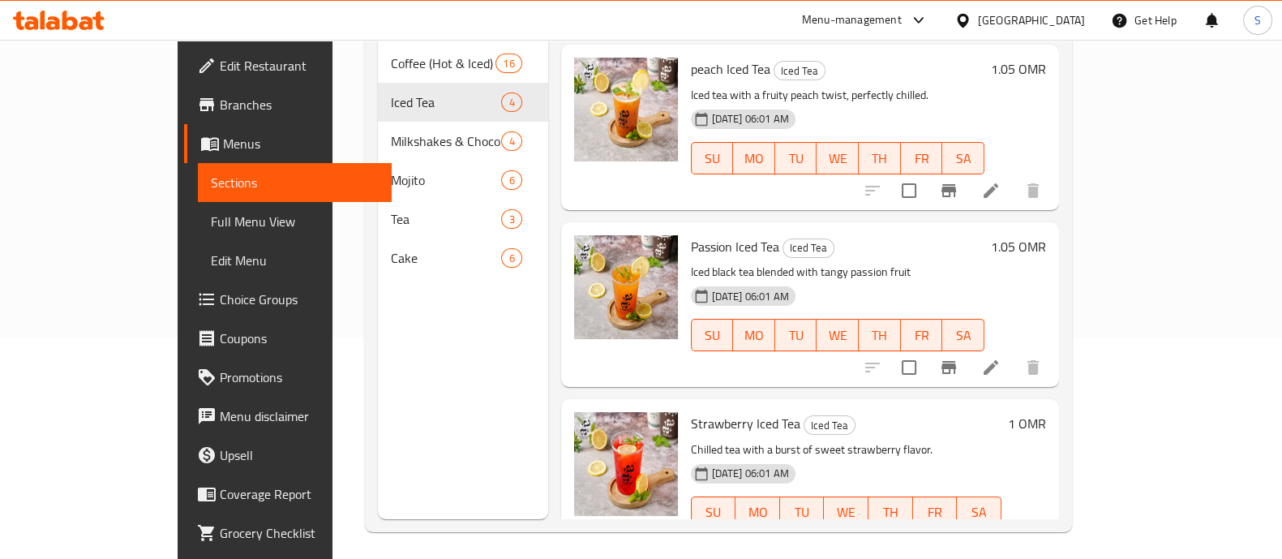
scroll to position [227, 0]
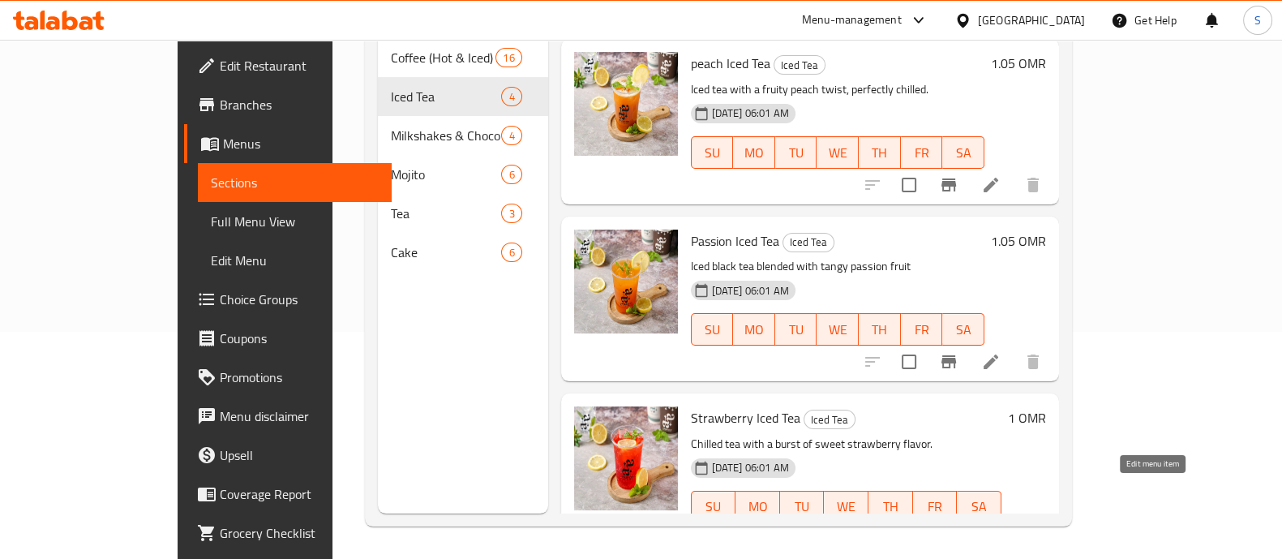
click at [1000, 529] on icon at bounding box center [990, 538] width 19 height 19
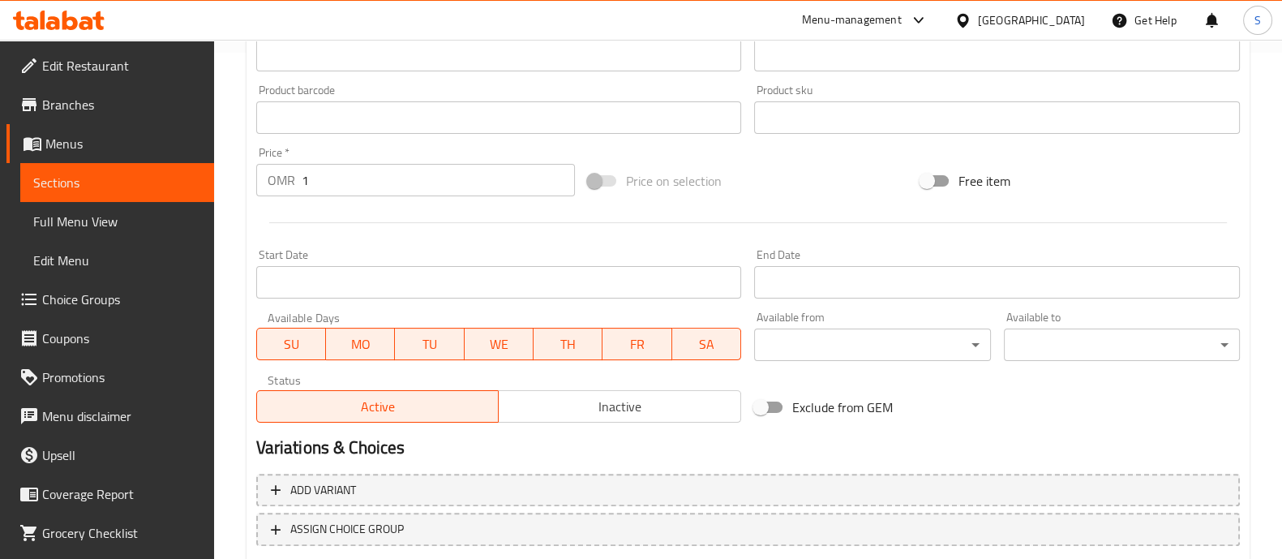
scroll to position [507, 0]
click at [369, 187] on input "1" at bounding box center [439, 179] width 274 height 32
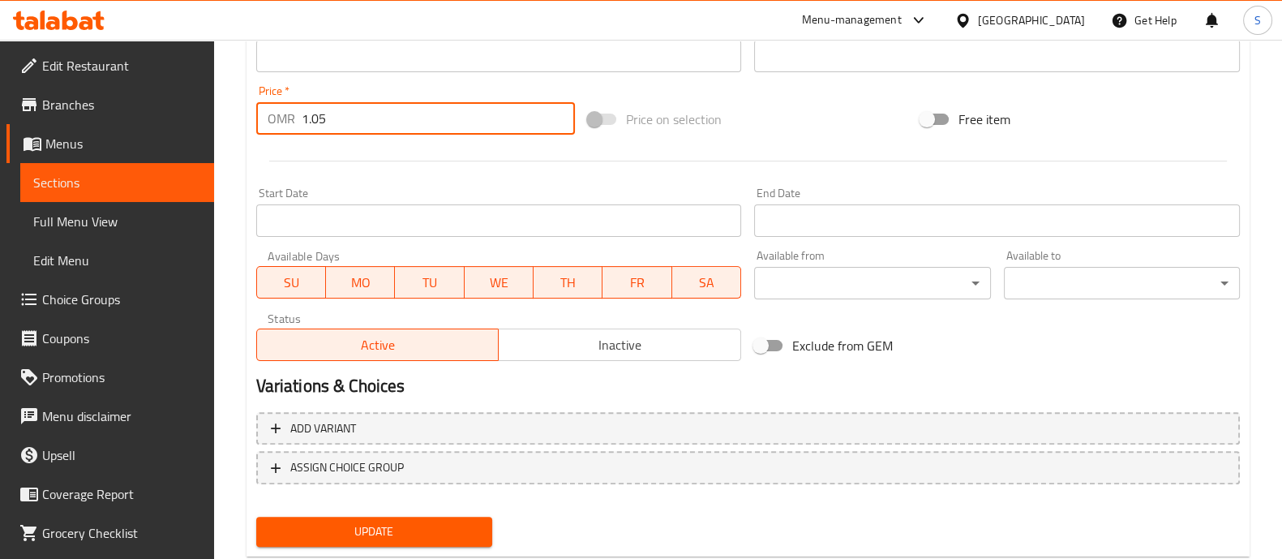
scroll to position [609, 0]
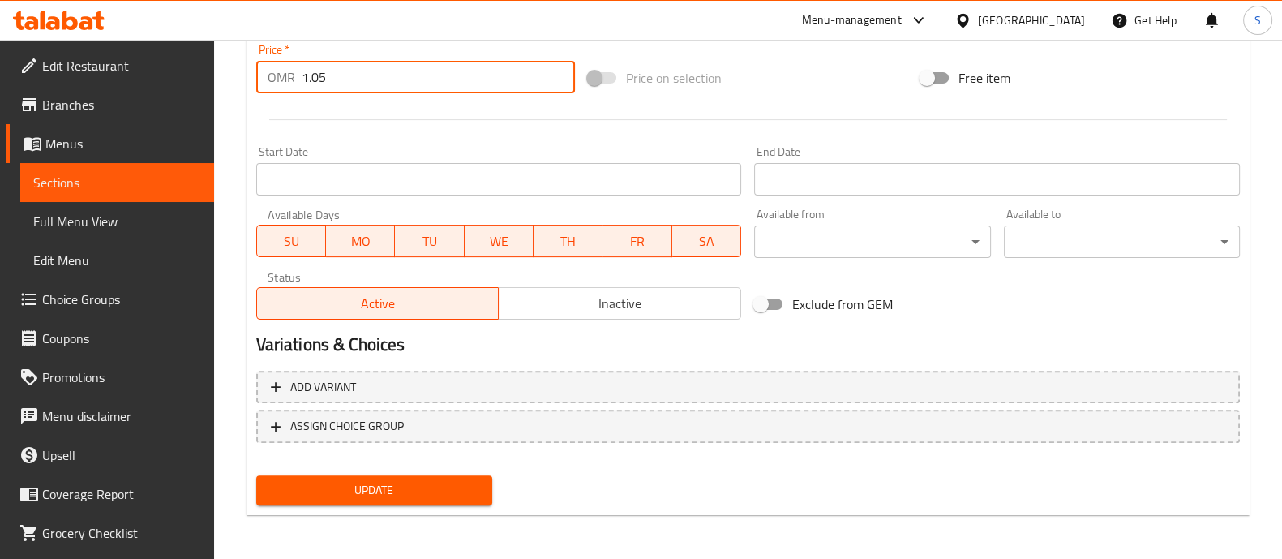
type input "1.05"
click at [461, 496] on span "Update" at bounding box center [374, 490] width 210 height 20
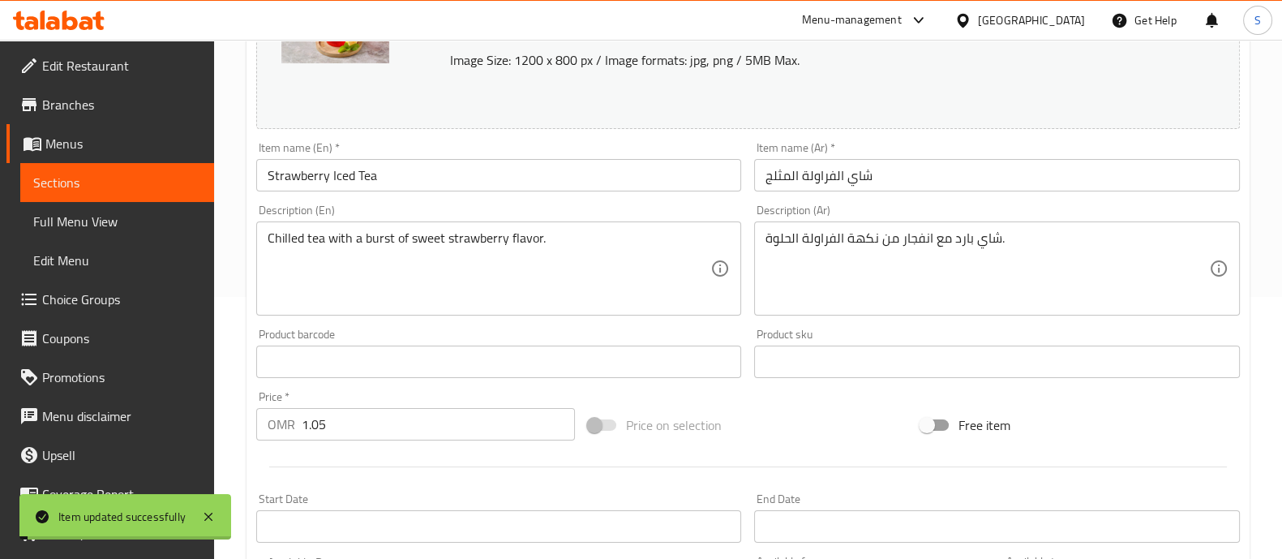
scroll to position [0, 0]
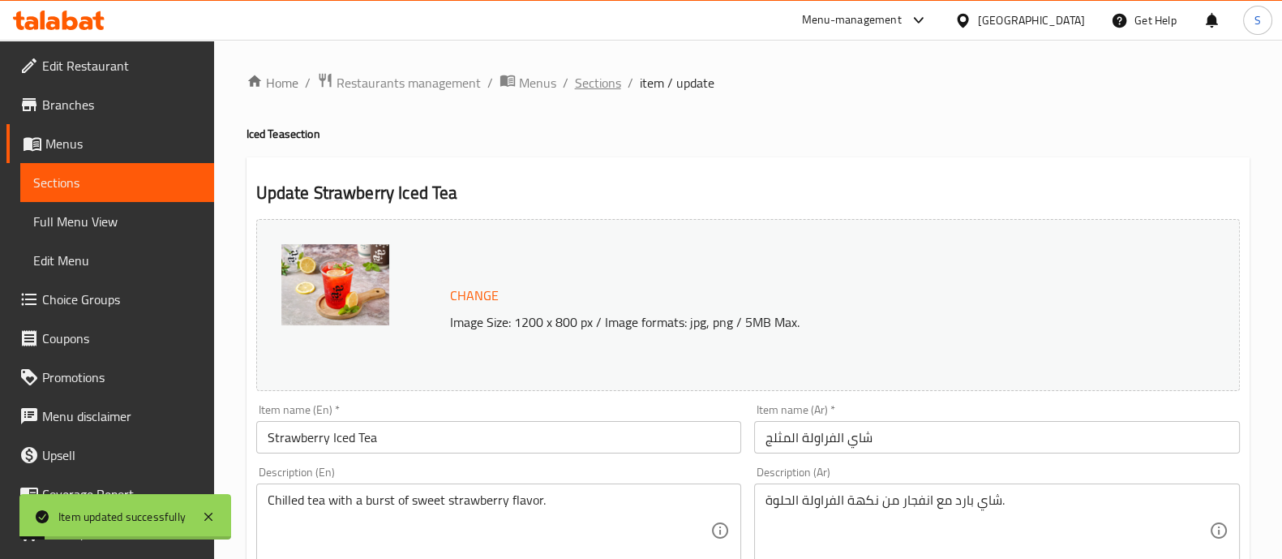
click at [609, 82] on span "Sections" at bounding box center [598, 82] width 46 height 19
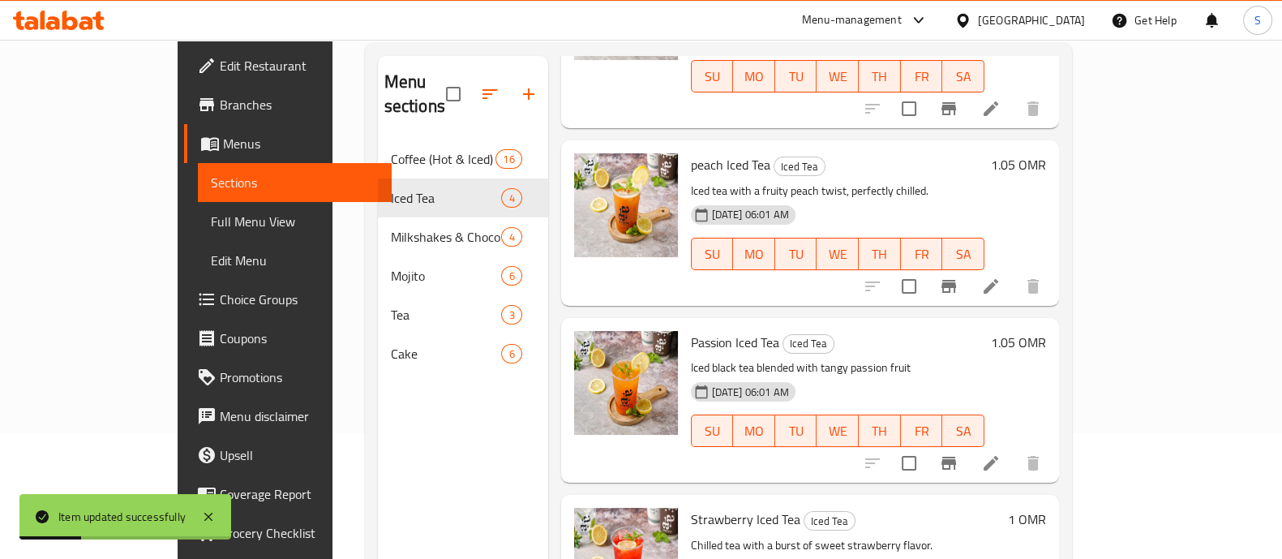
scroll to position [227, 0]
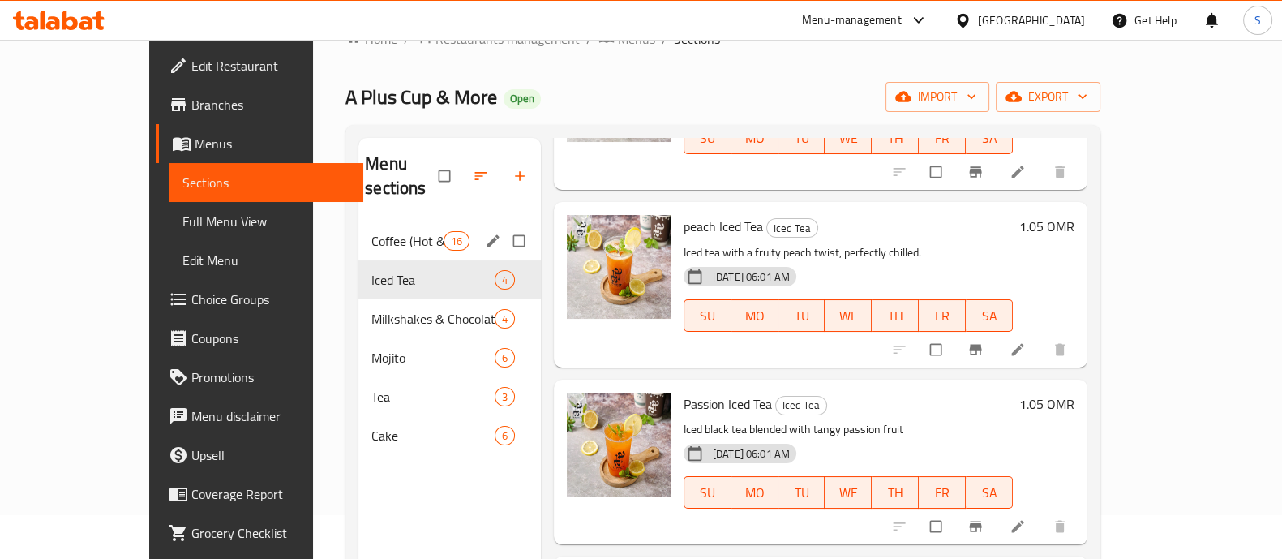
scroll to position [24, 0]
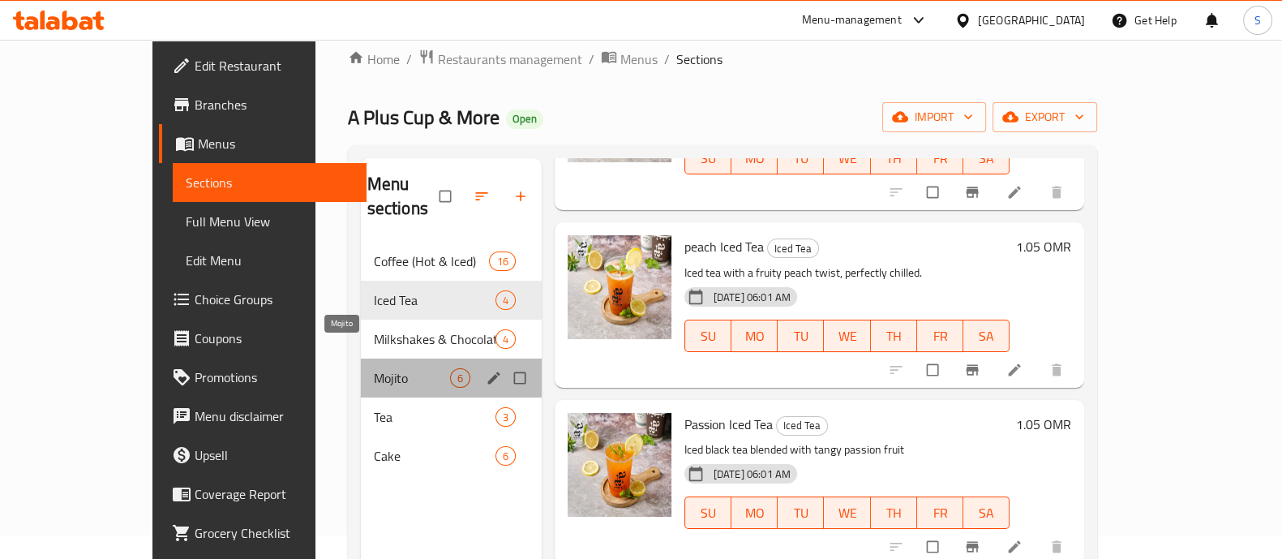
click at [374, 368] on span "Mojito" at bounding box center [412, 377] width 76 height 19
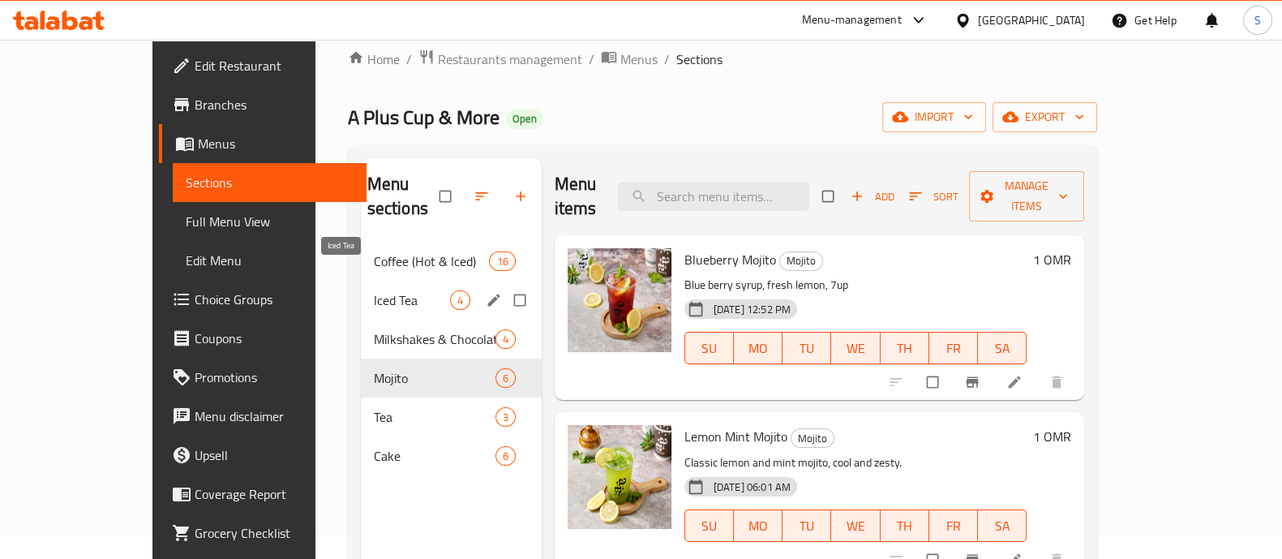
click at [374, 290] on span "Iced Tea" at bounding box center [412, 299] width 76 height 19
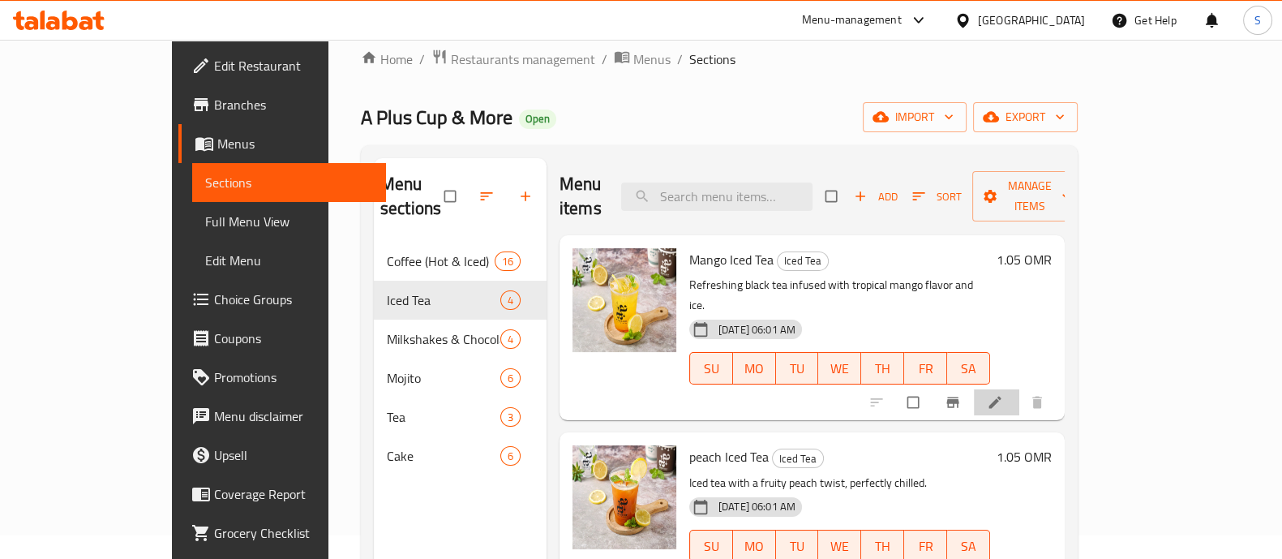
click at [1019, 389] on li at bounding box center [996, 402] width 45 height 26
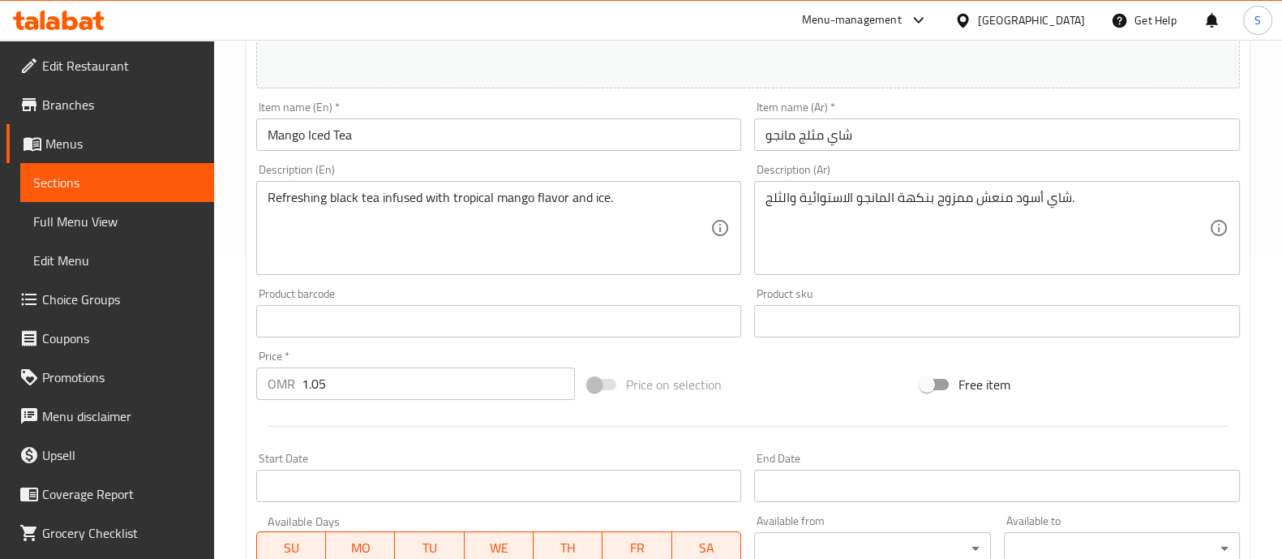
scroll to position [304, 0]
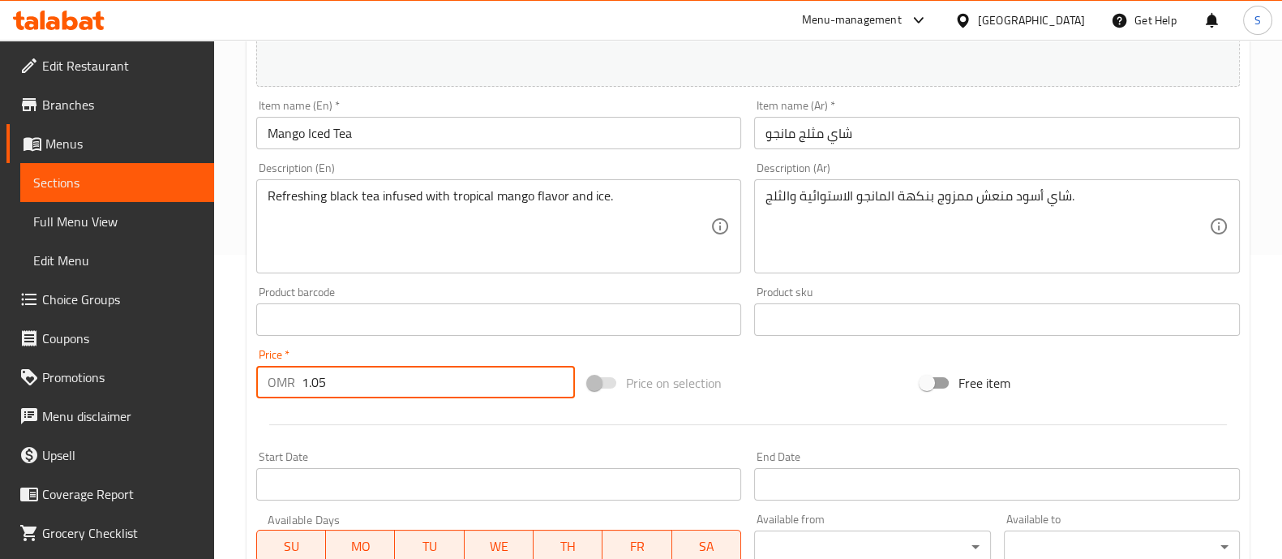
click at [403, 391] on input "1.05" at bounding box center [439, 382] width 274 height 32
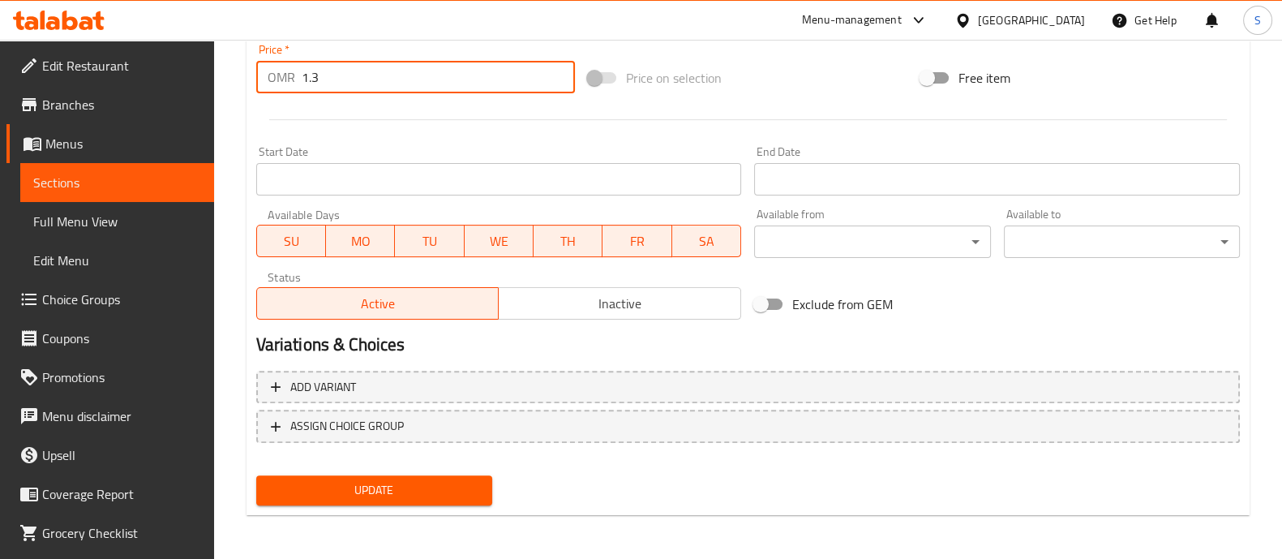
type input "1.3"
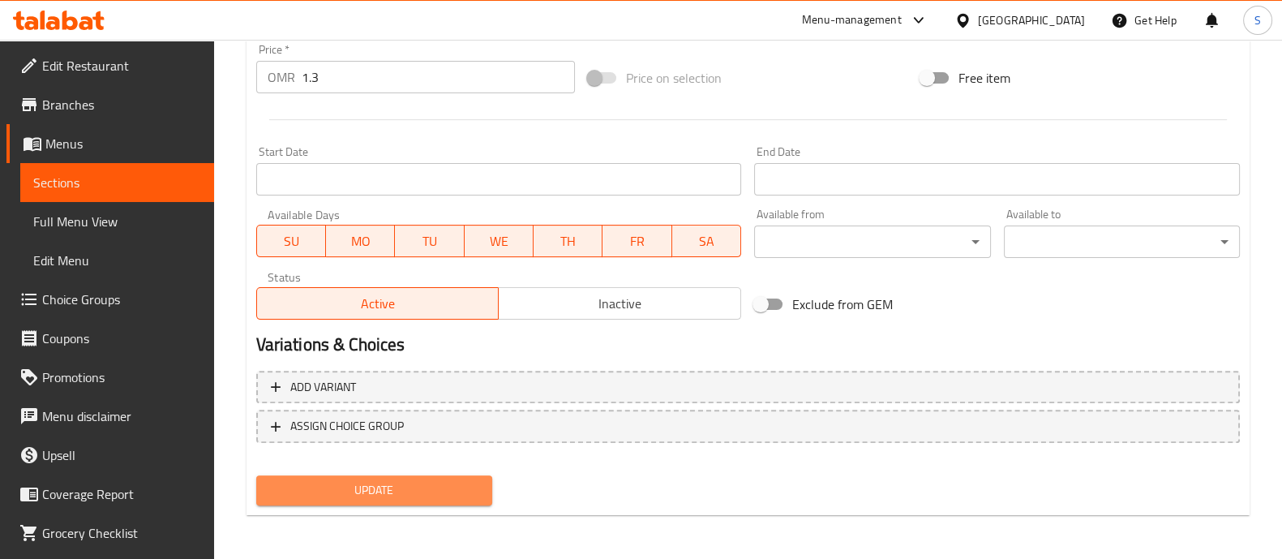
click at [452, 482] on span "Update" at bounding box center [374, 490] width 210 height 20
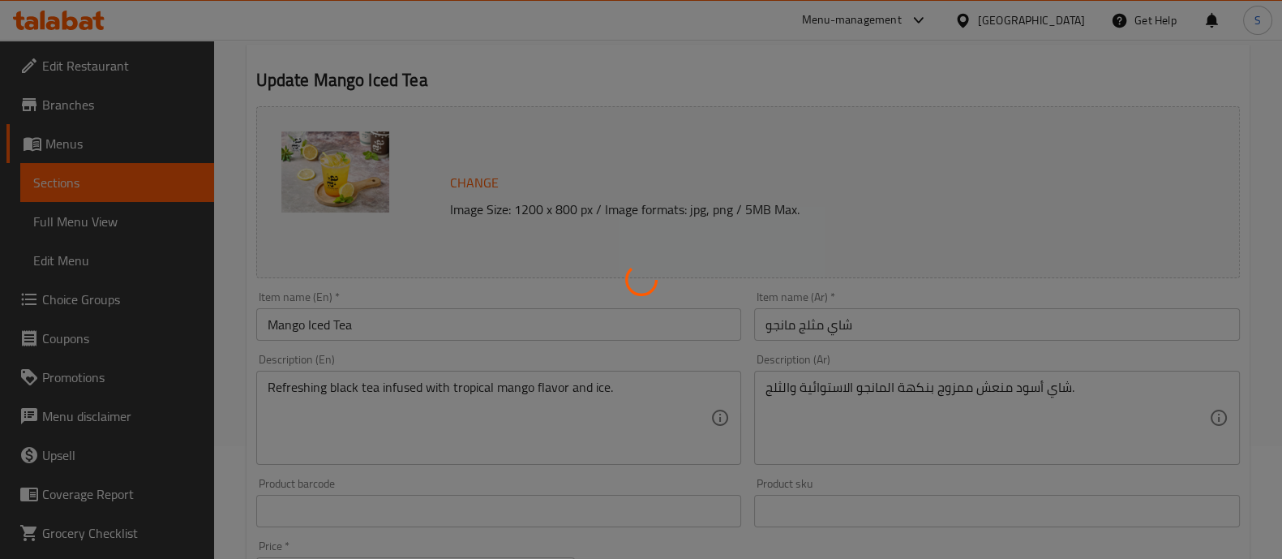
scroll to position [0, 0]
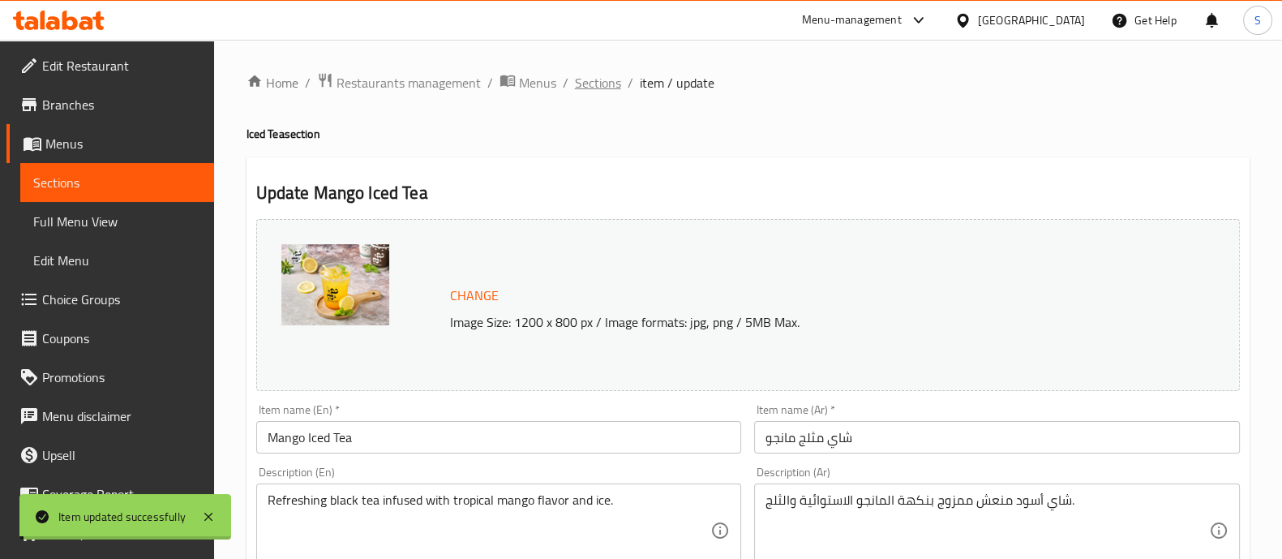
click at [591, 86] on span "Sections" at bounding box center [598, 82] width 46 height 19
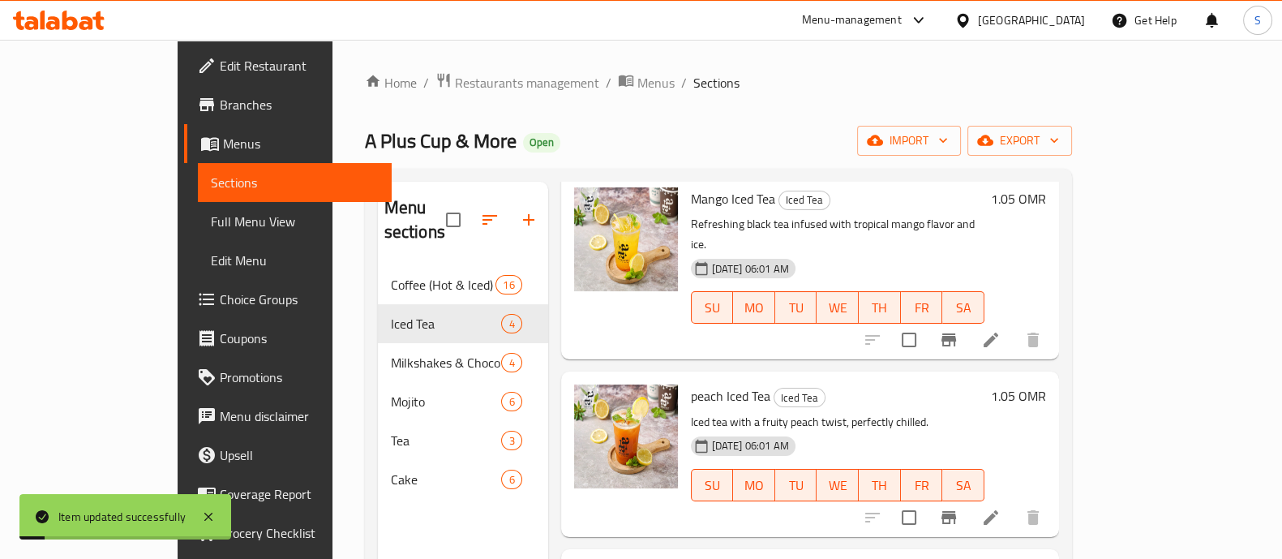
scroll to position [190, 0]
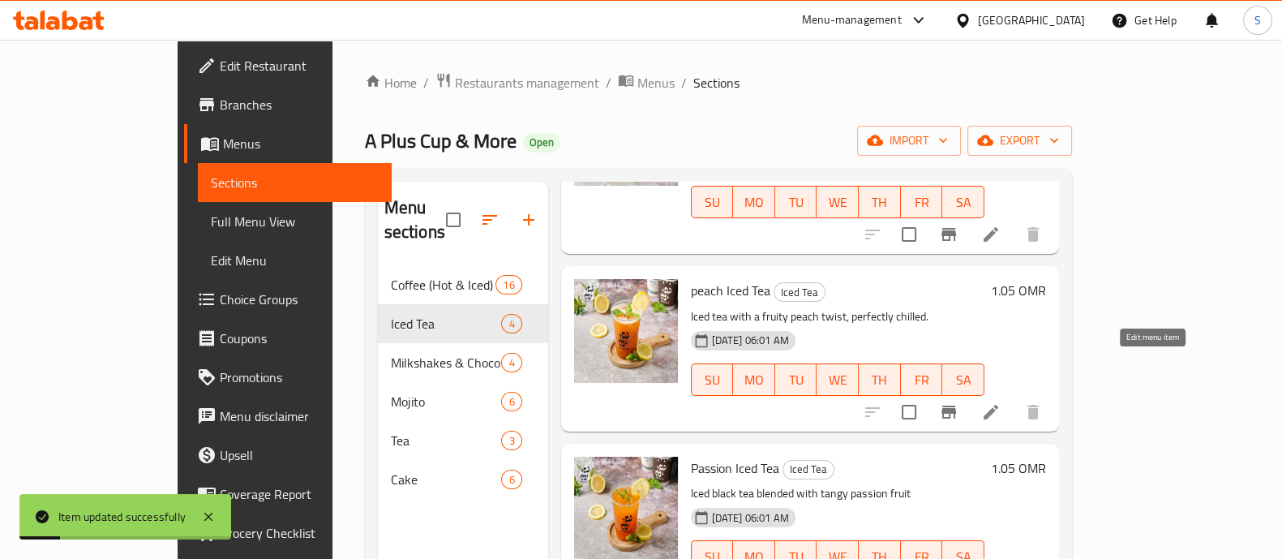
click at [1000, 402] on icon at bounding box center [990, 411] width 19 height 19
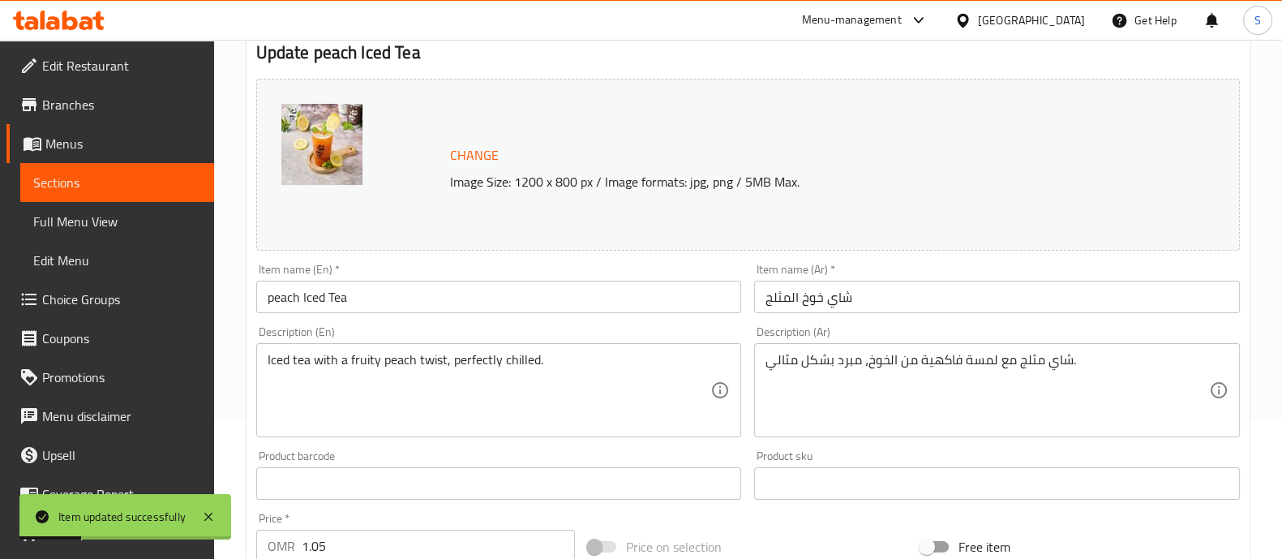
scroll to position [202, 0]
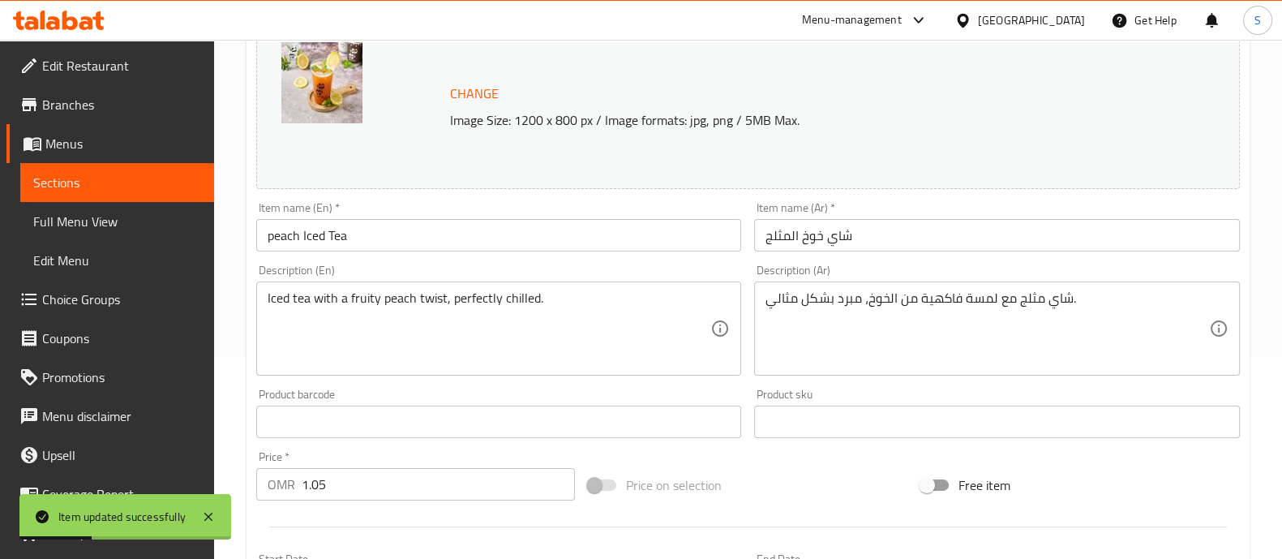
click at [371, 488] on input "1.05" at bounding box center [439, 484] width 274 height 32
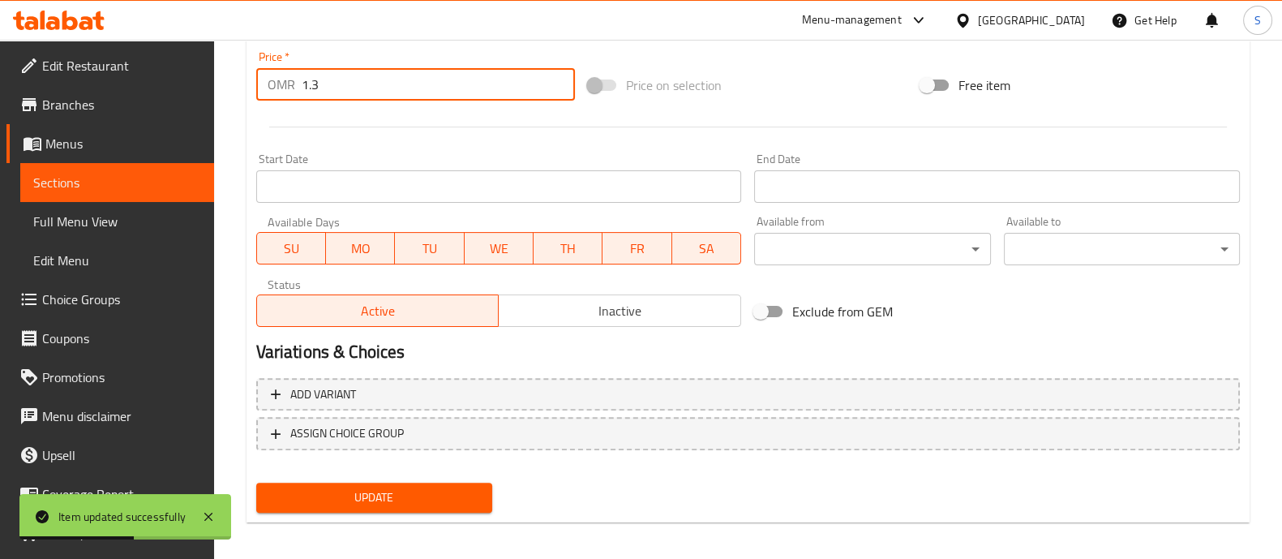
scroll to position [609, 0]
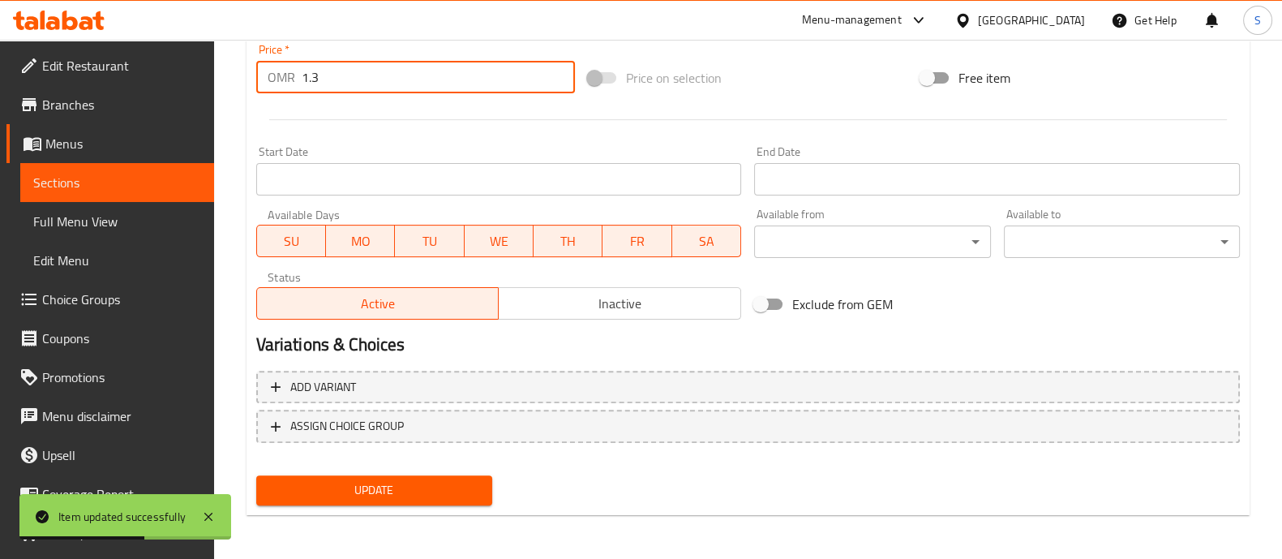
type input "1.3"
click at [418, 491] on span "Update" at bounding box center [374, 490] width 210 height 20
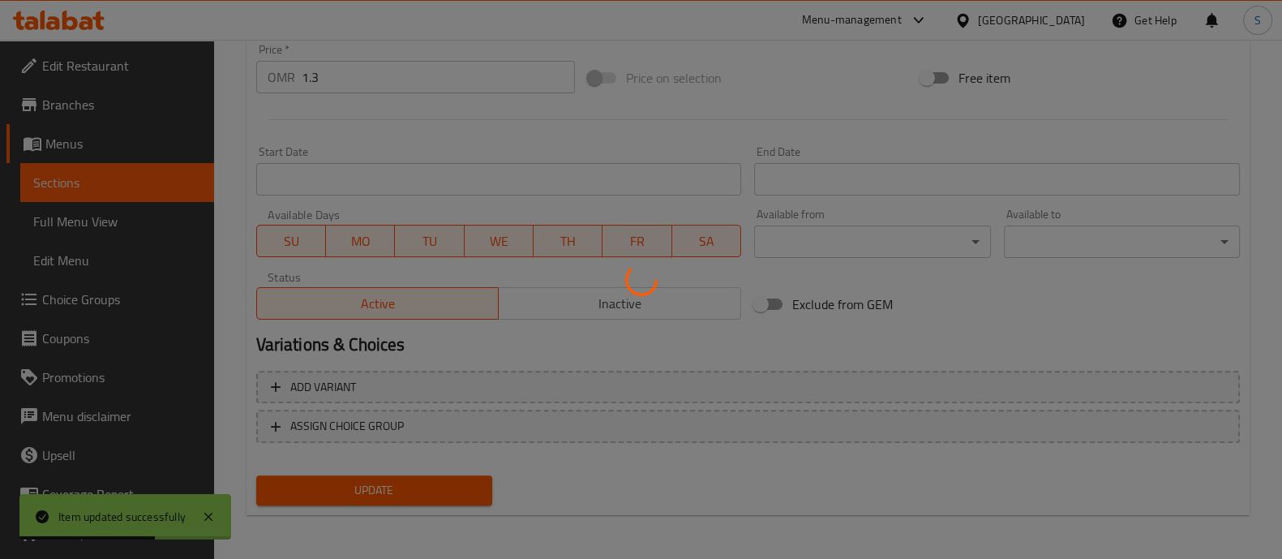
scroll to position [0, 0]
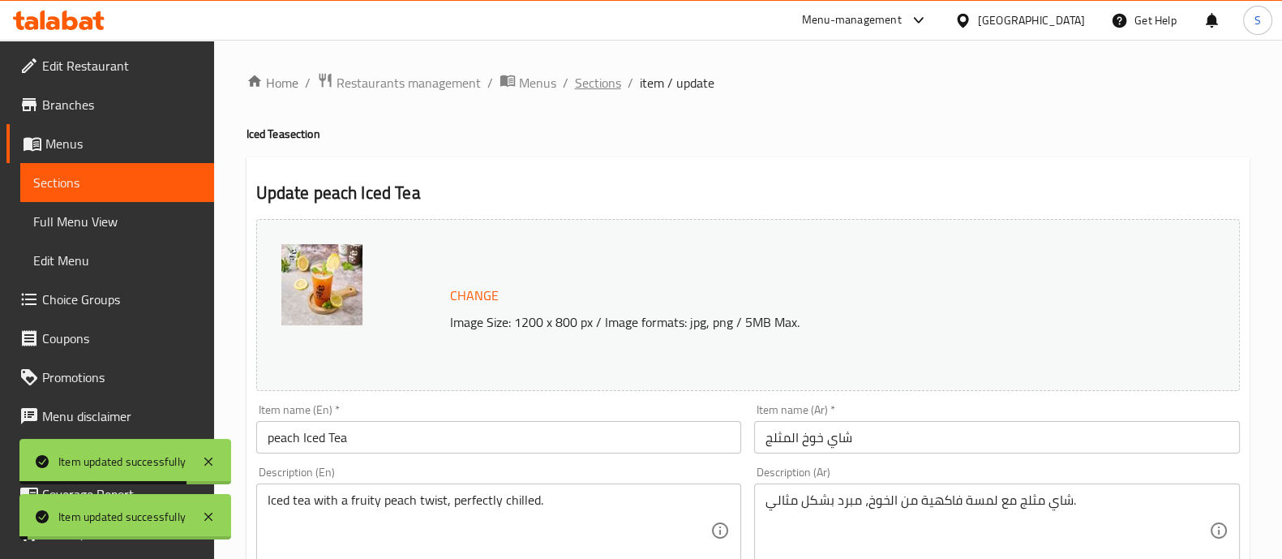
click at [596, 89] on span "Sections" at bounding box center [598, 82] width 46 height 19
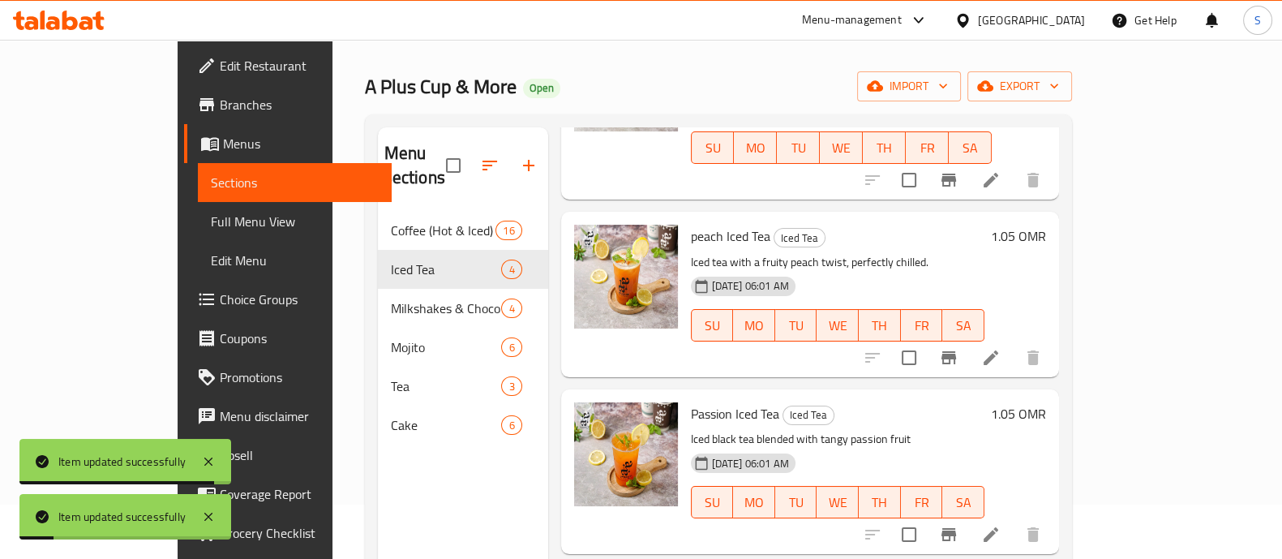
scroll to position [101, 0]
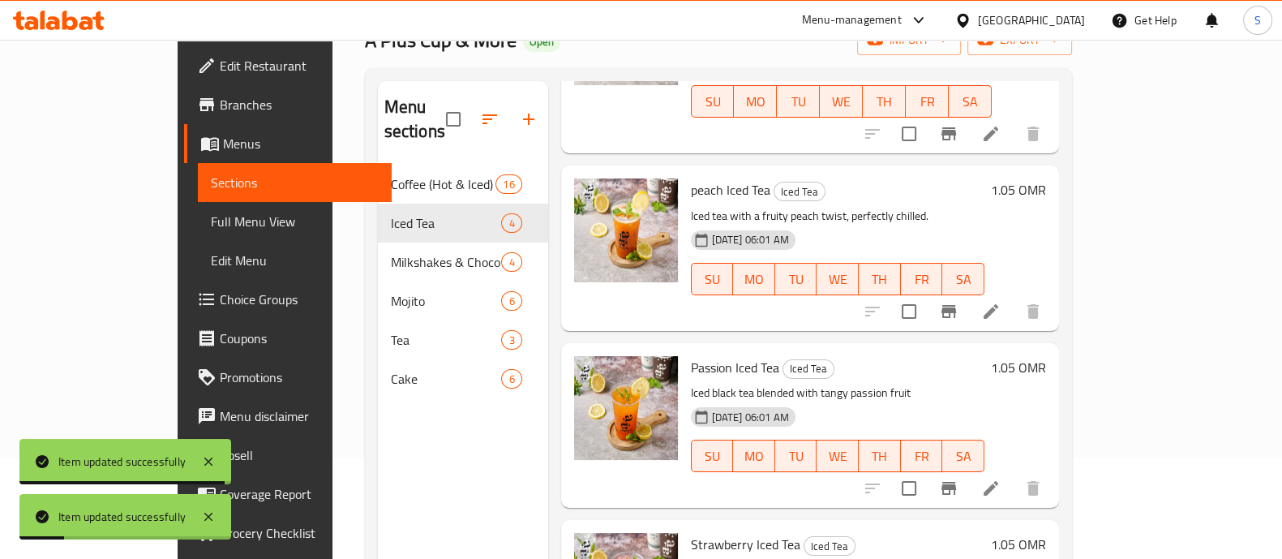
click at [1000, 478] on icon at bounding box center [990, 487] width 19 height 19
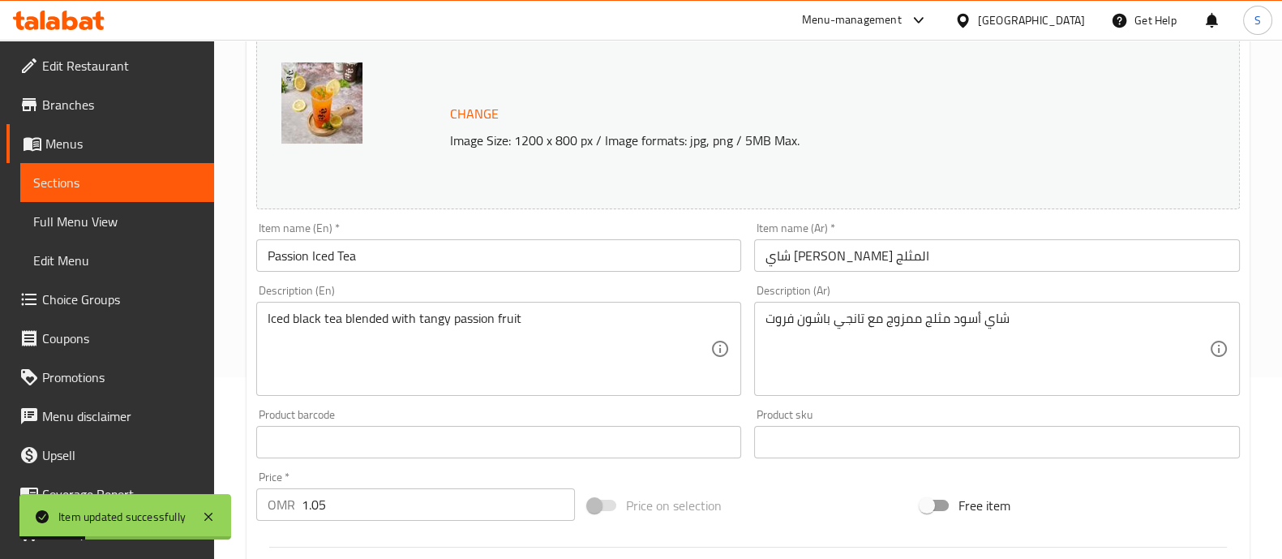
scroll to position [304, 0]
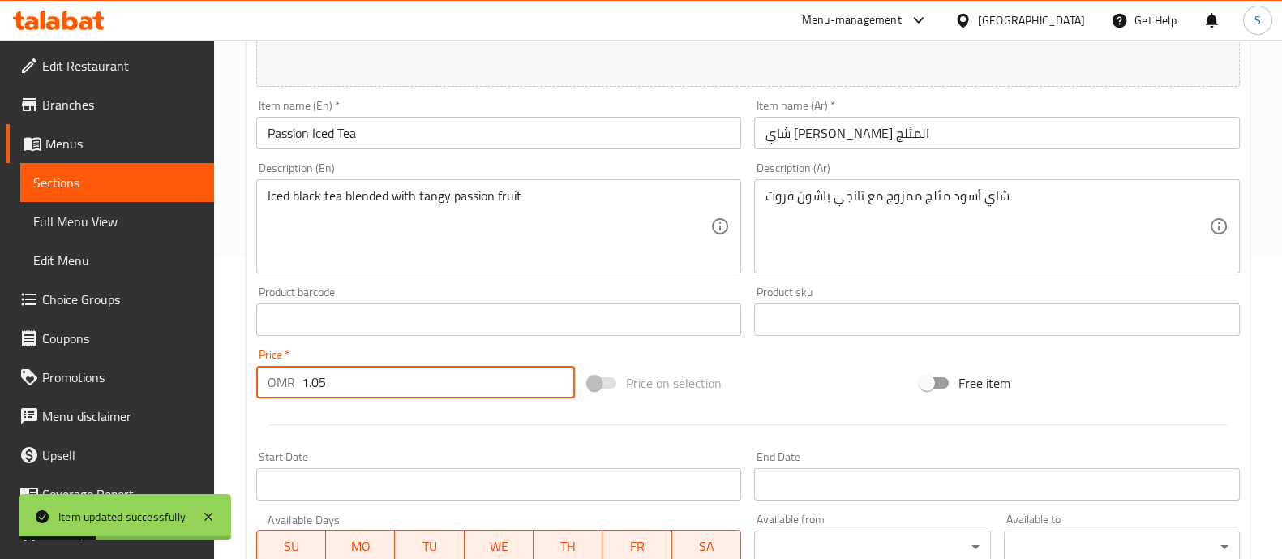
click at [373, 394] on input "1.05" at bounding box center [439, 382] width 274 height 32
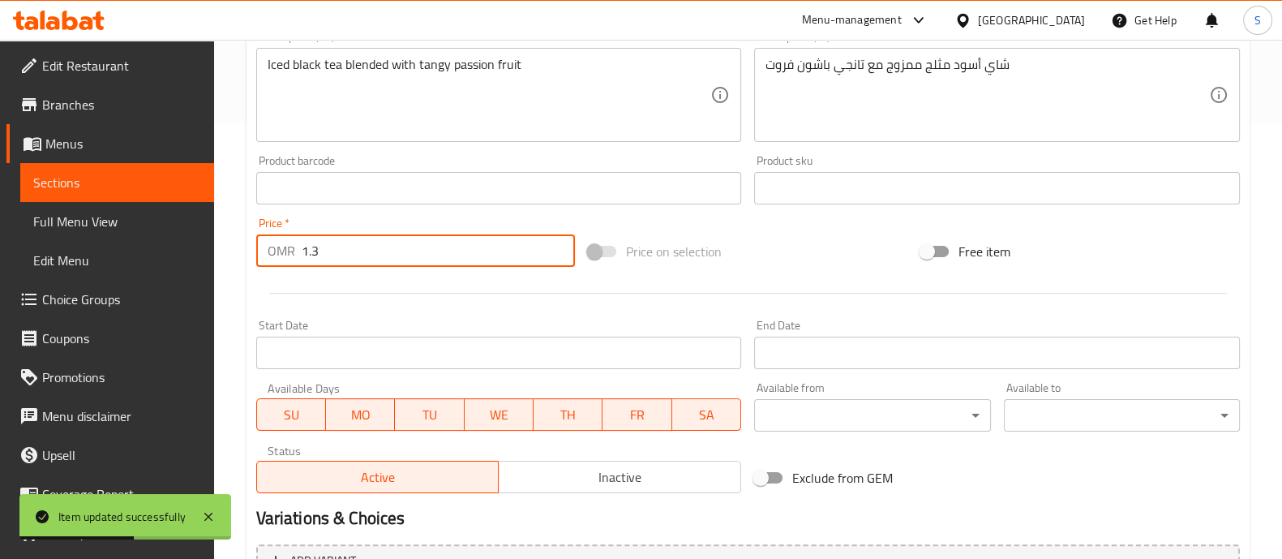
scroll to position [609, 0]
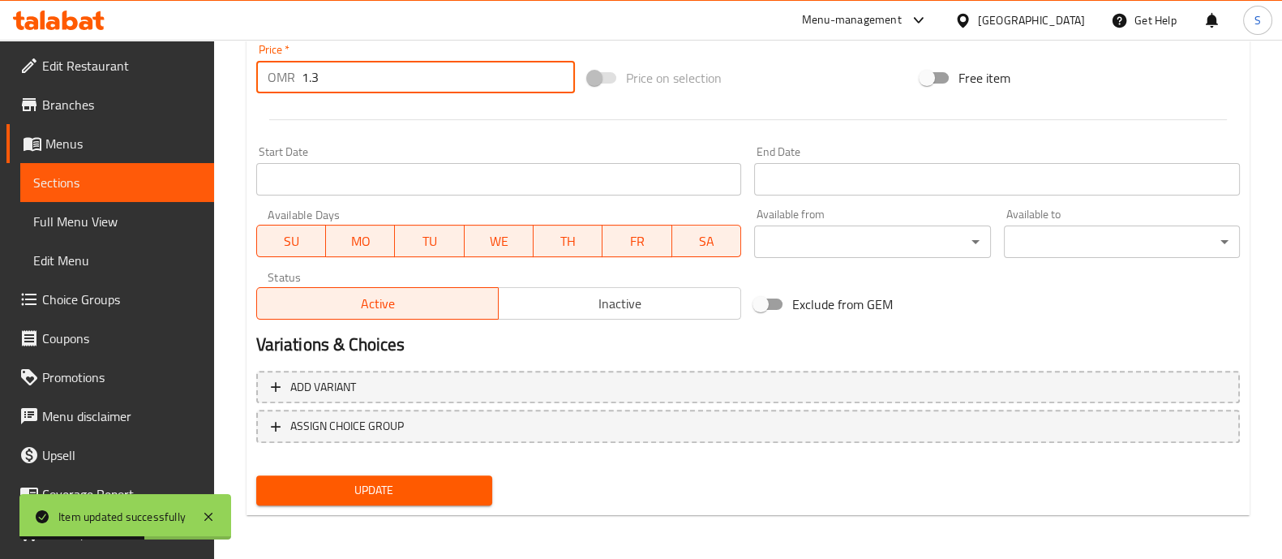
type input "1.3"
click at [456, 480] on span "Update" at bounding box center [374, 490] width 210 height 20
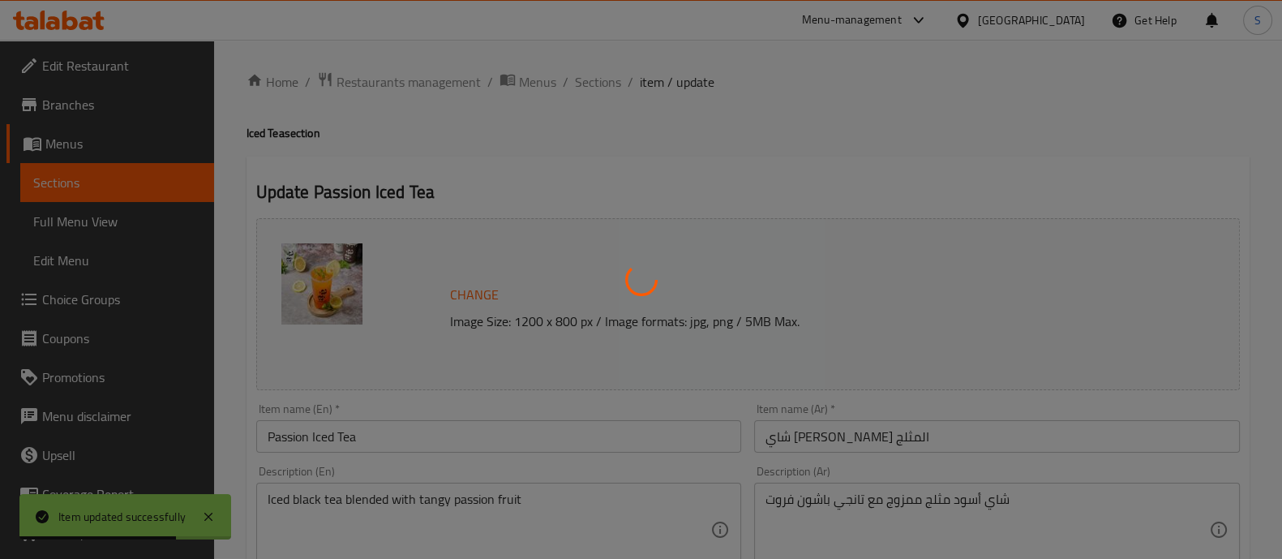
scroll to position [0, 0]
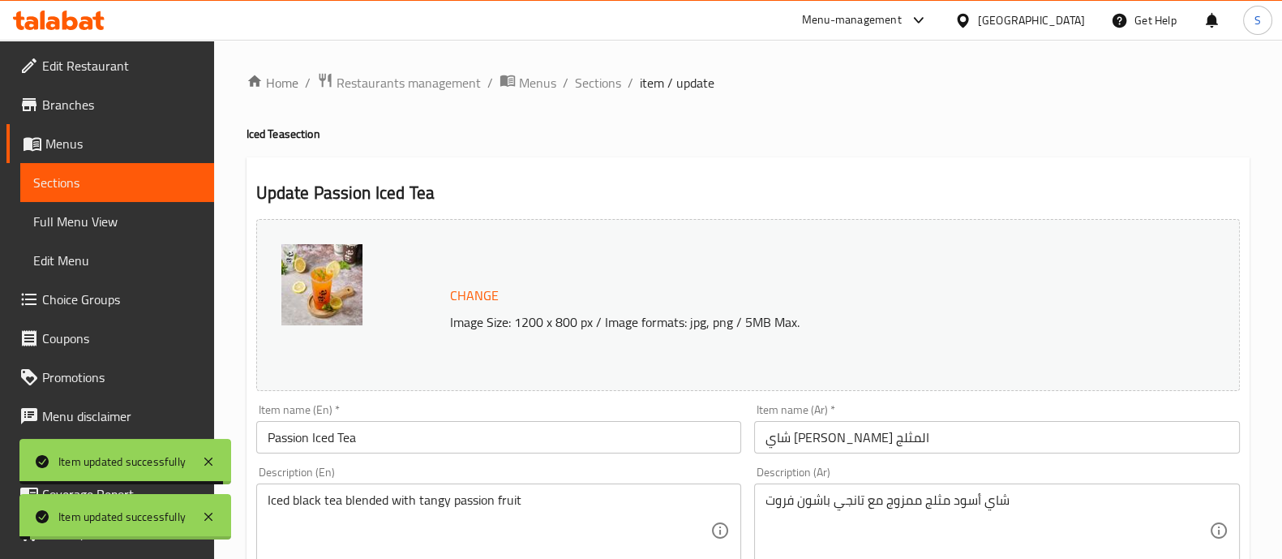
click at [609, 79] on span "Sections" at bounding box center [598, 82] width 46 height 19
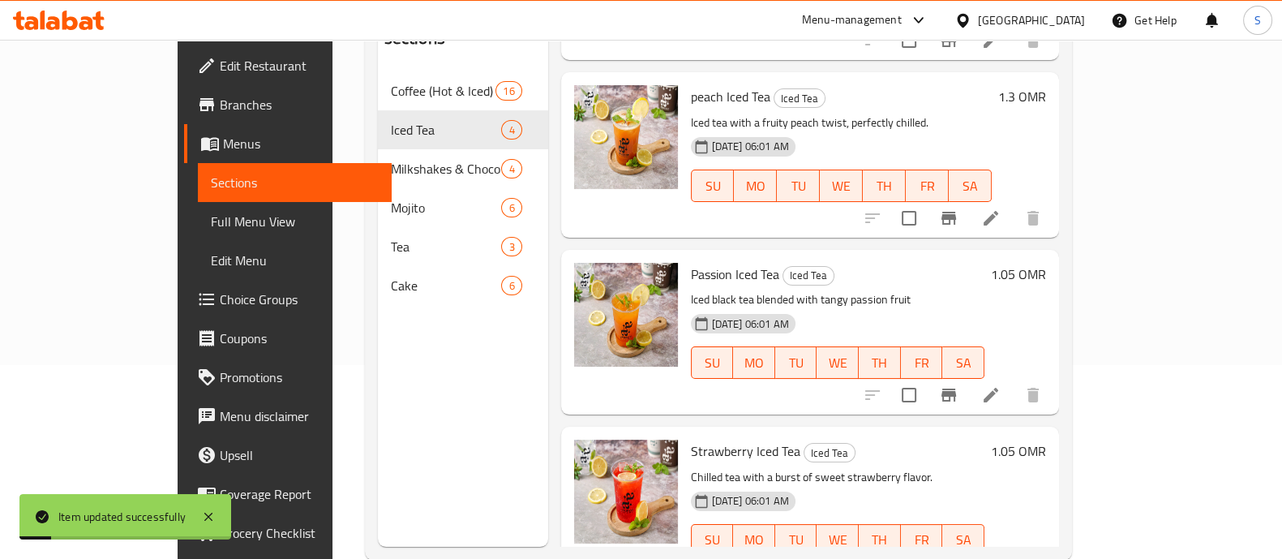
scroll to position [227, 0]
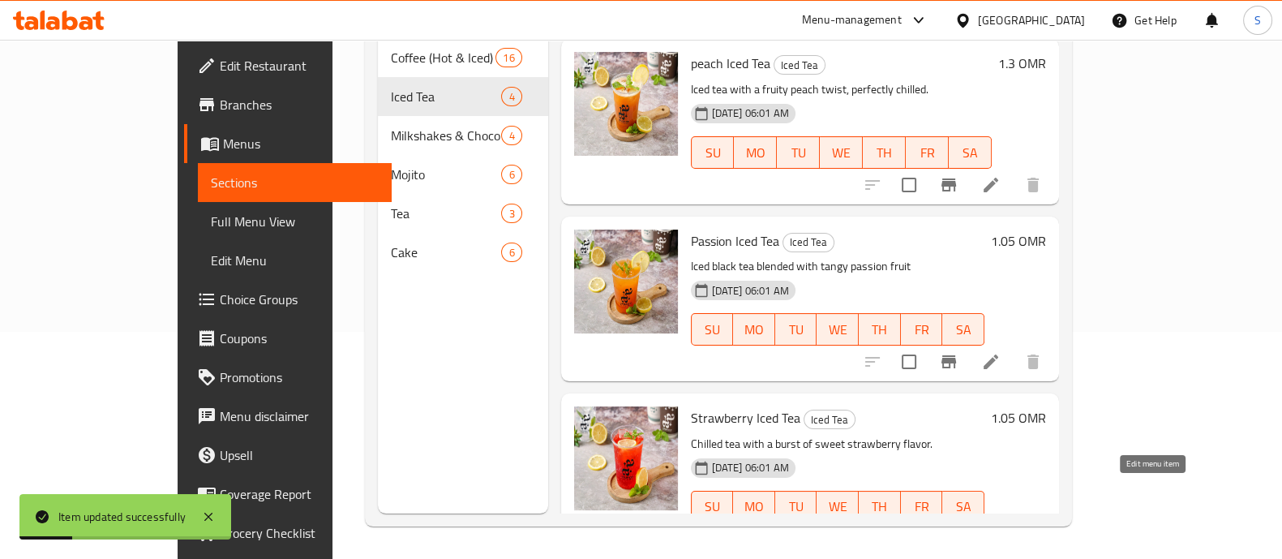
click at [1000, 529] on icon at bounding box center [990, 538] width 19 height 19
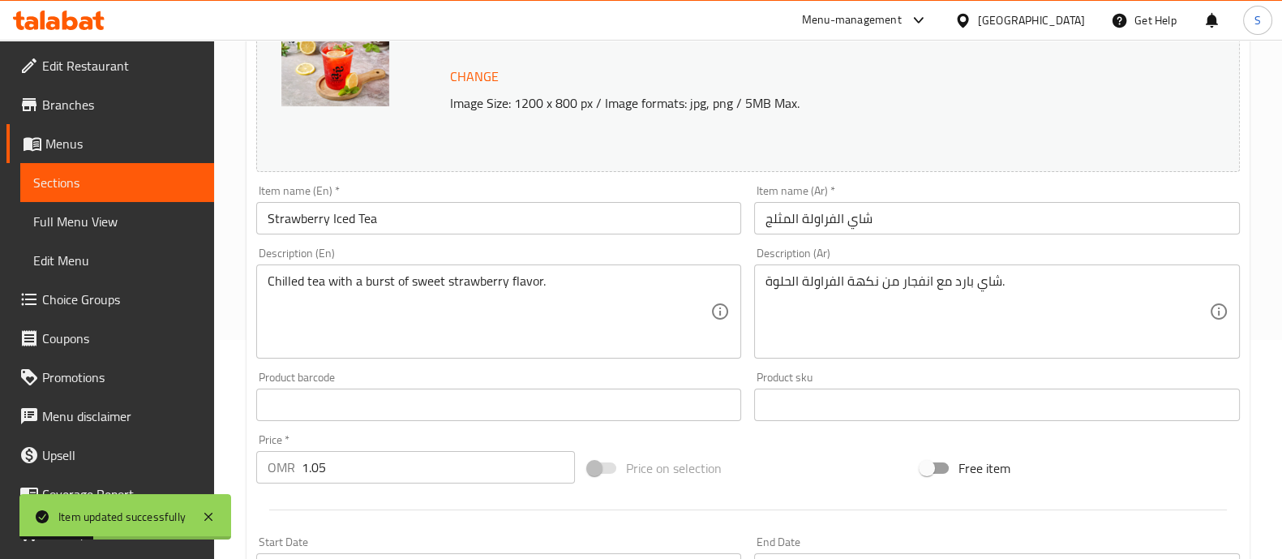
scroll to position [405, 0]
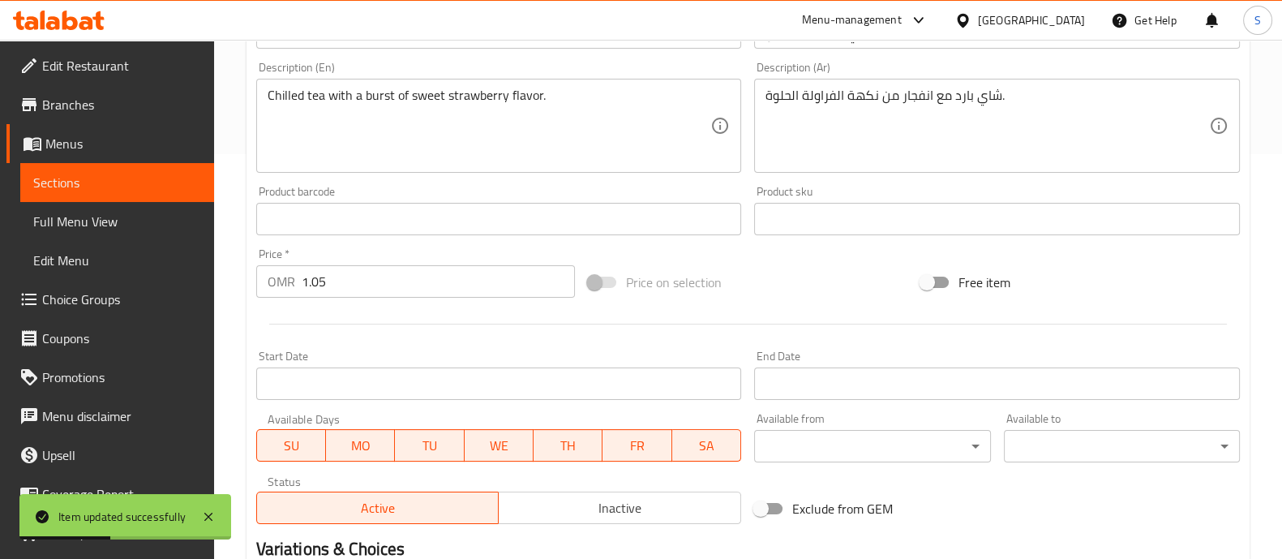
click at [406, 289] on input "1.05" at bounding box center [439, 281] width 274 height 32
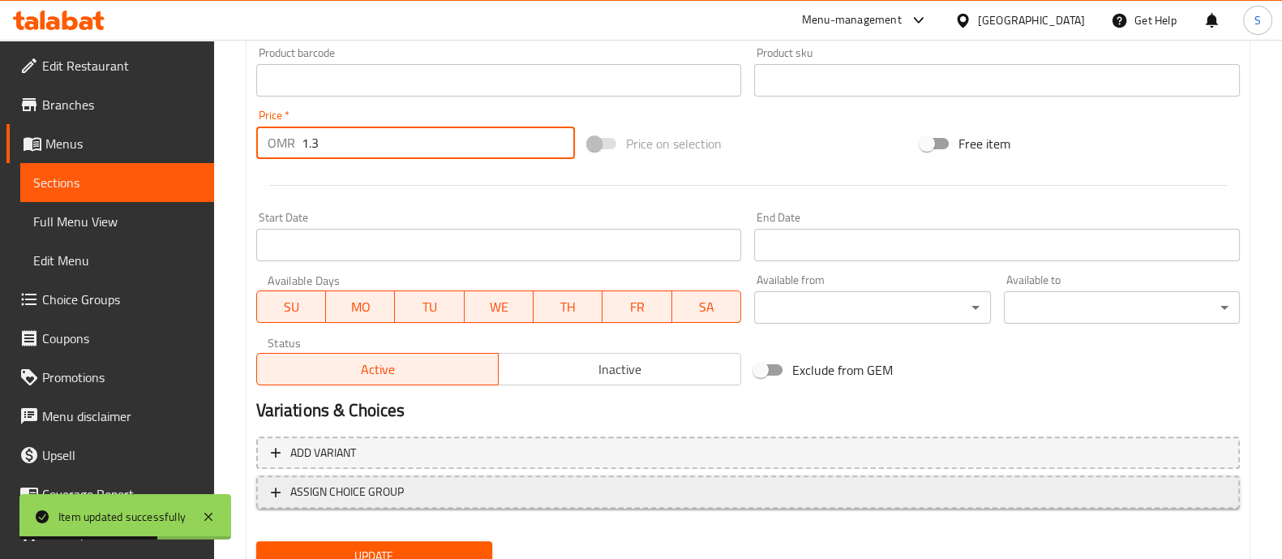
scroll to position [609, 0]
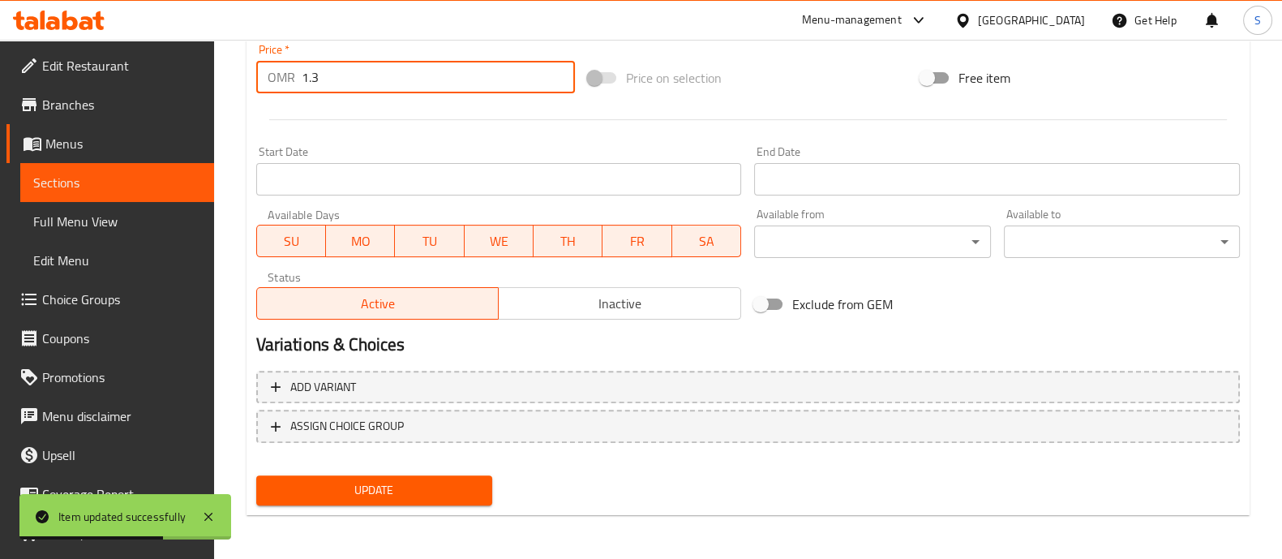
type input "1.3"
click at [482, 482] on button "Update" at bounding box center [374, 490] width 236 height 30
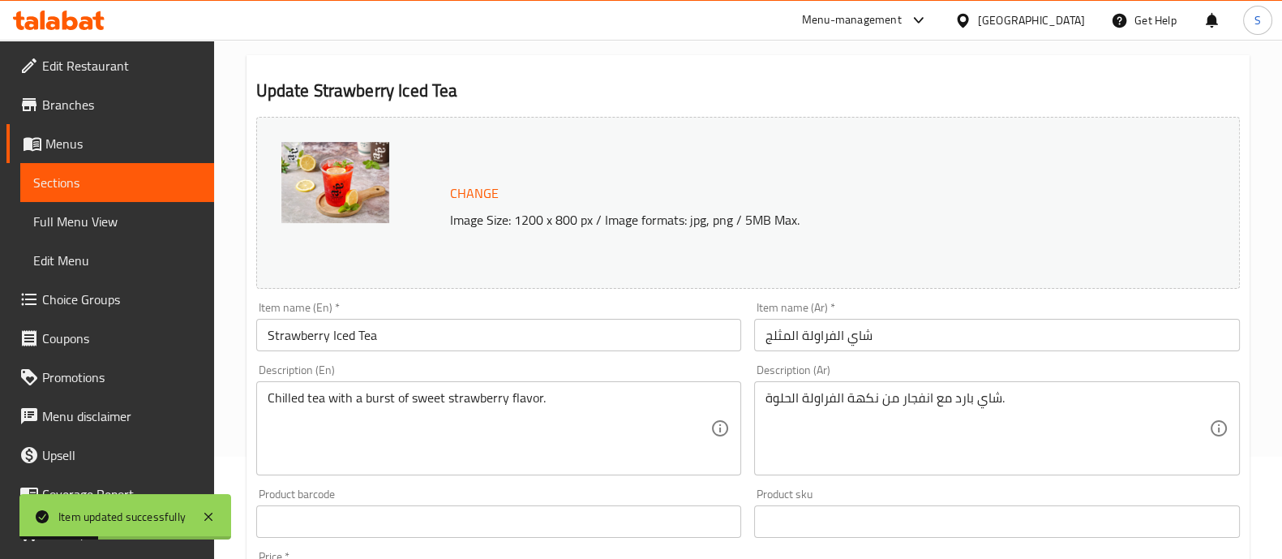
scroll to position [0, 0]
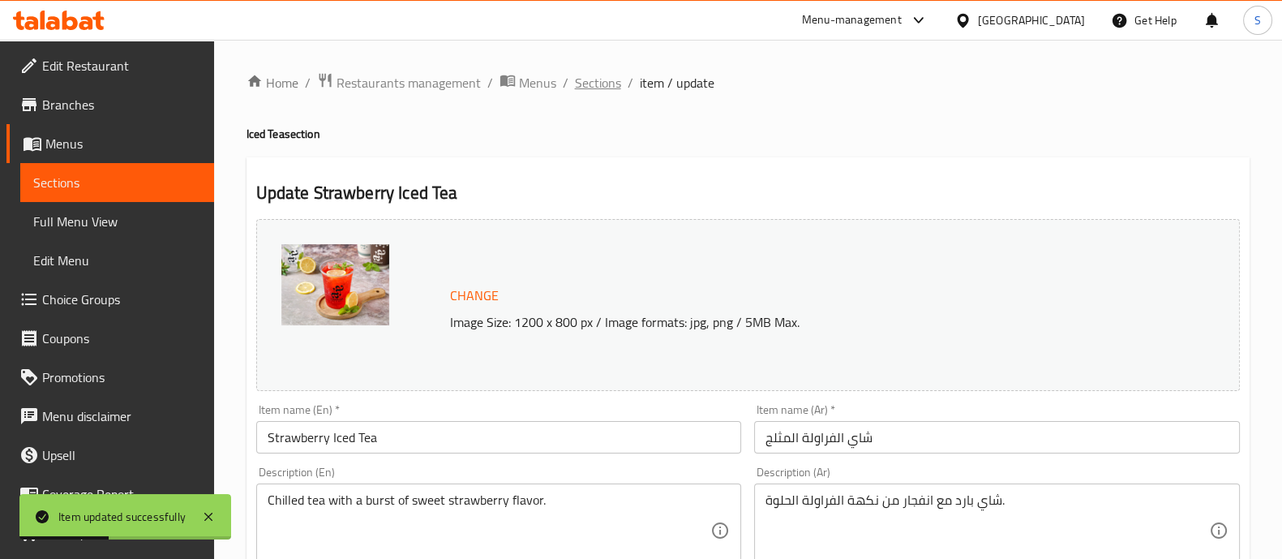
click at [603, 92] on span "Sections" at bounding box center [598, 82] width 46 height 19
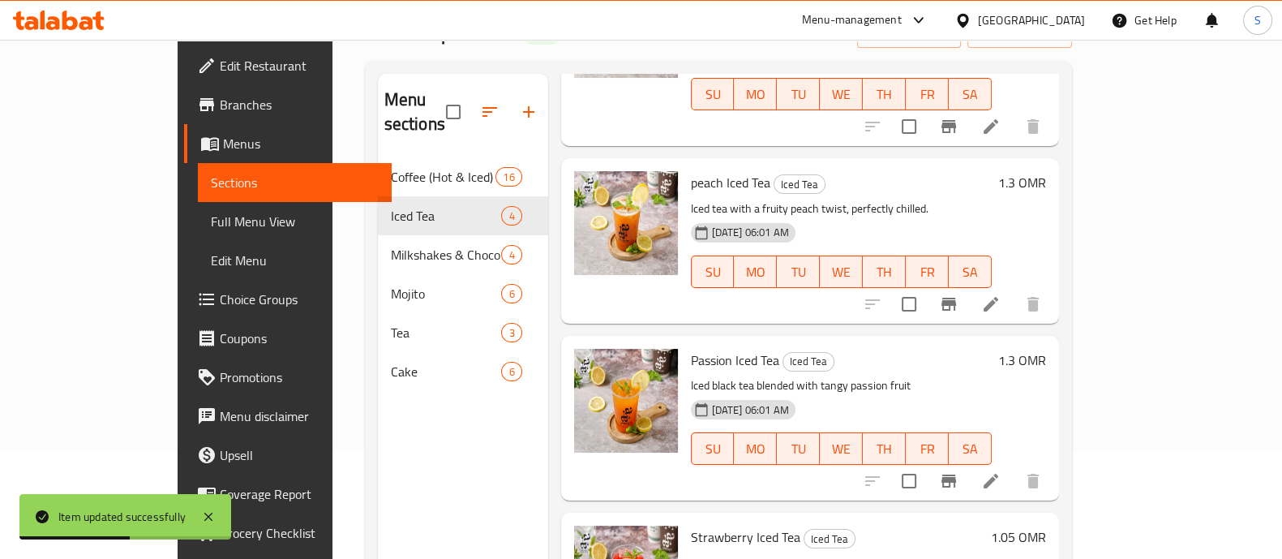
scroll to position [227, 0]
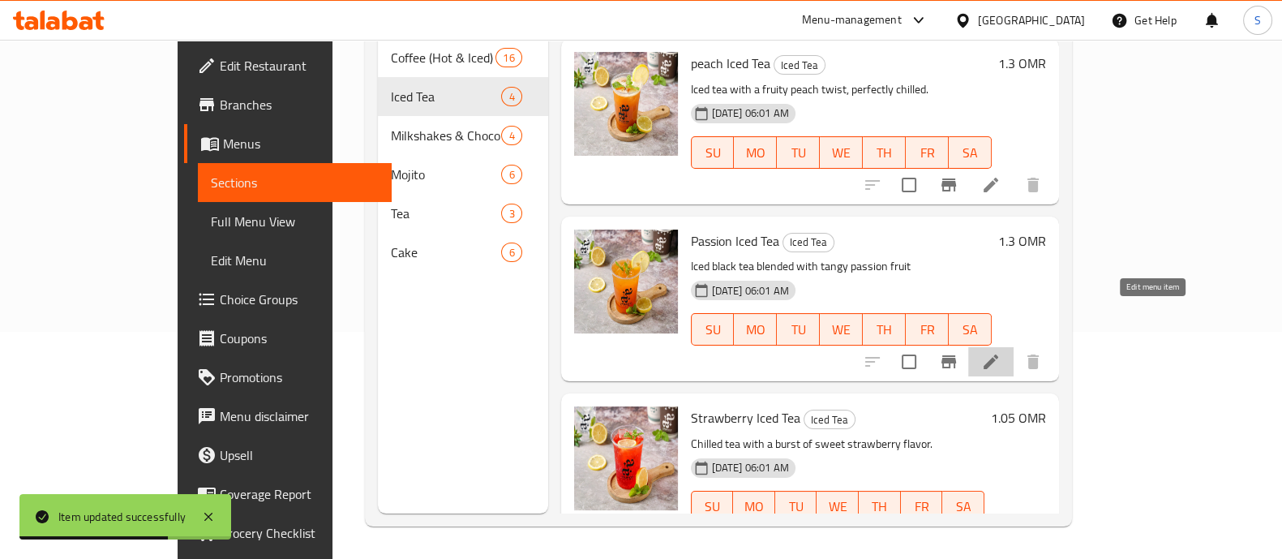
click at [1000, 352] on icon at bounding box center [990, 361] width 19 height 19
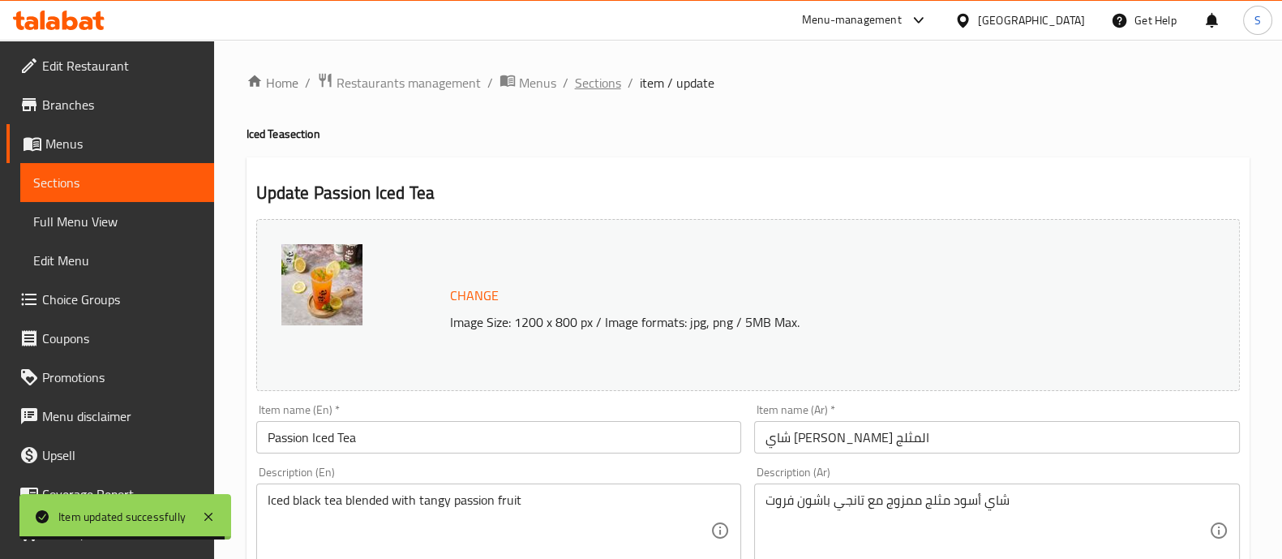
click at [612, 73] on span "Sections" at bounding box center [598, 82] width 46 height 19
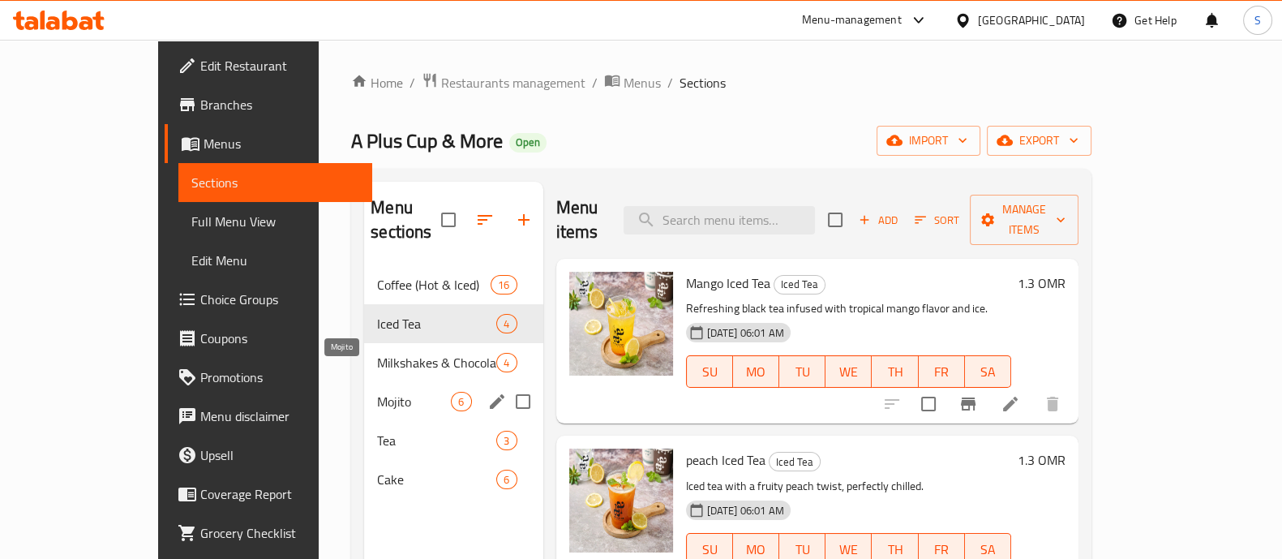
click at [377, 392] on span "Mojito" at bounding box center [414, 401] width 74 height 19
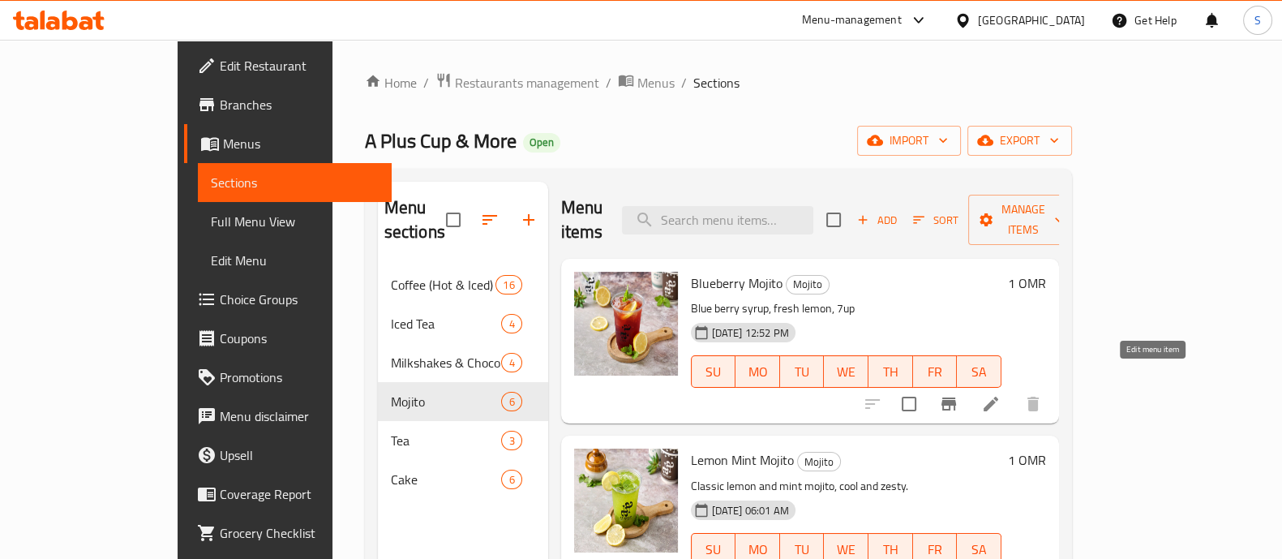
click at [1000, 394] on icon at bounding box center [990, 403] width 19 height 19
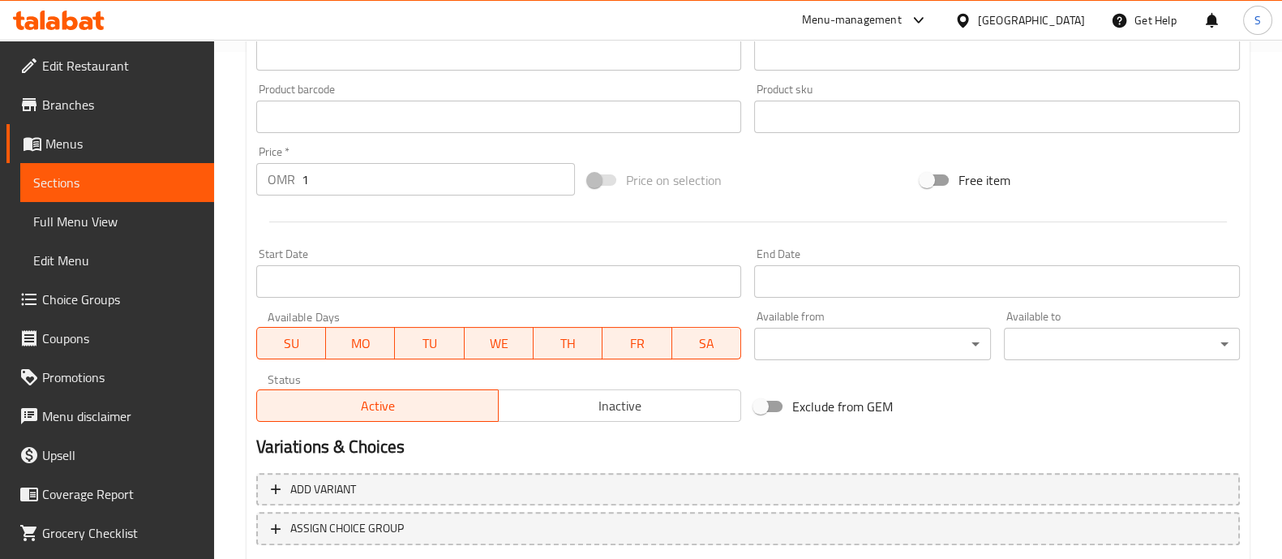
click at [383, 181] on input "1" at bounding box center [439, 179] width 274 height 32
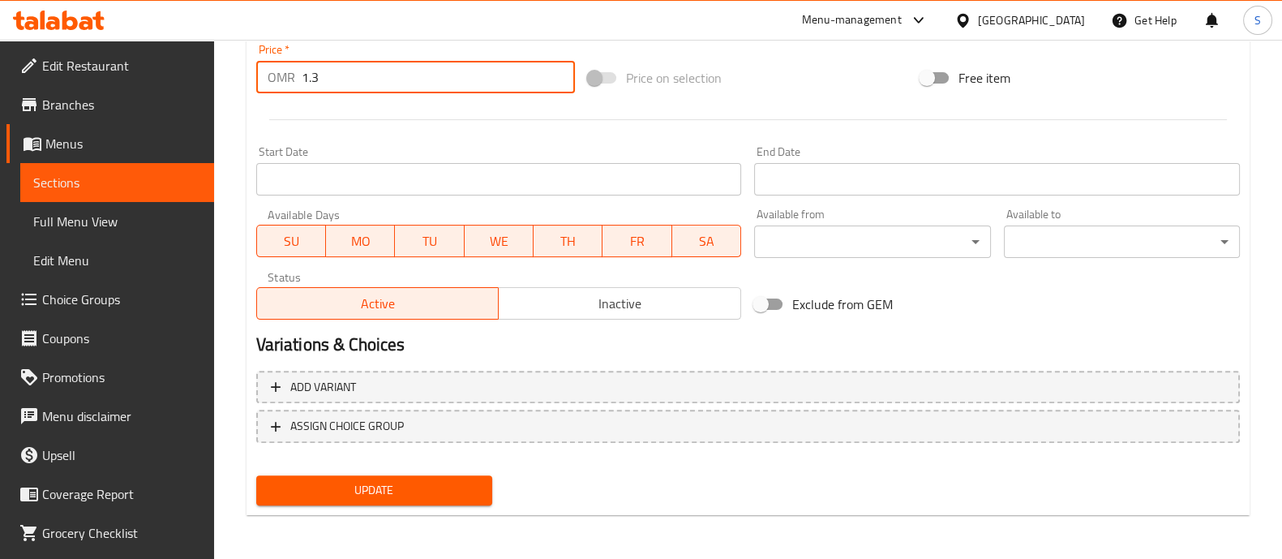
type input "1.3"
click at [443, 488] on span "Update" at bounding box center [374, 490] width 210 height 20
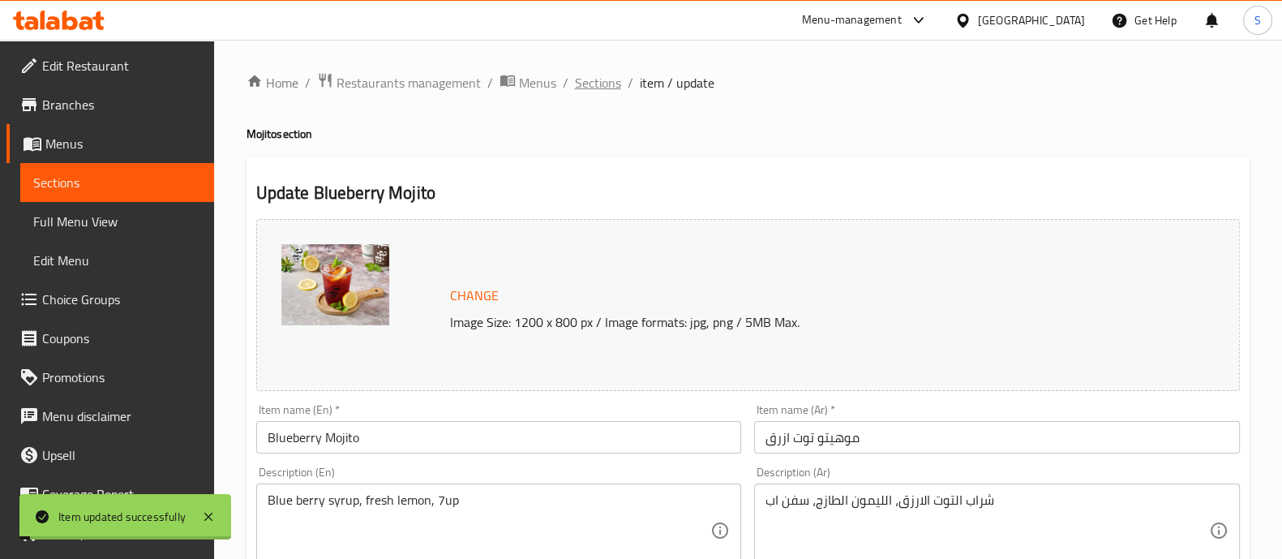
click at [593, 87] on span "Sections" at bounding box center [598, 82] width 46 height 19
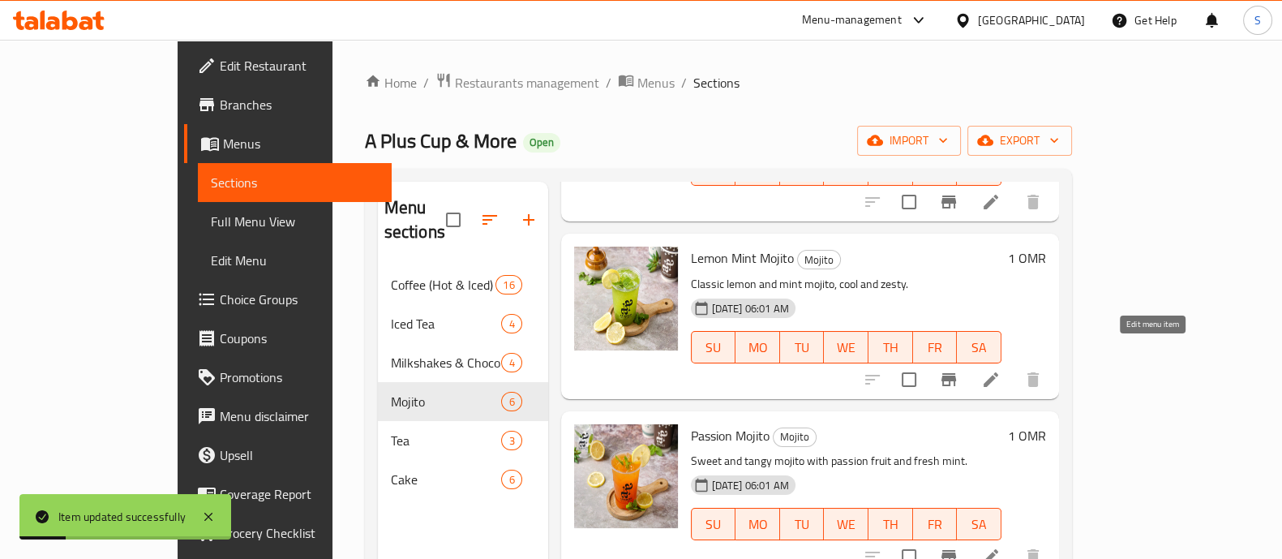
click at [1000, 370] on icon at bounding box center [990, 379] width 19 height 19
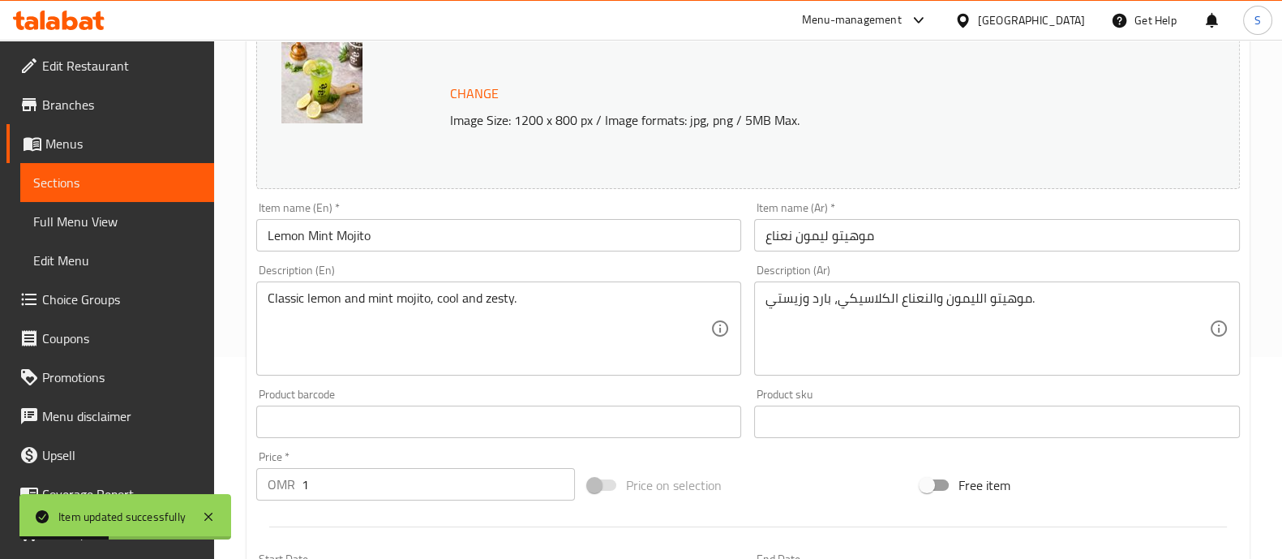
click at [353, 472] on input "1" at bounding box center [439, 484] width 274 height 32
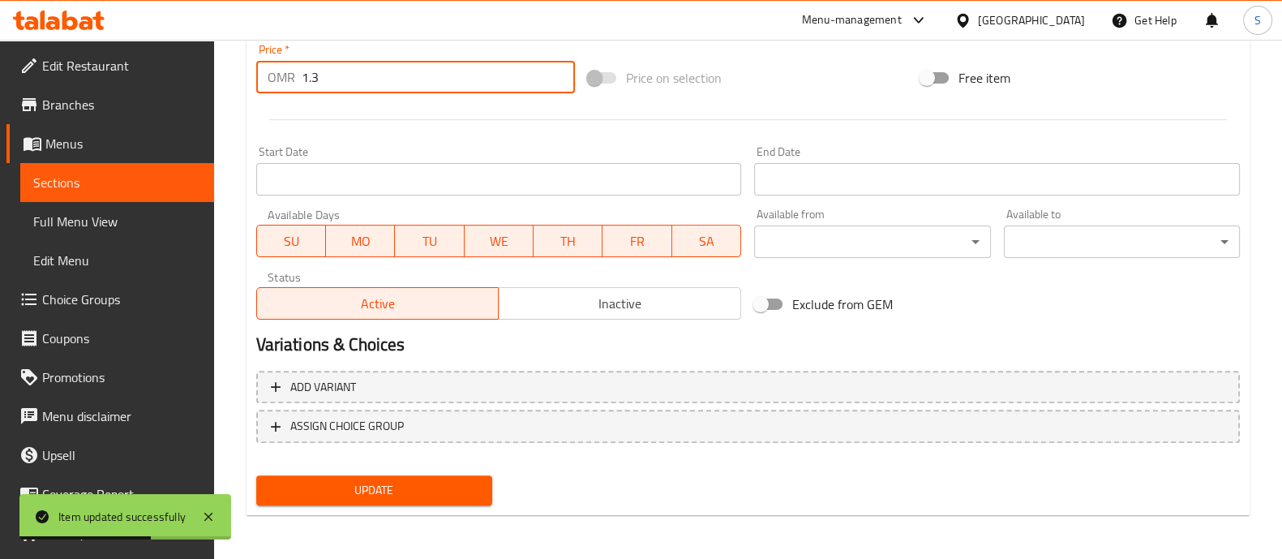
type input "1.3"
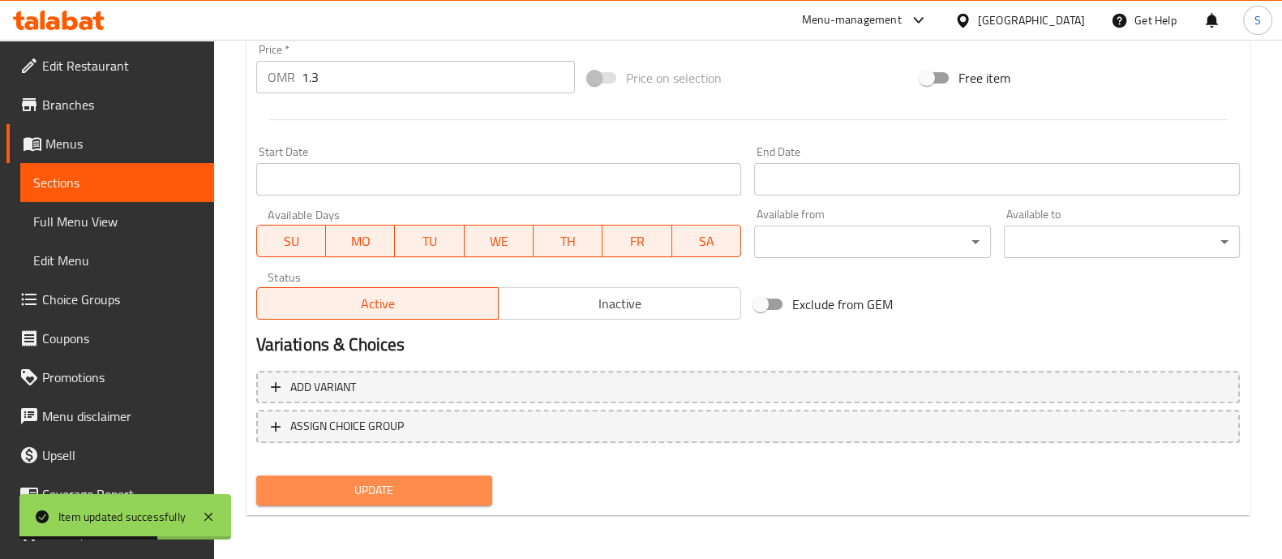
click at [454, 482] on span "Update" at bounding box center [374, 490] width 210 height 20
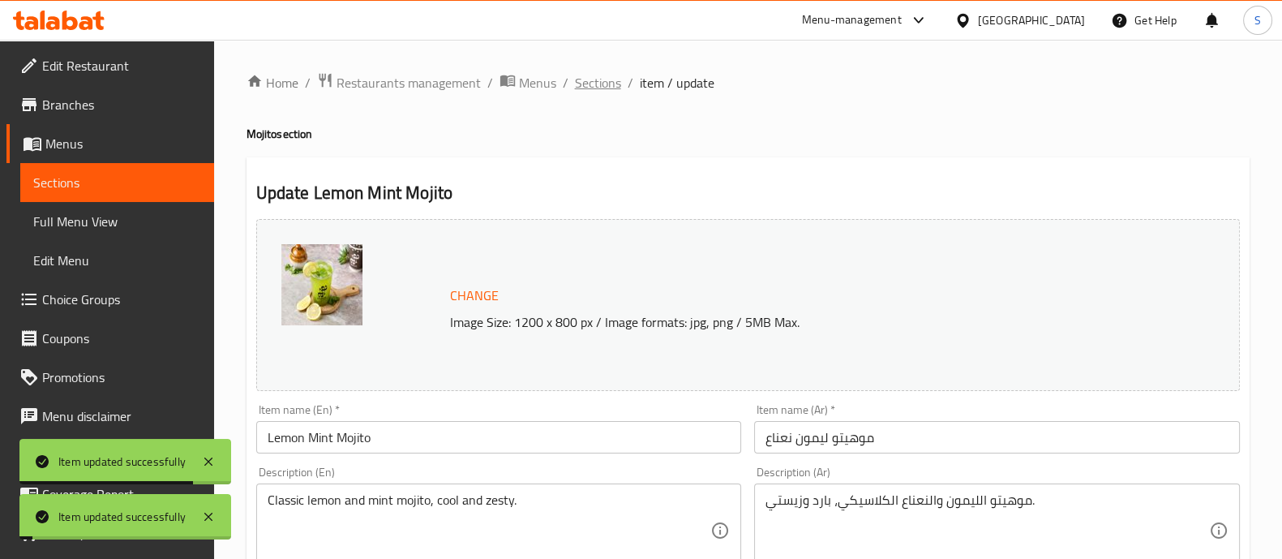
click at [600, 87] on span "Sections" at bounding box center [598, 82] width 46 height 19
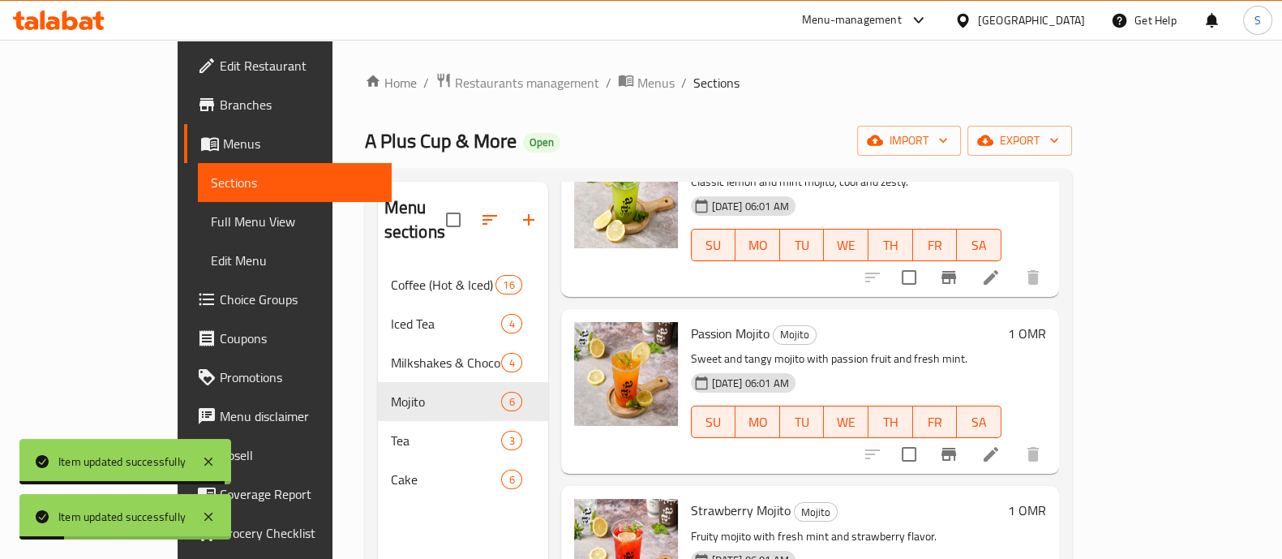
click at [1013, 440] on li at bounding box center [990, 453] width 45 height 29
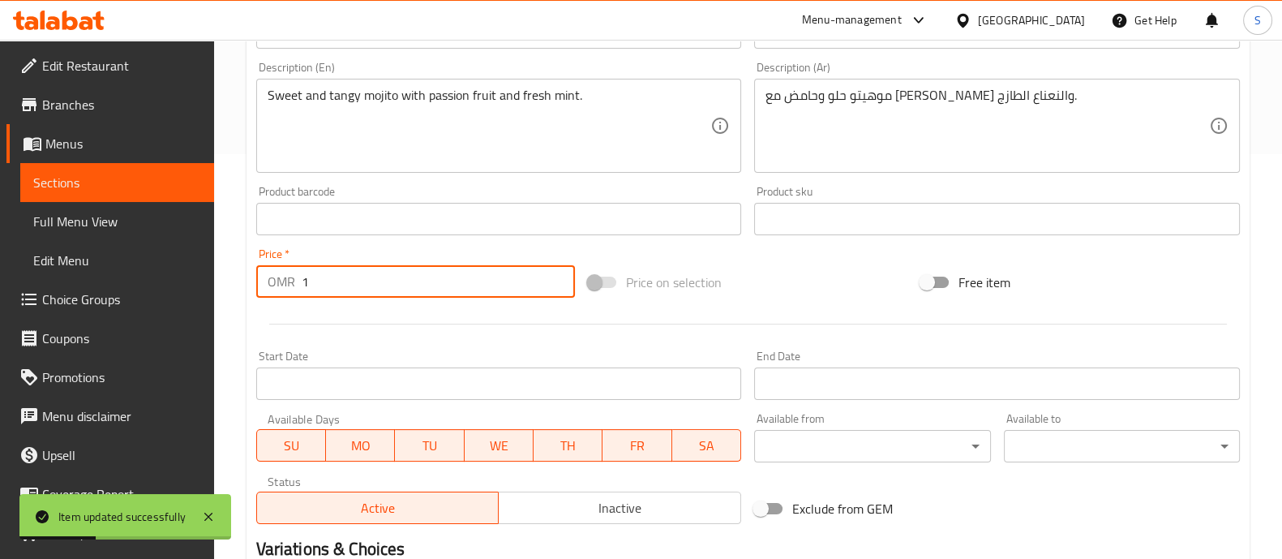
click at [373, 286] on input "1" at bounding box center [439, 281] width 274 height 32
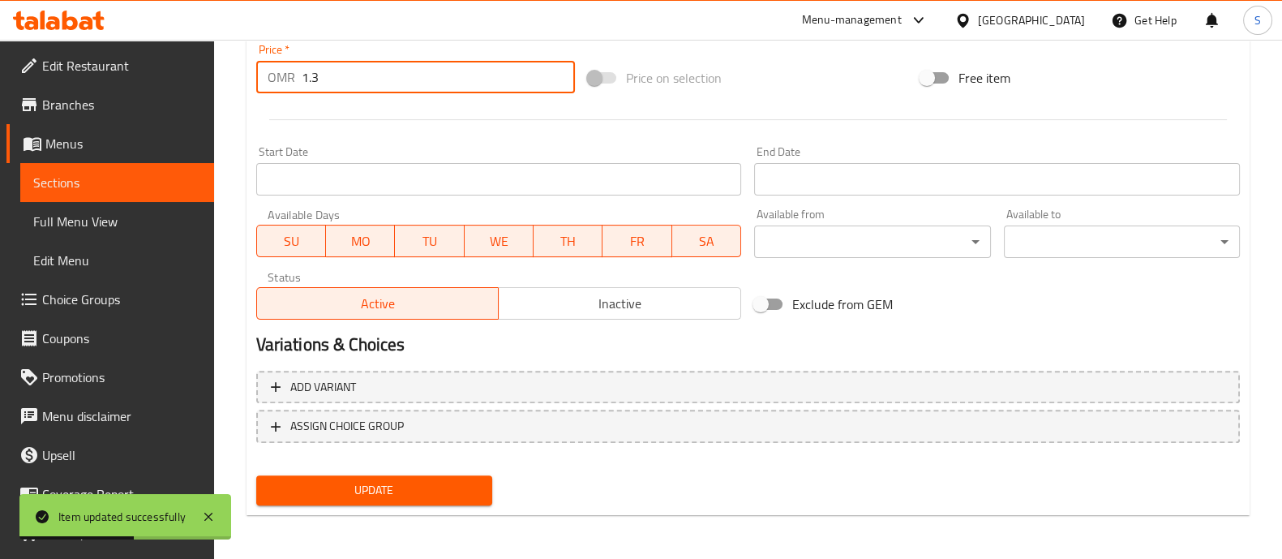
type input "1.3"
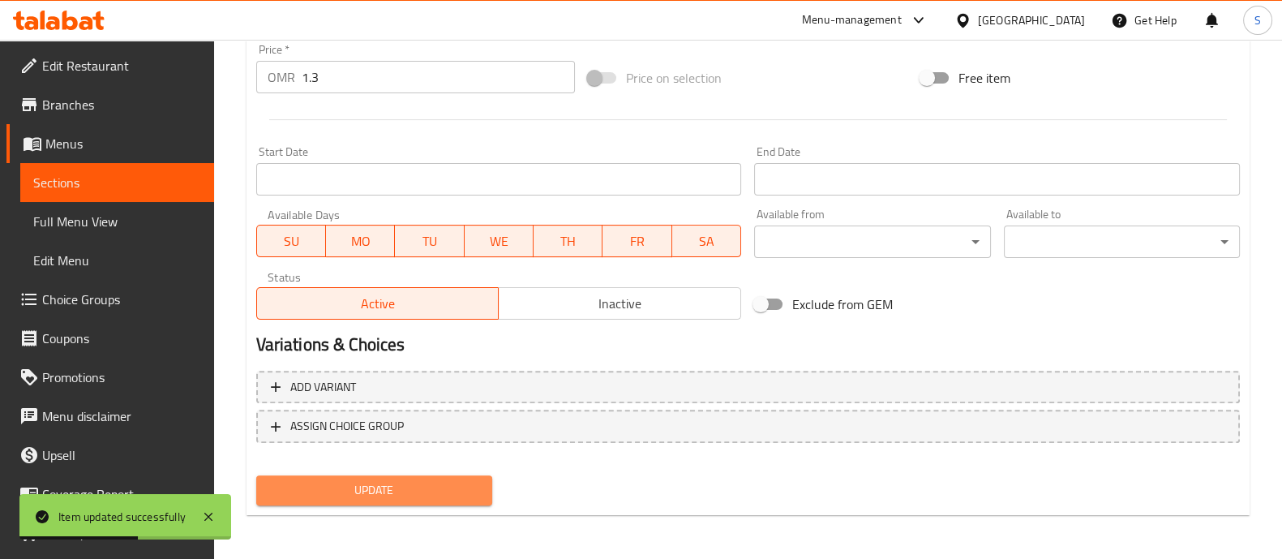
click at [406, 476] on button "Update" at bounding box center [374, 490] width 236 height 30
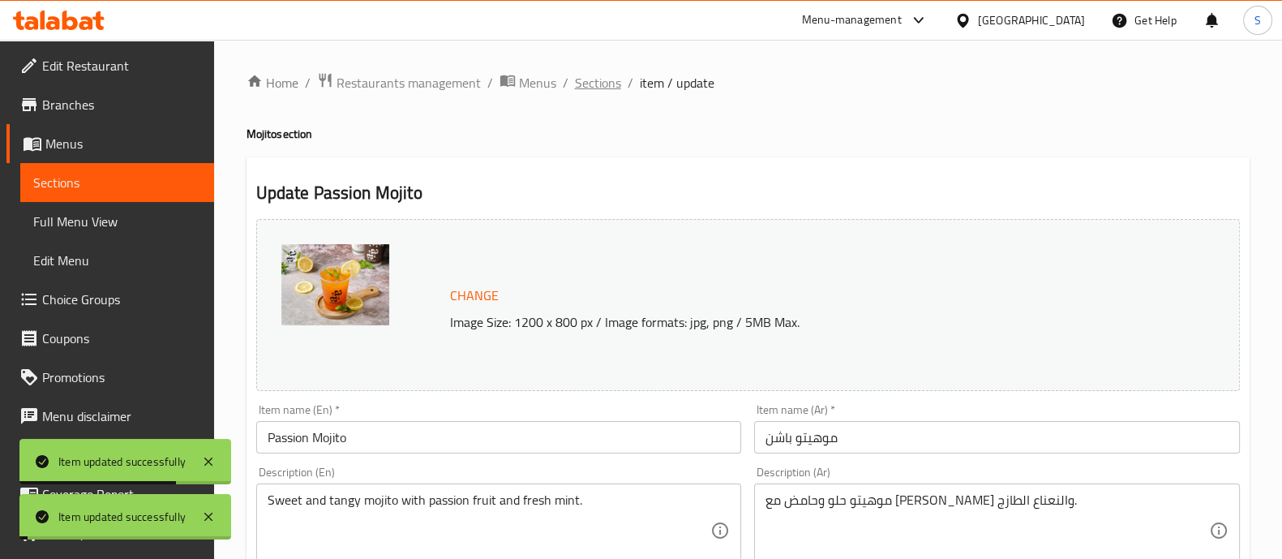
click at [618, 83] on span "Sections" at bounding box center [598, 82] width 46 height 19
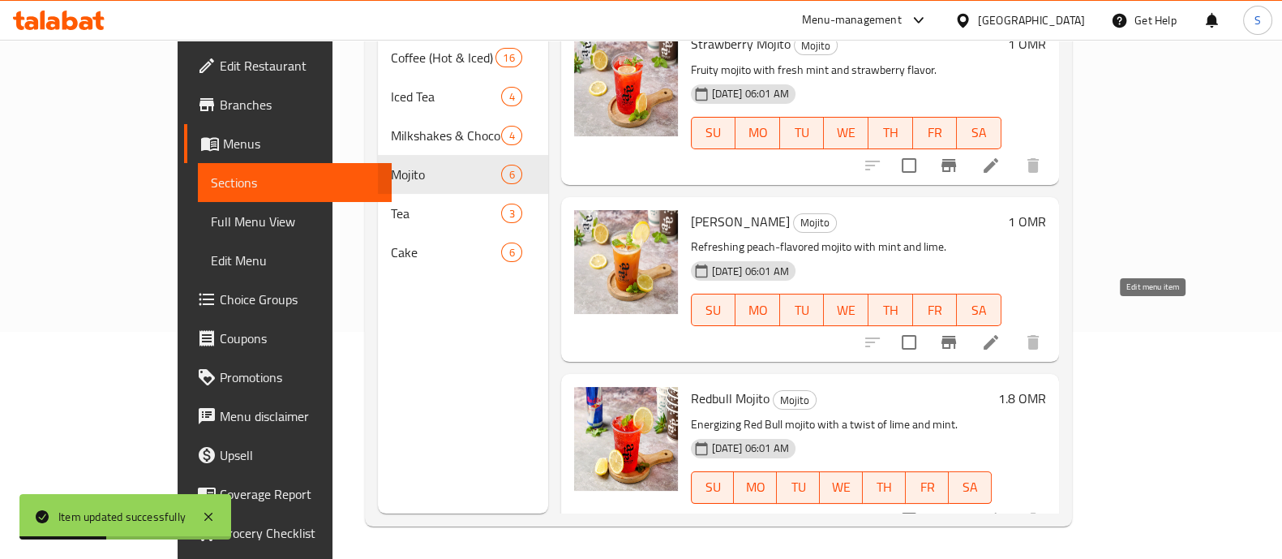
click at [1000, 332] on icon at bounding box center [990, 341] width 19 height 19
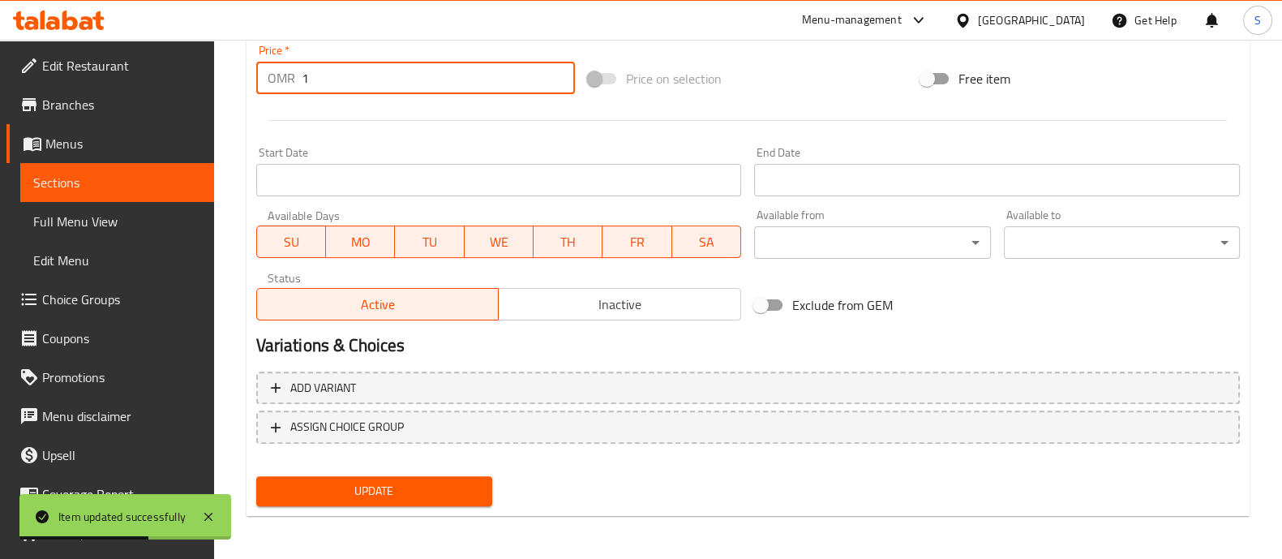
click at [383, 84] on input "1" at bounding box center [439, 78] width 274 height 32
type input "1.3"
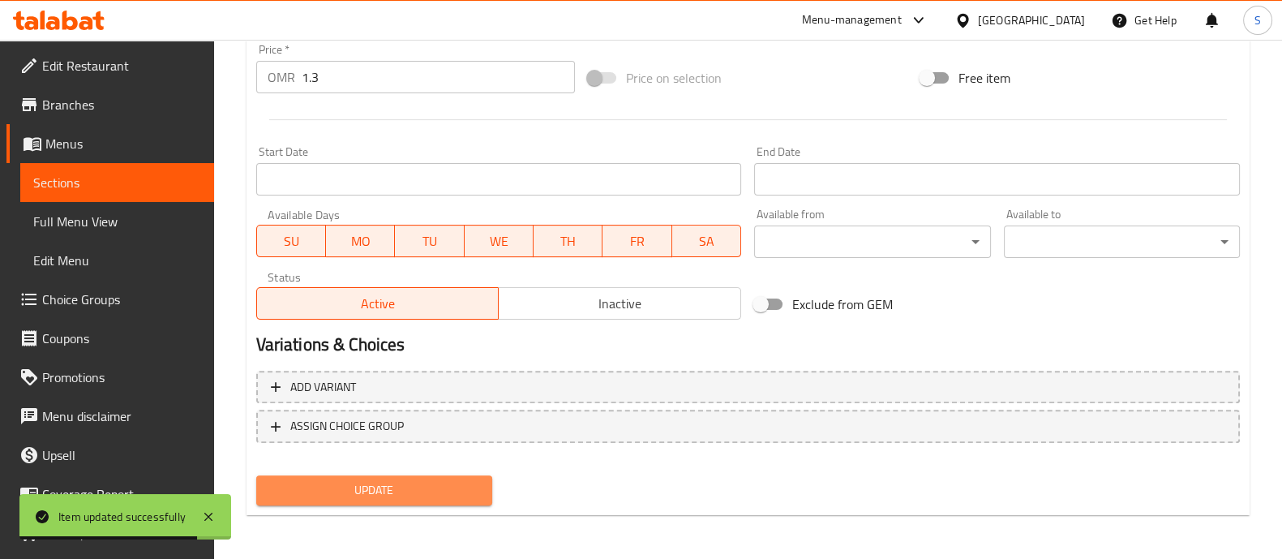
click at [442, 480] on span "Update" at bounding box center [374, 490] width 210 height 20
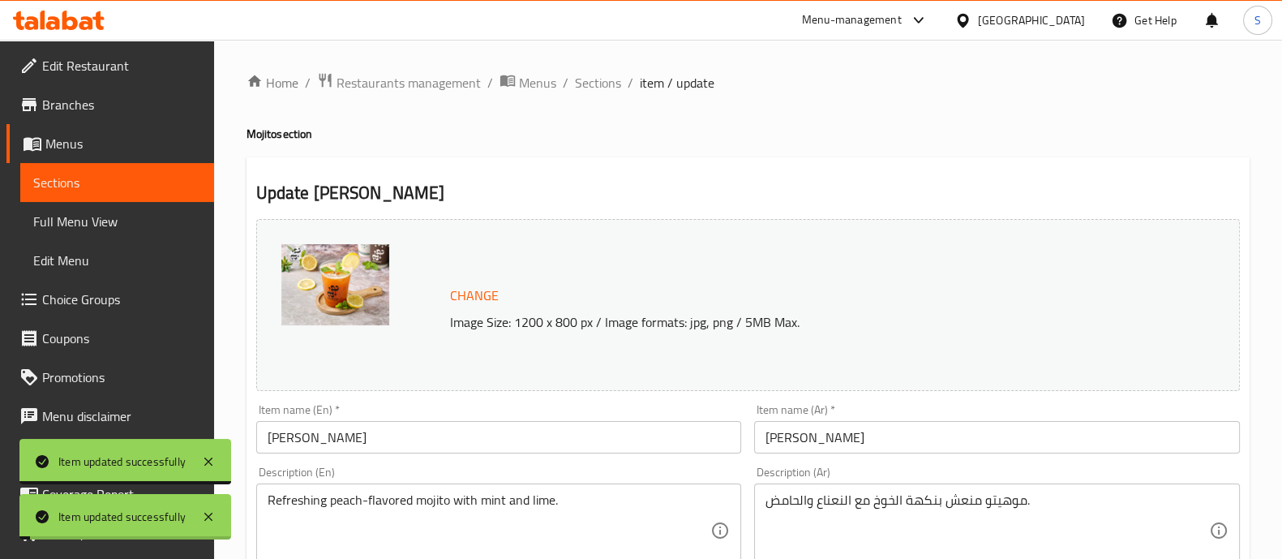
drag, startPoint x: 597, startPoint y: 83, endPoint x: 627, endPoint y: 71, distance: 32.4
click at [597, 82] on span "Sections" at bounding box center [598, 82] width 46 height 19
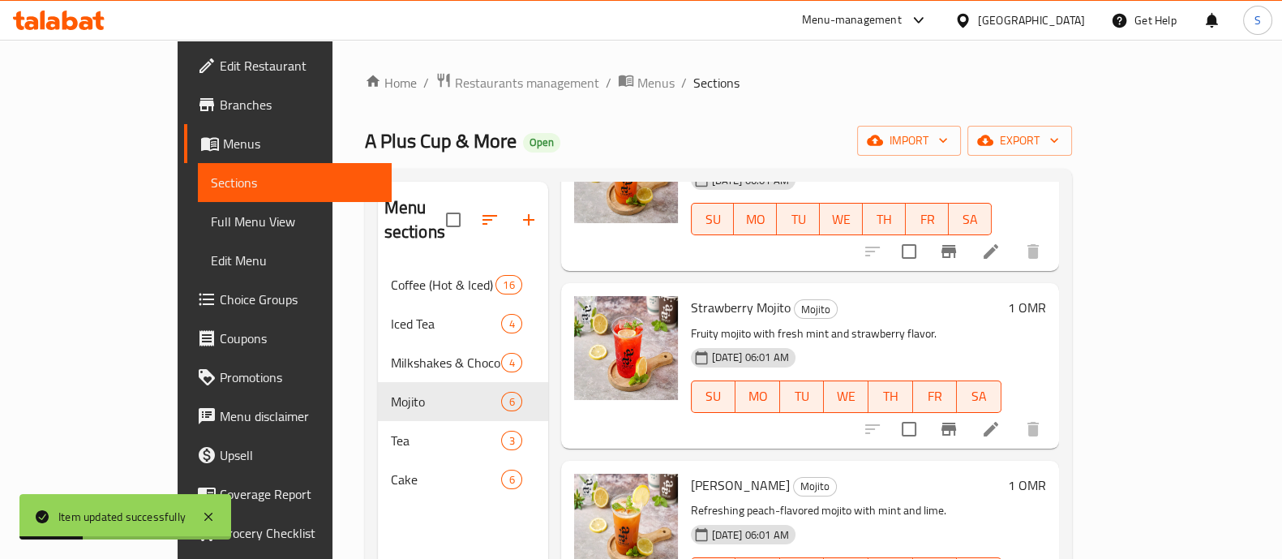
click at [1013, 414] on li at bounding box center [990, 428] width 45 height 29
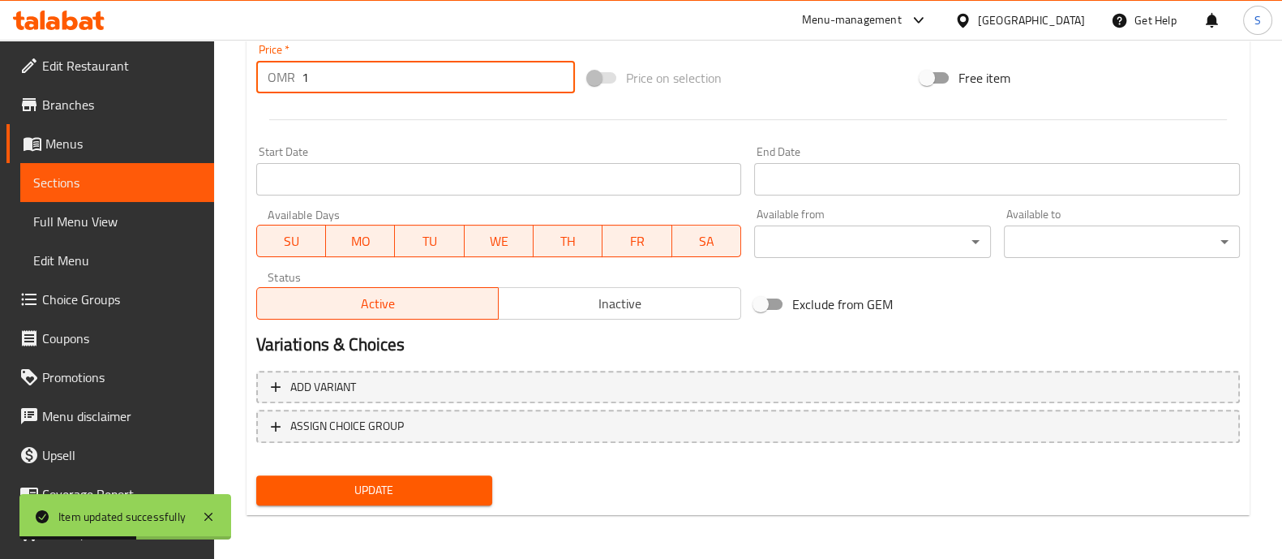
click at [340, 79] on input "1" at bounding box center [439, 77] width 274 height 32
type input "1.3"
click at [433, 480] on span "Update" at bounding box center [374, 490] width 210 height 20
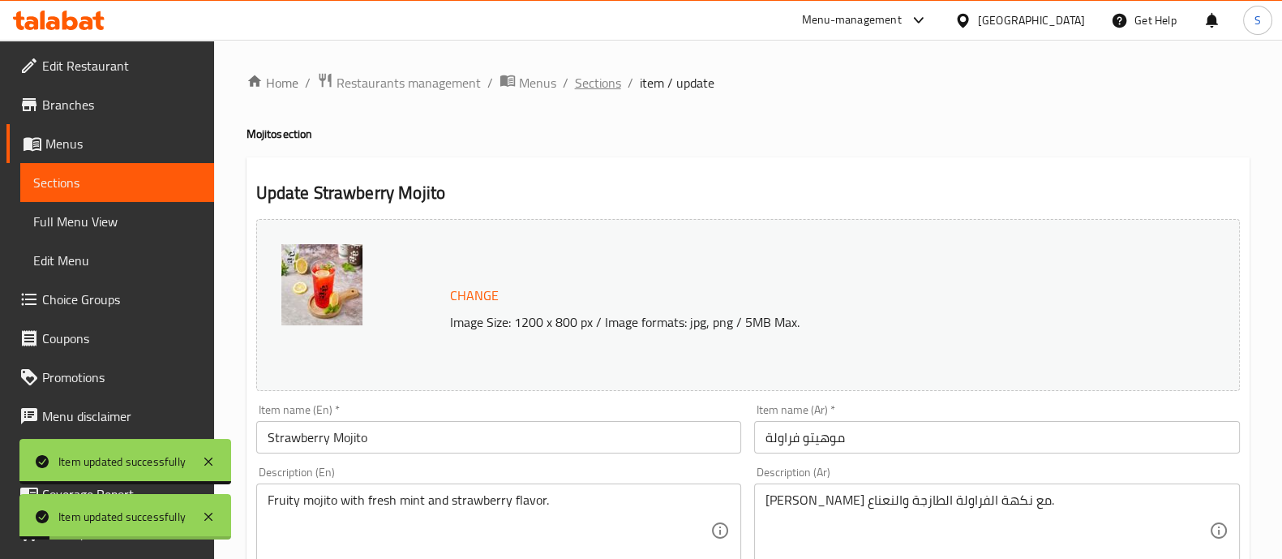
click at [599, 84] on span "Sections" at bounding box center [598, 82] width 46 height 19
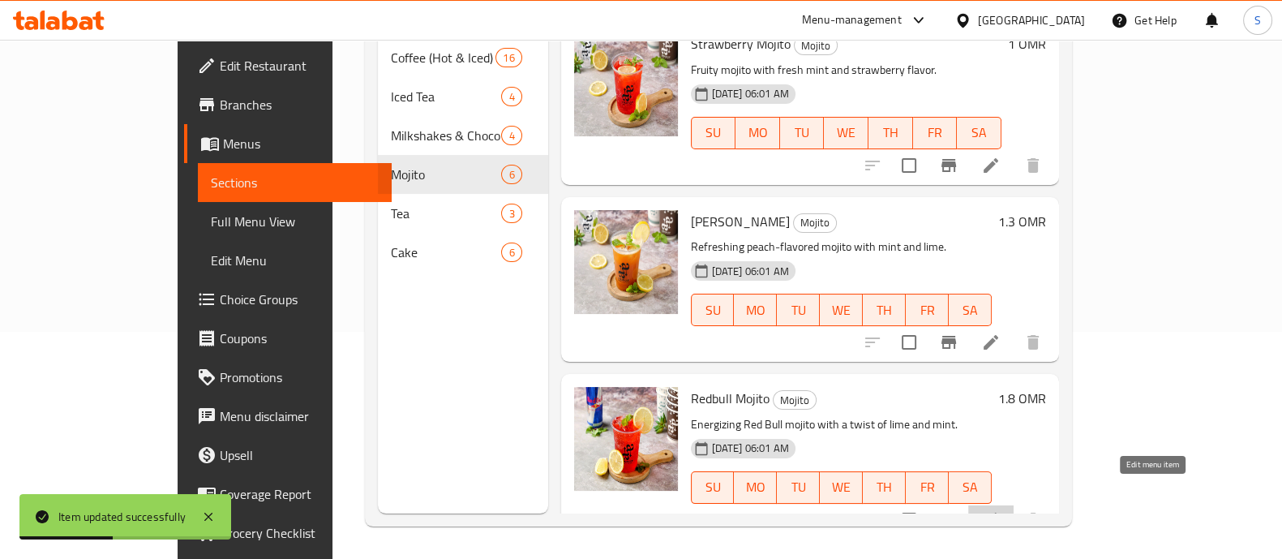
click at [998, 512] on icon at bounding box center [990, 519] width 15 height 15
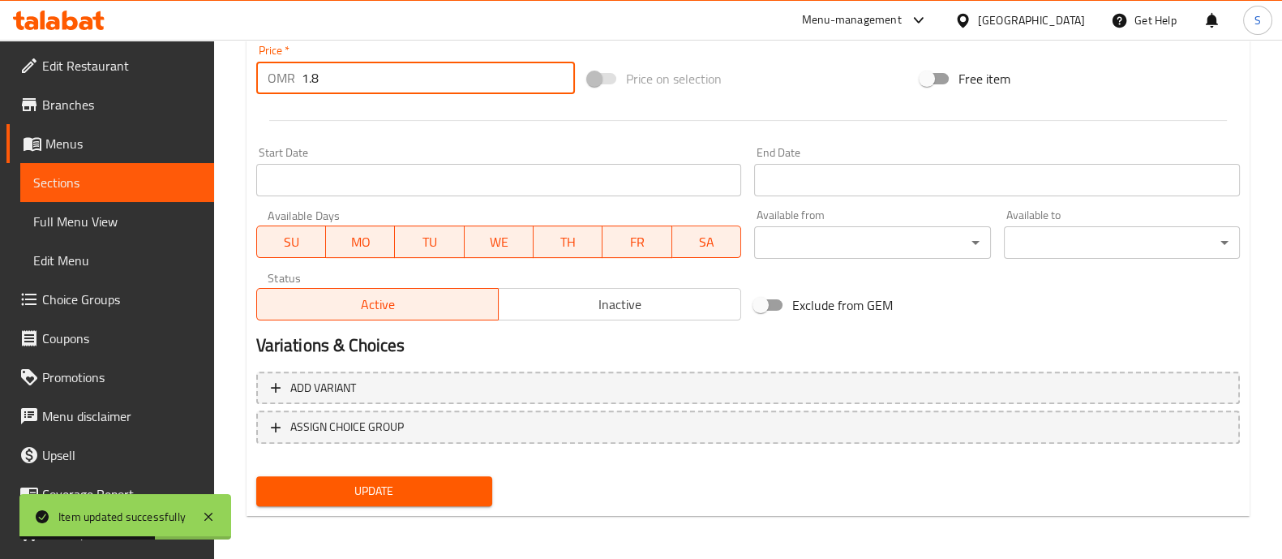
click at [355, 75] on input "1.8" at bounding box center [439, 78] width 274 height 32
type input "1"
type input "2.2"
click at [452, 492] on span "Update" at bounding box center [374, 491] width 210 height 20
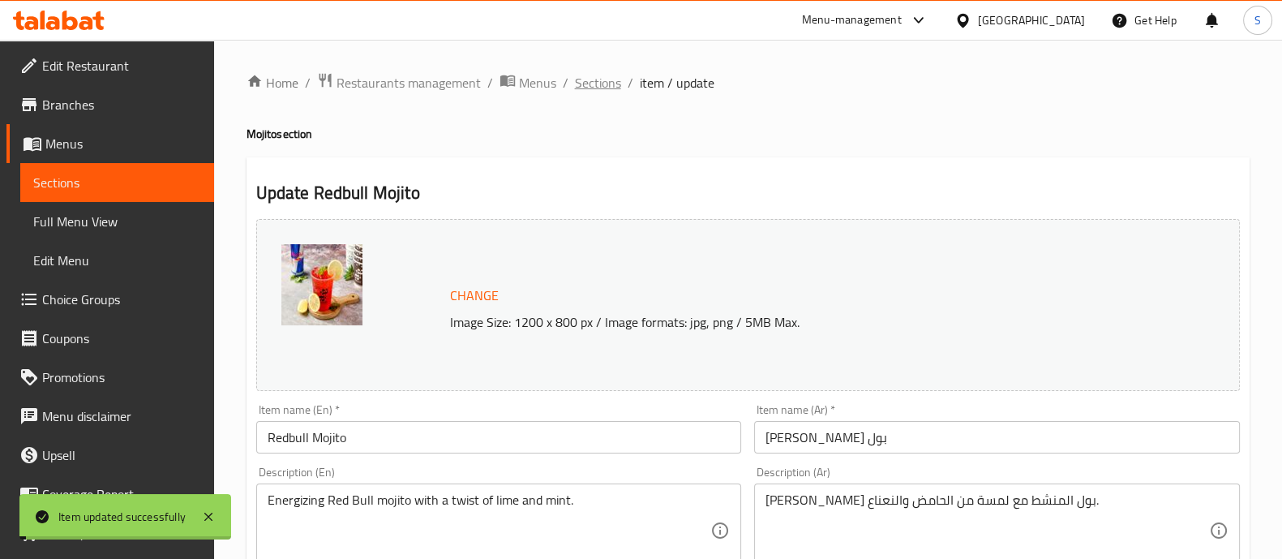
click at [602, 78] on span "Sections" at bounding box center [598, 82] width 46 height 19
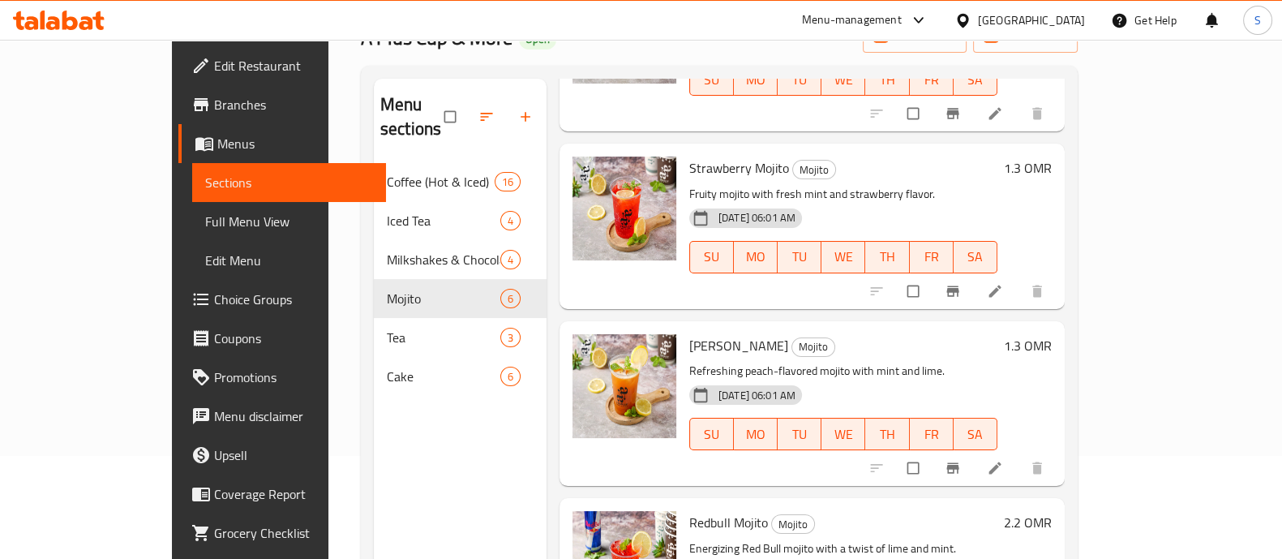
scroll to position [227, 0]
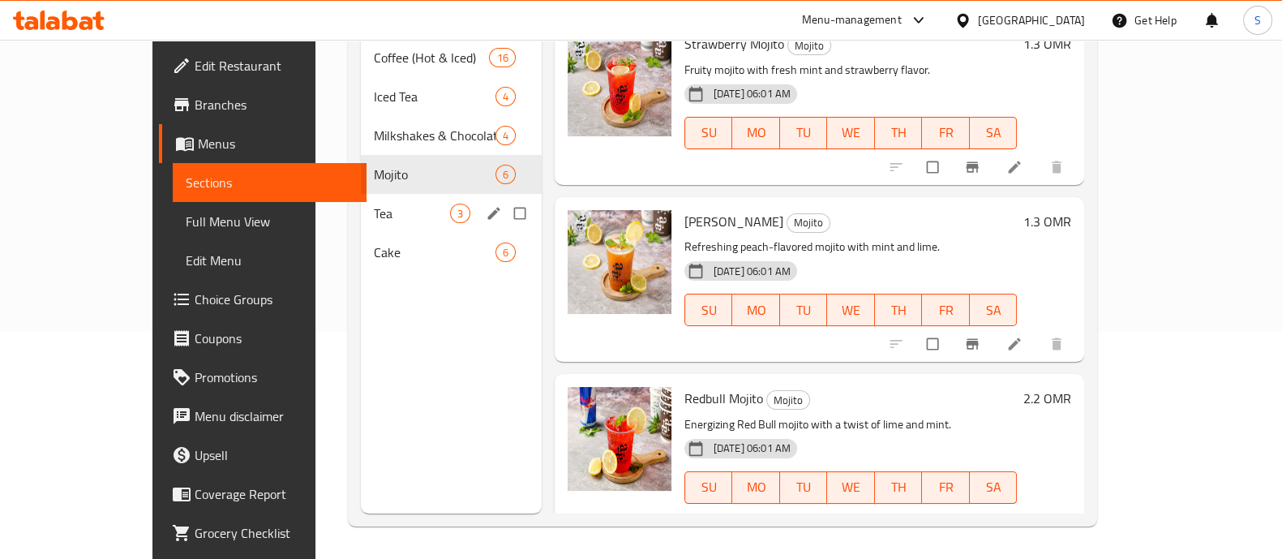
click at [361, 194] on div "Tea 3" at bounding box center [451, 213] width 181 height 39
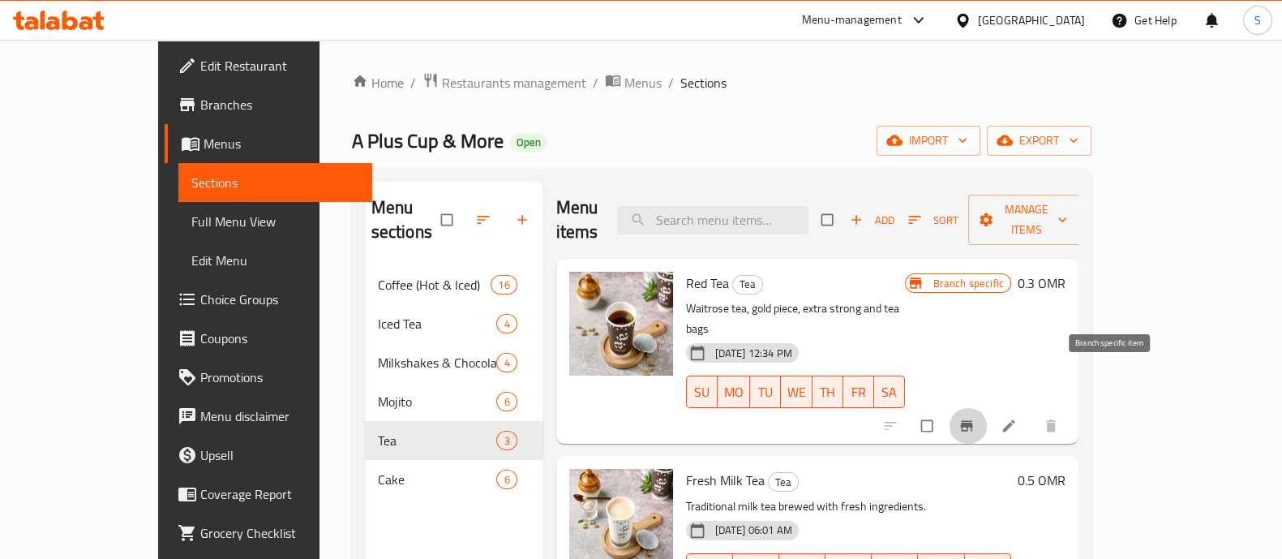
click at [975, 418] on icon "Branch-specific-item" at bounding box center [966, 426] width 16 height 16
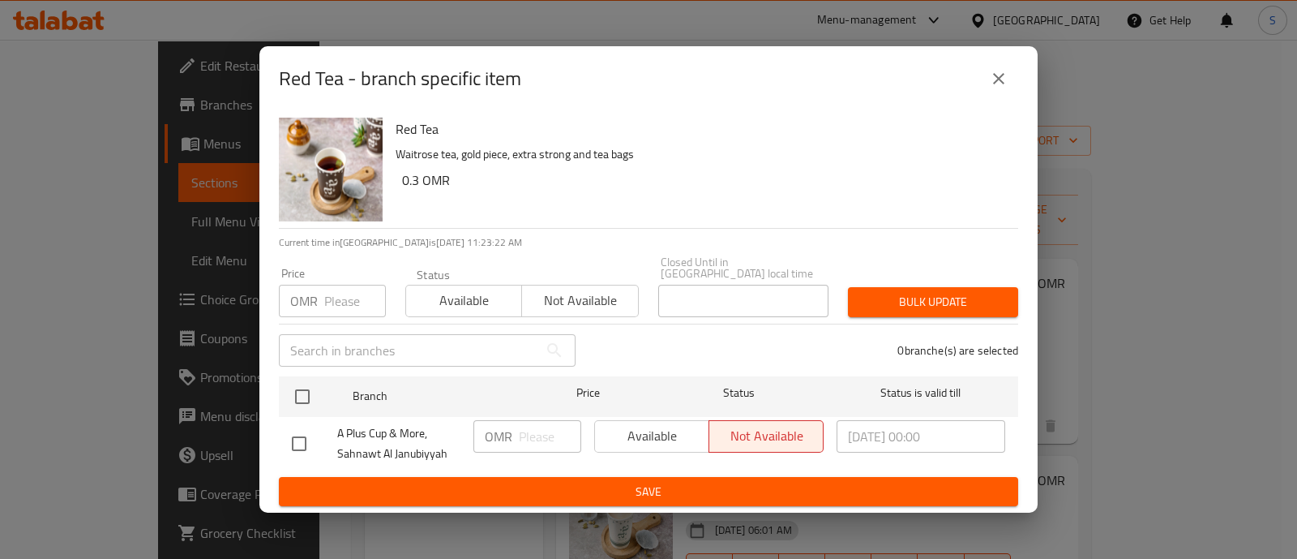
click at [297, 435] on input "checkbox" at bounding box center [299, 443] width 34 height 34
checkbox input "true"
click at [688, 434] on span "Available" at bounding box center [652, 436] width 101 height 24
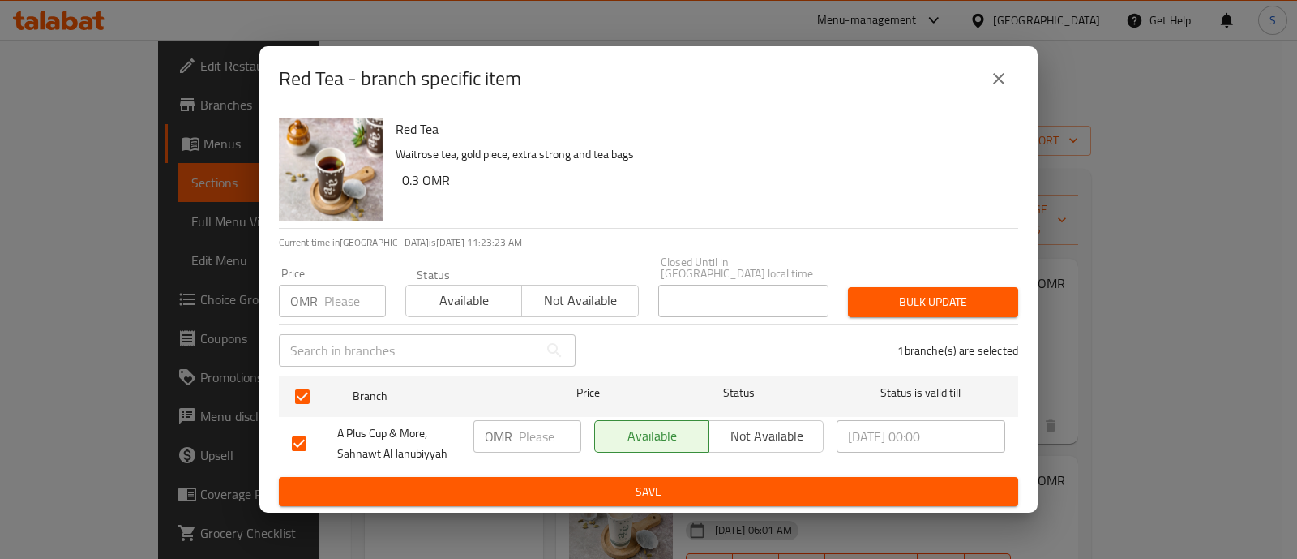
click at [679, 477] on button "Save" at bounding box center [648, 492] width 739 height 30
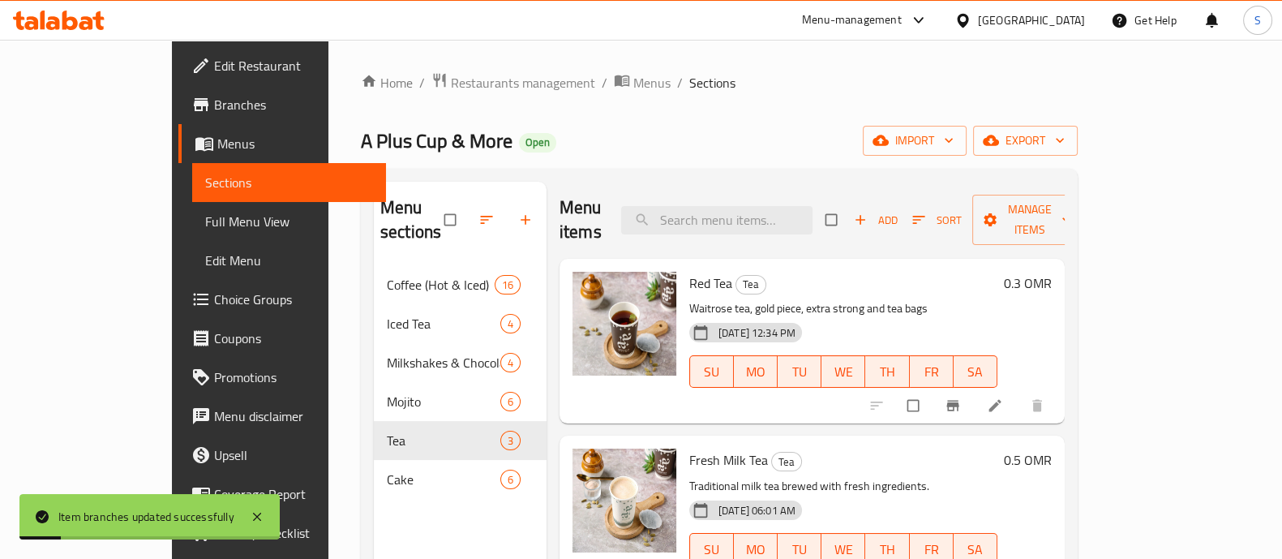
click at [1019, 392] on li at bounding box center [996, 405] width 45 height 26
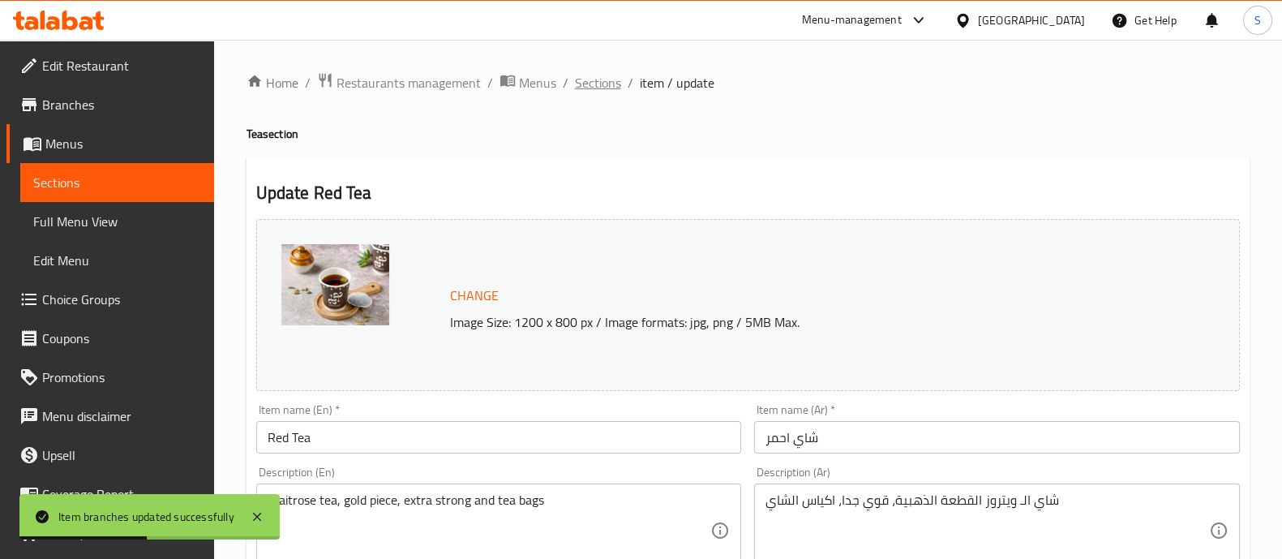
click at [600, 81] on span "Sections" at bounding box center [598, 82] width 46 height 19
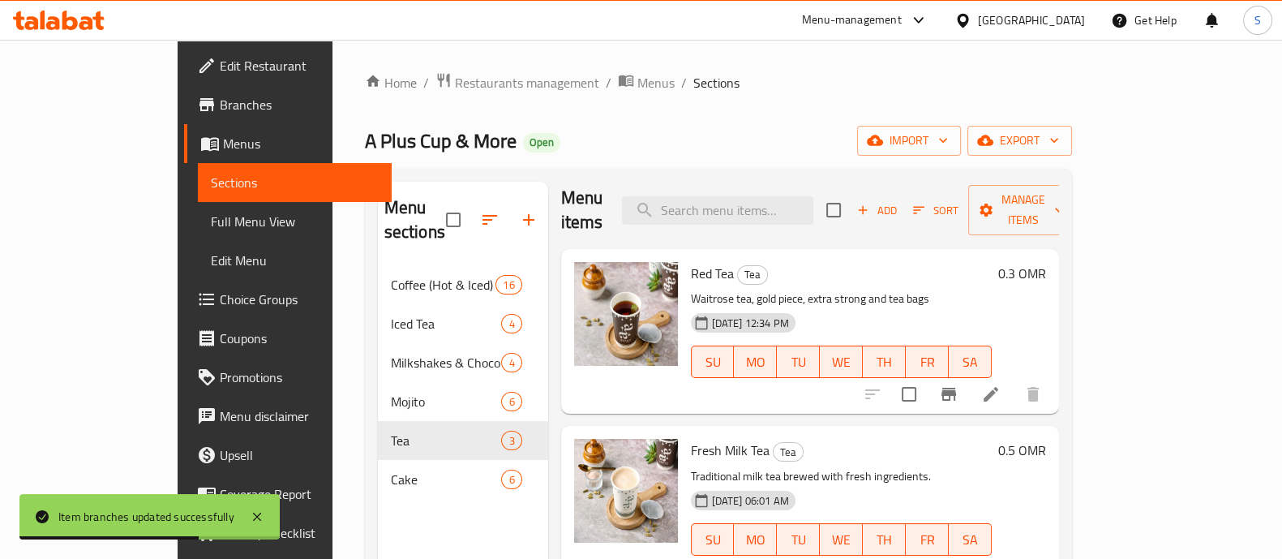
scroll to position [12, 0]
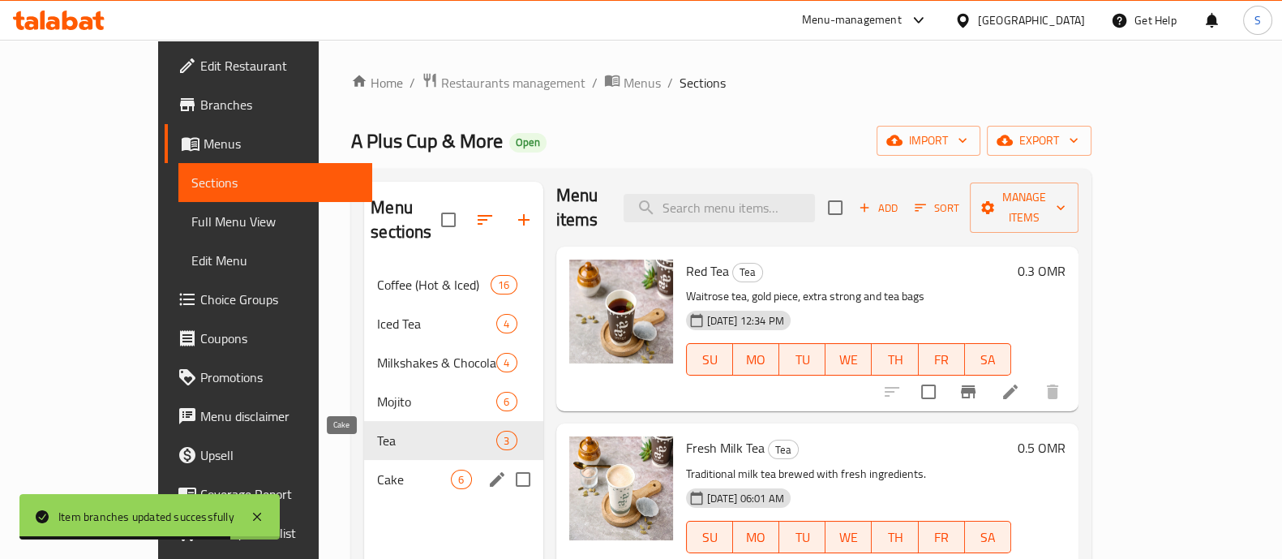
click at [377, 469] on span "Cake" at bounding box center [414, 478] width 74 height 19
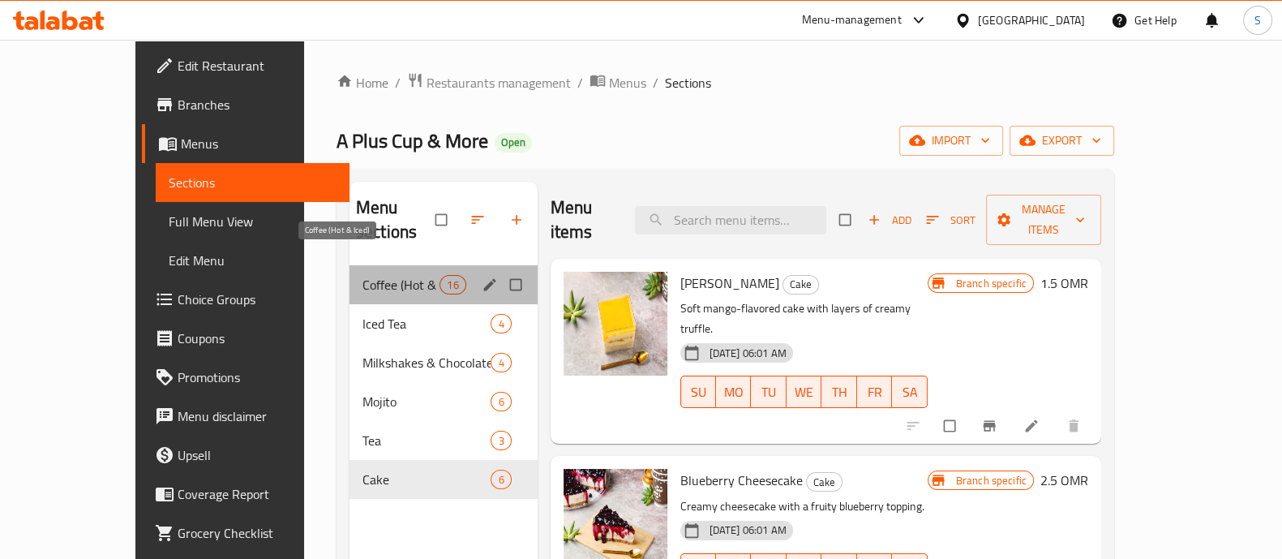
click at [377, 275] on span "Coffee (Hot & Iced)" at bounding box center [400, 284] width 77 height 19
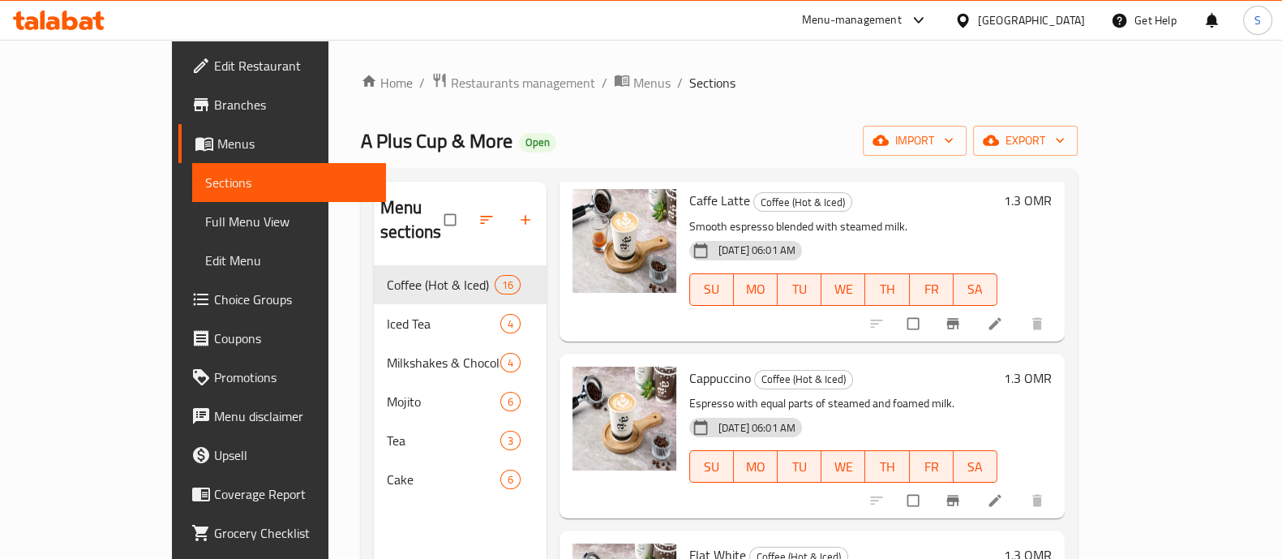
scroll to position [794, 0]
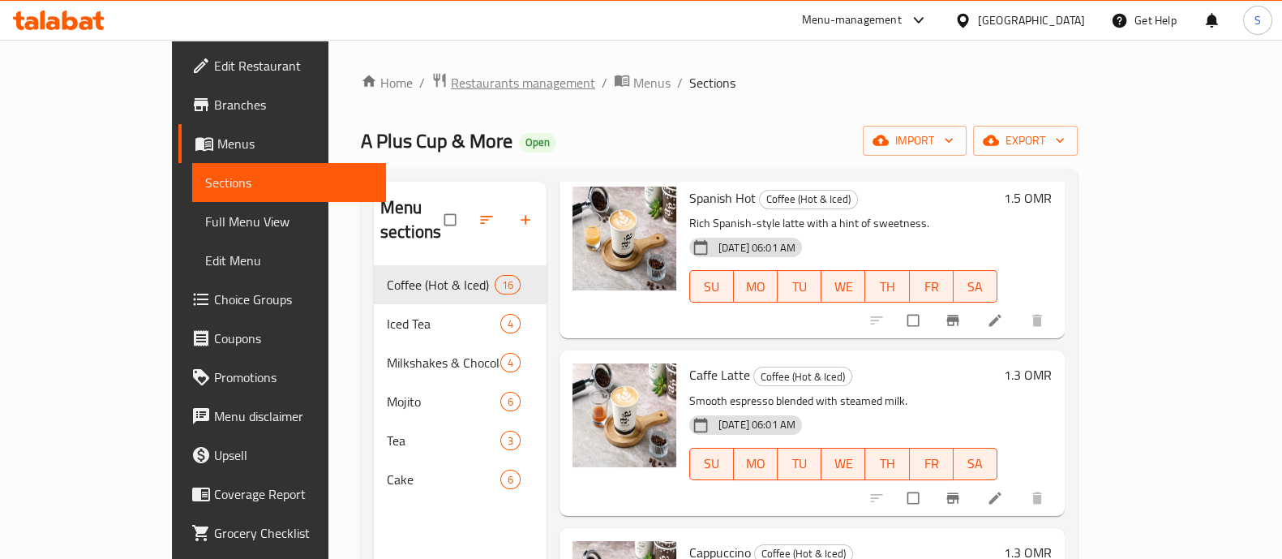
click at [462, 87] on span "Restaurants management" at bounding box center [523, 82] width 144 height 19
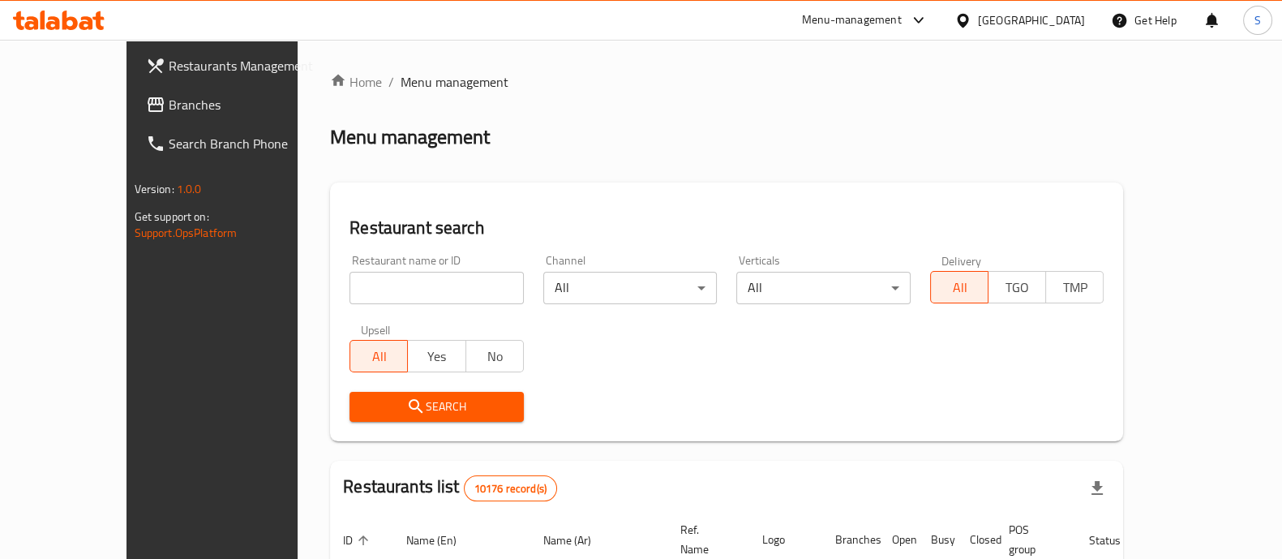
click at [392, 284] on input "search" at bounding box center [436, 288] width 174 height 32
type input "steaburg"
click at [389, 405] on span "Search" at bounding box center [436, 406] width 148 height 20
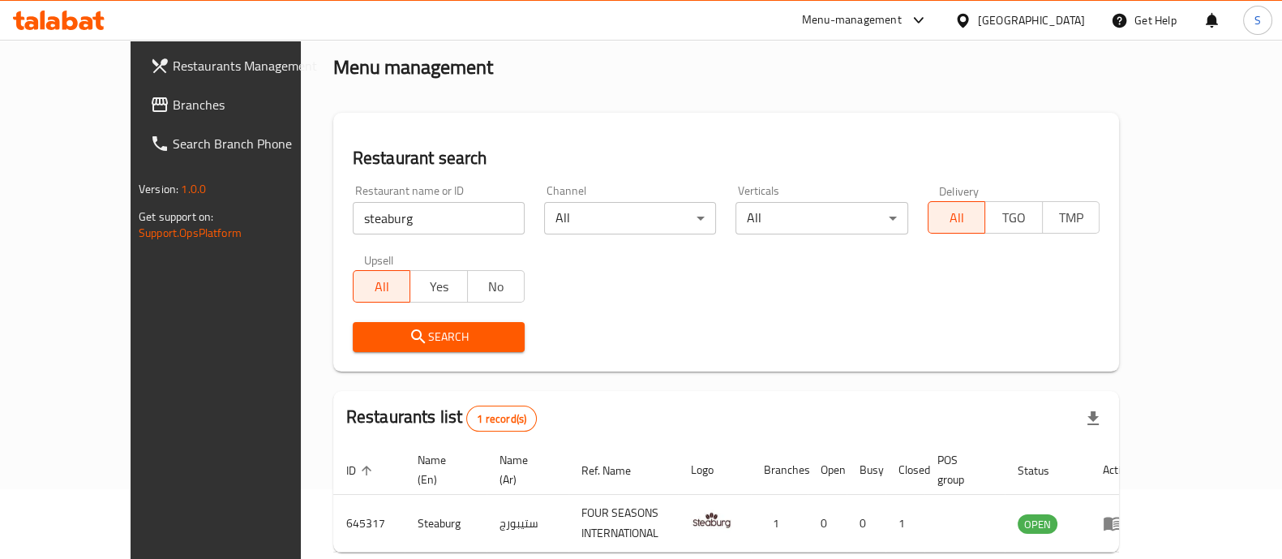
scroll to position [101, 0]
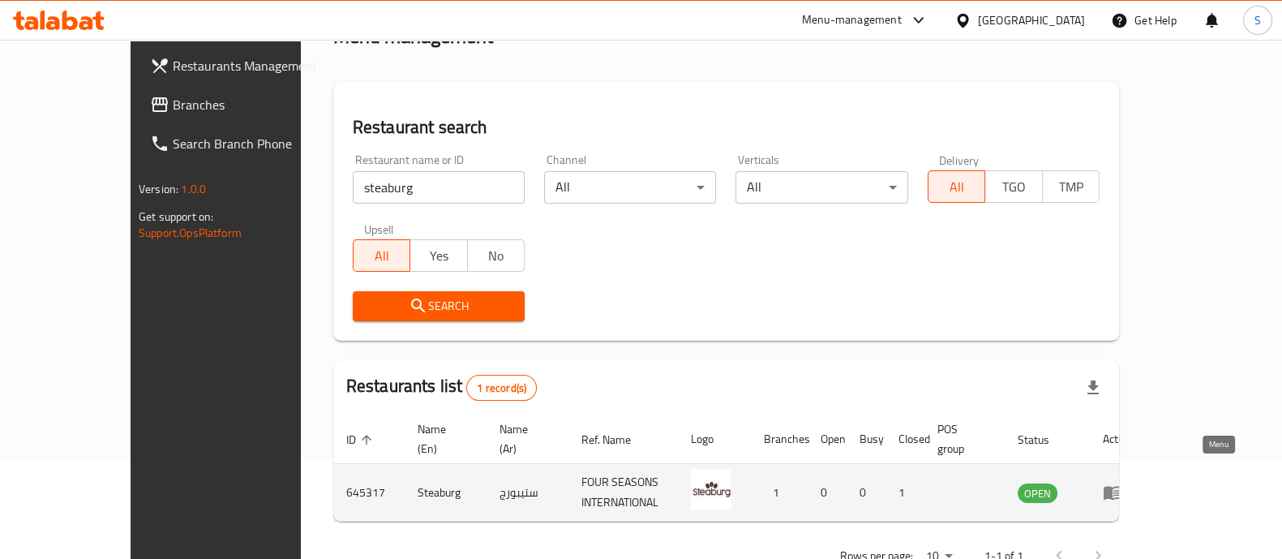
click at [1121, 486] on icon "enhanced table" at bounding box center [1112, 493] width 18 height 14
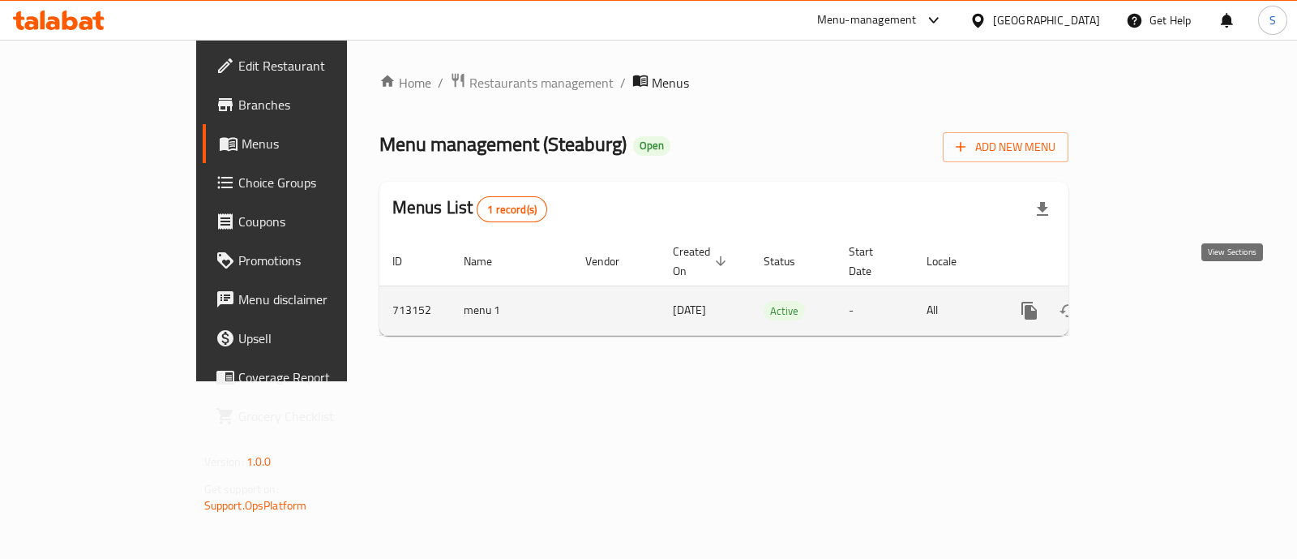
click at [1166, 297] on link "enhanced table" at bounding box center [1146, 310] width 39 height 39
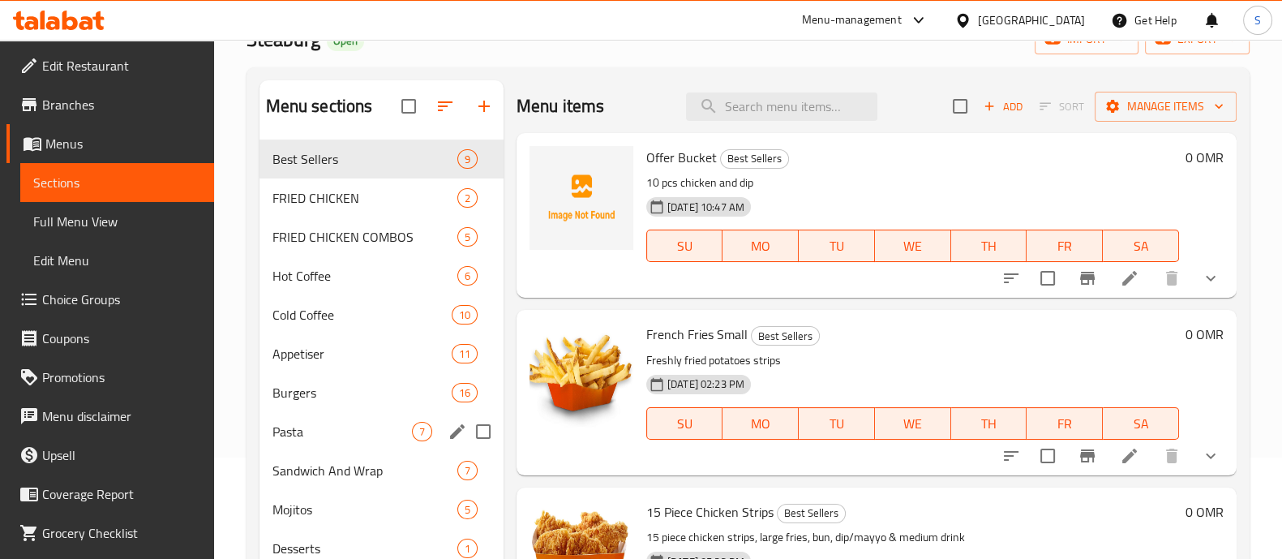
scroll to position [202, 0]
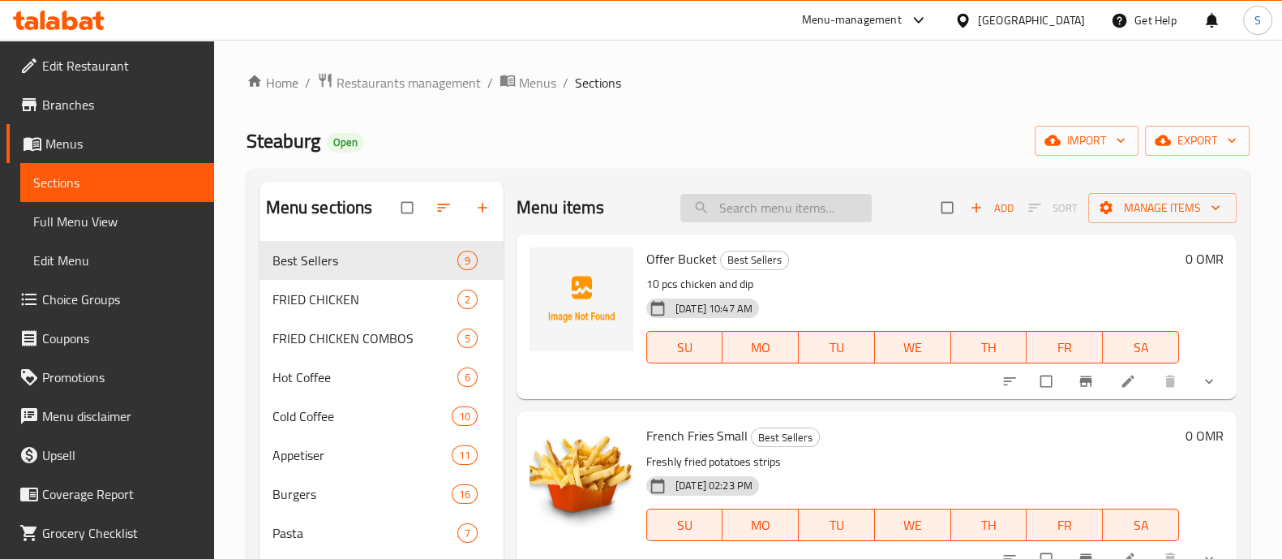
click at [778, 212] on input "search" at bounding box center [775, 208] width 191 height 28
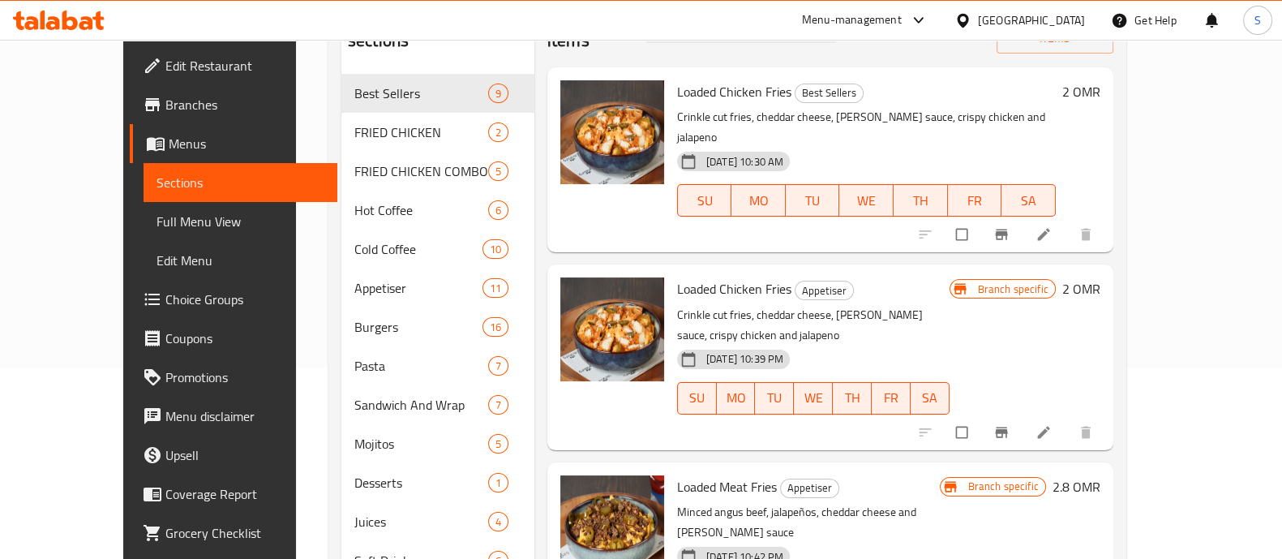
scroll to position [239, 0]
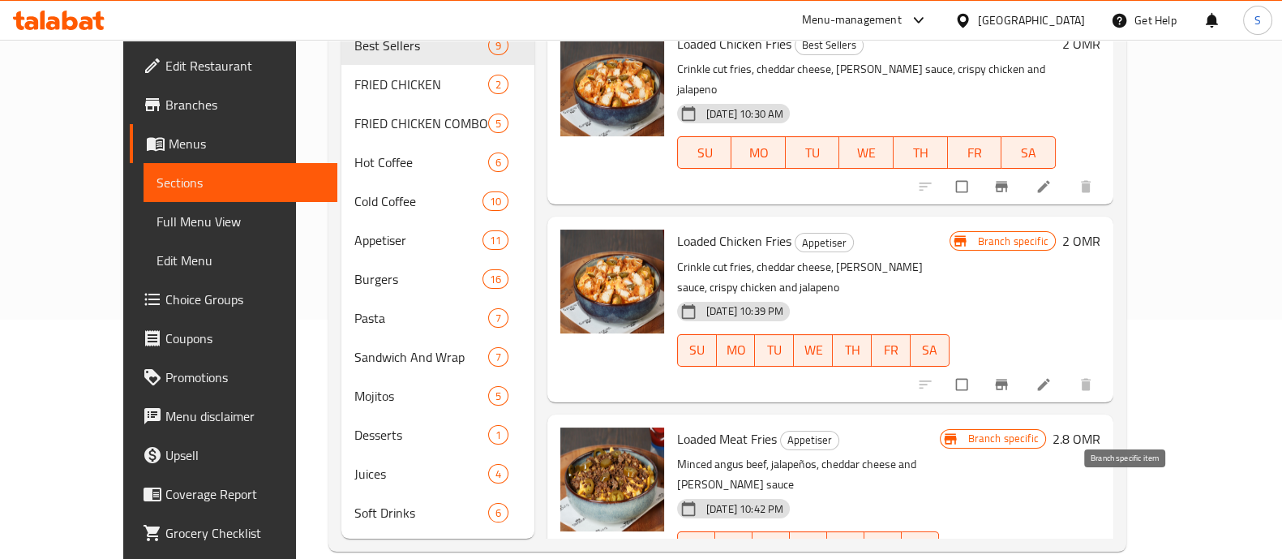
type input "loaded"
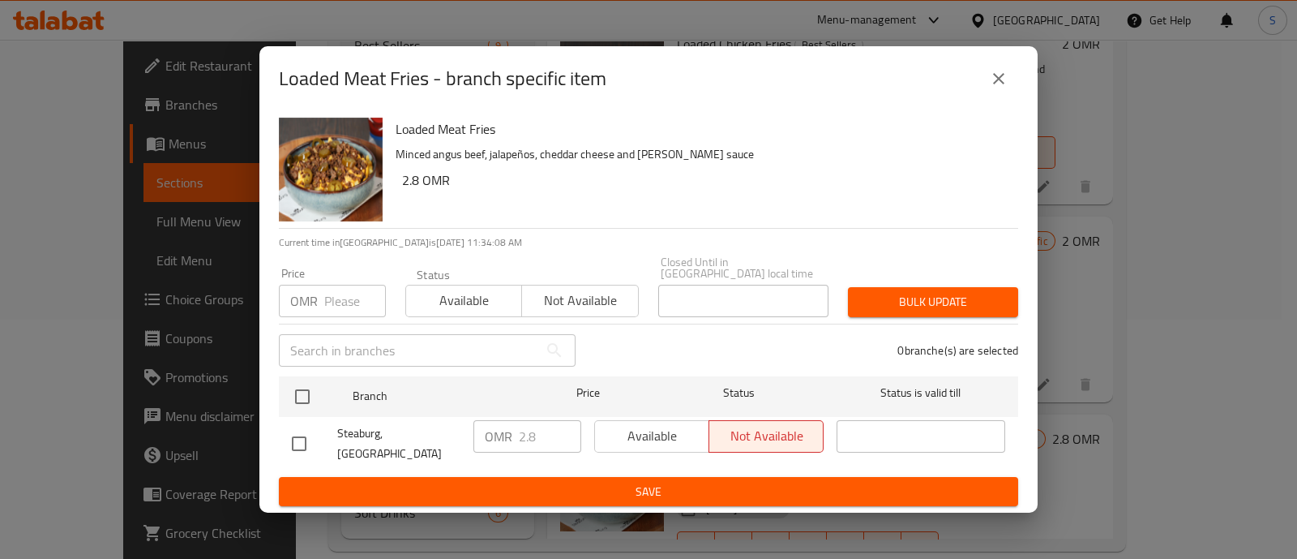
click at [1005, 88] on icon "close" at bounding box center [998, 78] width 19 height 19
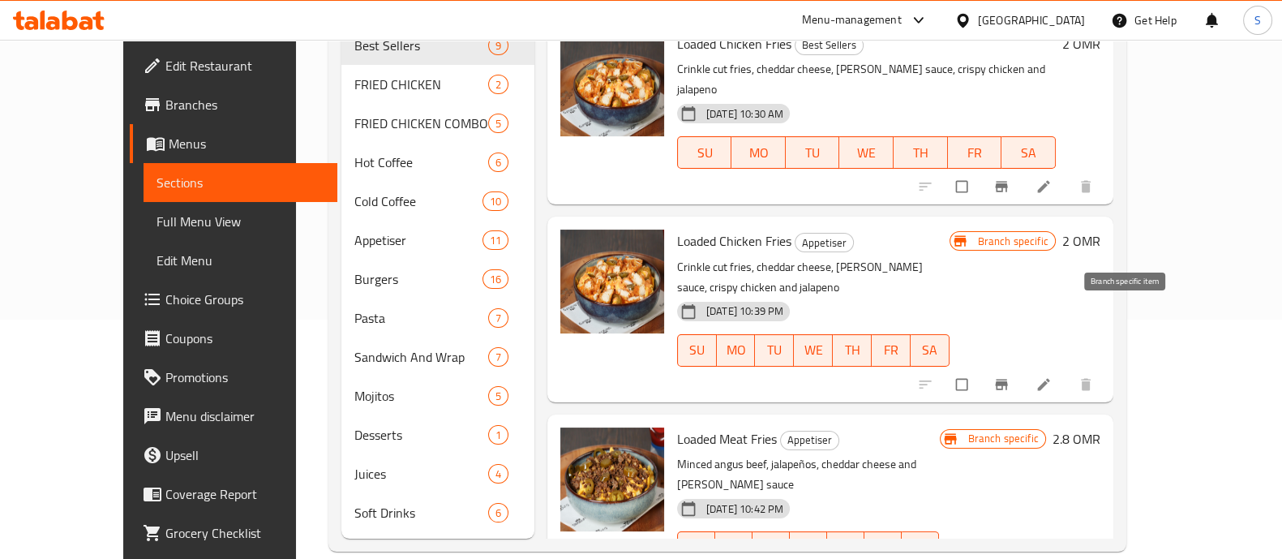
click at [1007, 379] on icon "Branch-specific-item" at bounding box center [1001, 384] width 12 height 11
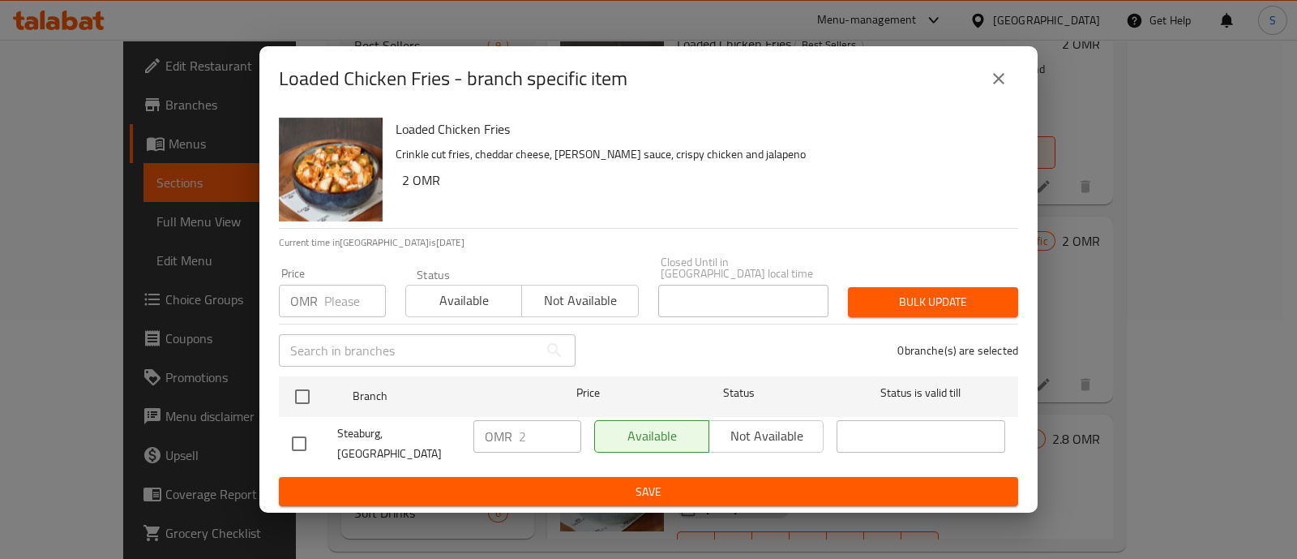
click at [1000, 88] on icon "close" at bounding box center [998, 78] width 19 height 19
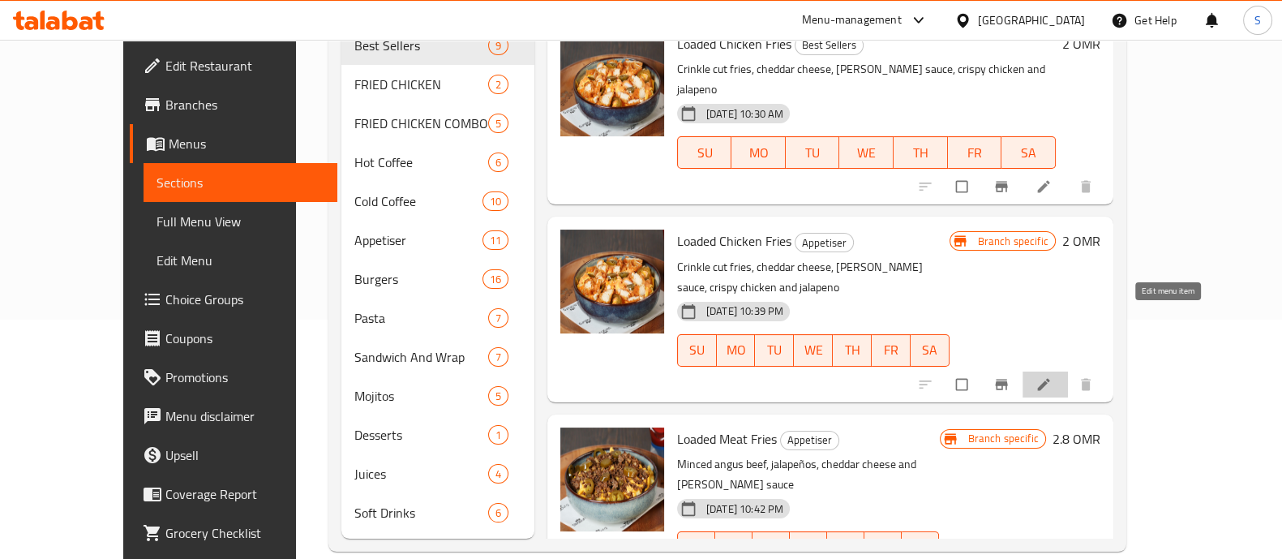
click at [1052, 376] on icon at bounding box center [1043, 384] width 16 height 16
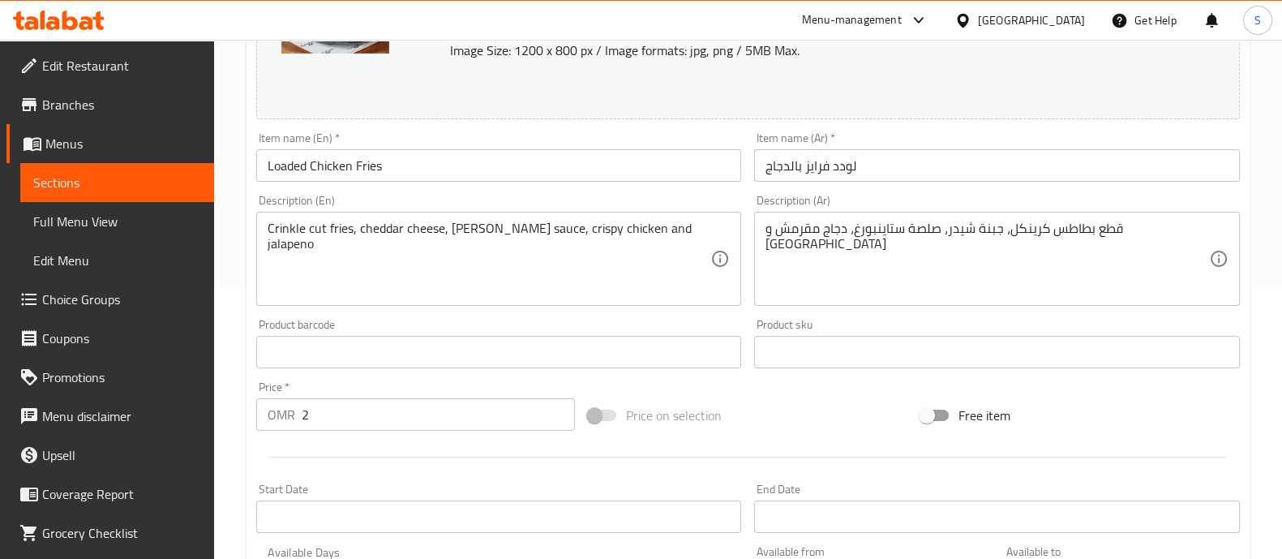
scroll to position [304, 0]
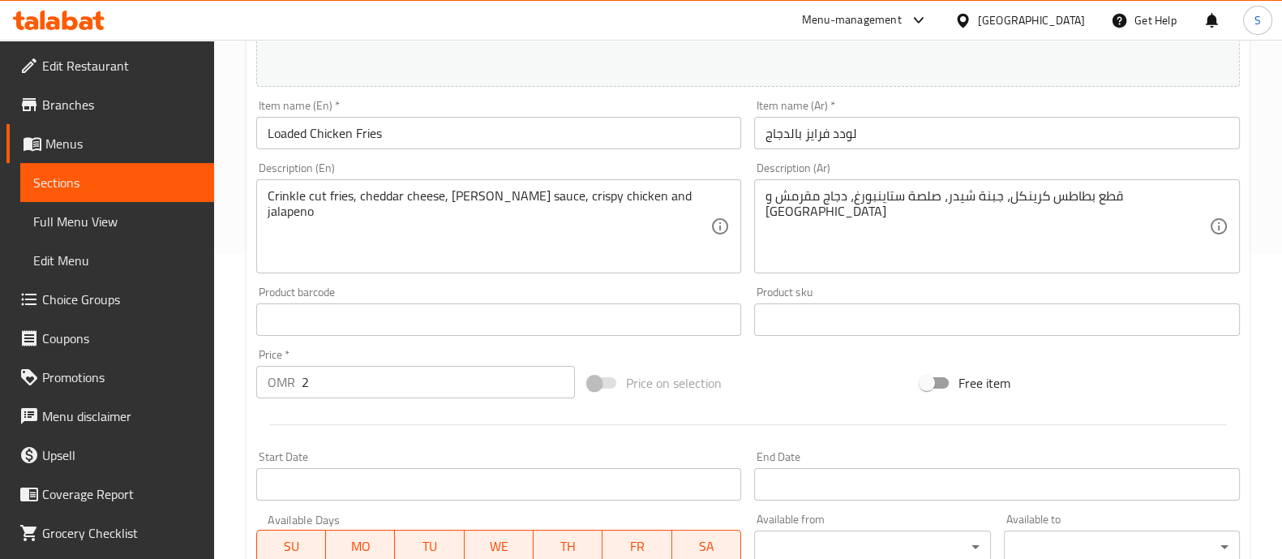
click at [365, 387] on input "2" at bounding box center [439, 382] width 274 height 32
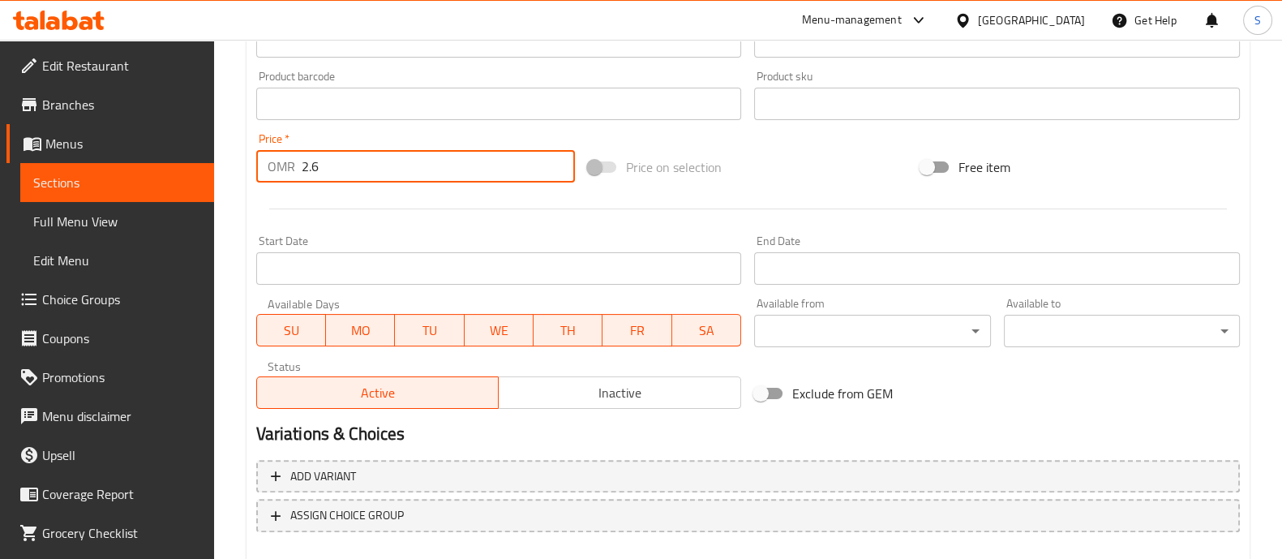
scroll to position [609, 0]
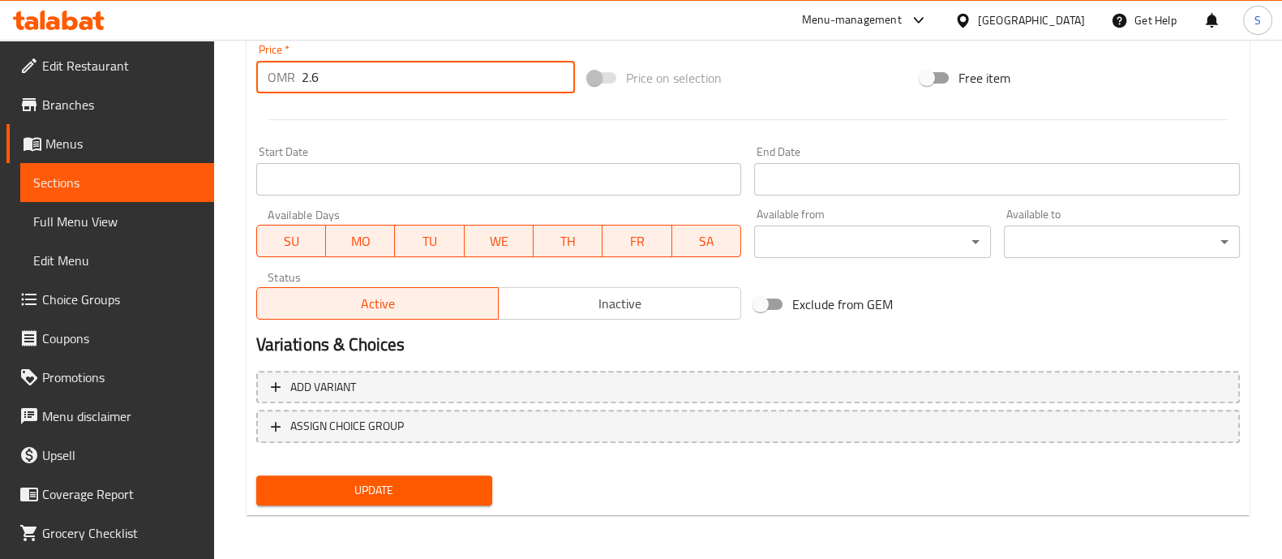
type input "2.6"
click at [409, 511] on div "Update Loaded Chicken Fries Change Image Size: 1200 x 800 px / Image formats: j…" at bounding box center [747, 31] width 1003 height 967
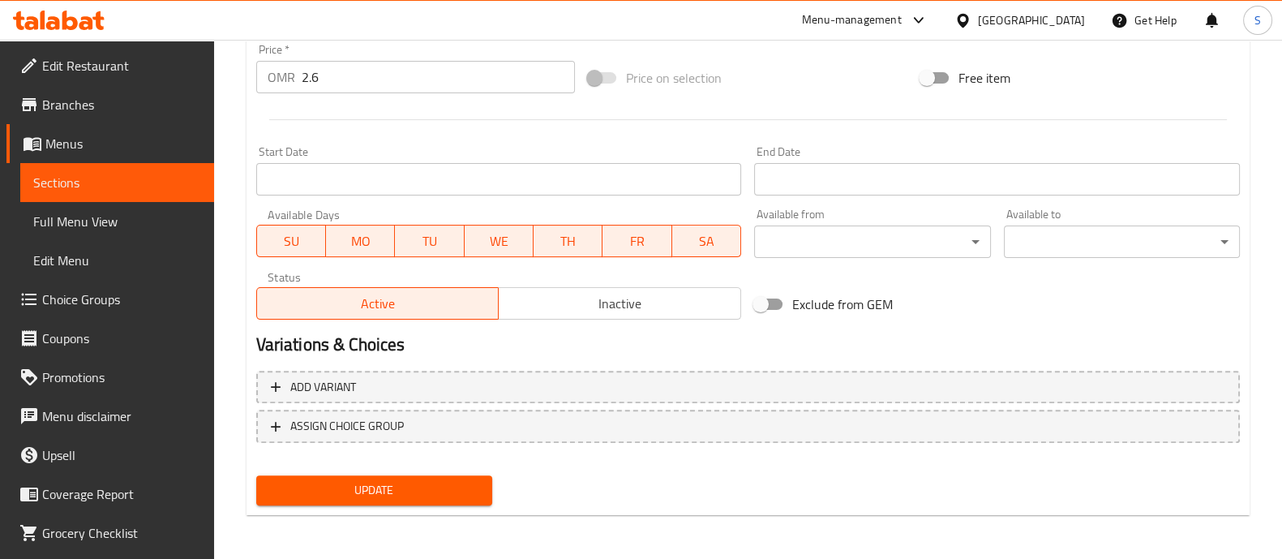
click at [411, 495] on span "Update" at bounding box center [374, 490] width 210 height 20
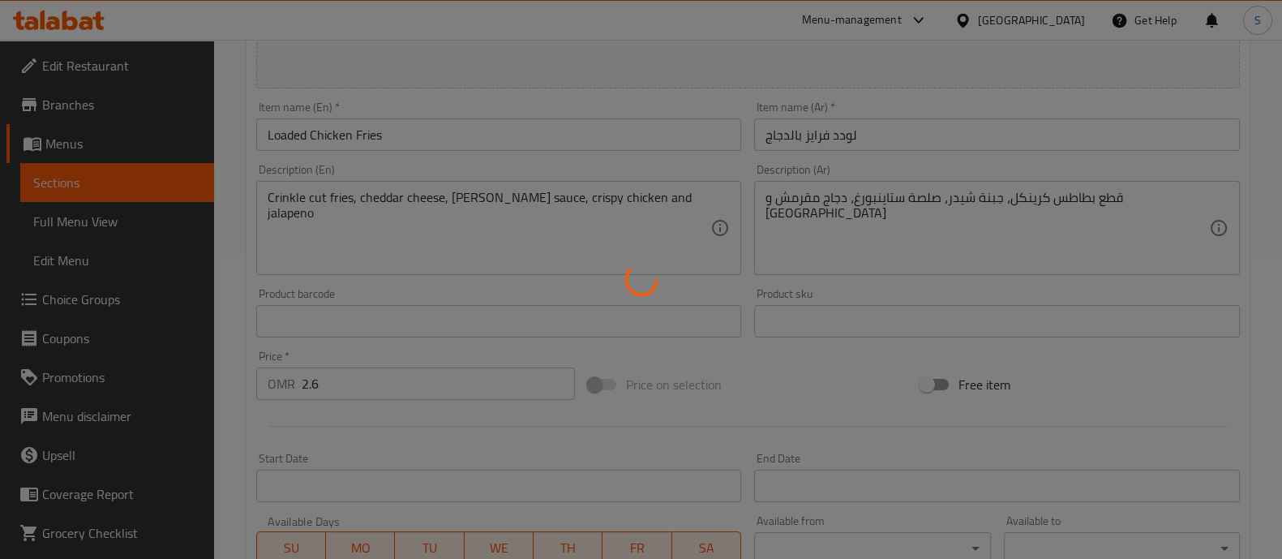
scroll to position [0, 0]
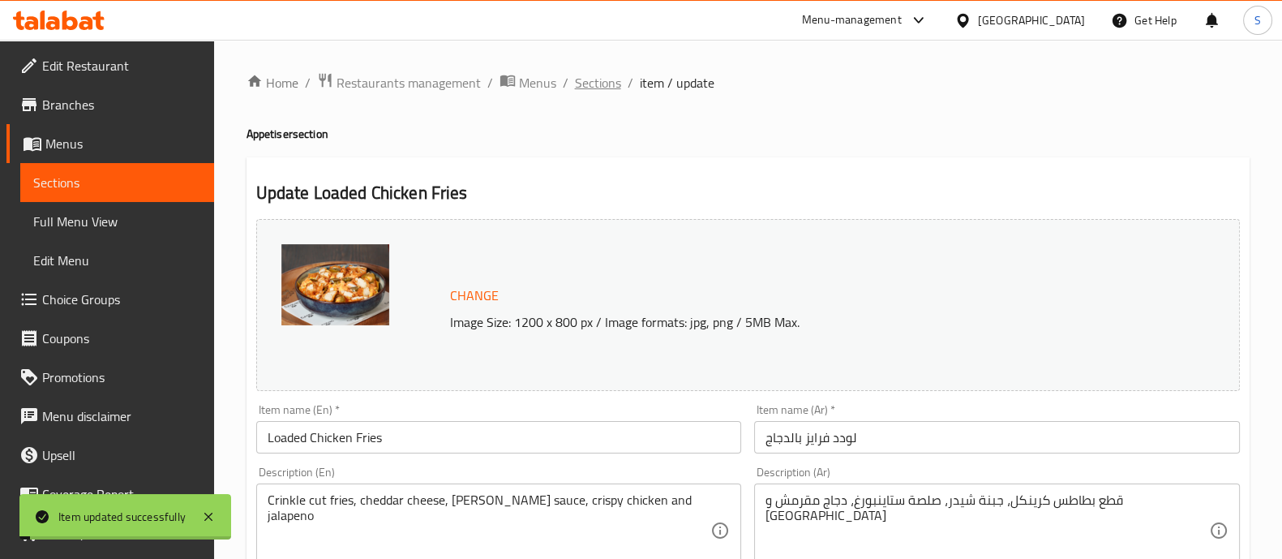
click at [596, 79] on span "Sections" at bounding box center [598, 82] width 46 height 19
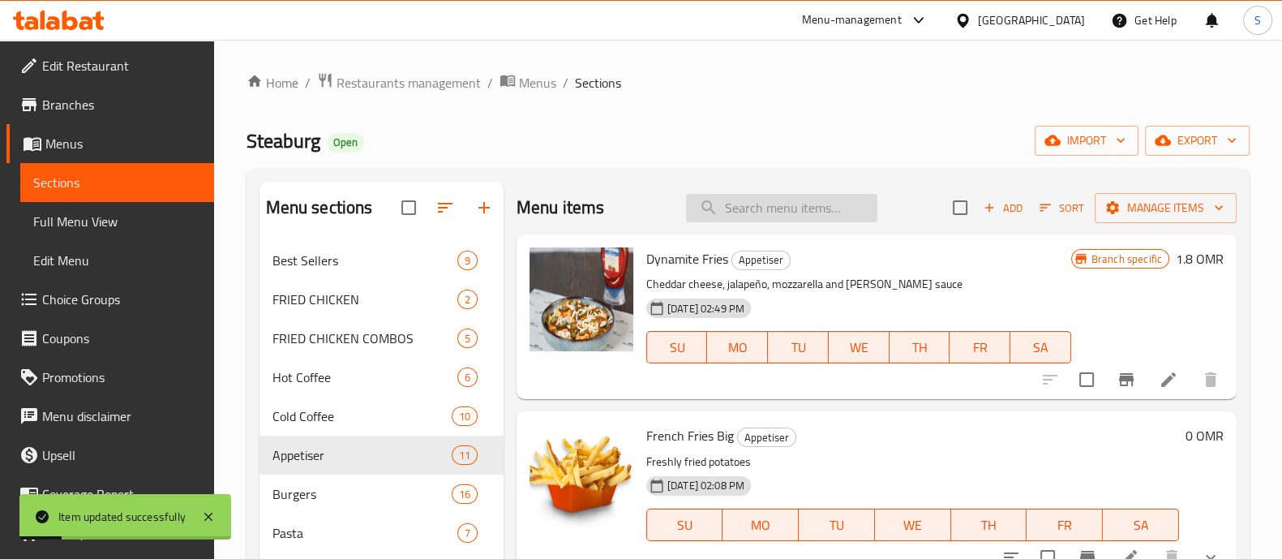
click at [761, 214] on input "search" at bounding box center [781, 208] width 191 height 28
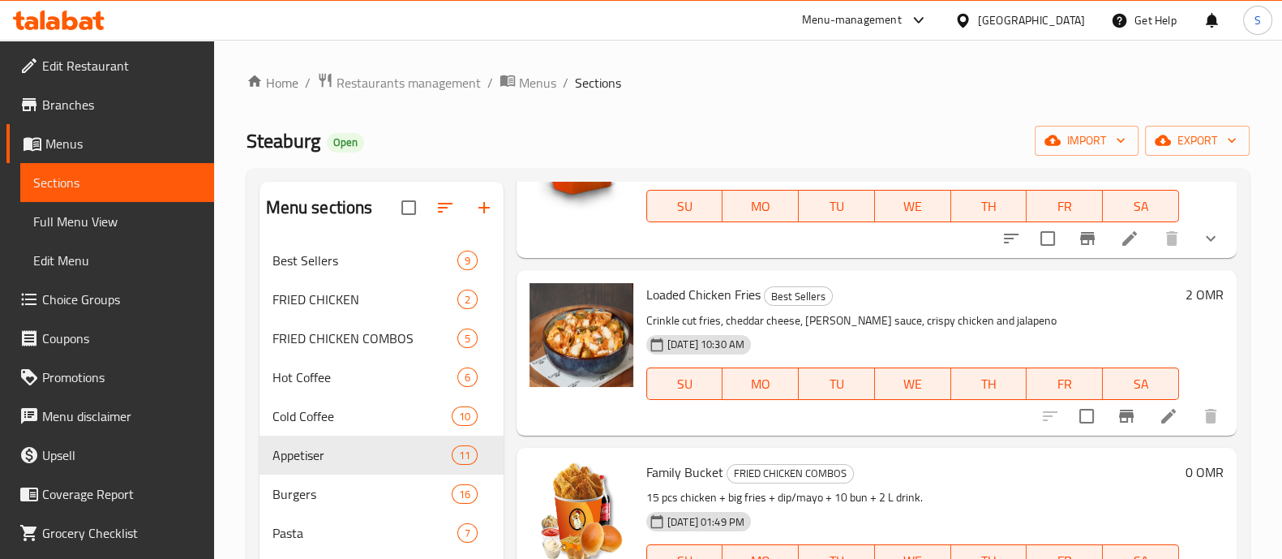
scroll to position [202, 0]
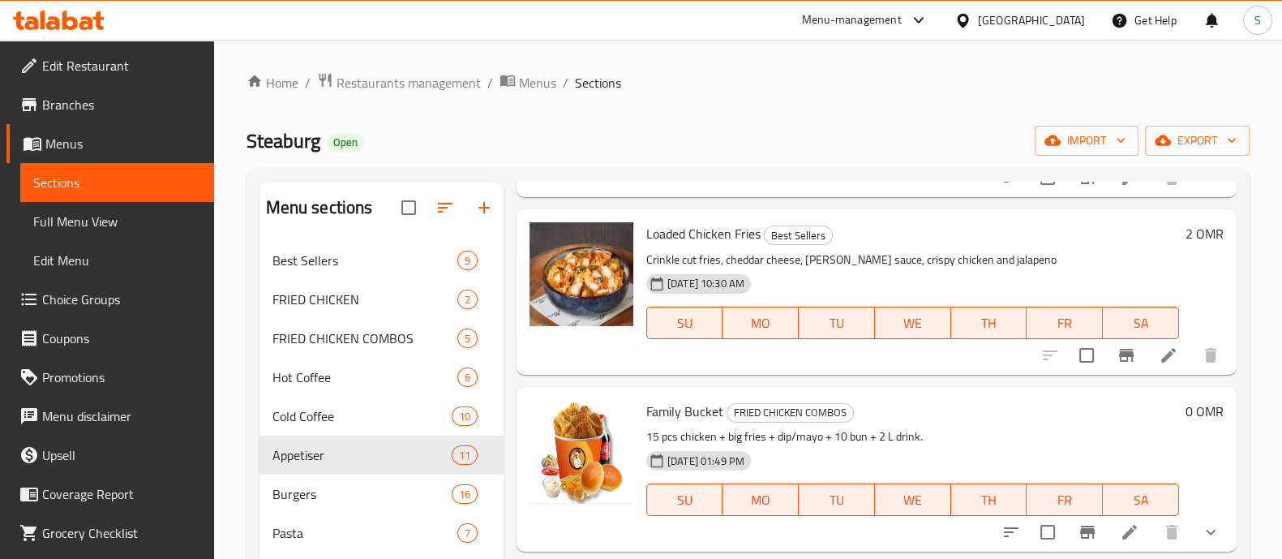
type input "fries"
click at [1120, 355] on button "Branch-specific-item" at bounding box center [1126, 355] width 39 height 39
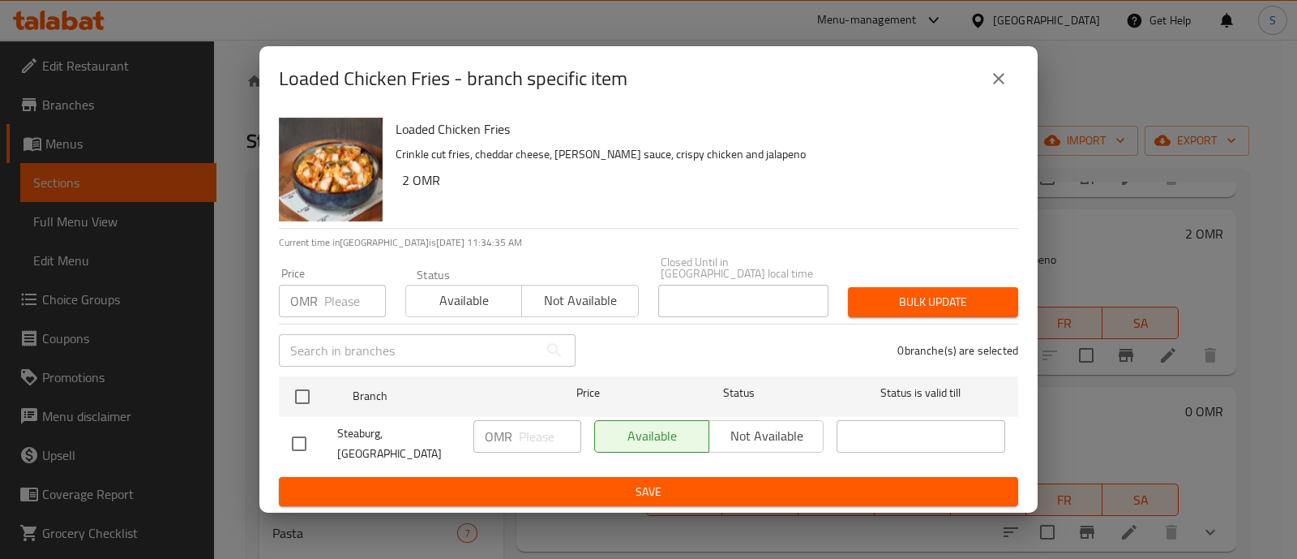
click at [999, 88] on icon "close" at bounding box center [998, 78] width 19 height 19
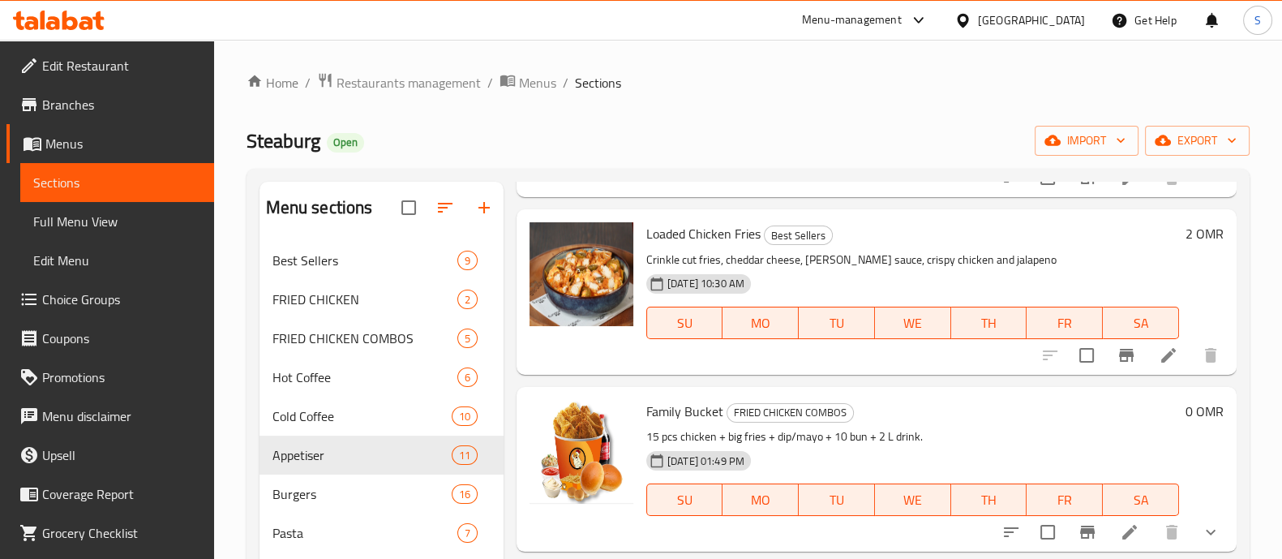
click at [1159, 346] on icon at bounding box center [1168, 354] width 19 height 19
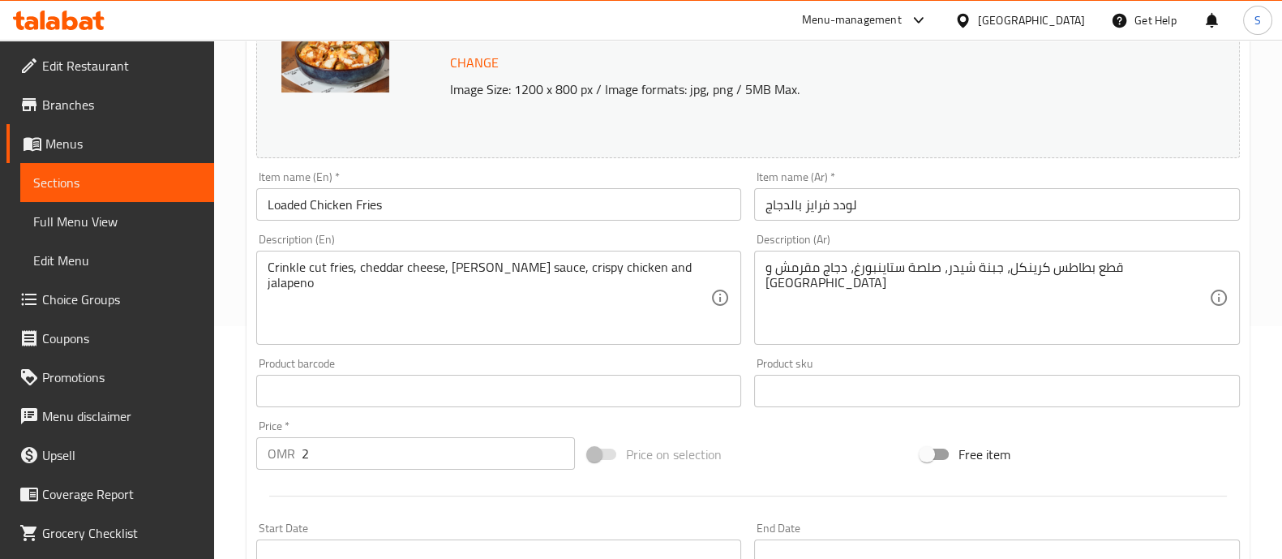
scroll to position [304, 0]
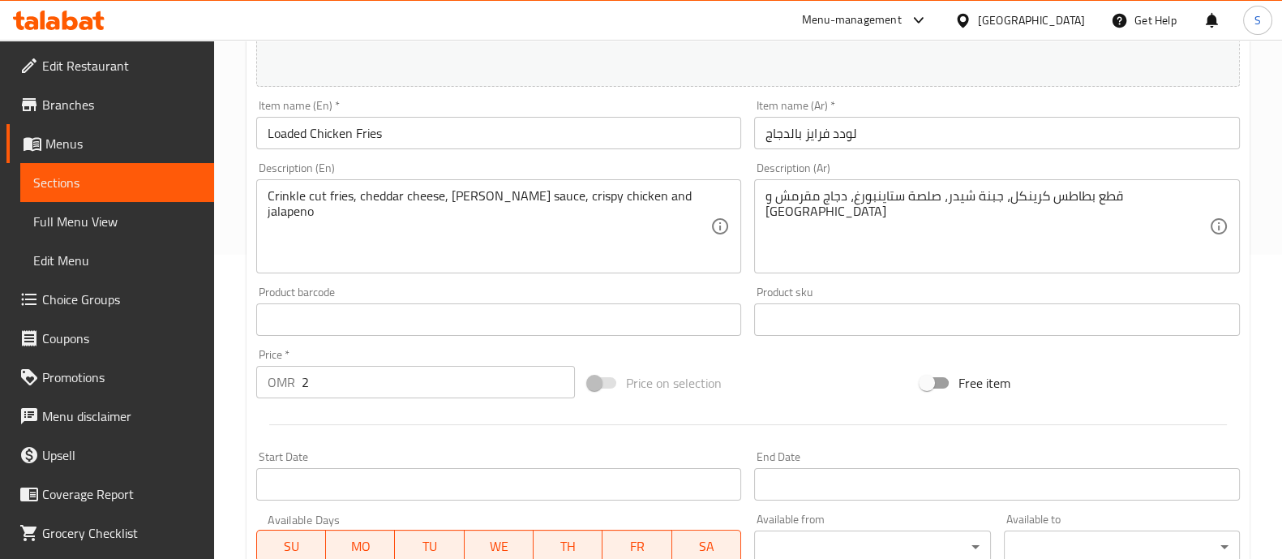
click at [345, 375] on input "2" at bounding box center [439, 382] width 274 height 32
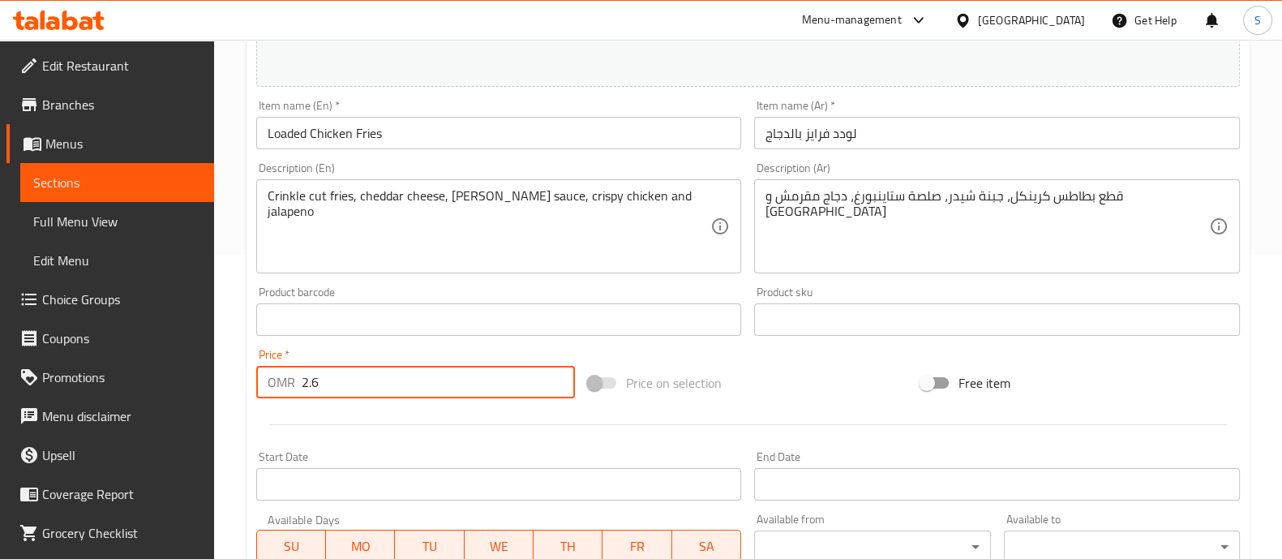
type input "2.6"
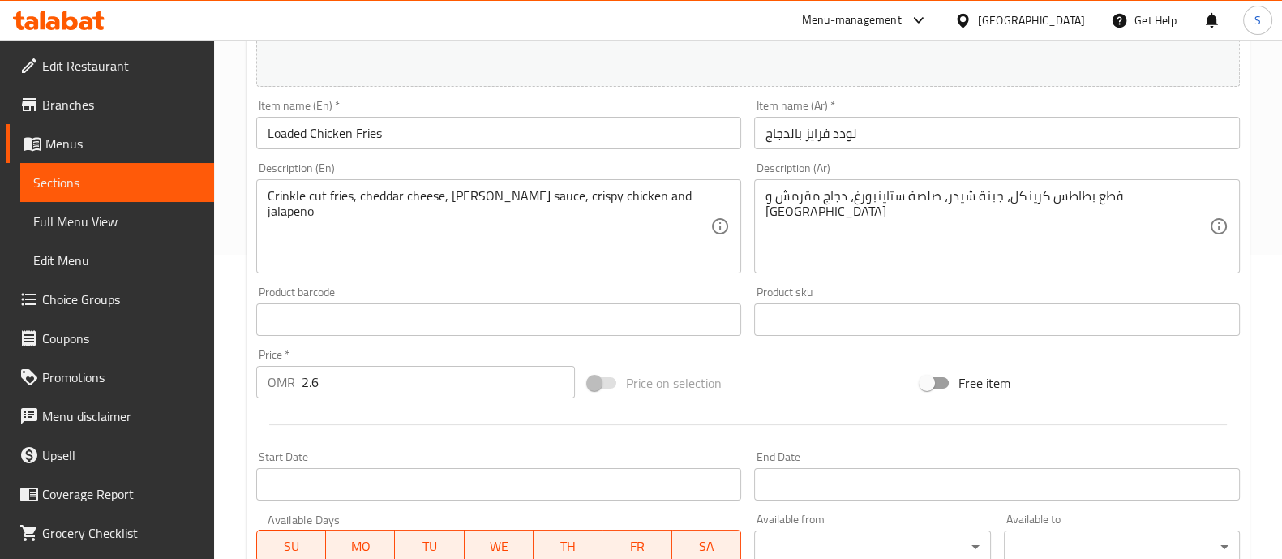
click at [534, 439] on div at bounding box center [748, 425] width 996 height 40
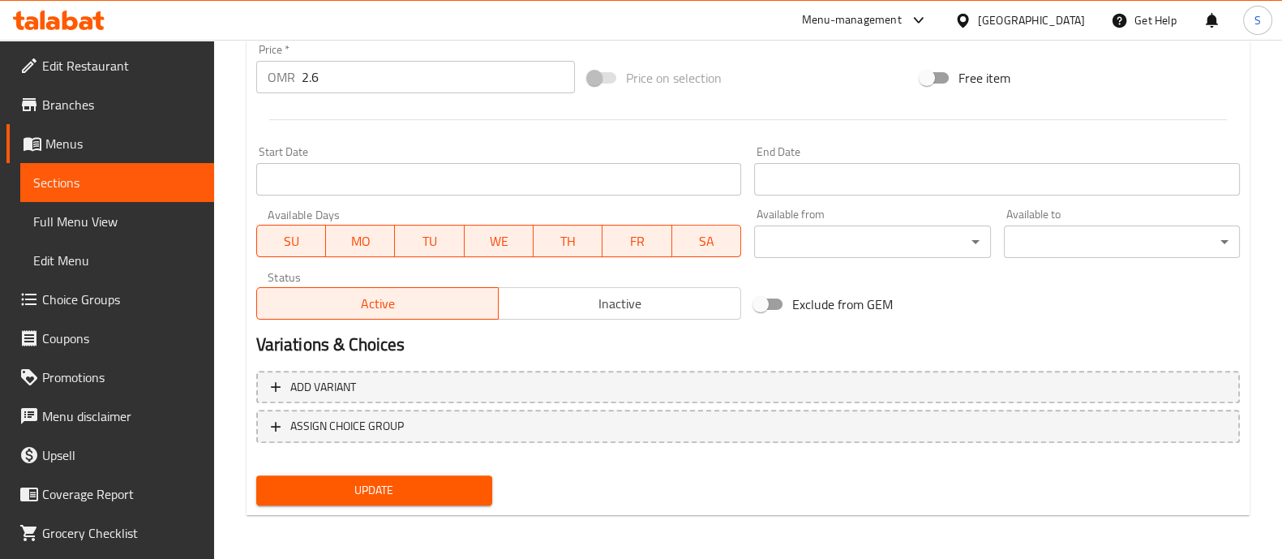
click at [461, 488] on span "Update" at bounding box center [374, 490] width 210 height 20
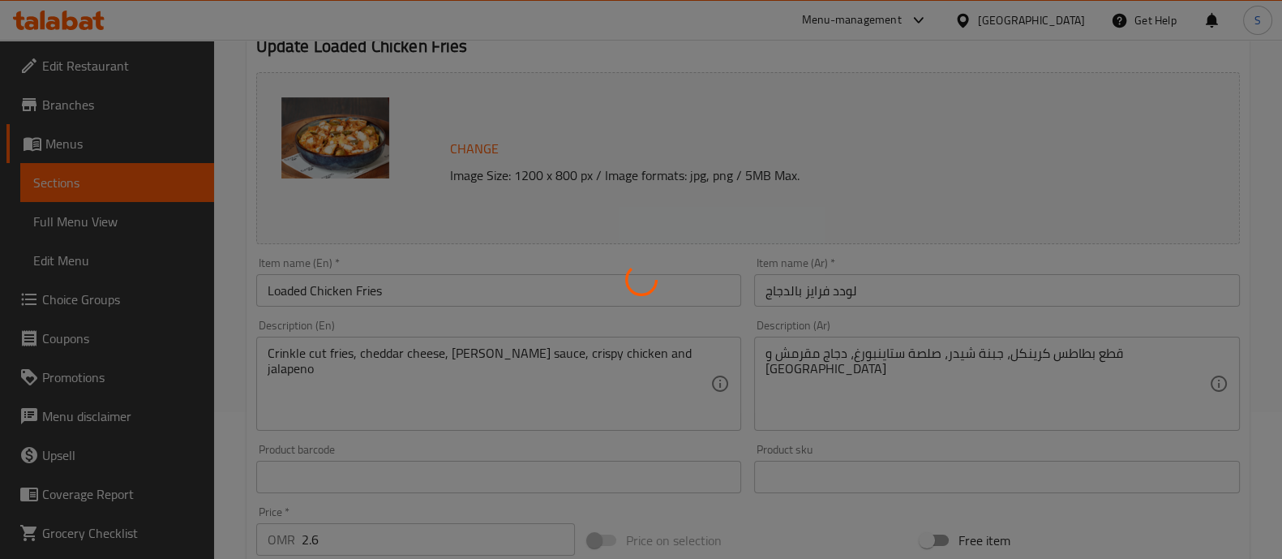
scroll to position [0, 0]
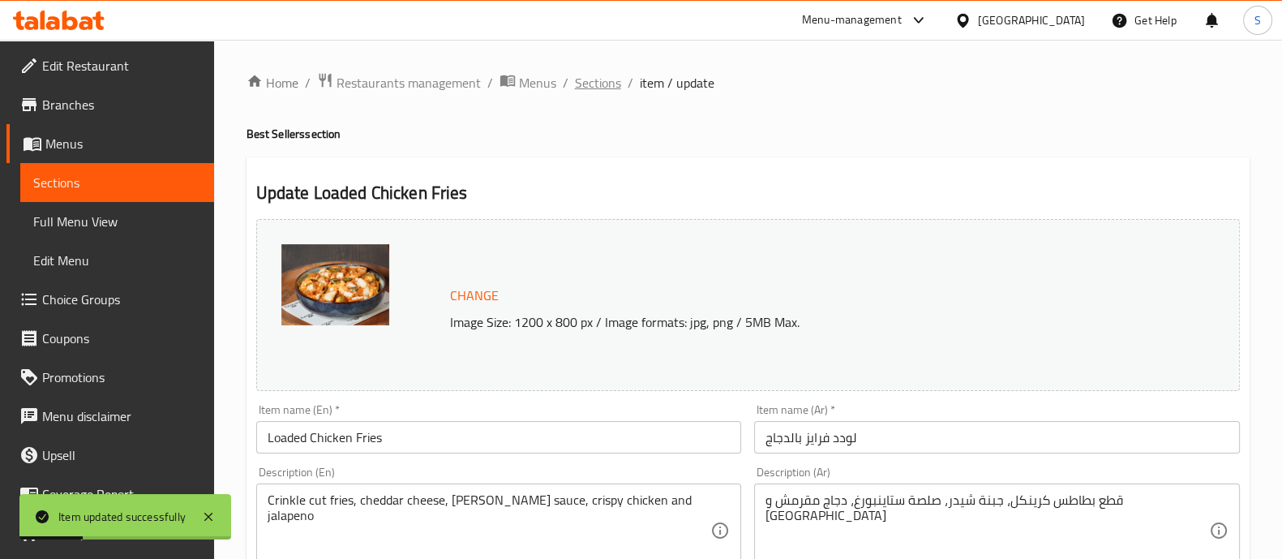
click at [589, 79] on span "Sections" at bounding box center [598, 82] width 46 height 19
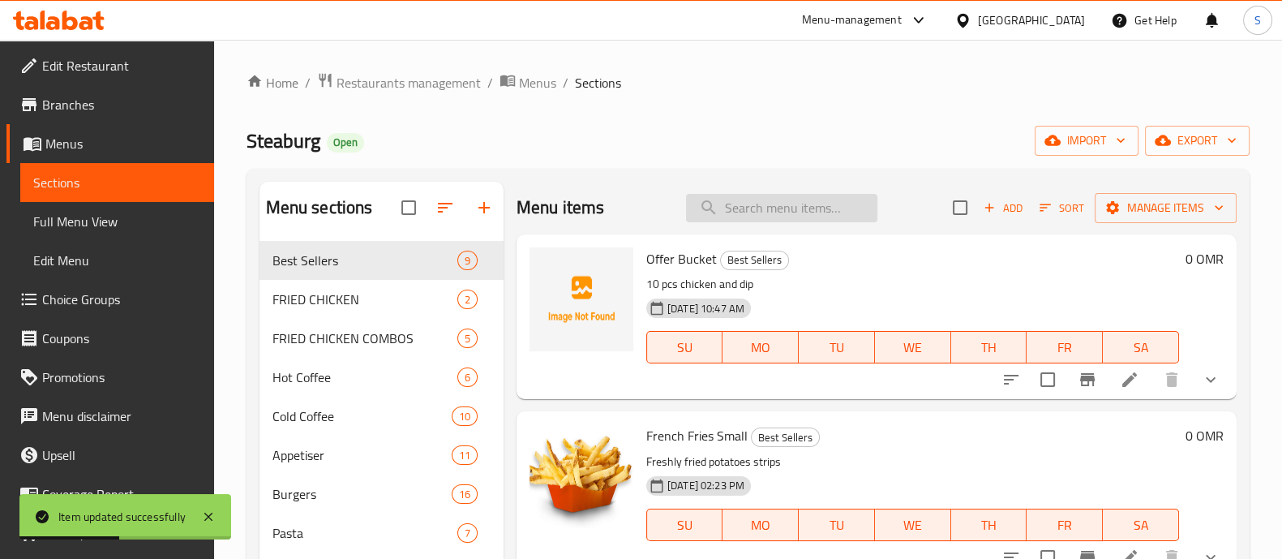
click at [795, 210] on input "search" at bounding box center [781, 208] width 191 height 28
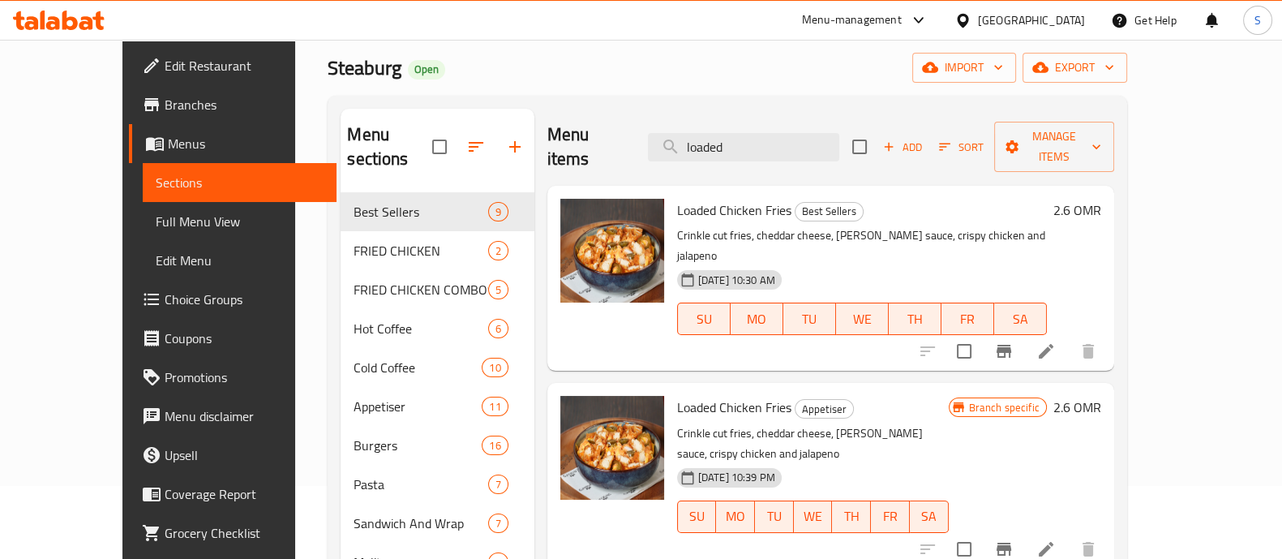
scroll to position [101, 0]
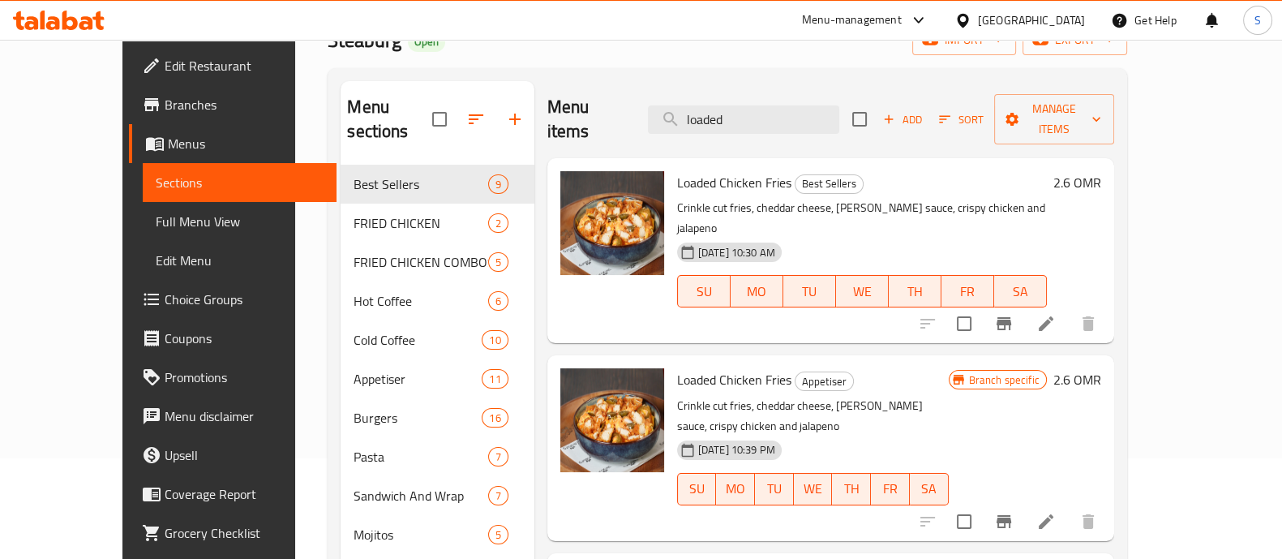
type input "loaded"
click at [1069, 507] on li at bounding box center [1045, 521] width 45 height 29
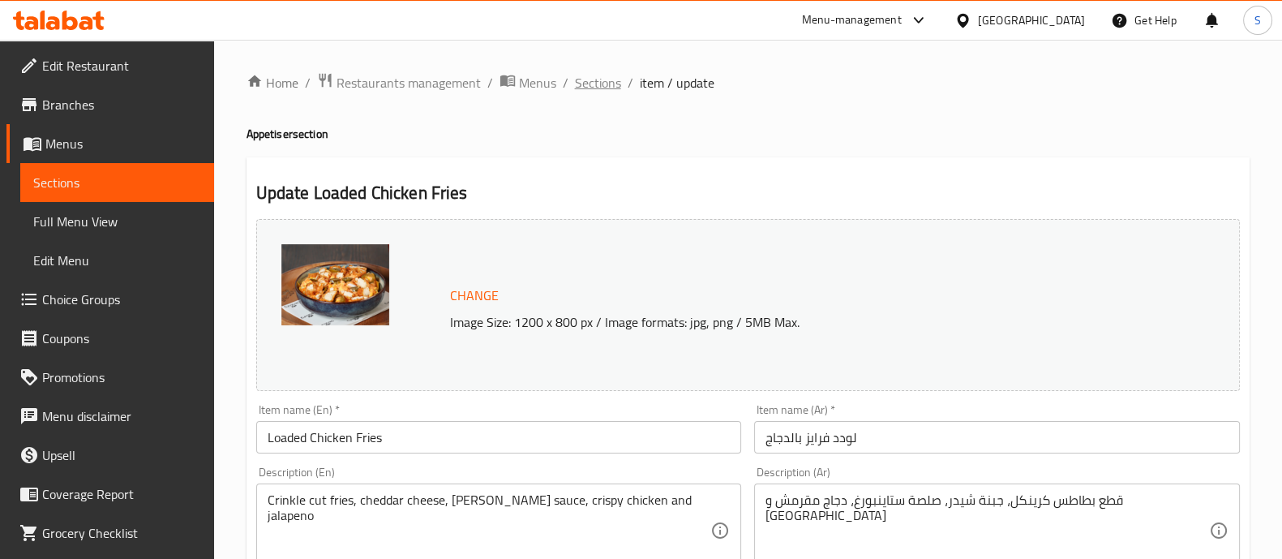
click at [606, 88] on span "Sections" at bounding box center [598, 82] width 46 height 19
